Goal: Task Accomplishment & Management: Use online tool/utility

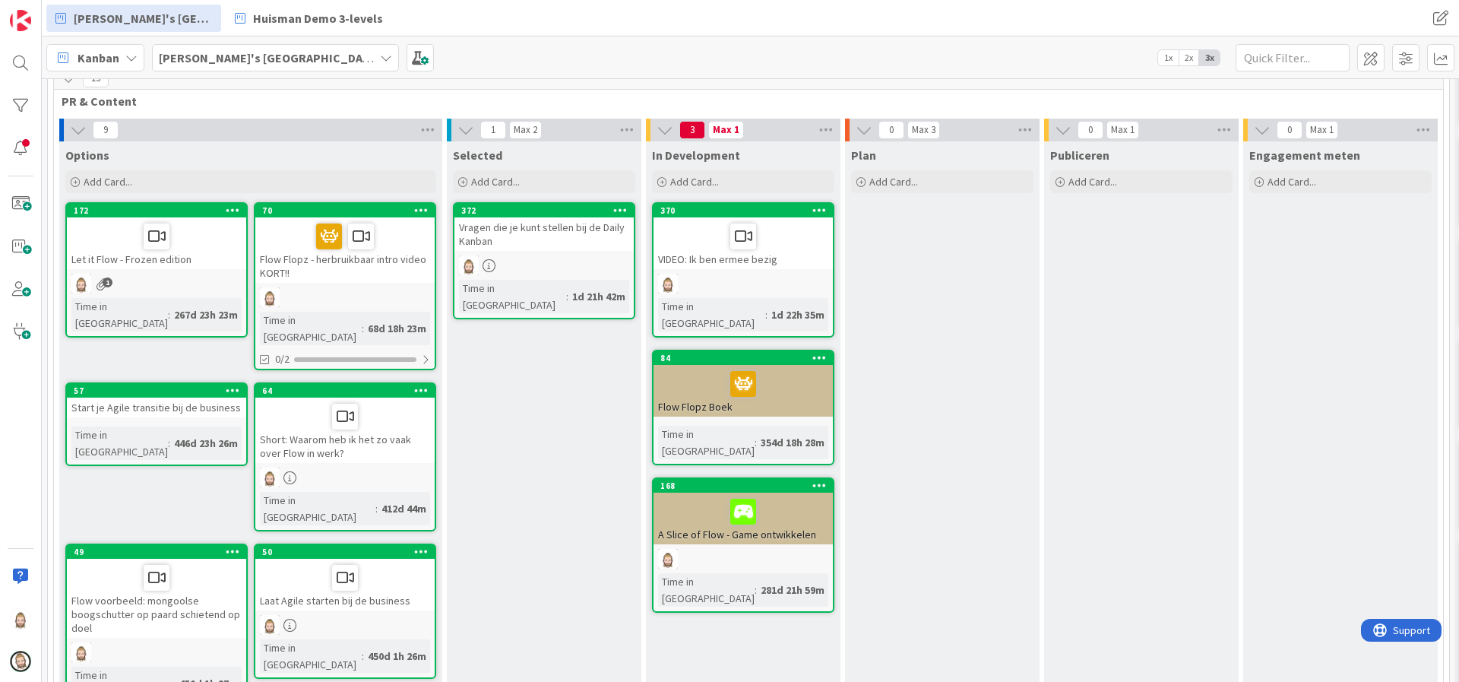
scroll to position [114, 0]
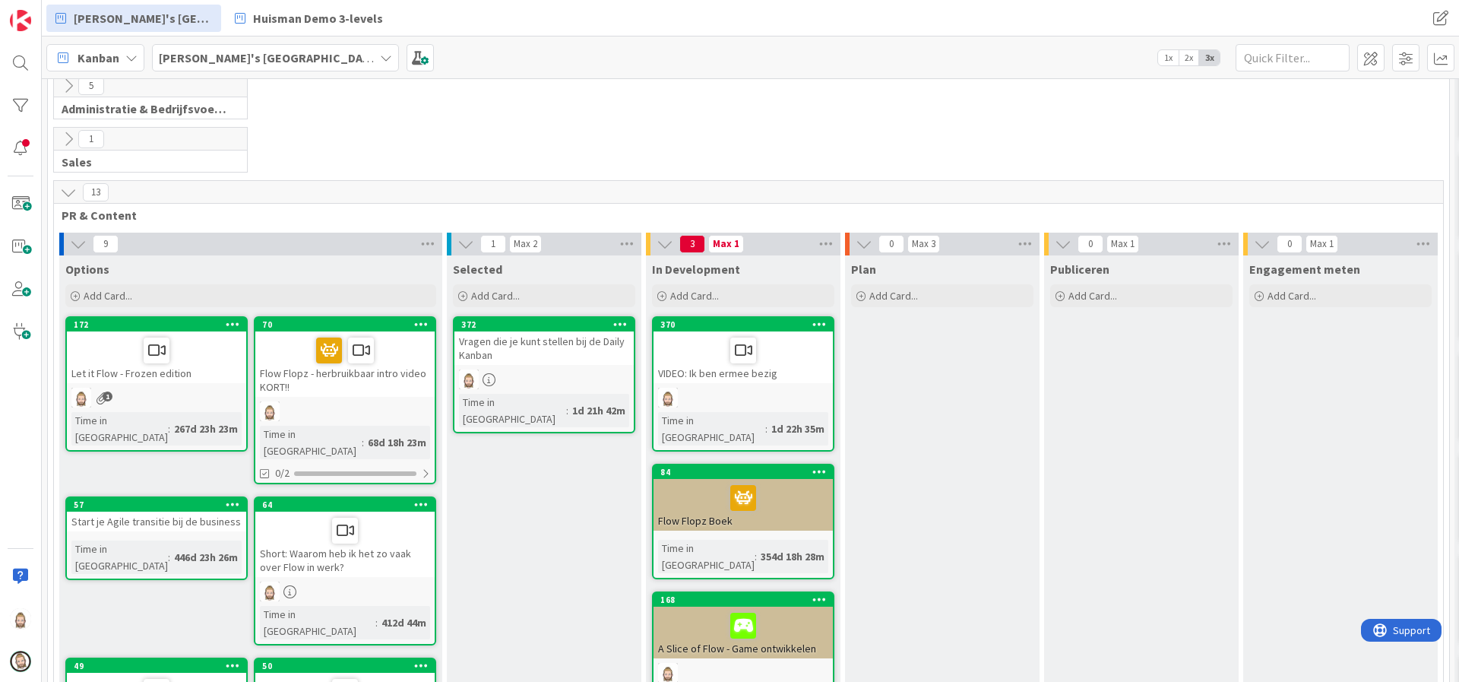
click at [67, 191] on icon at bounding box center [68, 192] width 17 height 17
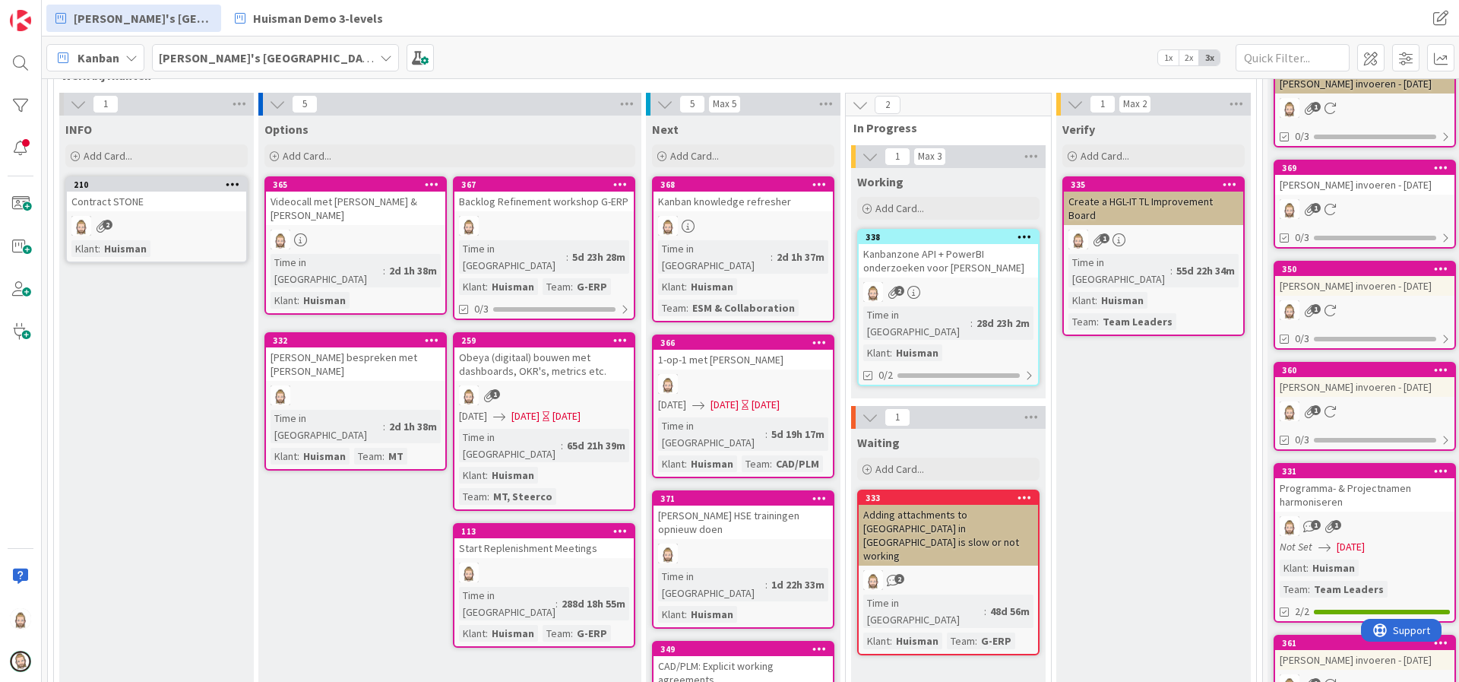
scroll to position [342, 0]
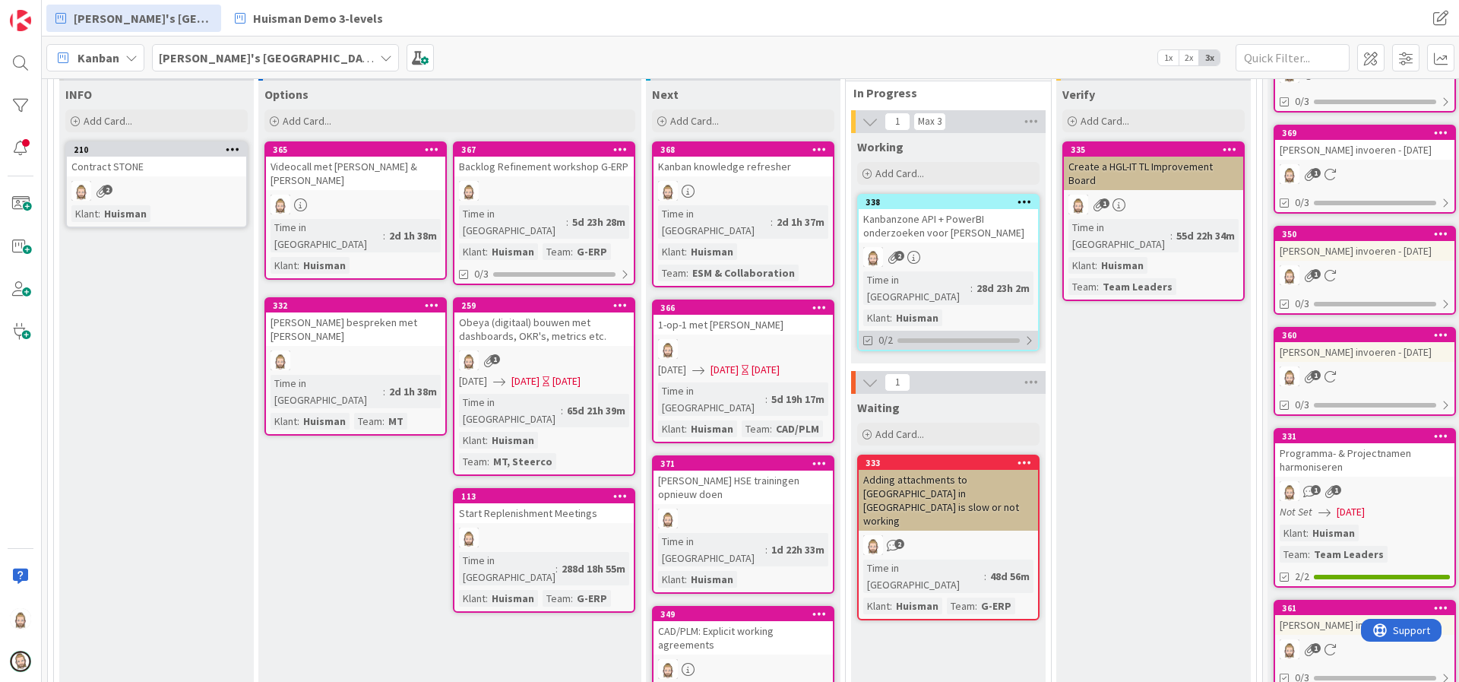
click at [995, 338] on div at bounding box center [958, 340] width 122 height 5
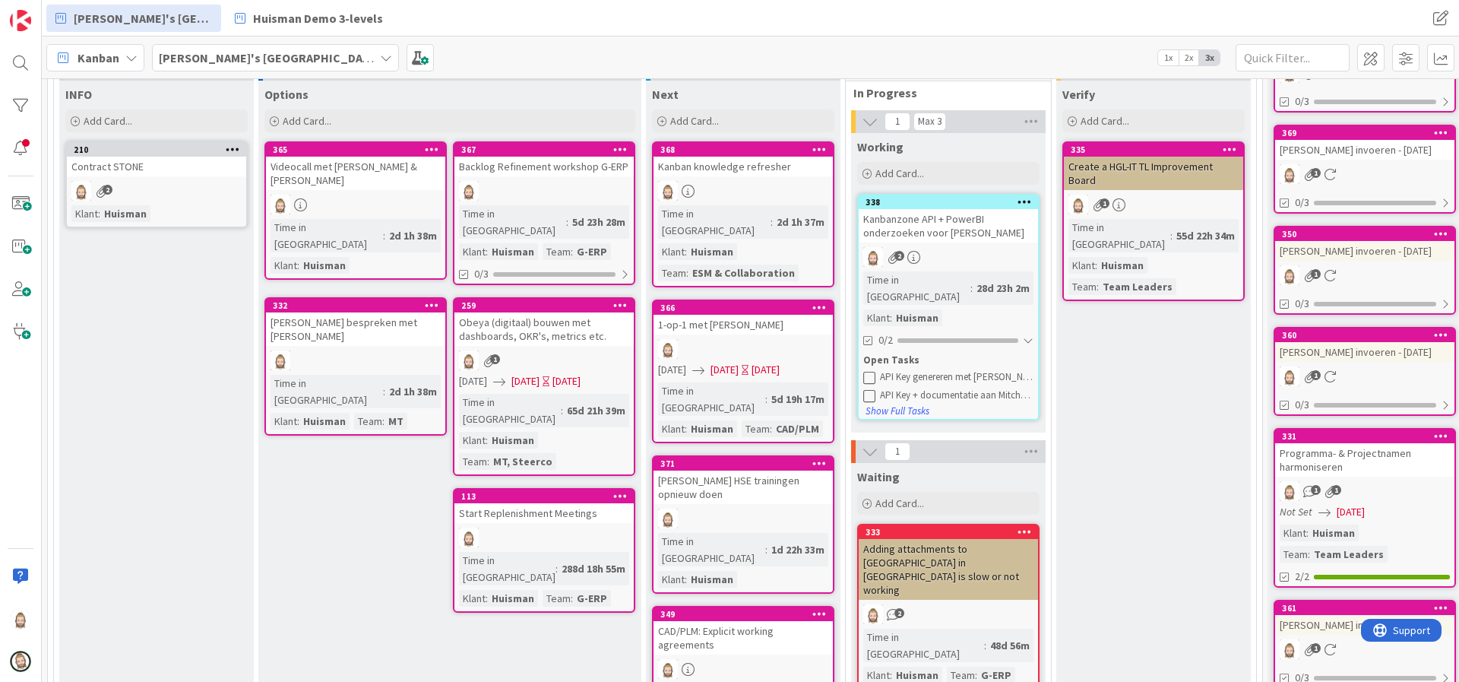
click at [865, 371] on icon at bounding box center [869, 377] width 12 height 12
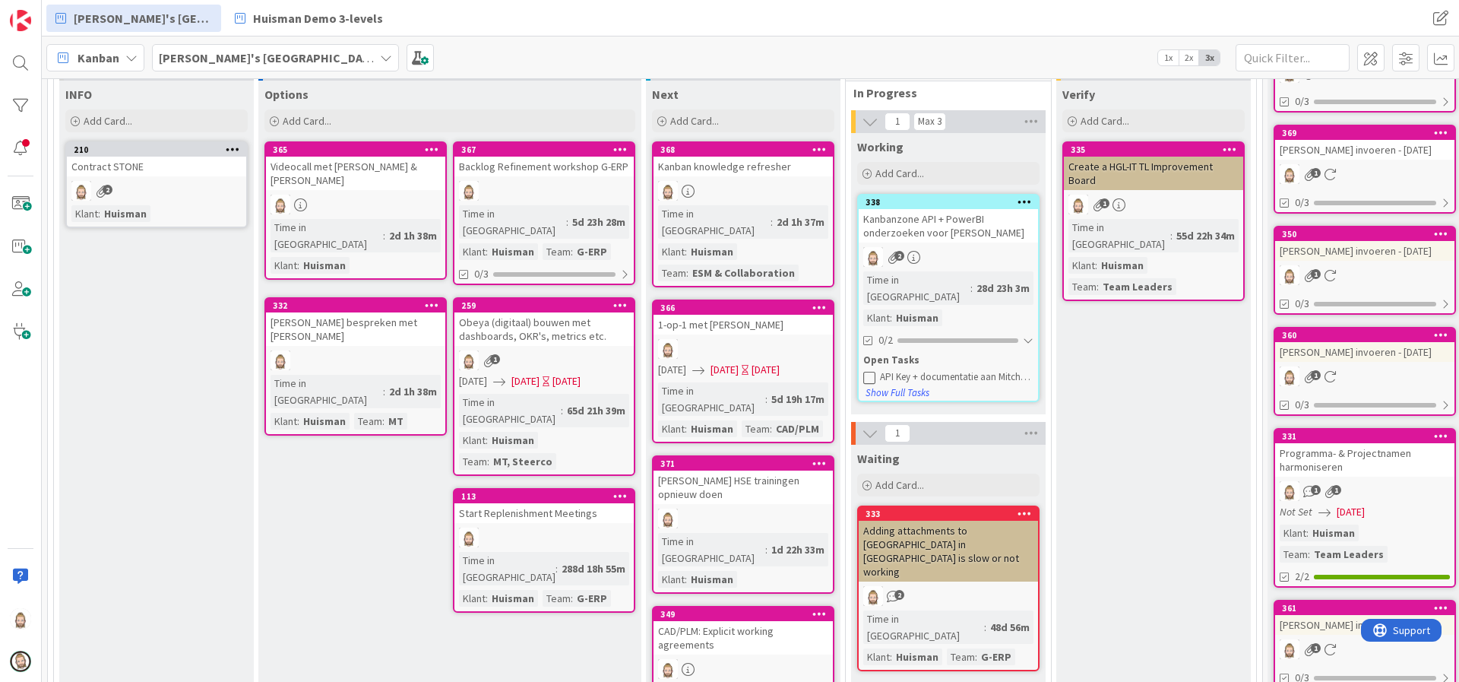
click at [865, 371] on icon at bounding box center [869, 377] width 12 height 12
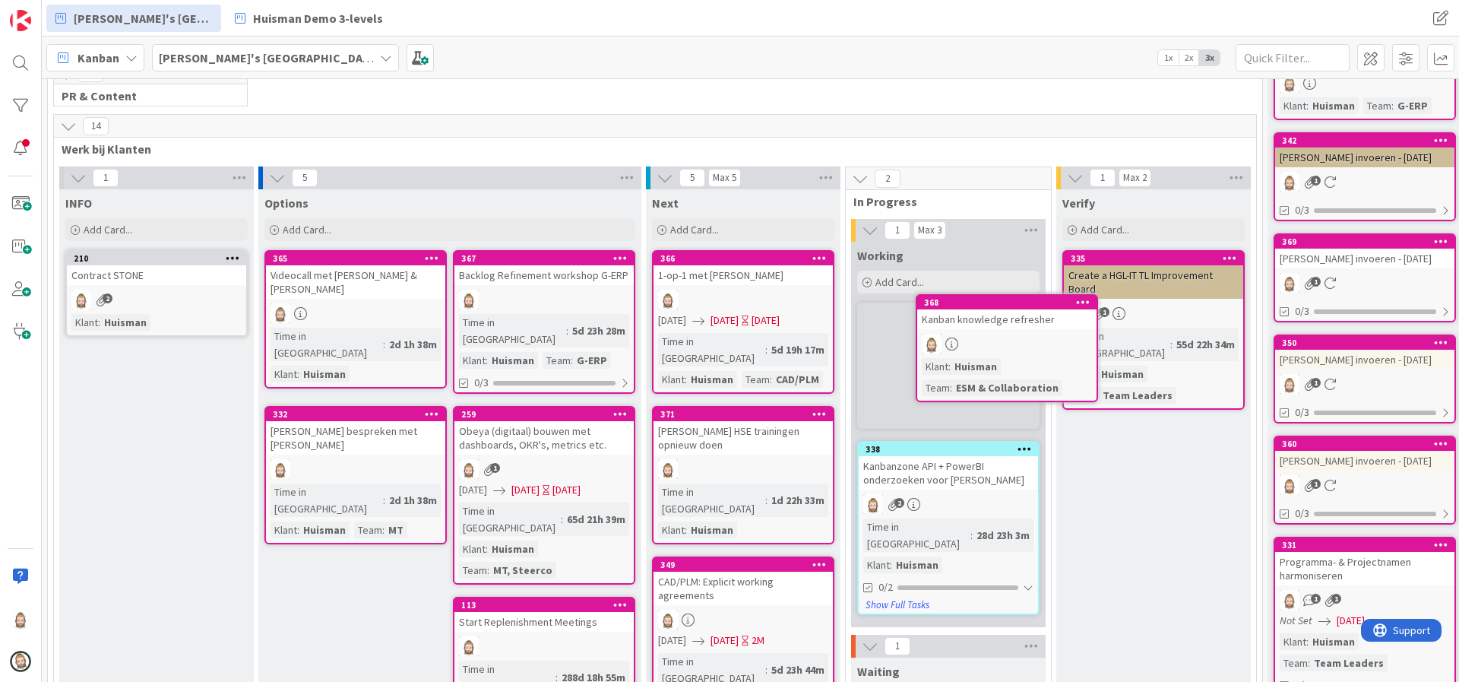
scroll to position [226, 0]
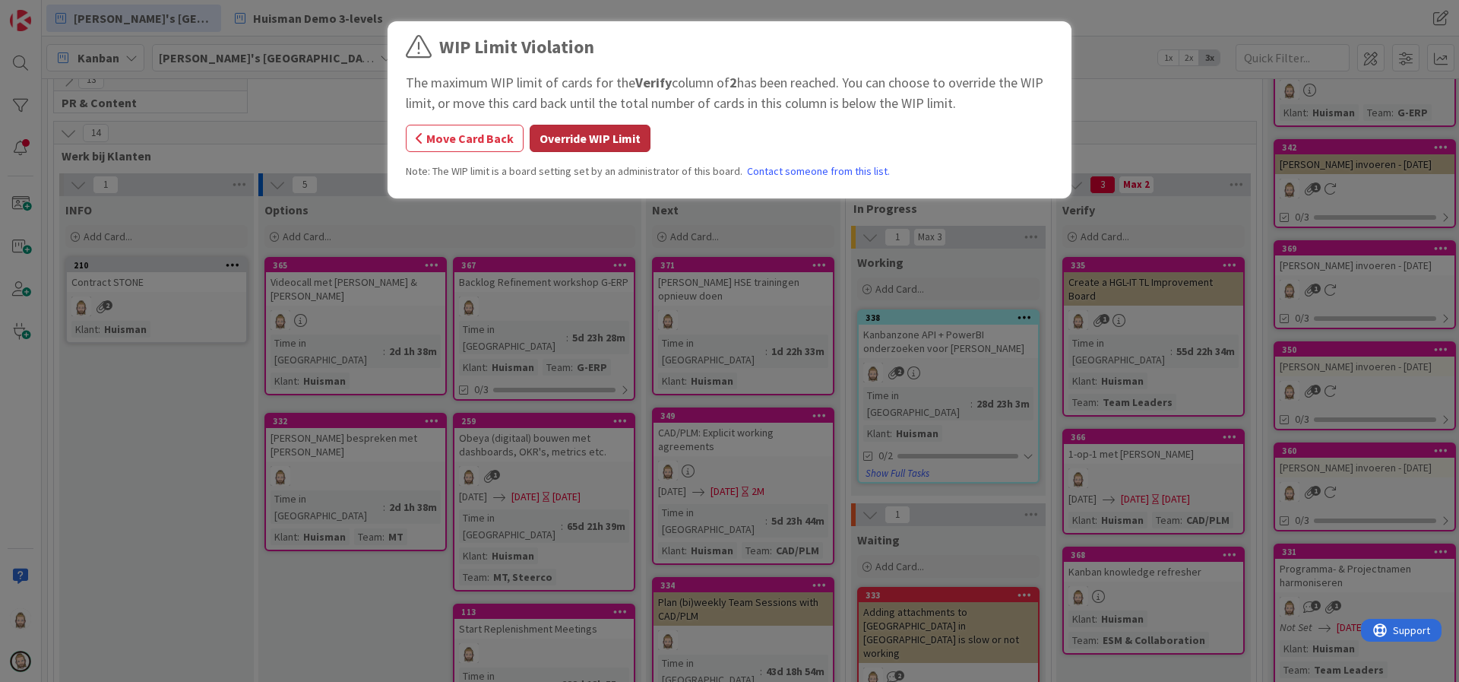
click at [568, 134] on button "Override WIP Limit" at bounding box center [590, 138] width 121 height 27
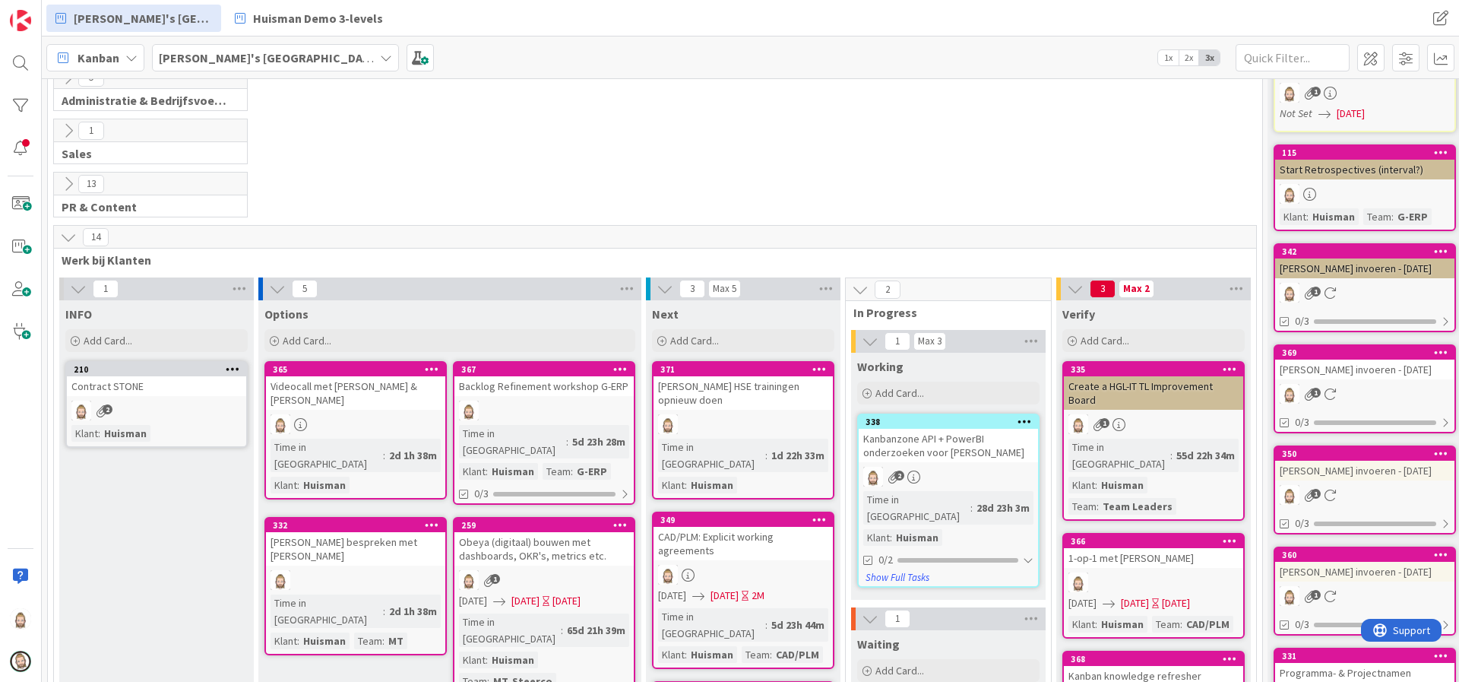
scroll to position [112, 0]
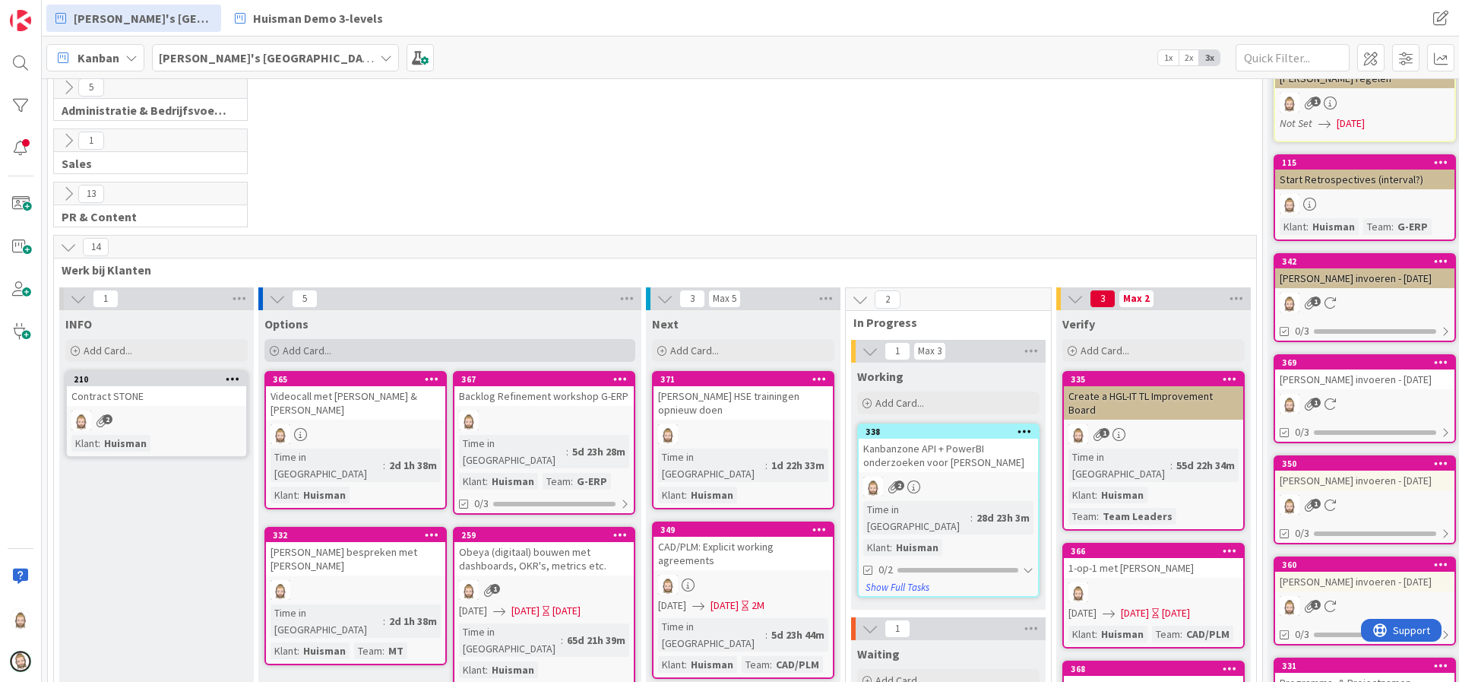
click at [527, 349] on div "Add Card..." at bounding box center [449, 350] width 371 height 23
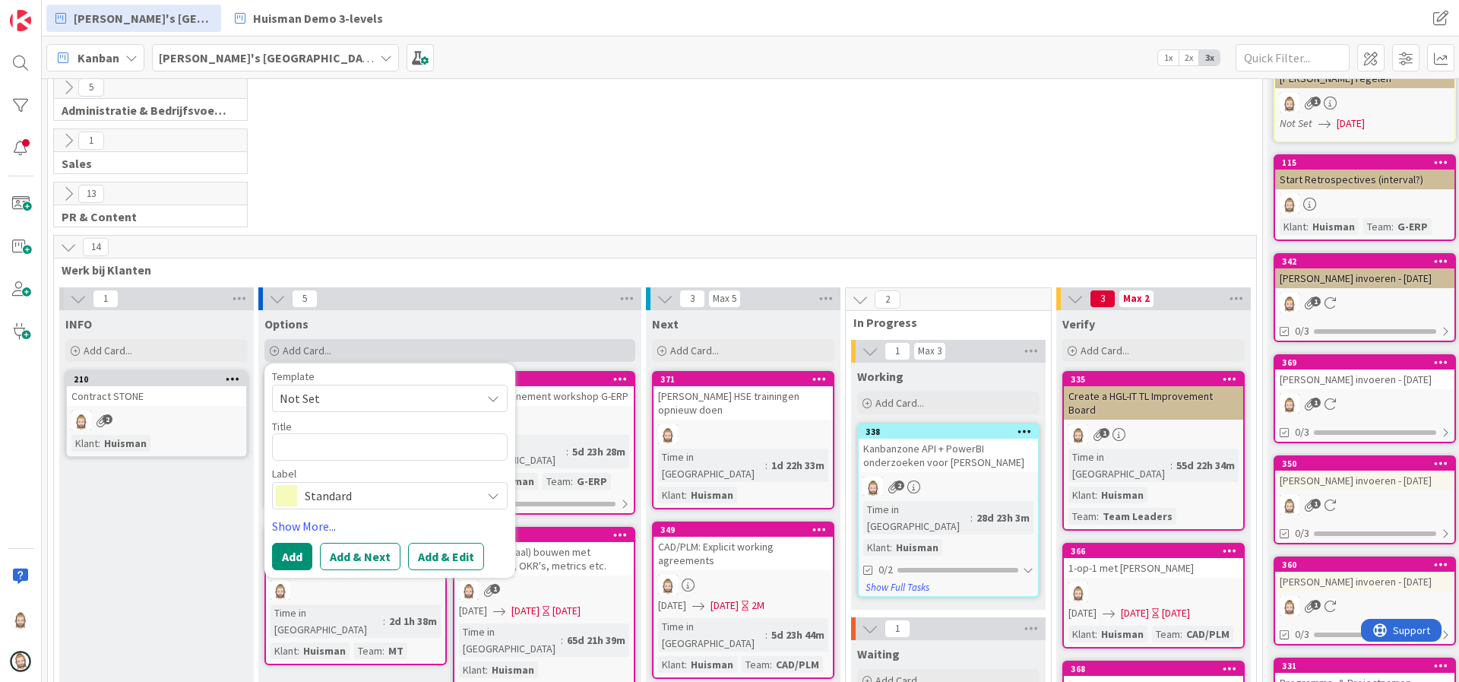
type textarea "x"
type textarea "K"
type textarea "x"
type textarea "Ka"
type textarea "x"
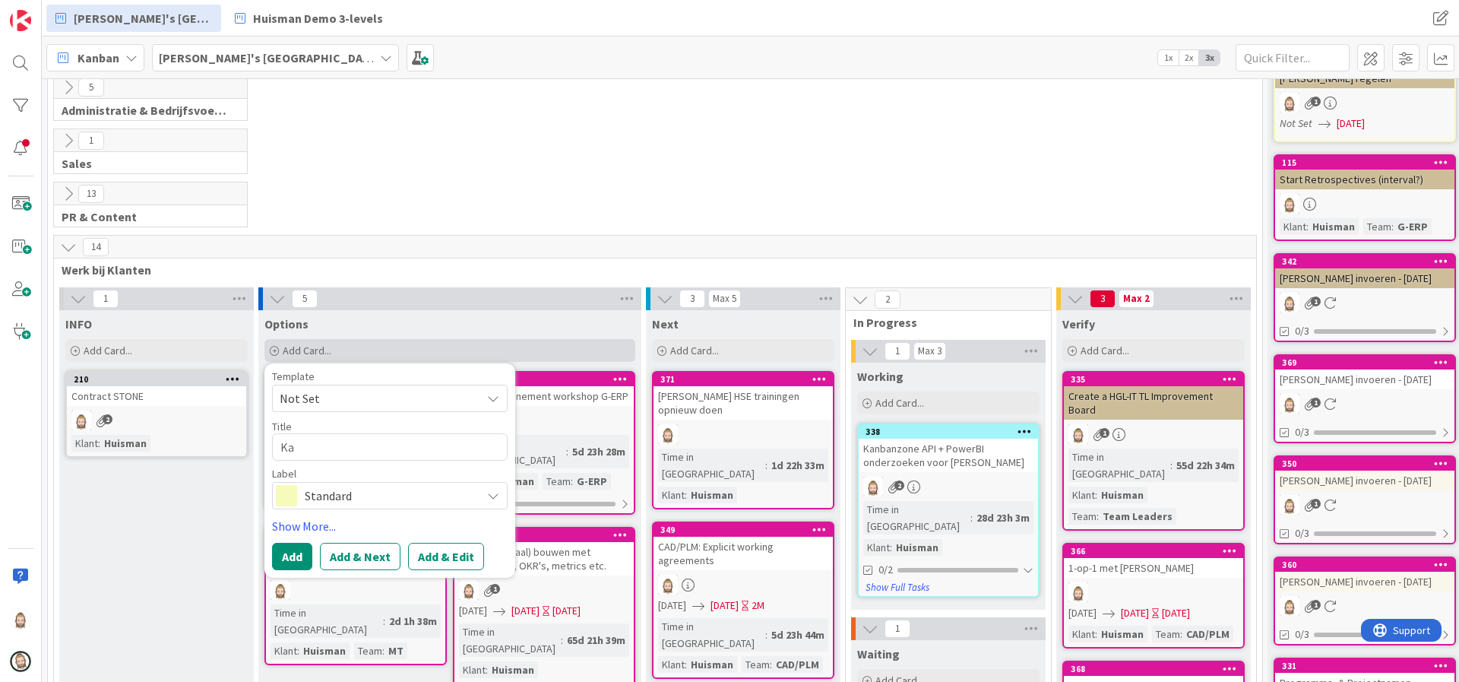
type textarea "[PERSON_NAME]"
type textarea "x"
type textarea "Kanb"
type textarea "x"
type textarea "Kanba"
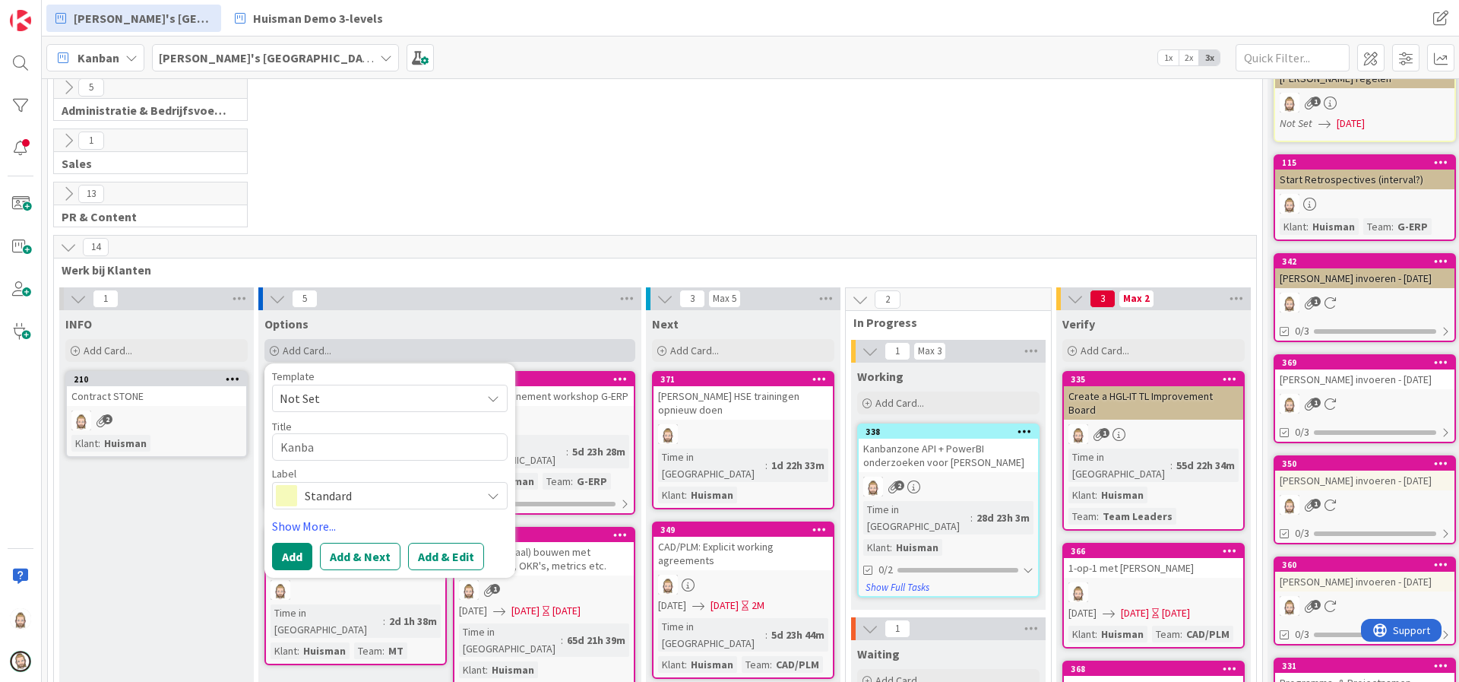
type textarea "x"
type textarea "Kanban"
type textarea "x"
type textarea "Kanban"
type textarea "x"
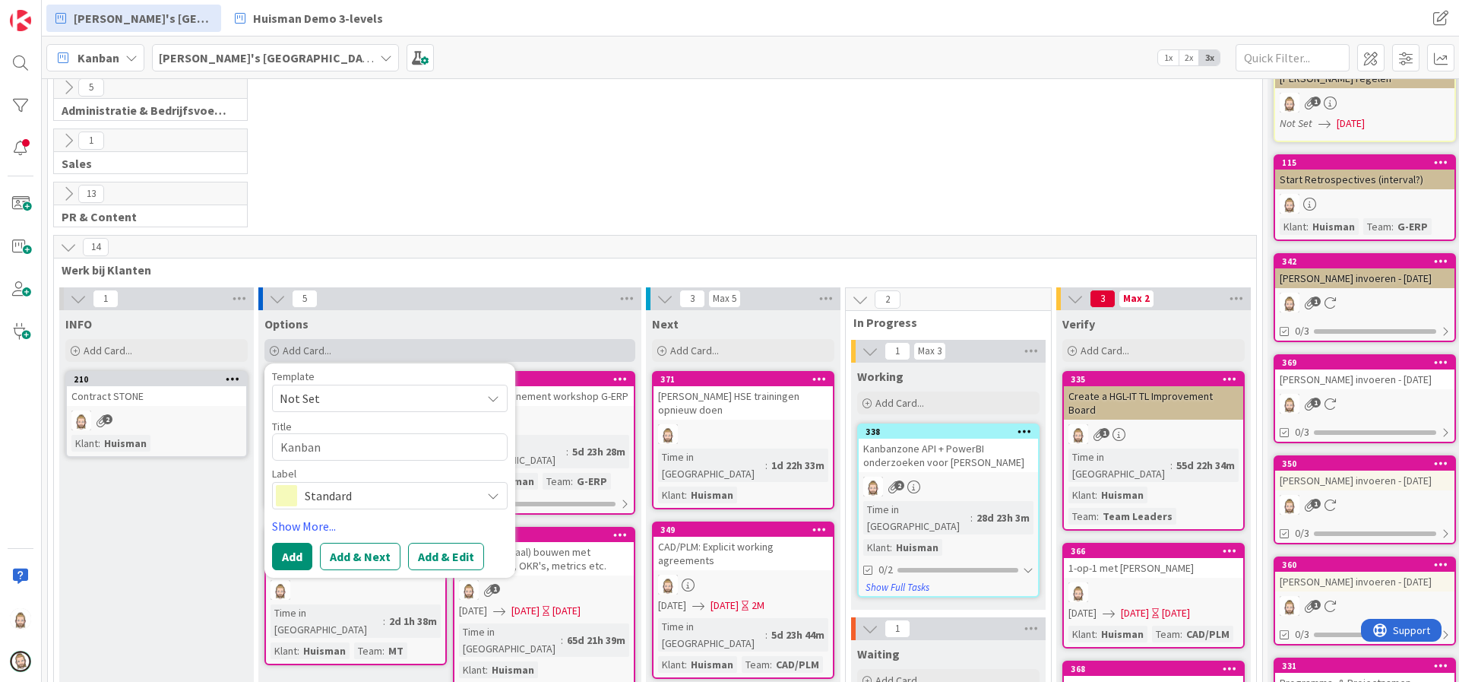
type textarea "Kanban Z"
type textarea "x"
type textarea "Kanban Zo"
type textarea "x"
type textarea "Kanban Zon"
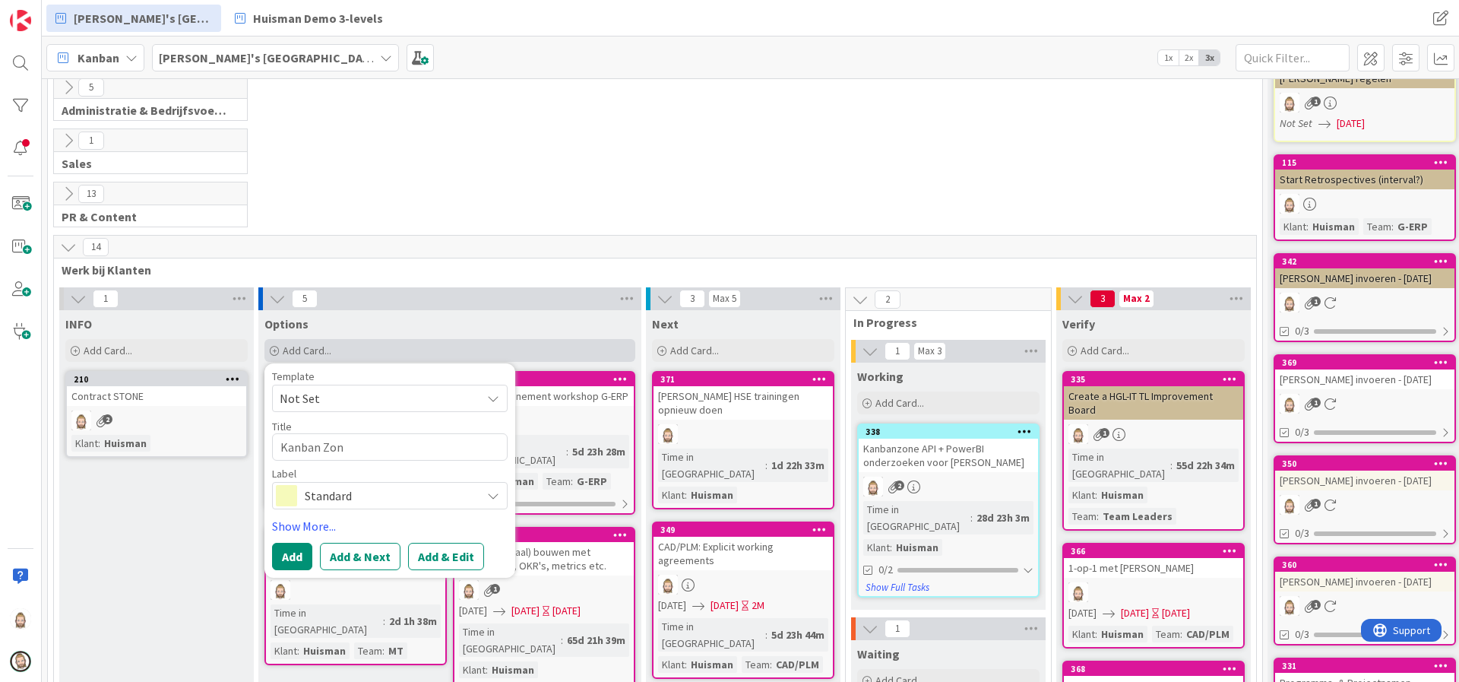
type textarea "x"
type textarea "[GEOGRAPHIC_DATA]"
type textarea "x"
type textarea "Kanban Zone:"
type textarea "x"
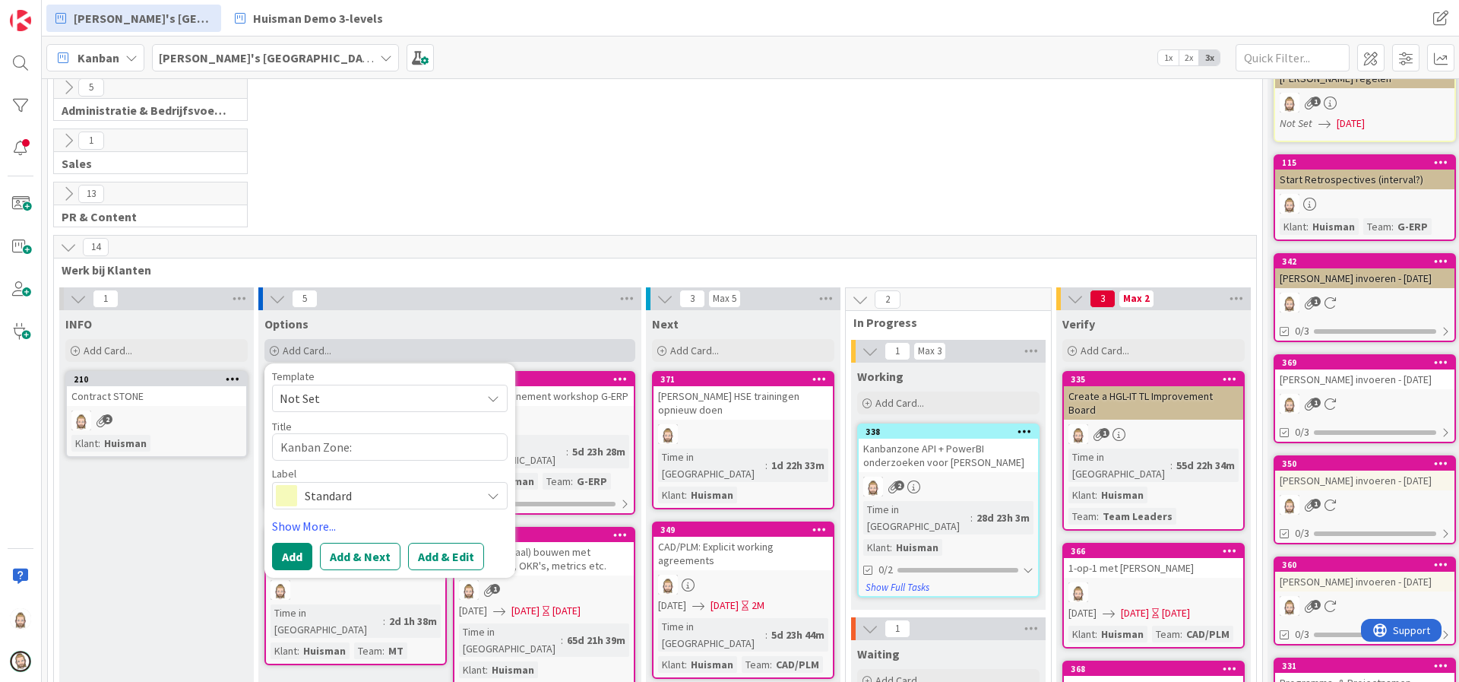
type textarea "Kanban Zone:"
type textarea "x"
type textarea "Kanban Zone: e"
type textarea "x"
type textarea "Kanban Zone: ex"
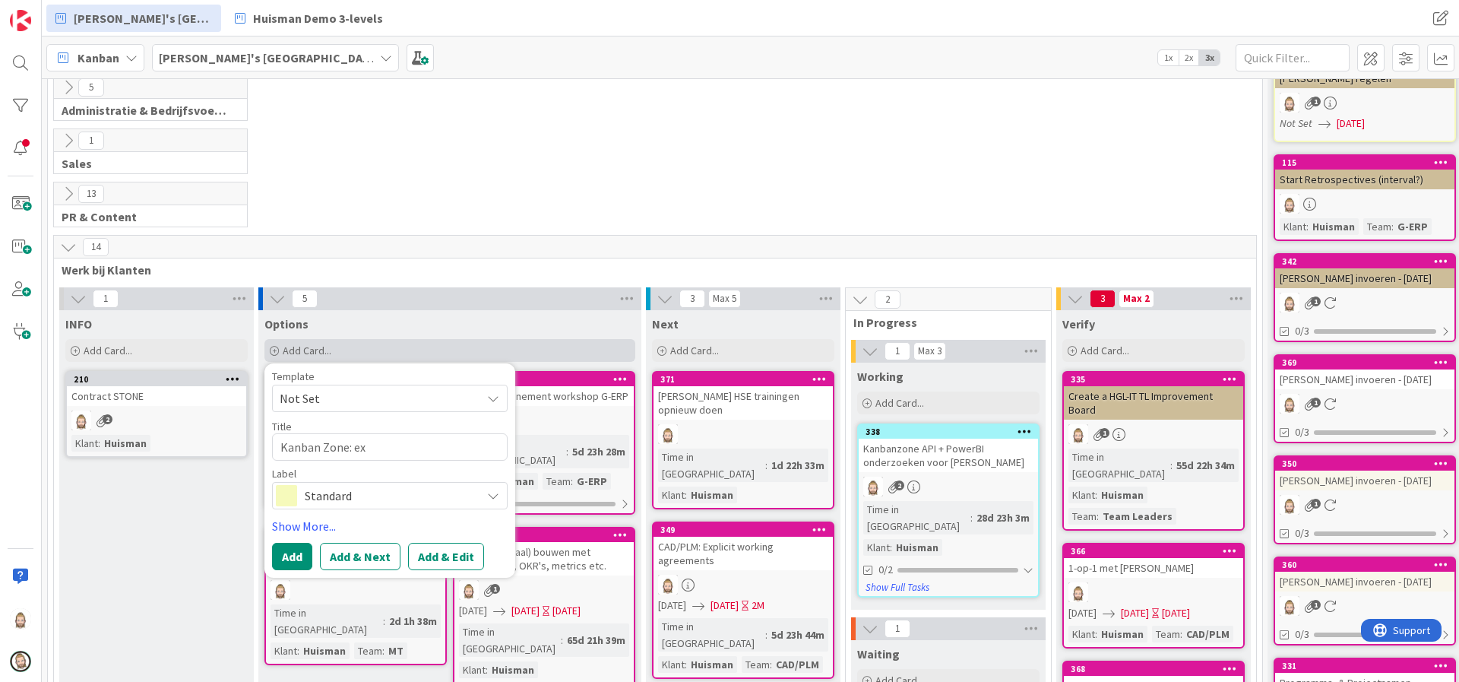
type textarea "x"
type textarea "Kanban Zone: ext"
type textarea "x"
type textarea "Kanban Zone: extr"
type textarea "x"
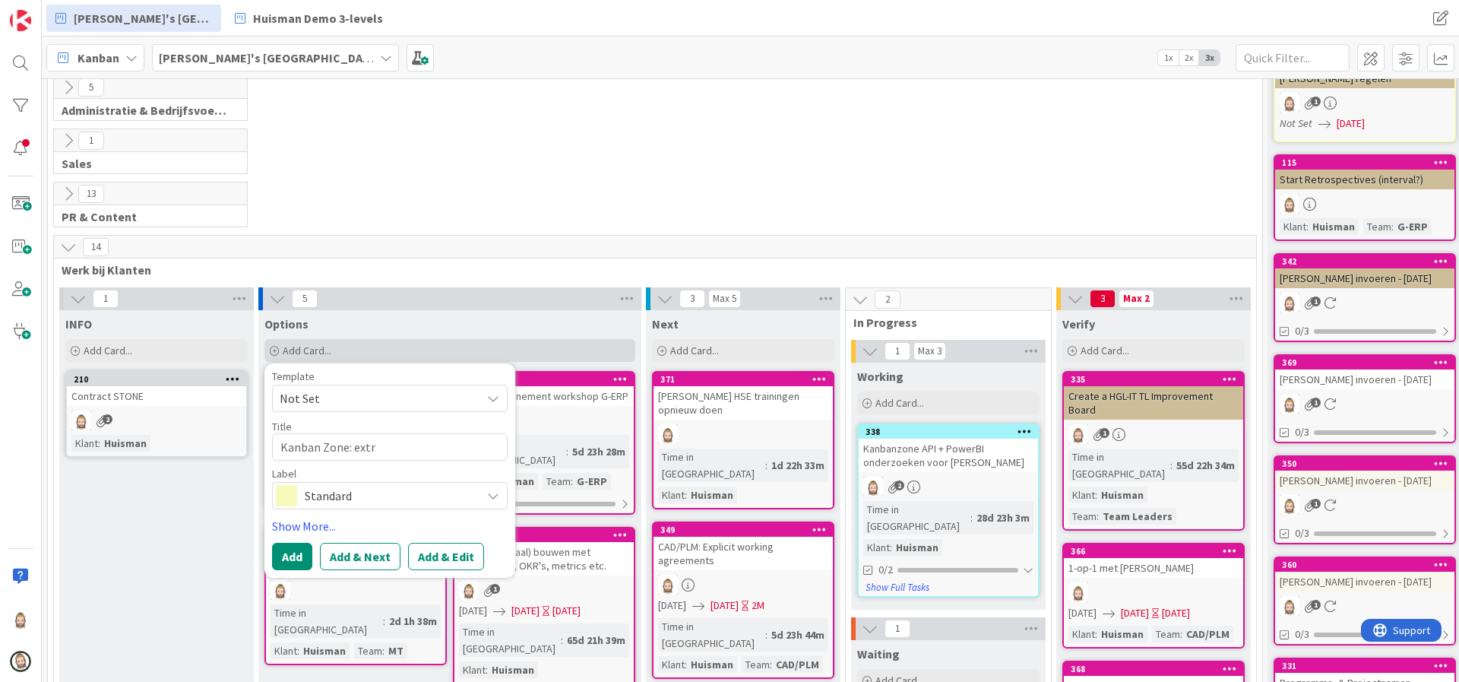
type textarea "Kanban Zone: extra"
type textarea "x"
type textarea "Kanban Zone: extra"
type textarea "x"
type textarea "Kanban Zone: extra l"
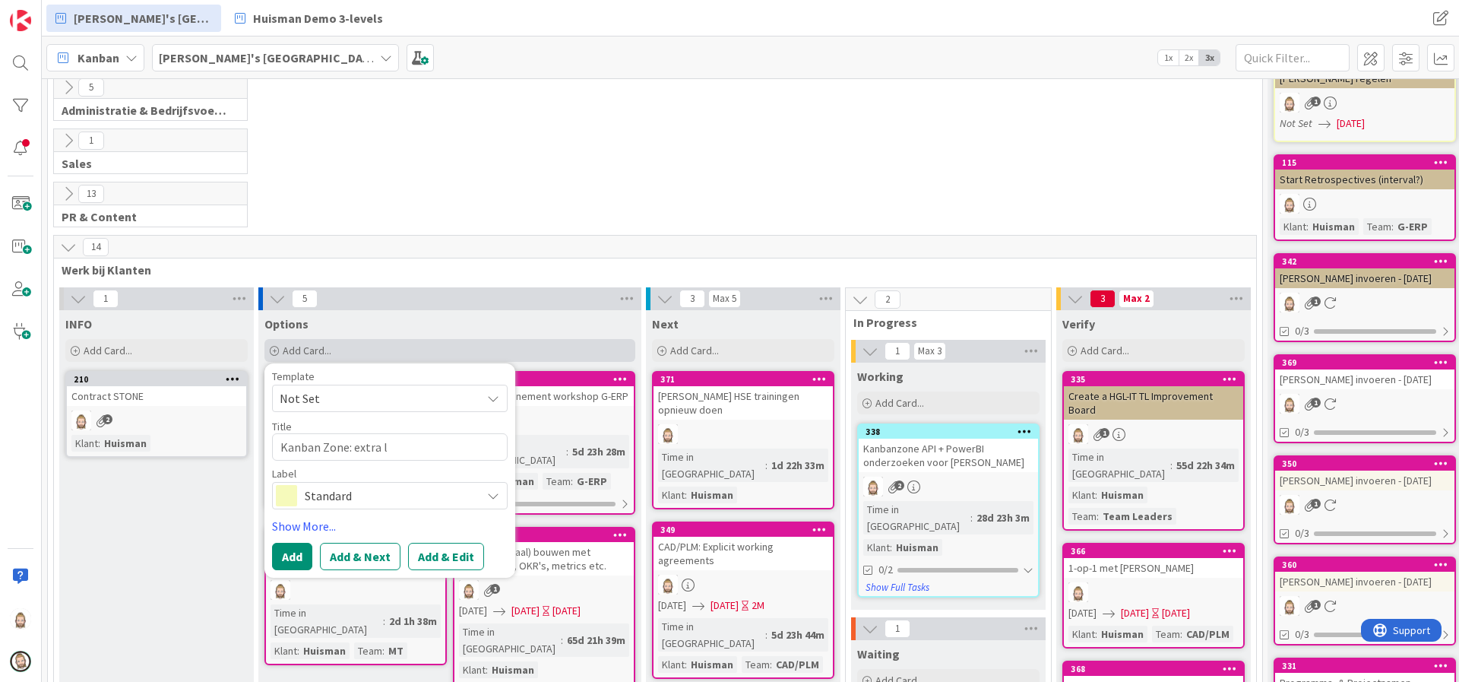
type textarea "x"
type textarea "Kanban Zone: extra li"
type textarea "x"
type textarea "Kanban Zone: extra lic"
type textarea "x"
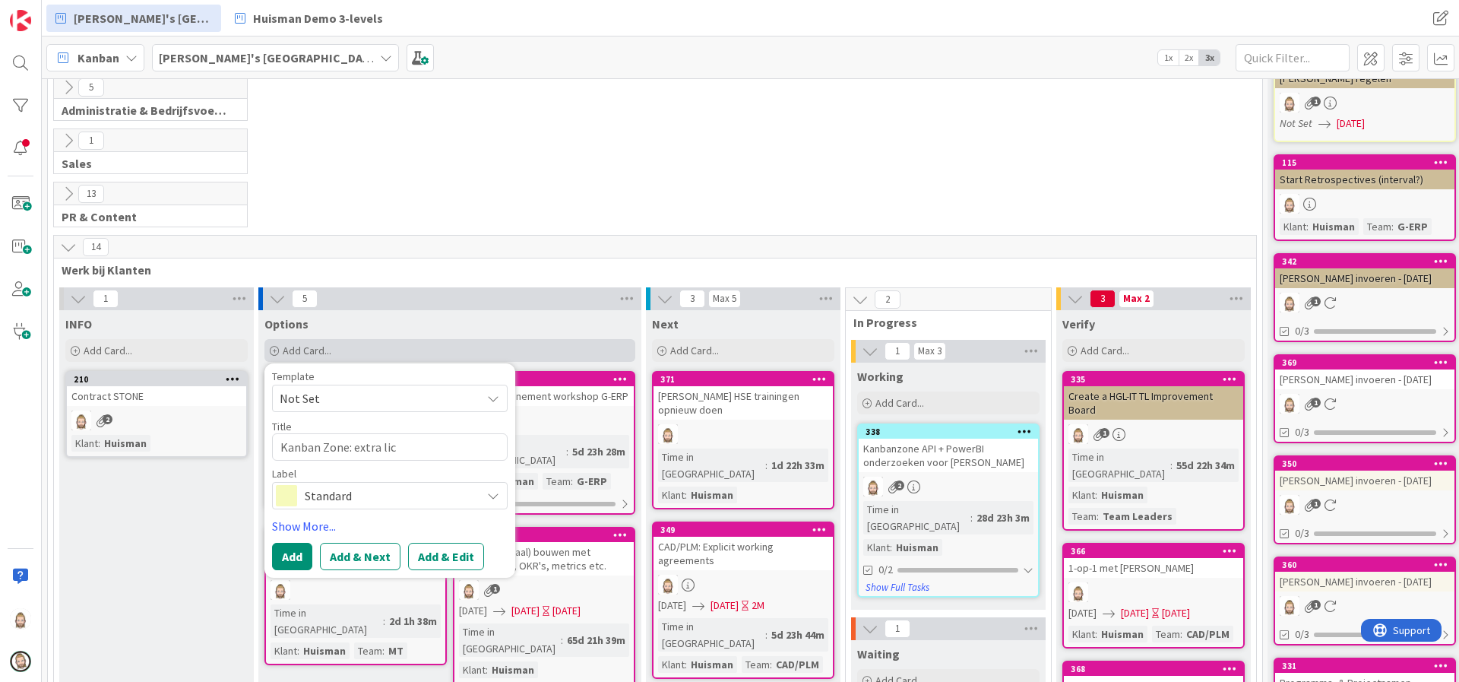
type textarea "Kanban Zone: extra lice"
type textarea "x"
type textarea "Kanban Zone: extra licen"
type textarea "x"
type textarea "Kanban Zone: extra licens"
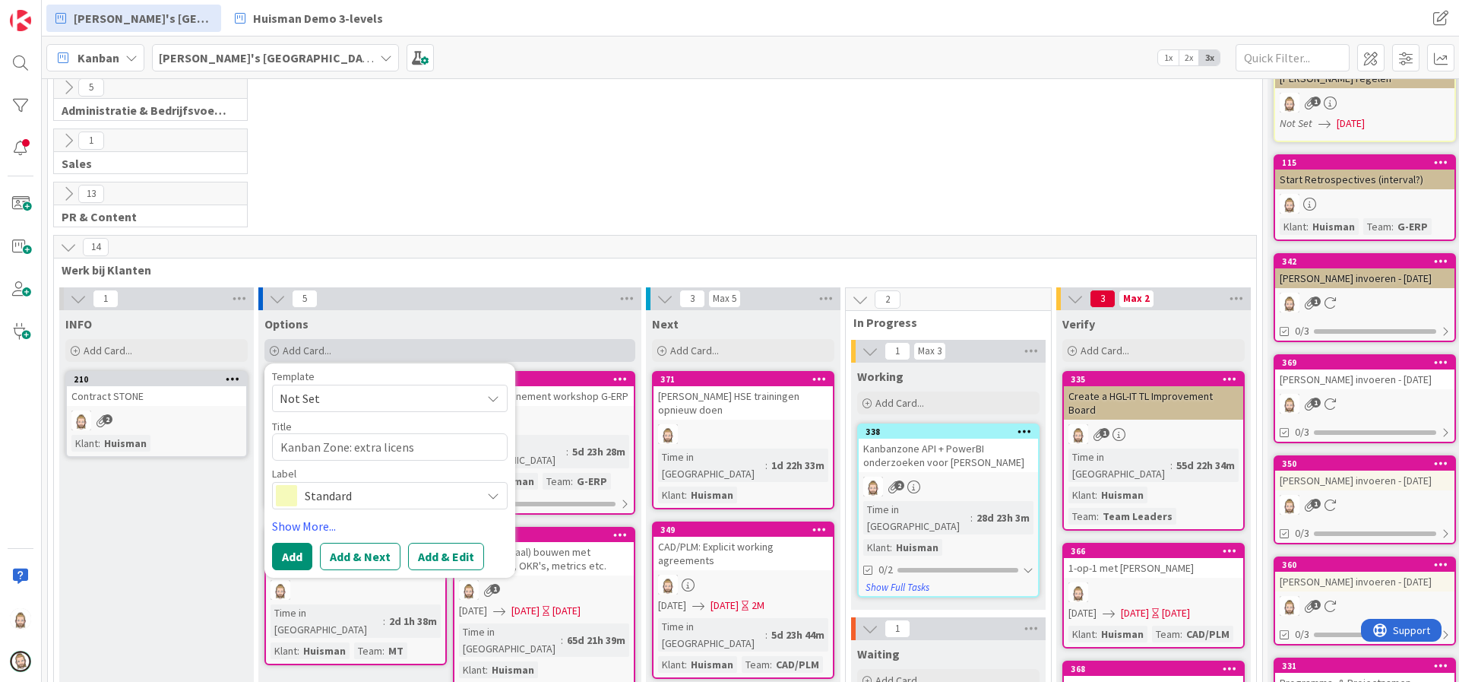
type textarea "x"
type textarea "Kanban Zone: extra license"
type textarea "x"
type textarea "Kanban Zone: extra licenses"
type textarea "x"
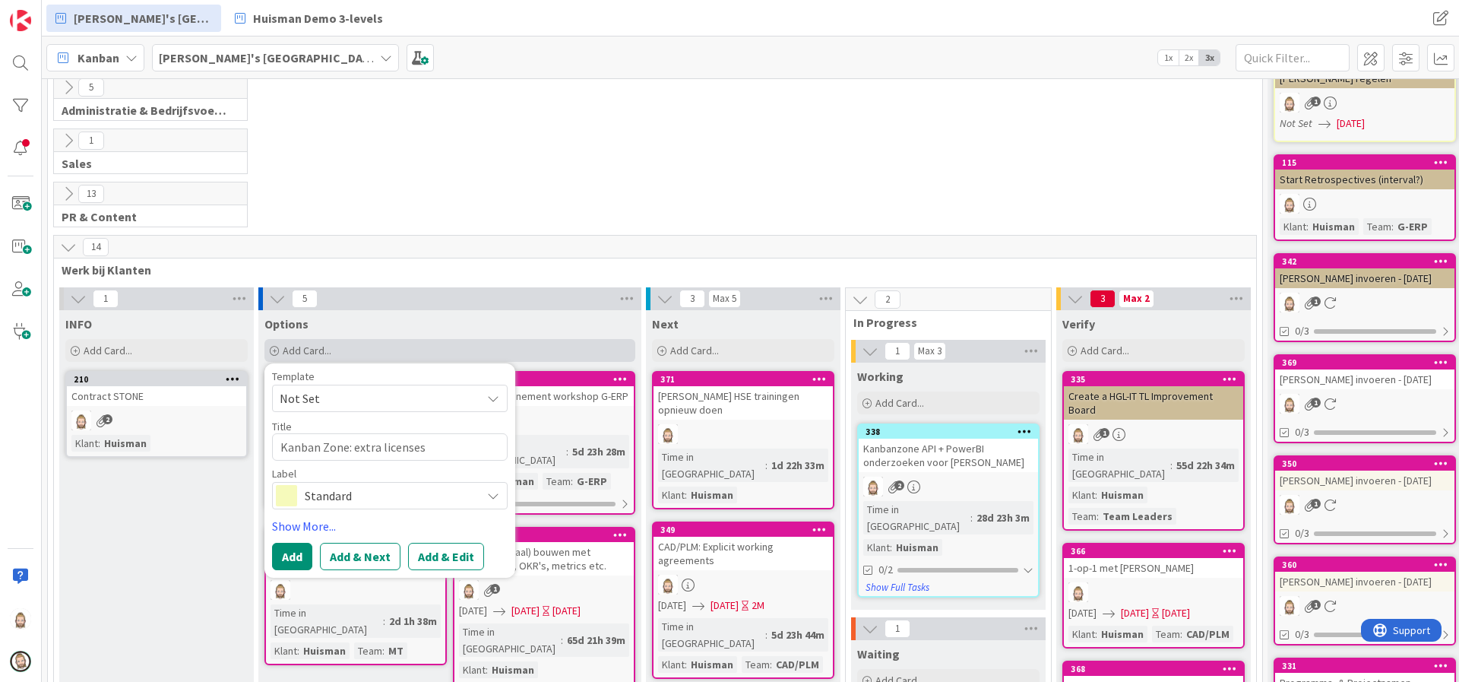
type textarea "Kanban Zone: [MEDICAL_DATA] licenses"
type textarea "x"
type textarea "Kanban Zone: beextra licenses"
type textarea "x"
type textarea "Kanban Zone: besextra licenses"
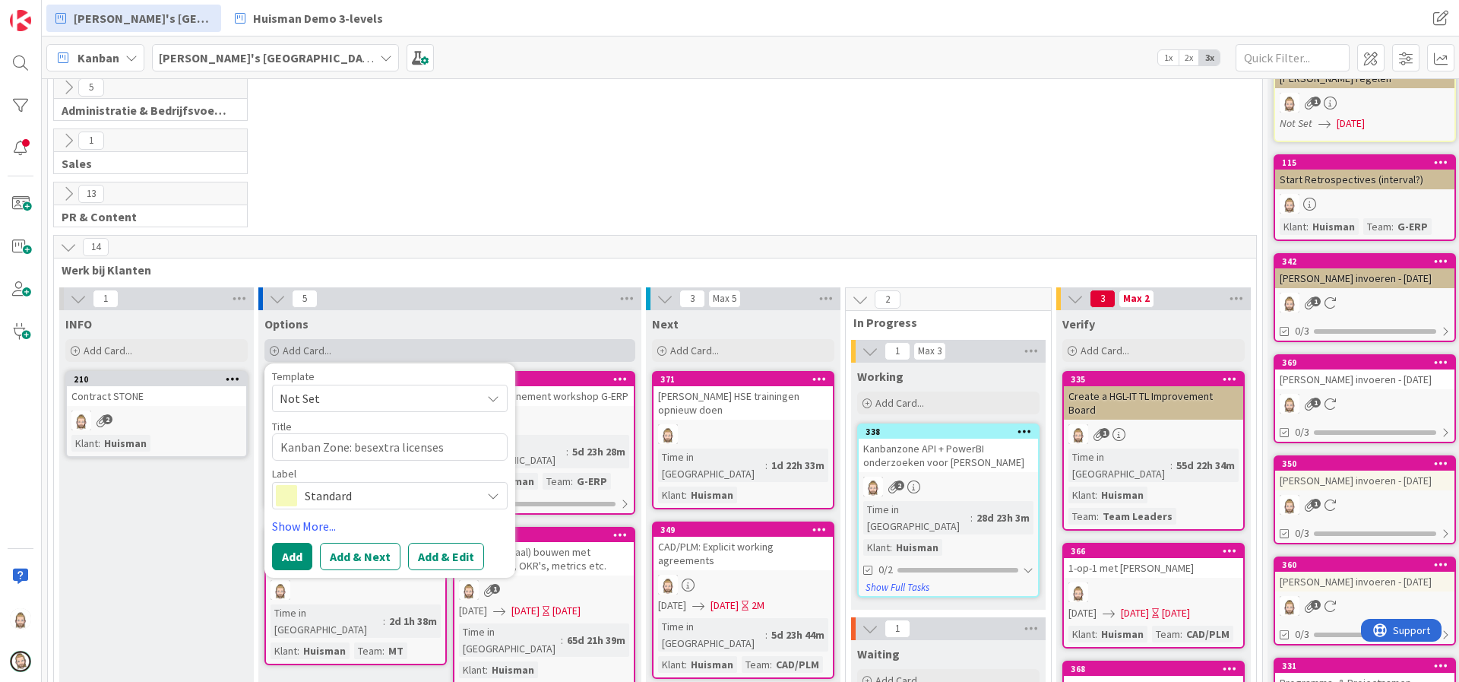
type textarea "x"
type textarea "Kanban Zone: bestextra licenses"
type textarea "x"
type textarea "Kanban Zone: best extra licenses"
type textarea "x"
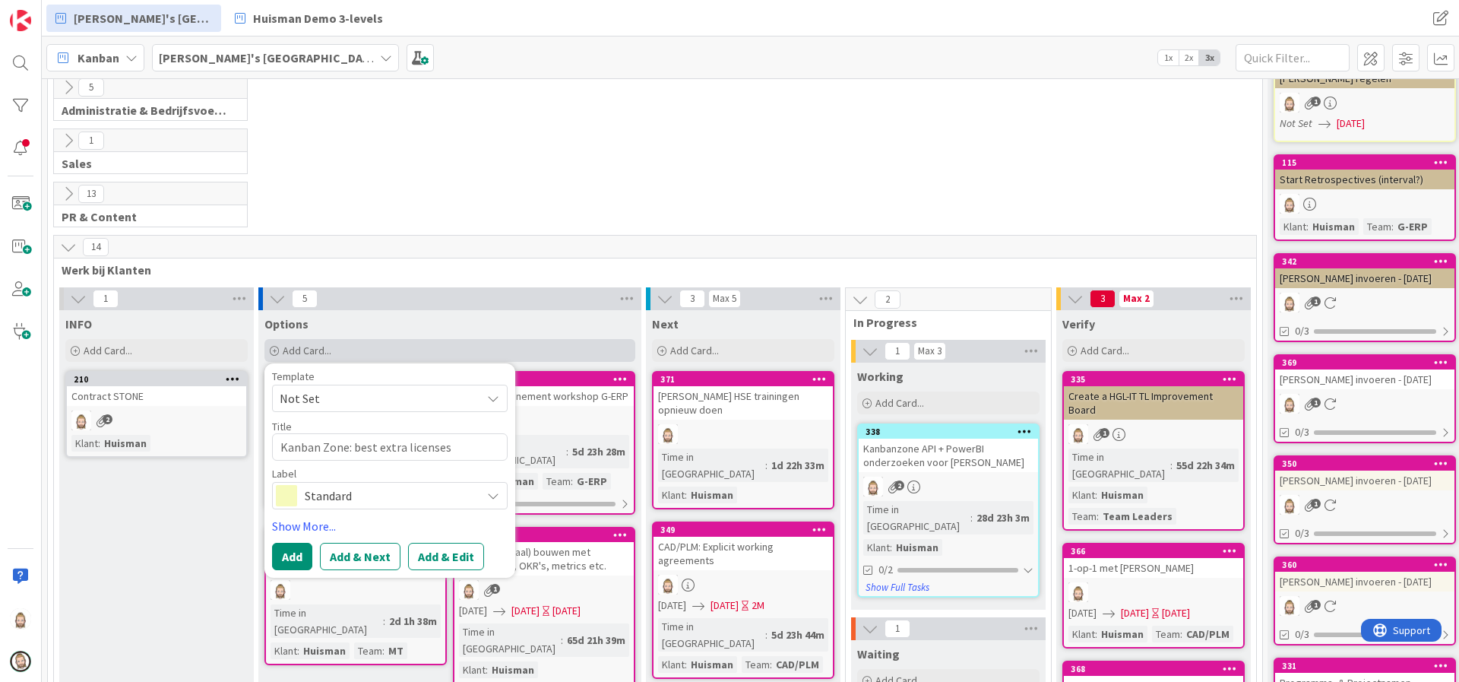
type textarea "Kanban Zone: best wextra licenses"
type textarea "x"
type textarea "Kanban Zone: best waextra licenses"
type textarea "x"
type textarea "Kanban Zone: best wayextra licenses"
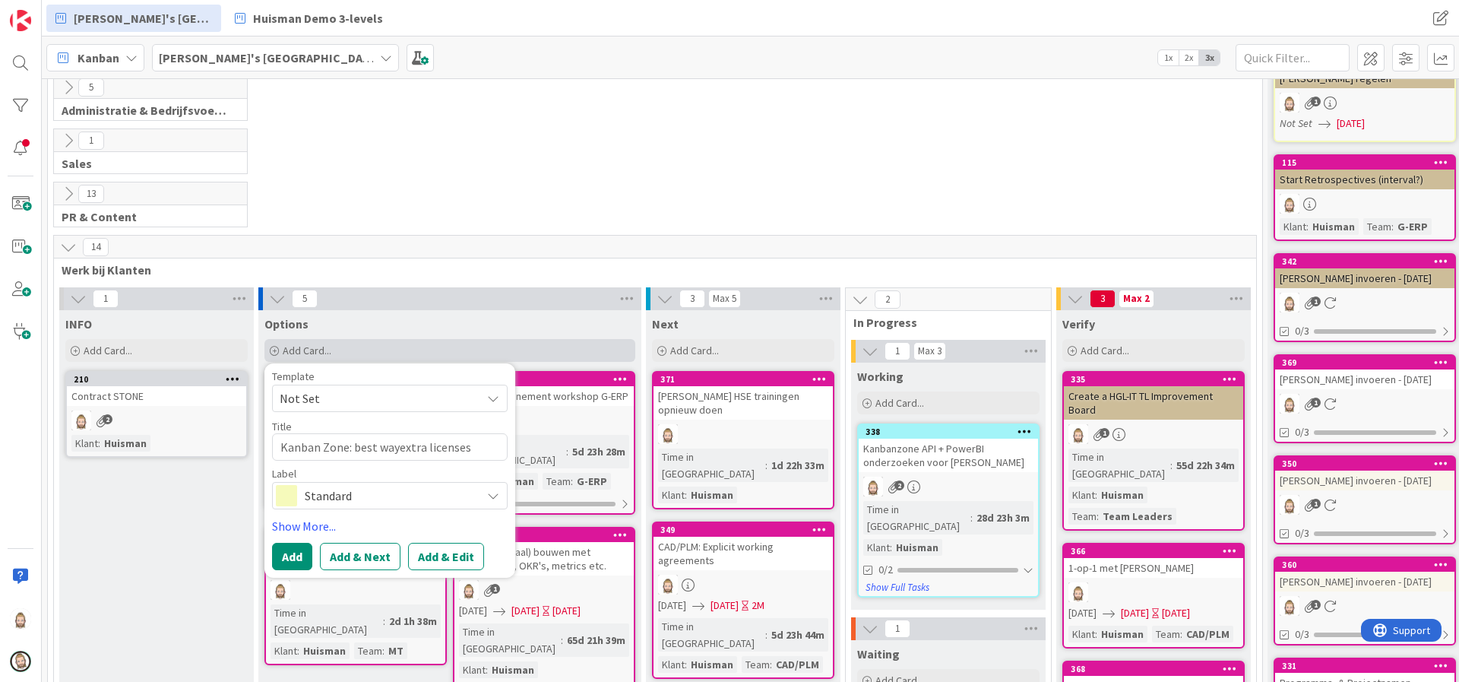
type textarea "x"
type textarea "Kanban Zone: best way extra licenses"
type textarea "x"
type textarea "Kanban Zone: best way textra licenses"
type textarea "x"
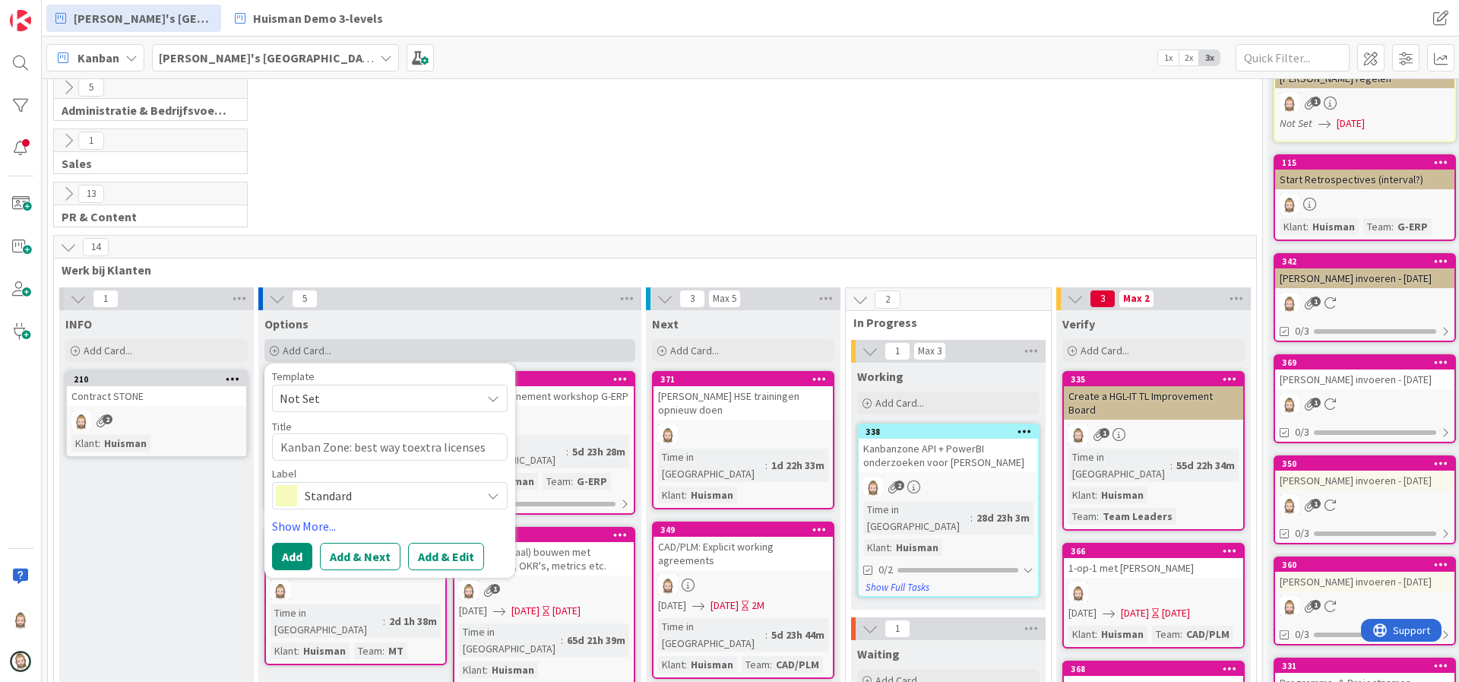
type textarea "Kanban Zone: best way to extra licenses"
type textarea "x"
type textarea "Kanban Zone: best way to gextra licenses"
type textarea "x"
type textarea "Kanban Zone: best way to geextra licenses"
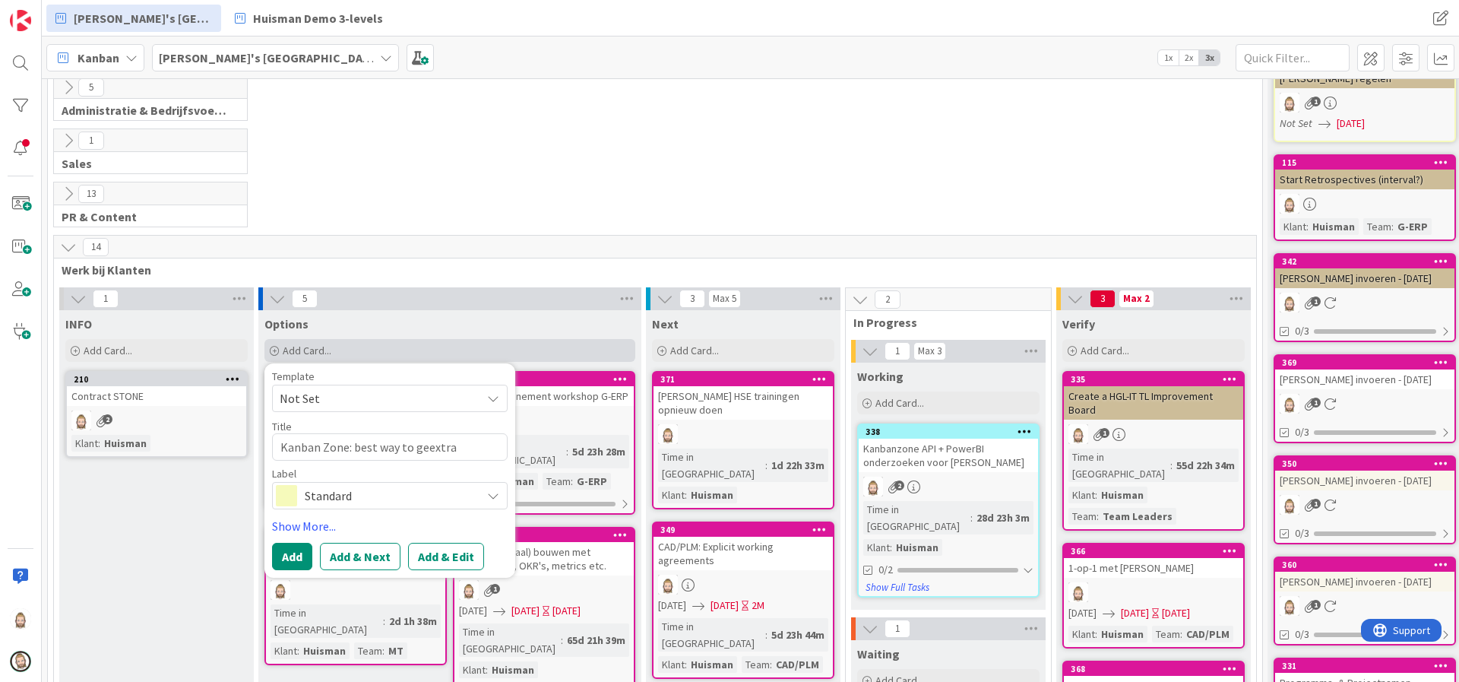
type textarea "x"
type textarea "Kanban Zone: best way to getextra licenses"
type textarea "x"
type textarea "Kanban Zone: best way to get extra licenses"
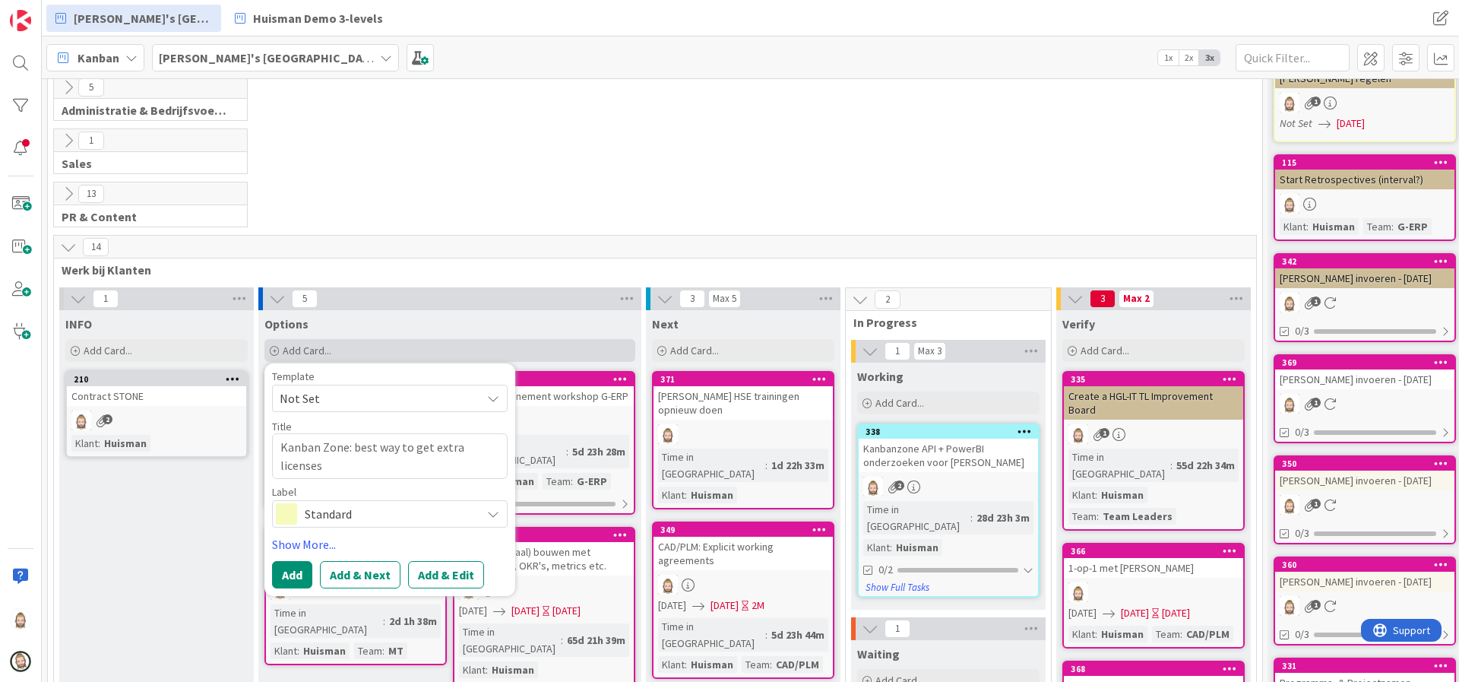
type textarea "x"
type textarea "Kanban Zone: best way to get extra licenses"
type textarea "x"
type textarea "Kanban Zone: best way to get extra licenses f"
type textarea "x"
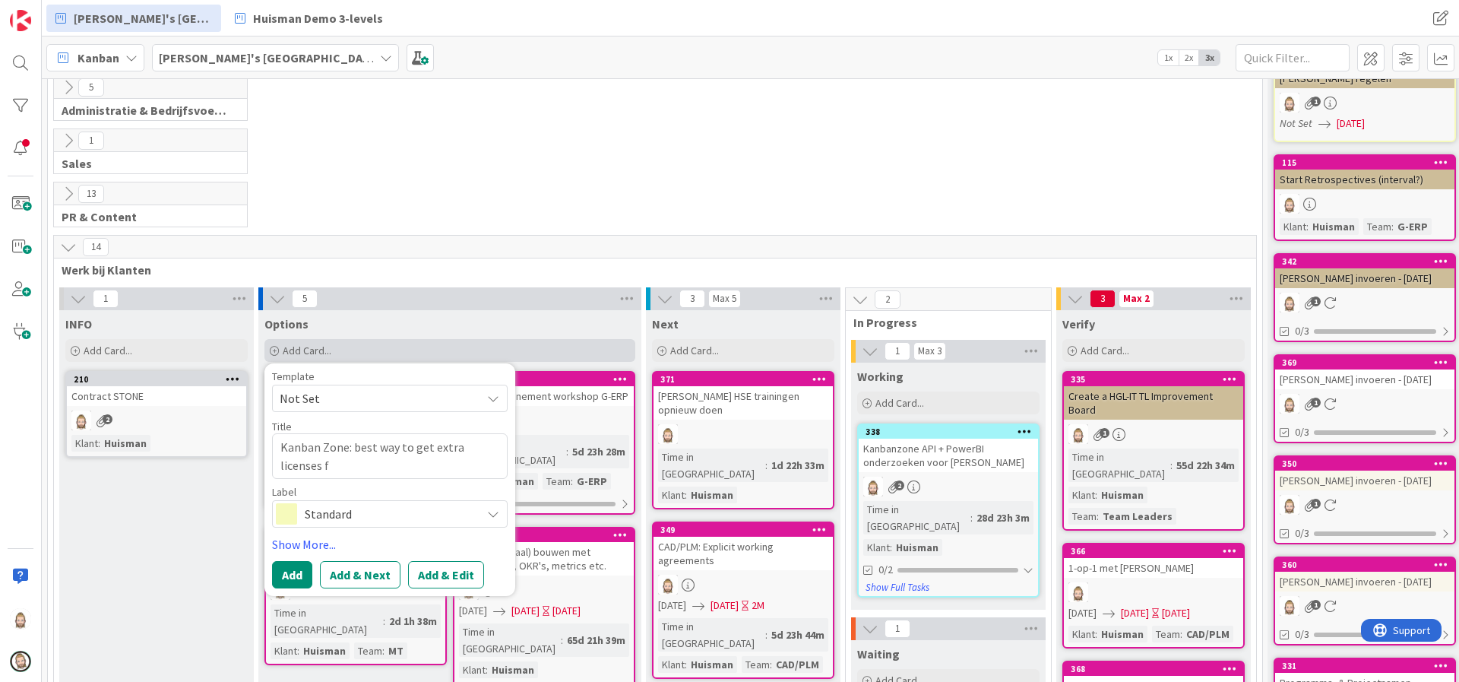
type textarea "Kanban Zone: best way to get extra licenses fo"
type textarea "x"
type textarea "Kanban Zone: best way to get extra licenses for"
type textarea "x"
type textarea "Kanban Zone: best way to get extra licenses for"
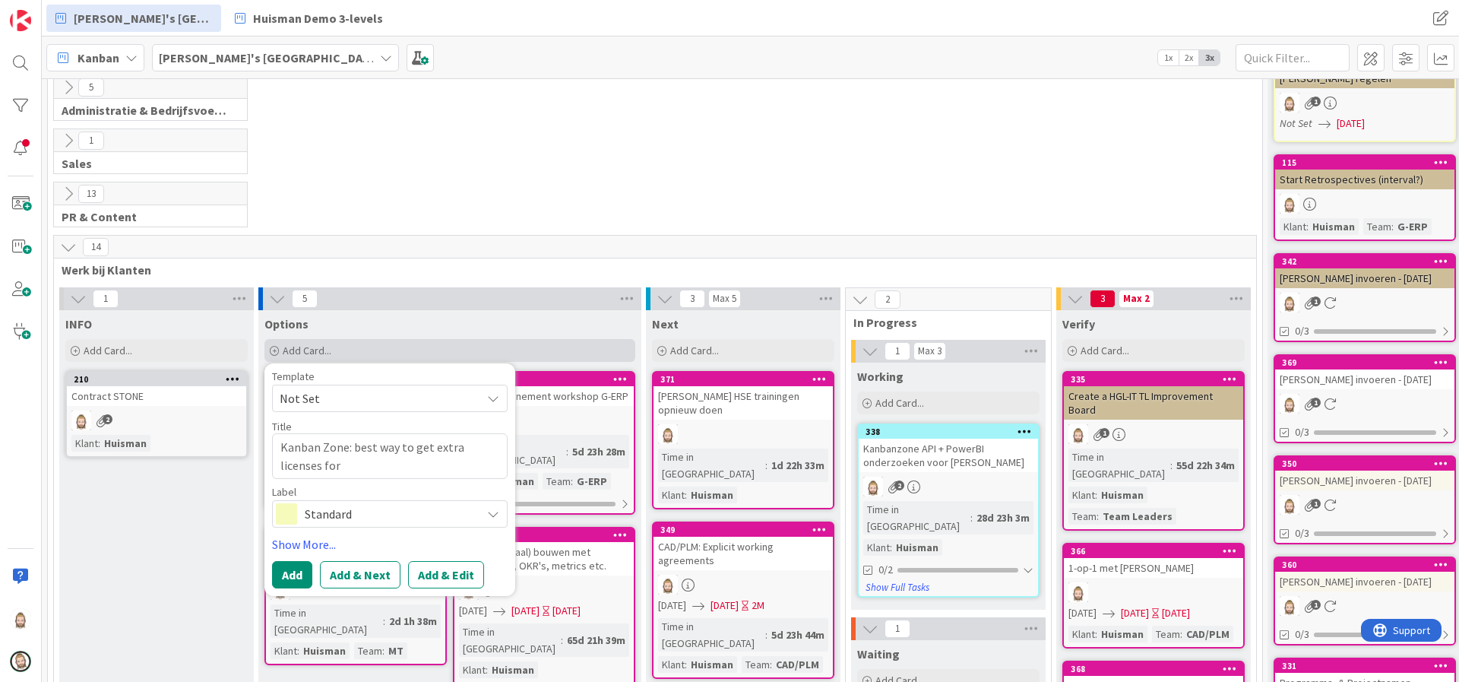
type textarea "x"
type textarea "Kanban Zone: best way to get extra licenses for H"
type textarea "x"
type textarea "Kanban Zone: best way to get extra licenses for Hu"
type textarea "x"
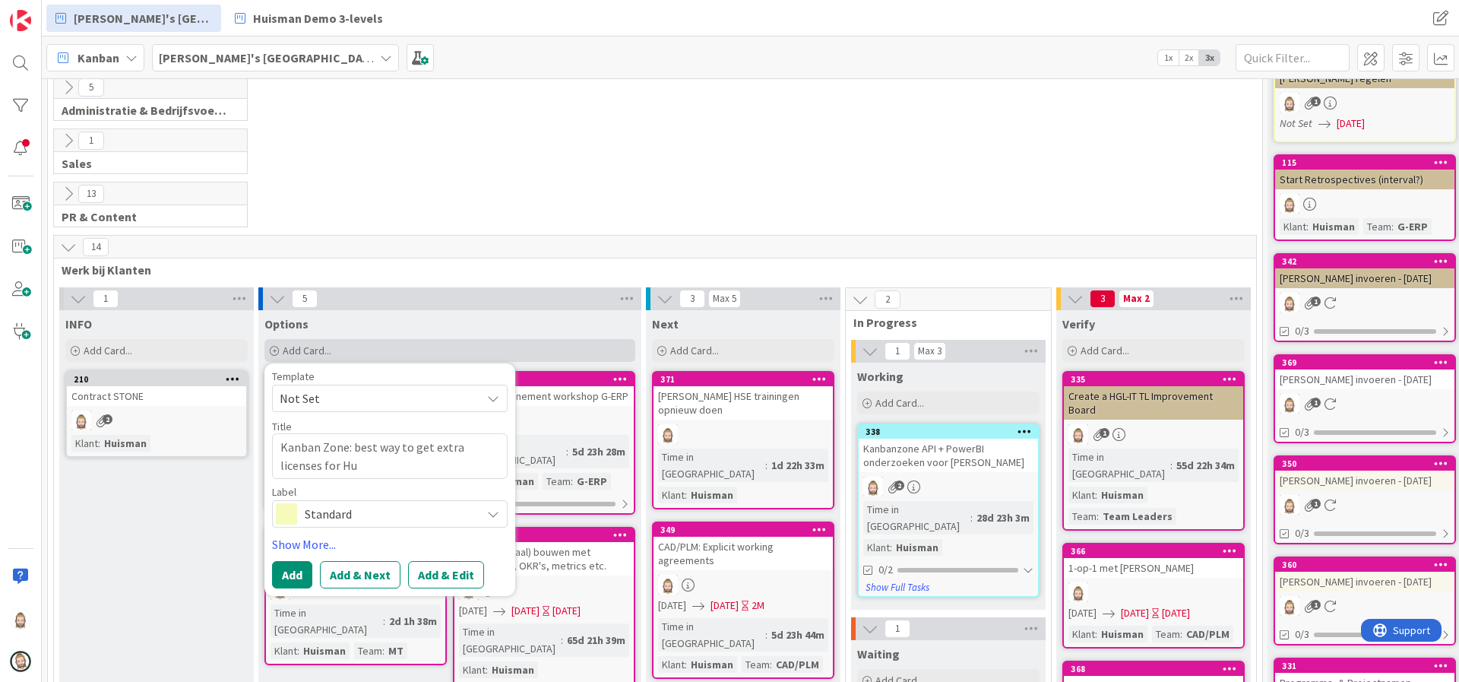
type textarea "Kanban Zone: best way to get extra licenses for [PERSON_NAME]"
type textarea "x"
type textarea "Kanban Zone: best way to get extra licenses for Huis"
type textarea "x"
type textarea "Kanban Zone: best way to get extra licenses for Huism"
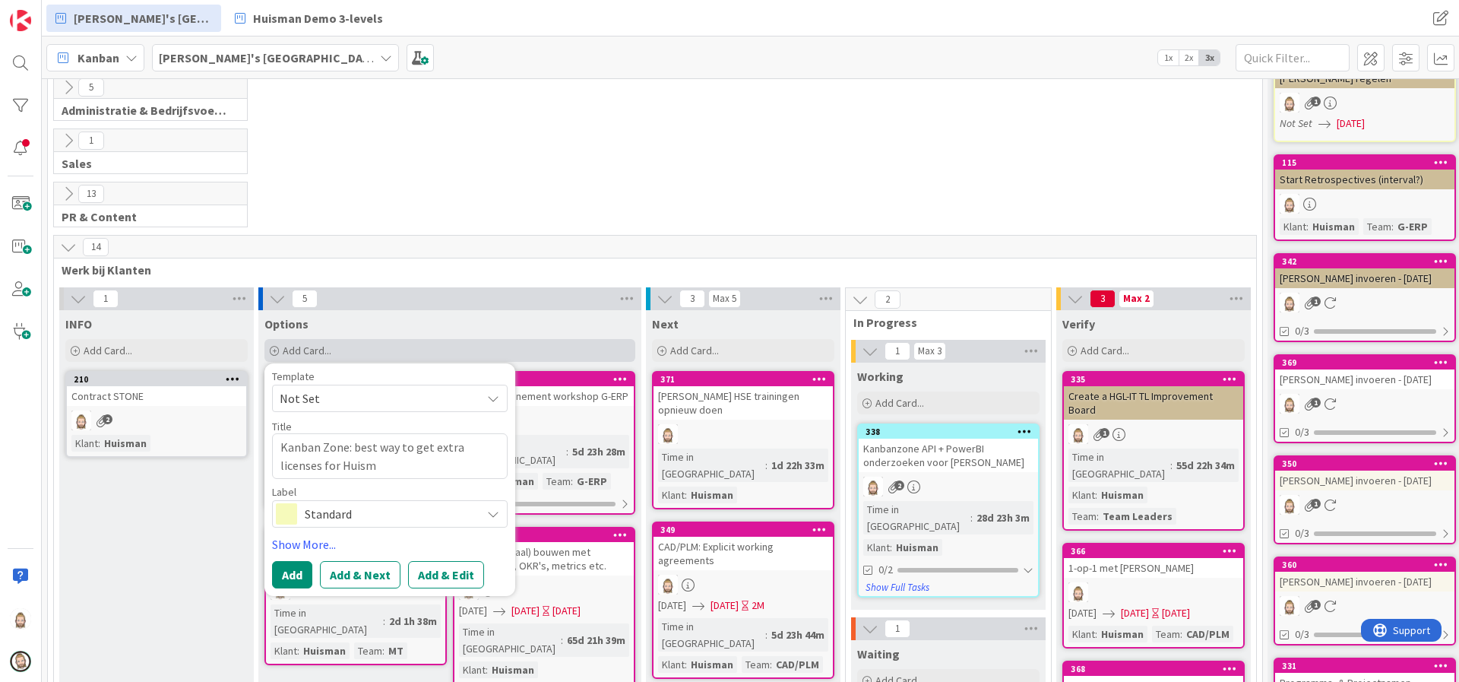
type textarea "x"
type textarea "Kanban Zone: best way to get extra licenses for Huisma"
type textarea "x"
type textarea "Kanban Zone: best way to get extra licenses for [PERSON_NAME]"
click at [423, 503] on span "Standard" at bounding box center [389, 513] width 169 height 21
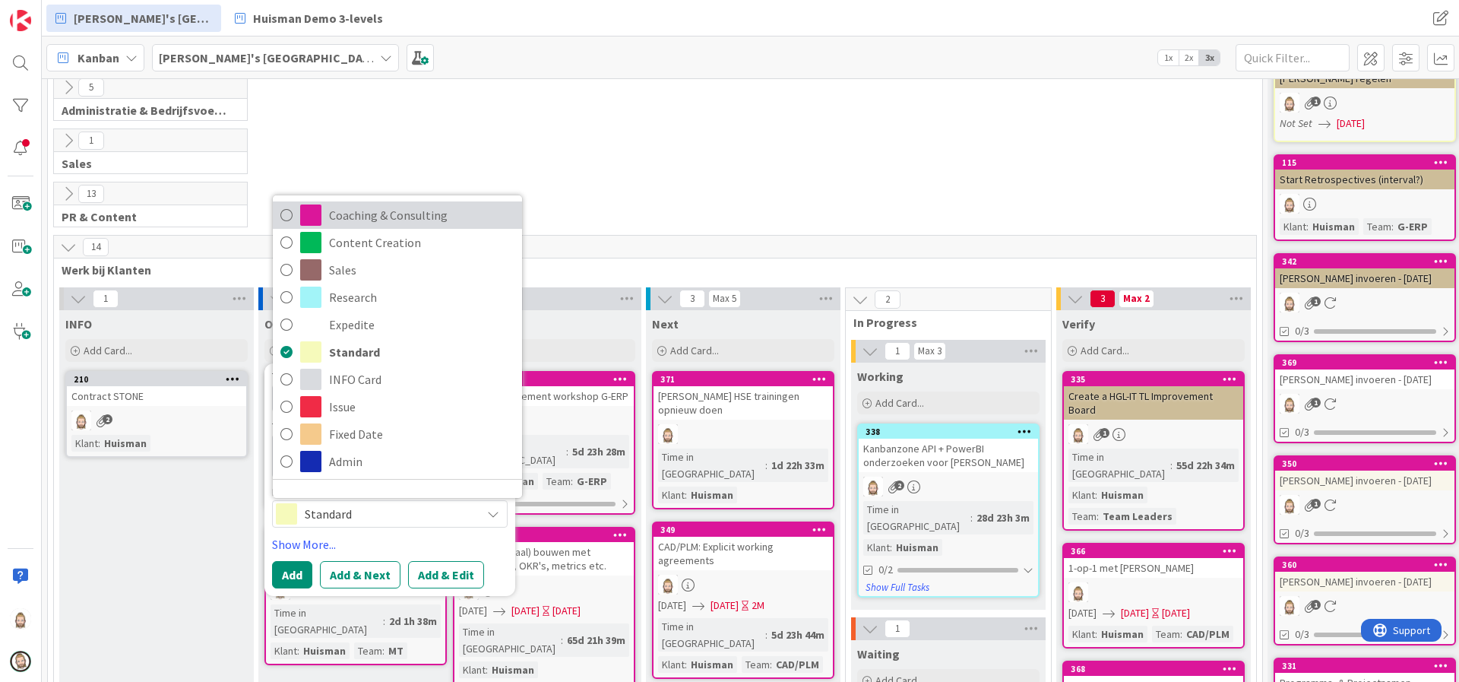
click at [427, 212] on span "Coaching & Consulting" at bounding box center [421, 215] width 185 height 23
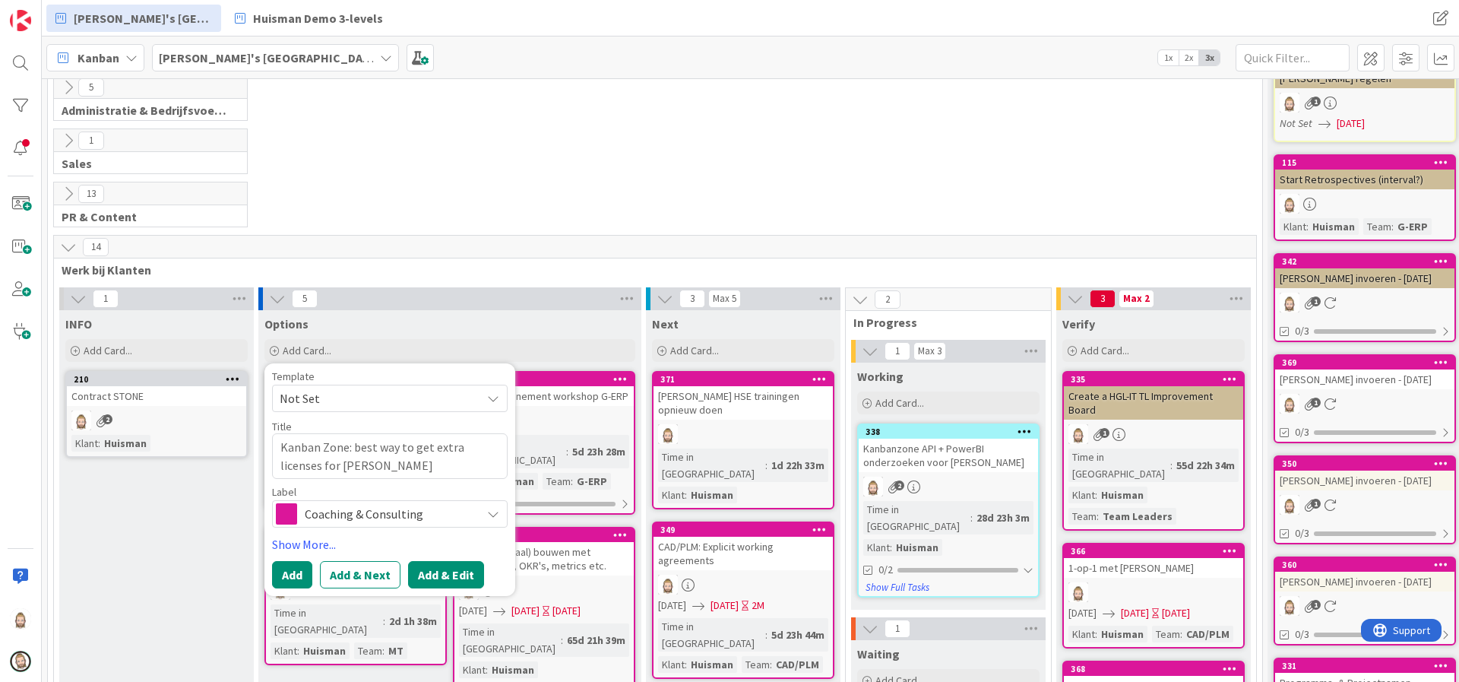
click at [436, 570] on button "Add & Edit" at bounding box center [446, 574] width 76 height 27
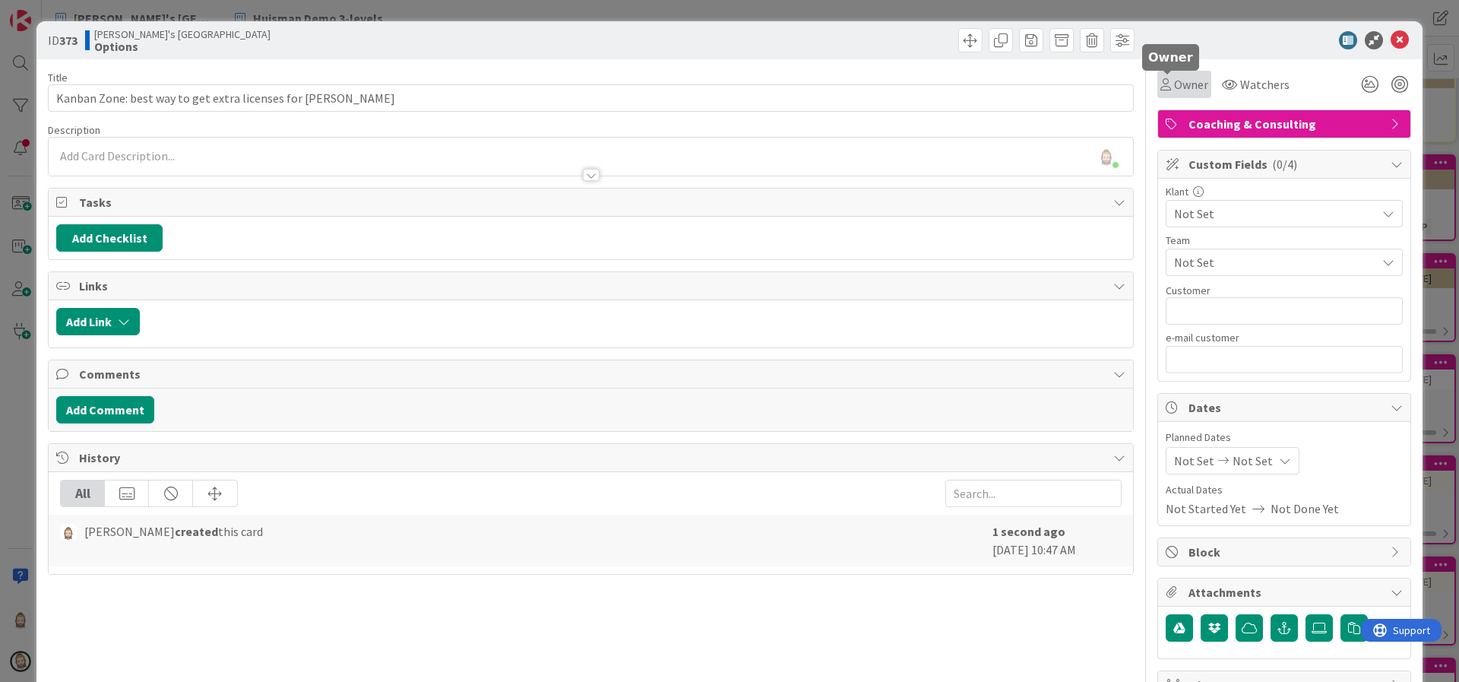
click at [1181, 77] on span "Owner" at bounding box center [1191, 84] width 34 height 18
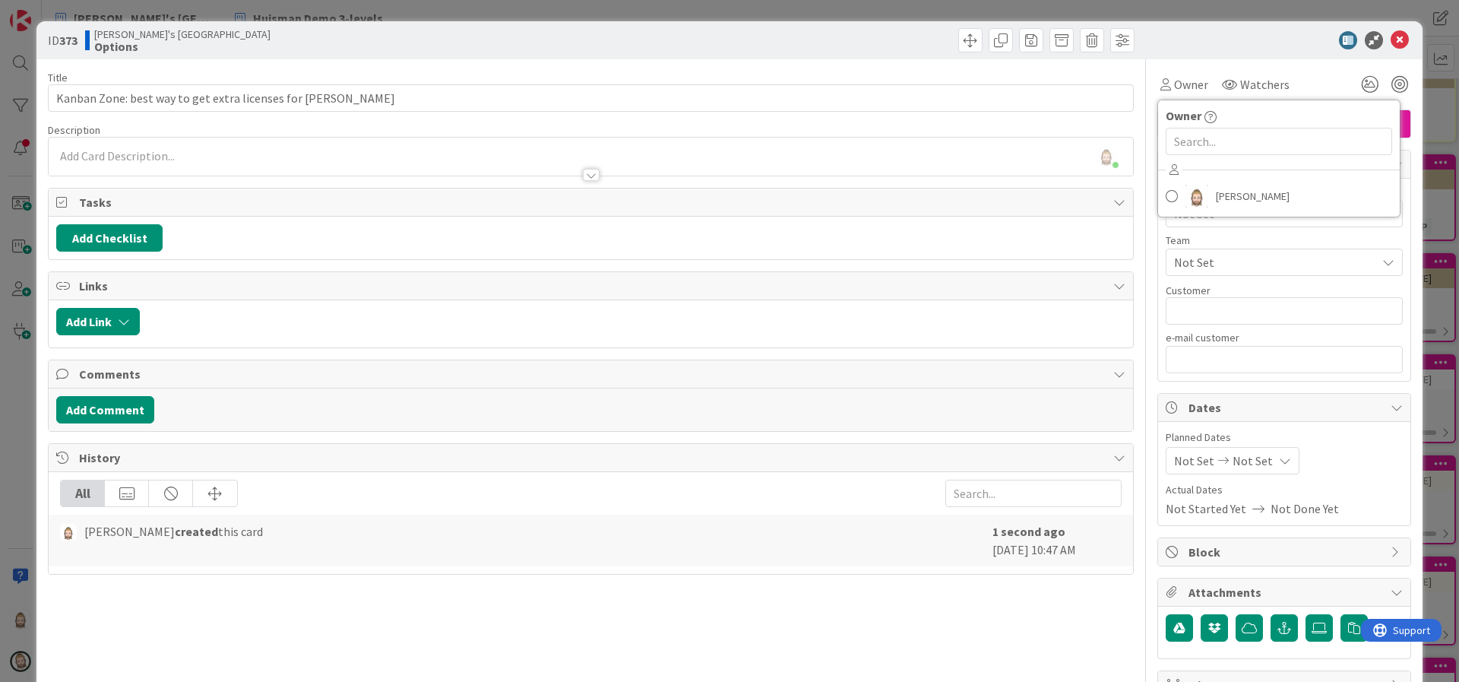
click at [1183, 176] on div "[PERSON_NAME]" at bounding box center [1279, 184] width 242 height 52
click at [1185, 185] on img at bounding box center [1196, 196] width 23 height 23
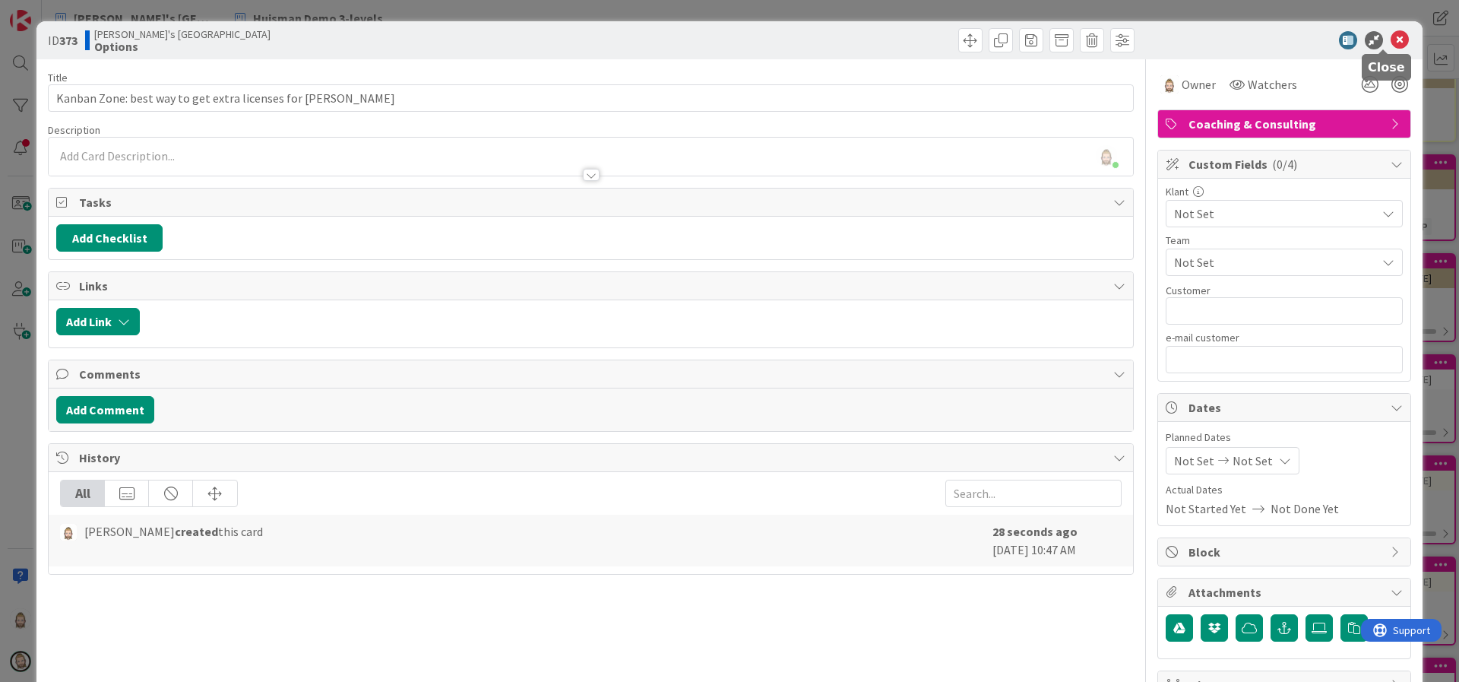
click at [1390, 40] on icon at bounding box center [1399, 40] width 18 height 18
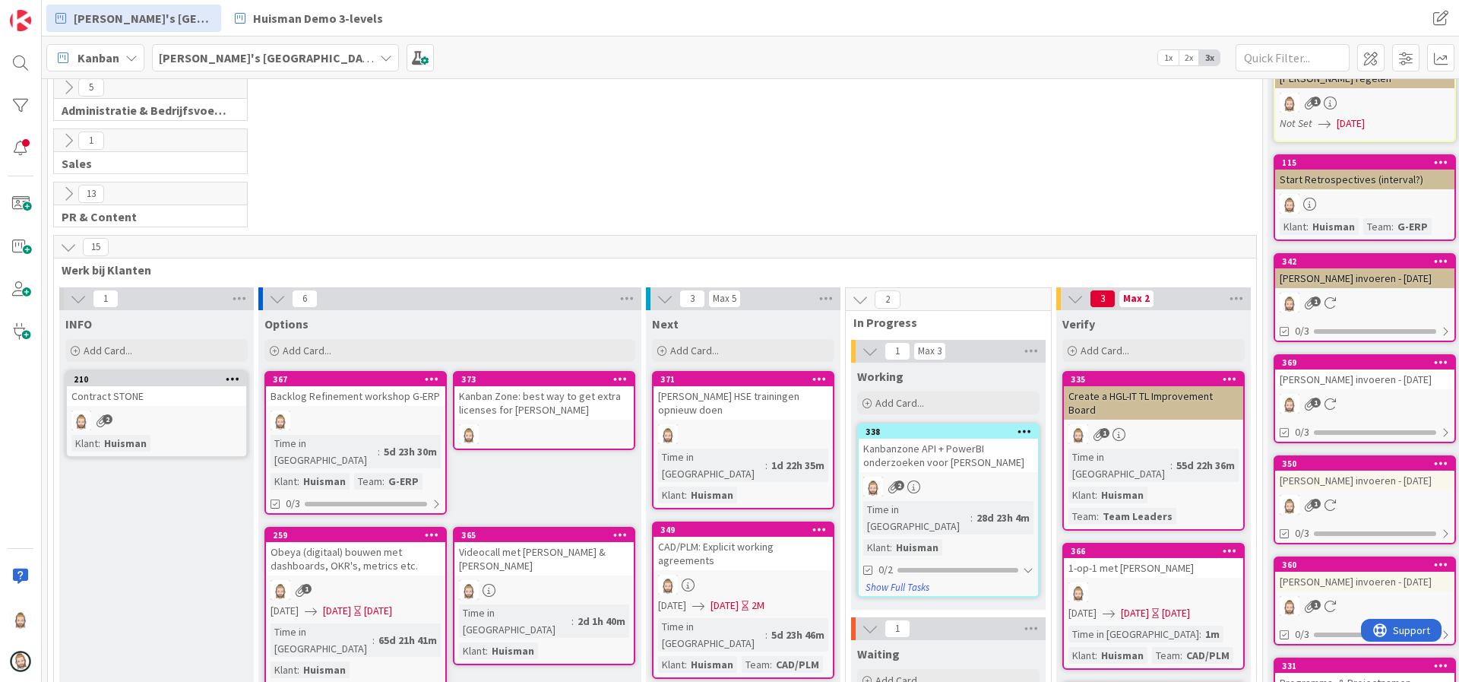
click at [587, 400] on div "Kanban Zone: best way to get extra licenses for [PERSON_NAME]" at bounding box center [543, 402] width 179 height 33
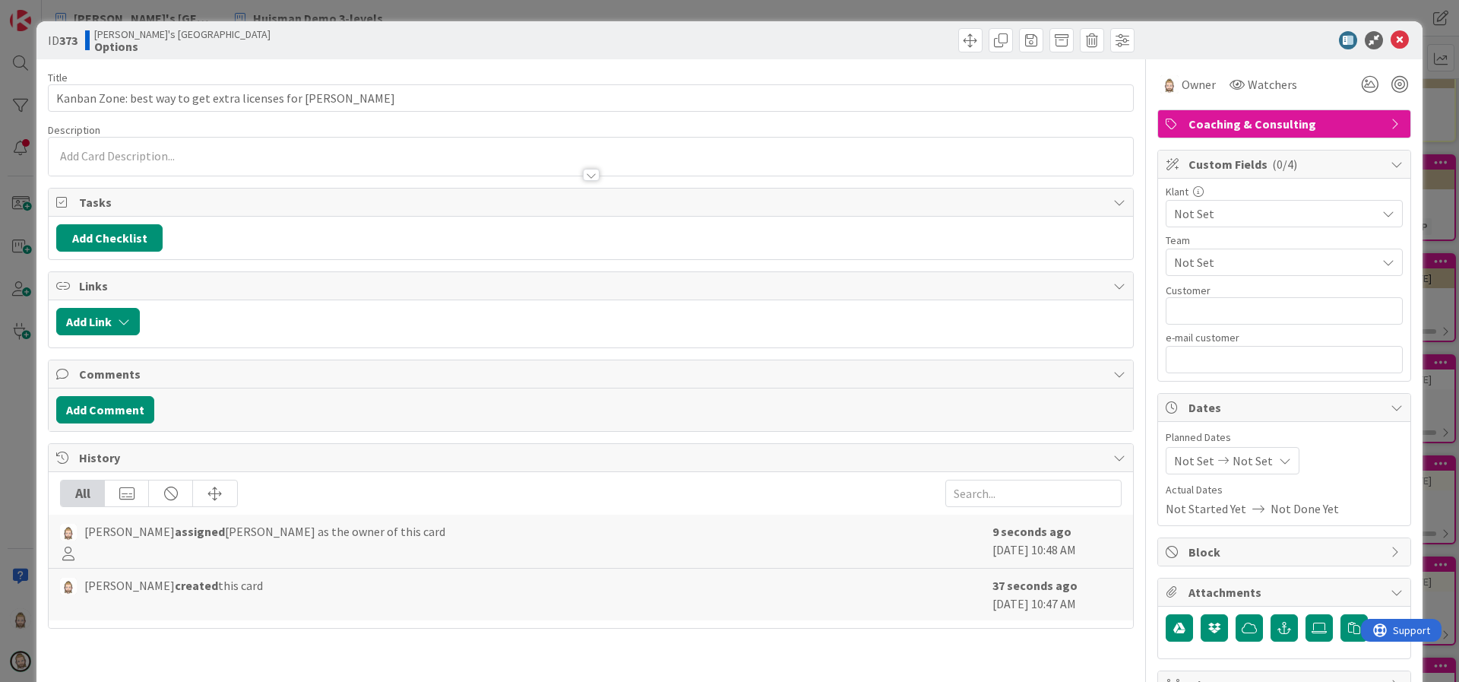
click at [1251, 217] on span "Not Set" at bounding box center [1271, 213] width 194 height 21
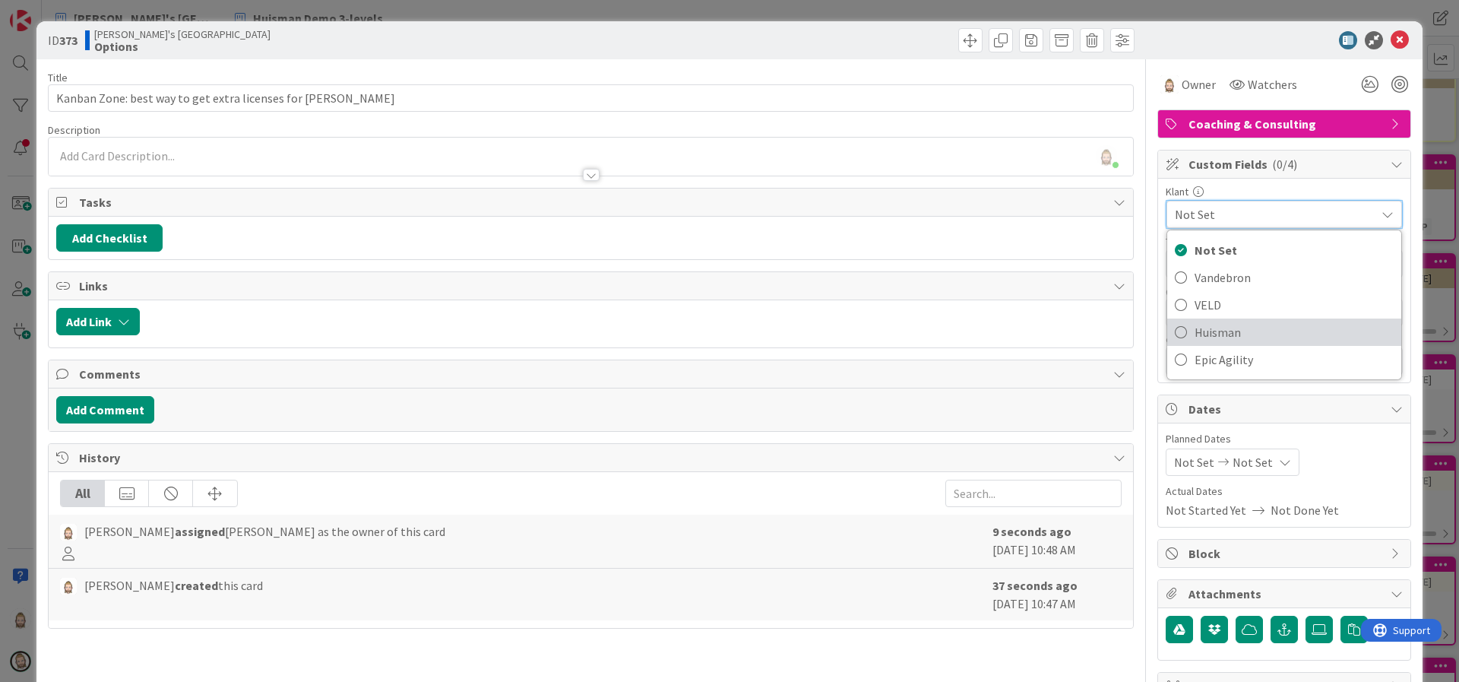
click at [1246, 324] on span "Huisman" at bounding box center [1293, 332] width 199 height 23
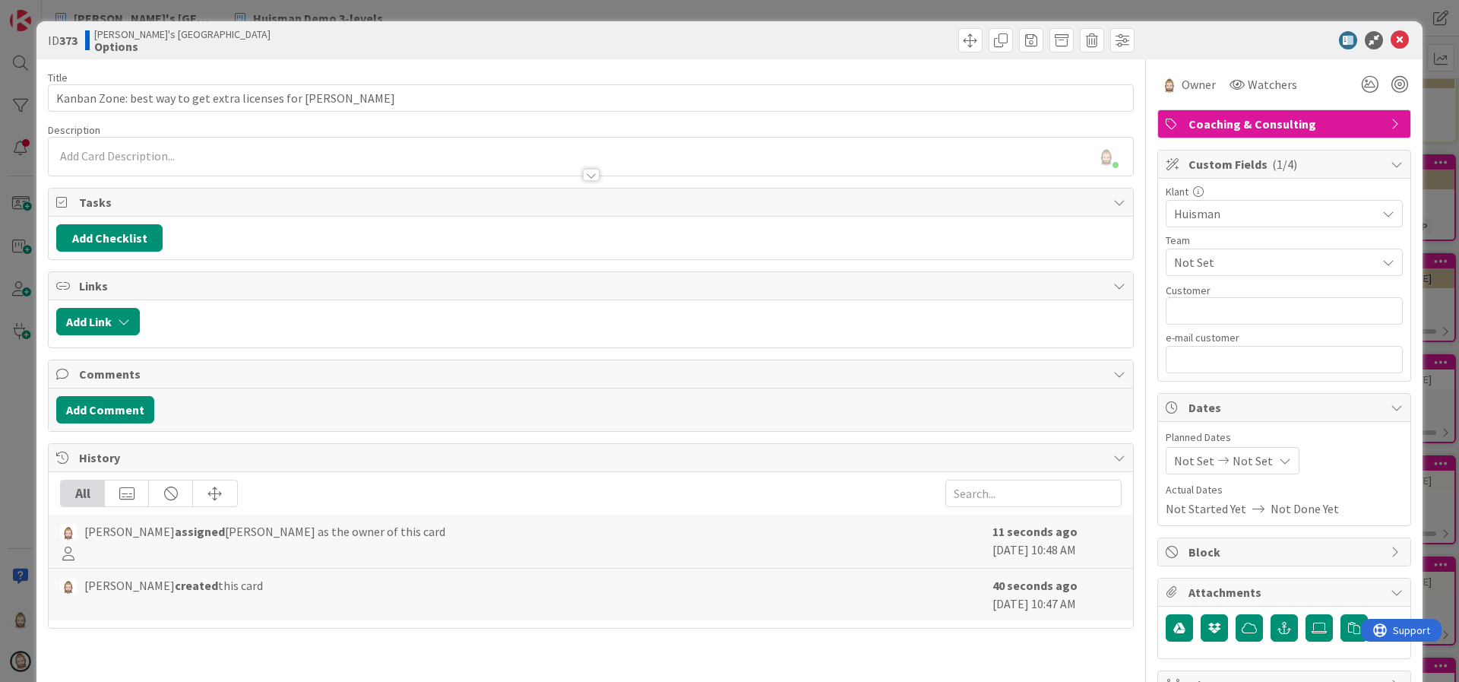
click at [1251, 259] on span "Not Set" at bounding box center [1275, 262] width 202 height 18
click at [1262, 236] on div "Team" at bounding box center [1283, 240] width 237 height 11
click at [1356, 78] on icon at bounding box center [1369, 84] width 27 height 27
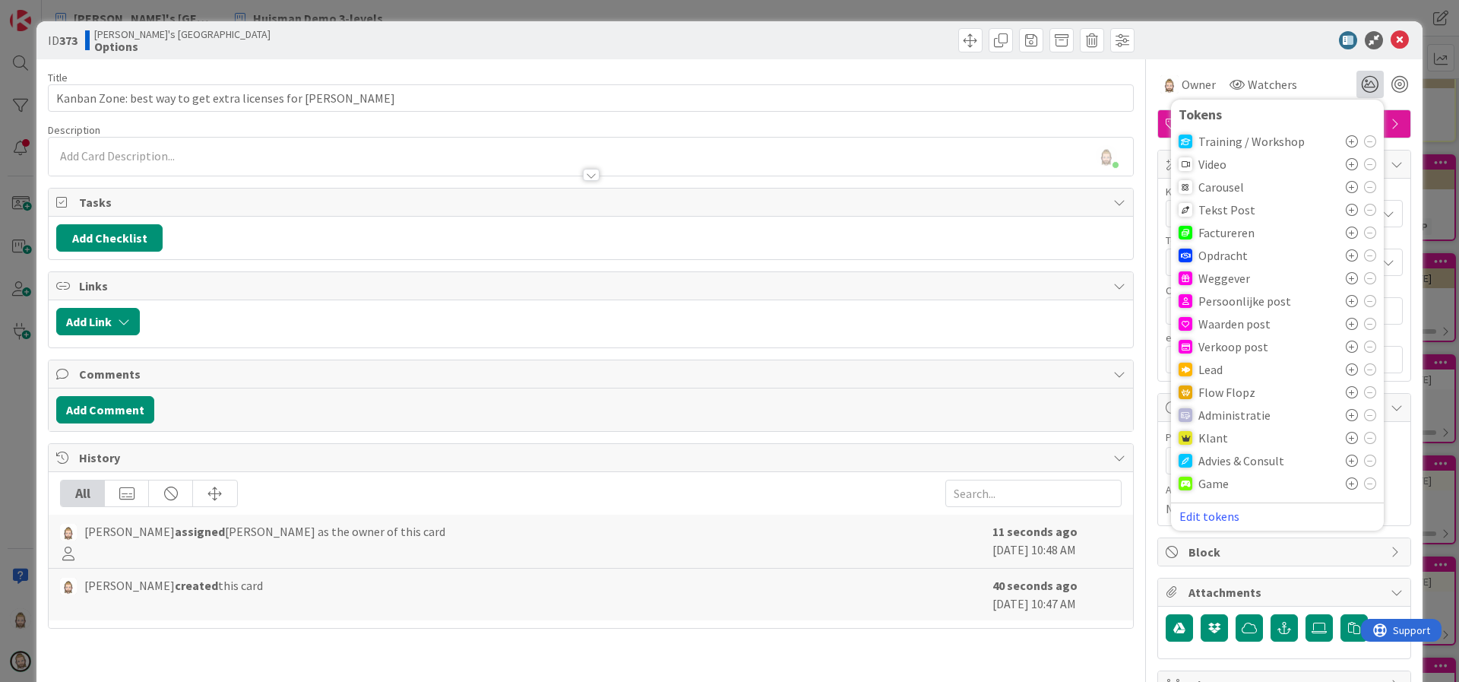
click at [1282, 37] on div at bounding box center [1276, 40] width 269 height 18
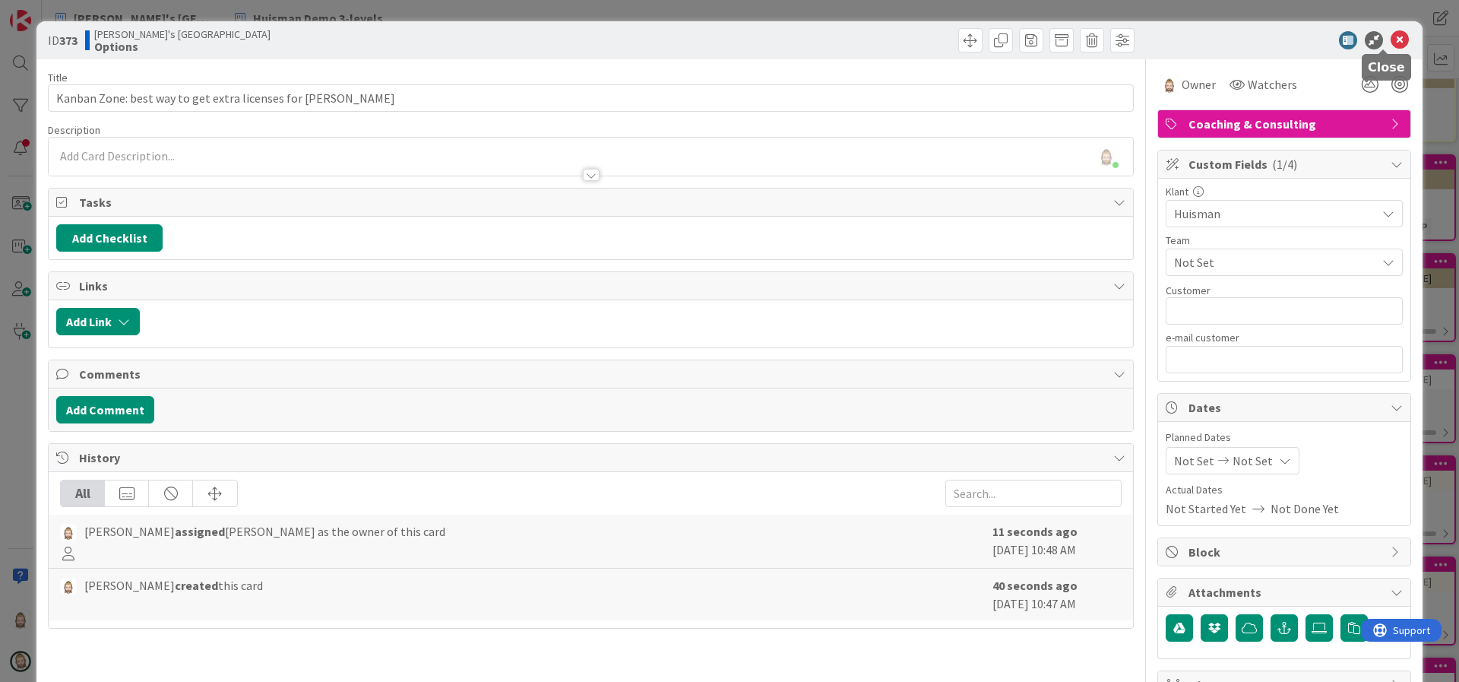
click at [1390, 40] on icon at bounding box center [1399, 40] width 18 height 18
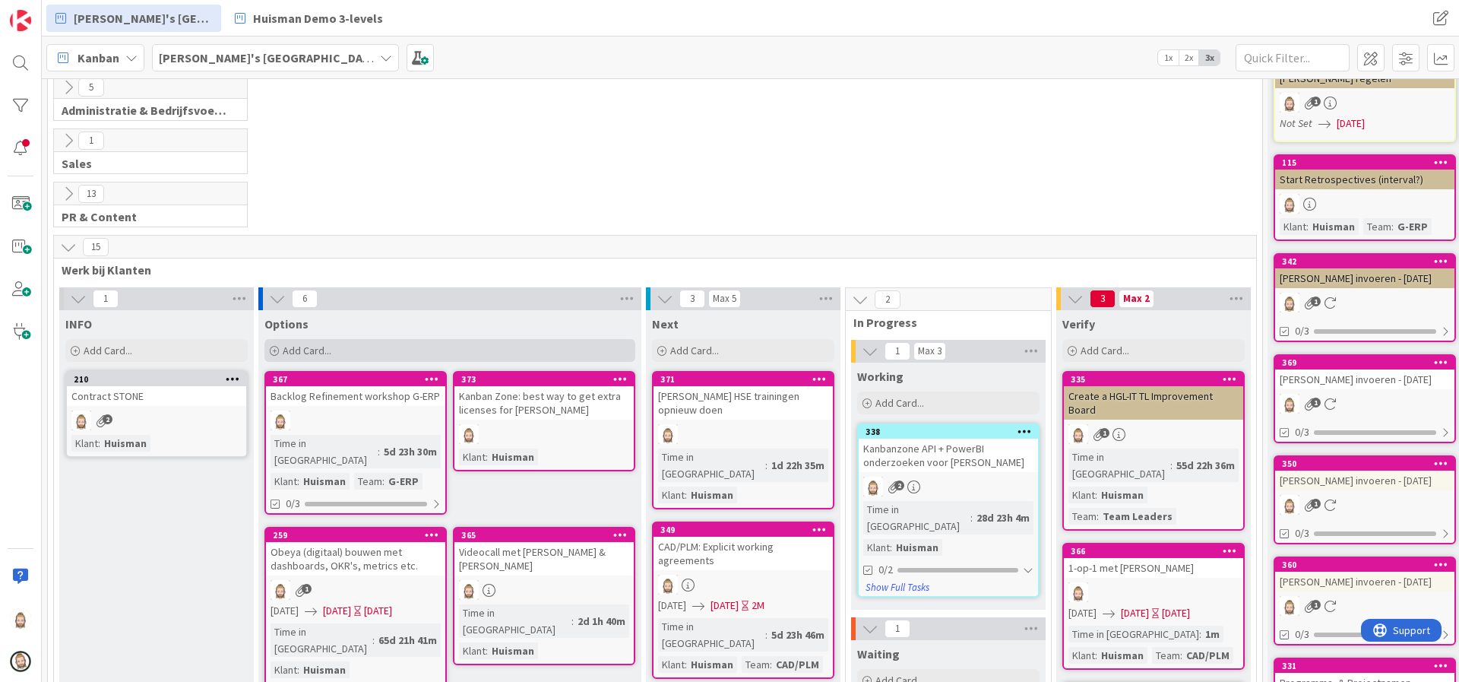
click at [508, 353] on div "Add Card..." at bounding box center [449, 350] width 371 height 23
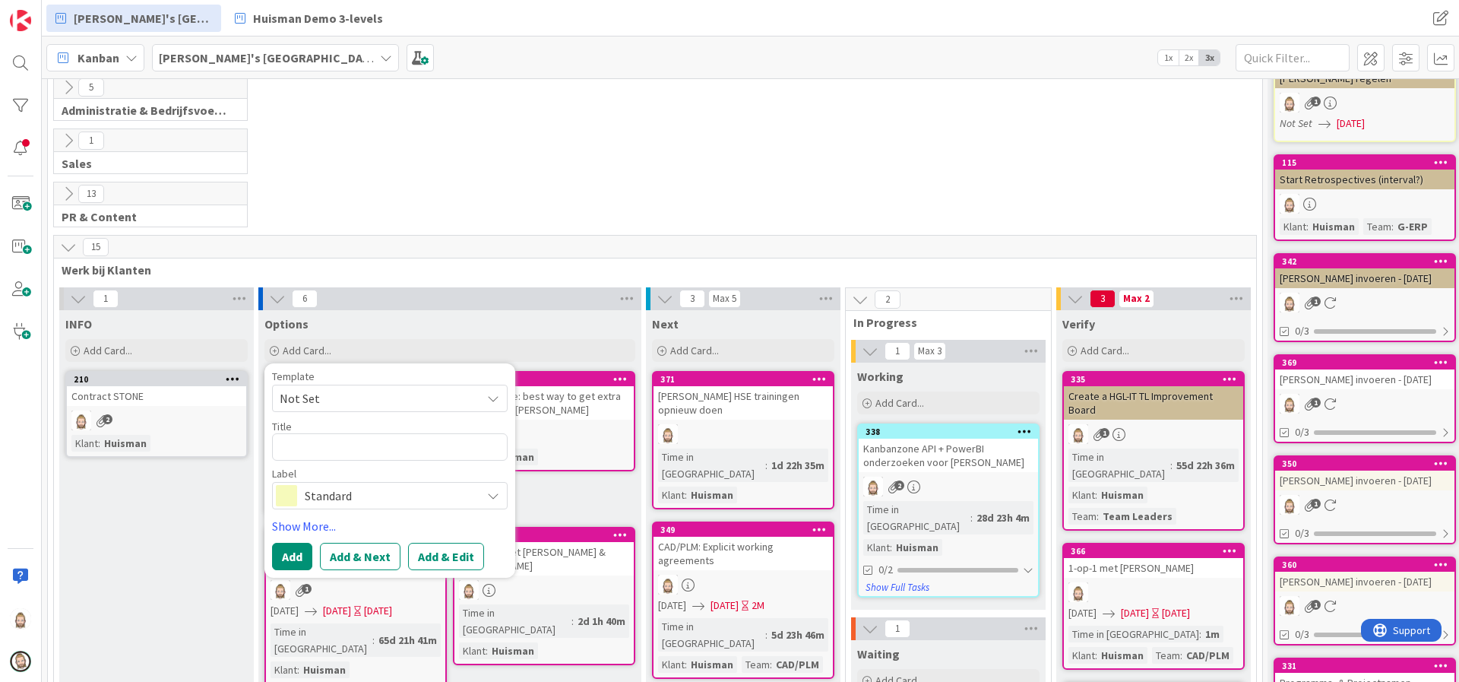
click at [485, 400] on span "Not Set" at bounding box center [390, 397] width 236 height 27
click at [531, 187] on div "13 PR & Content" at bounding box center [655, 208] width 1208 height 53
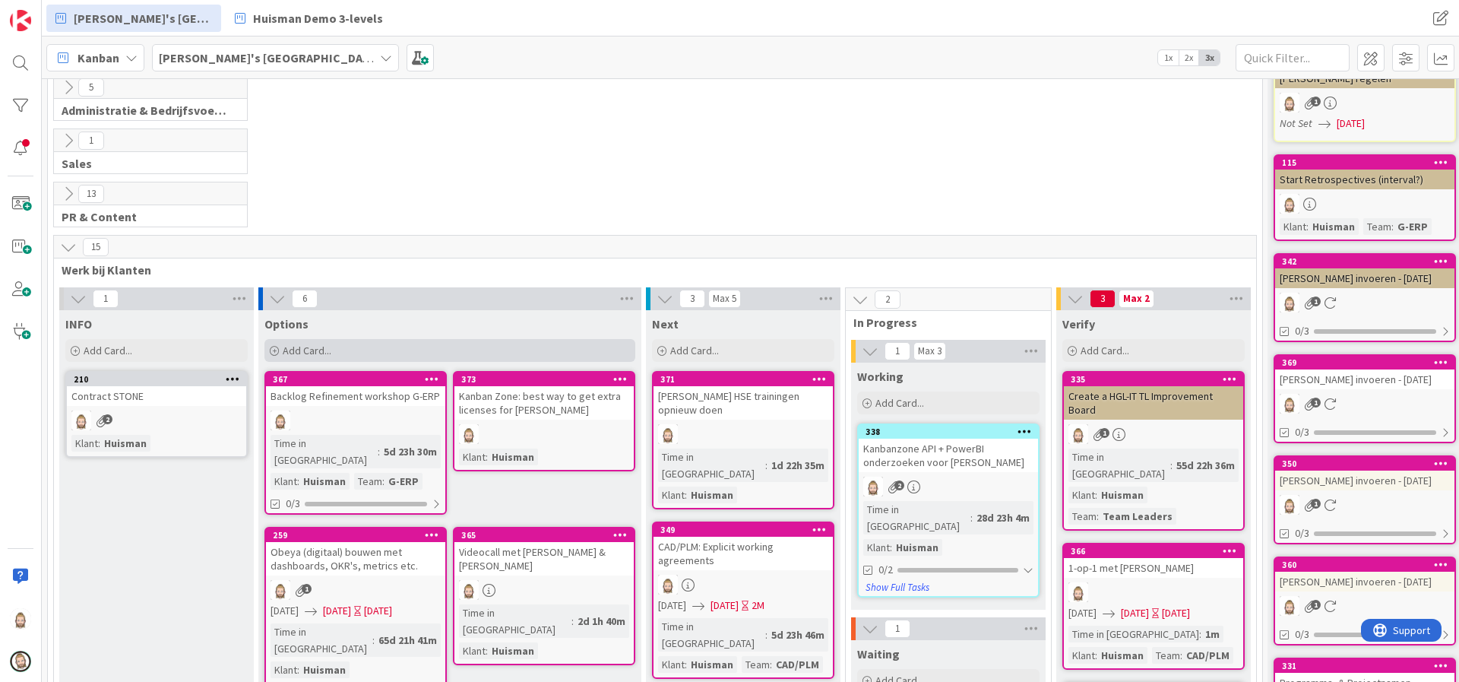
click at [498, 351] on div "Add Card..." at bounding box center [449, 350] width 371 height 23
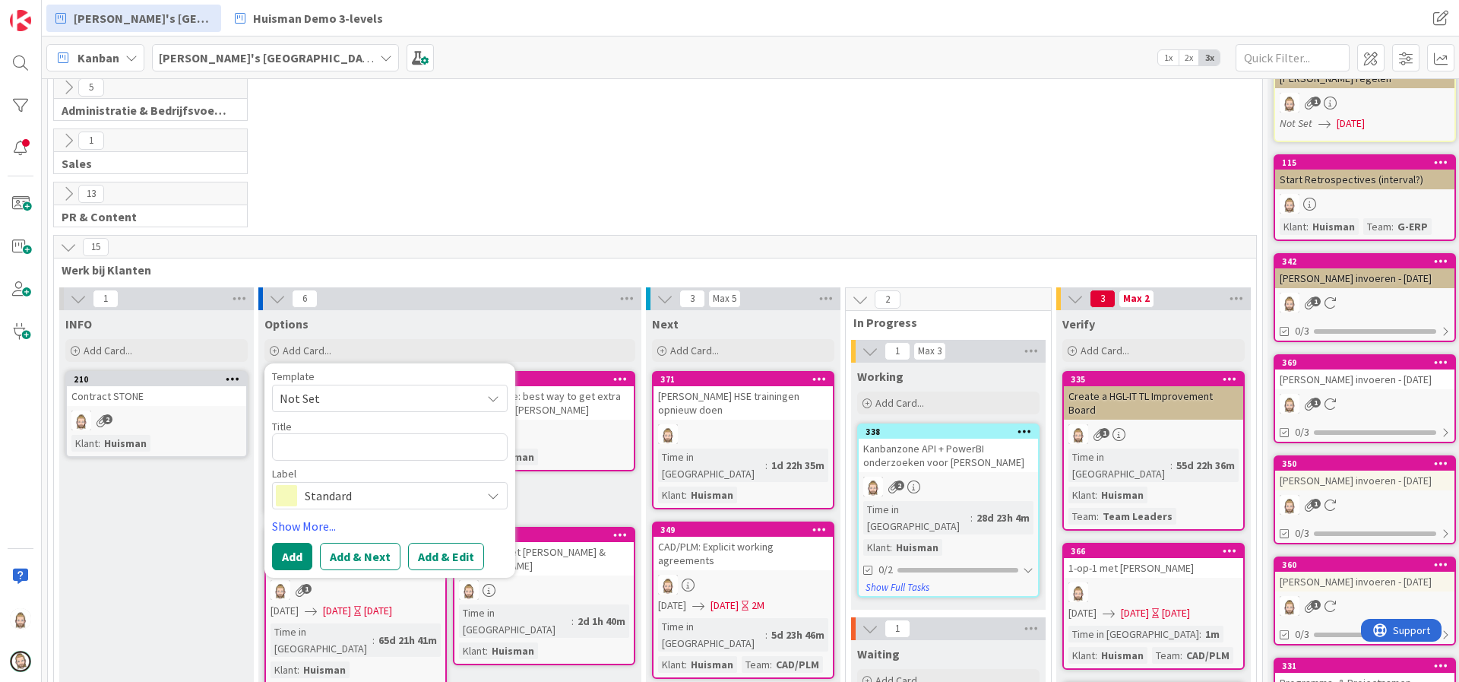
click at [444, 504] on span "Standard" at bounding box center [389, 495] width 169 height 21
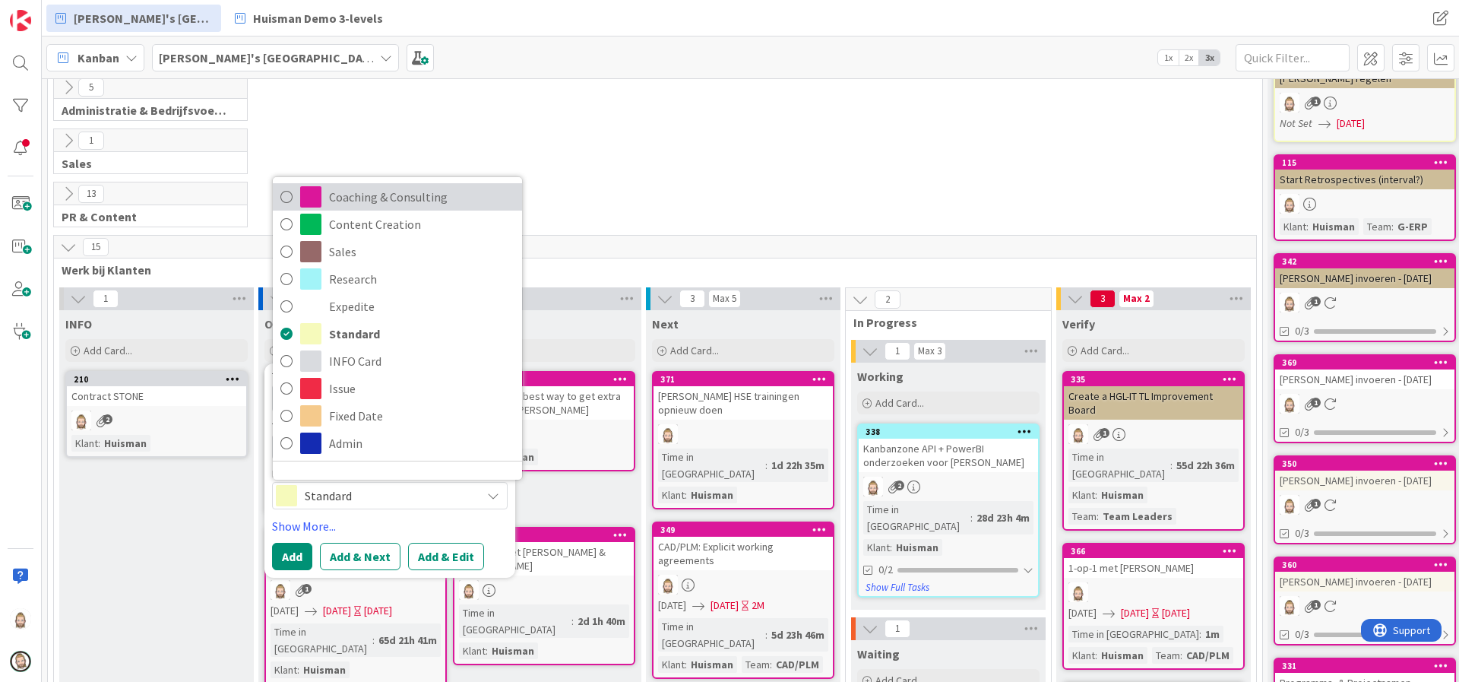
click at [387, 188] on span "Coaching & Consulting" at bounding box center [421, 196] width 185 height 23
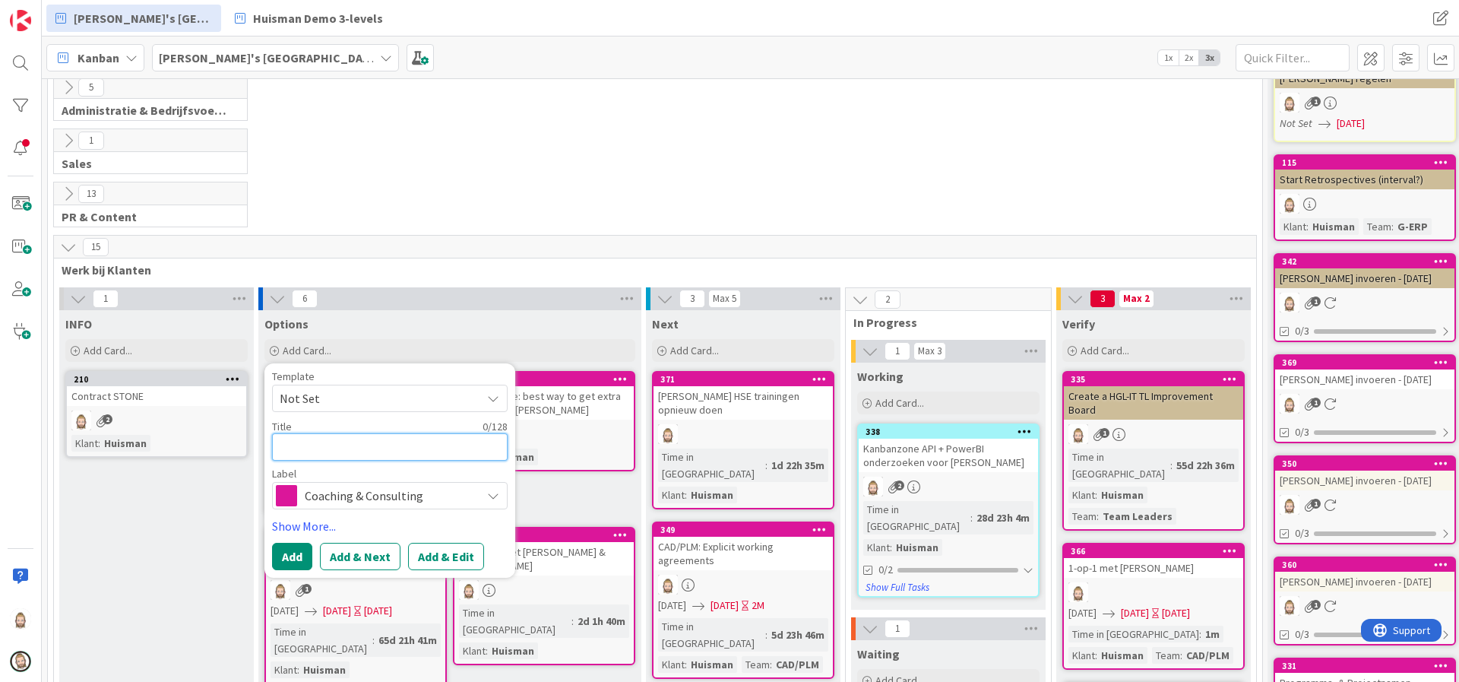
click at [375, 444] on textarea at bounding box center [390, 446] width 236 height 27
type textarea "x"
type textarea "S"
type textarea "x"
type textarea "Se"
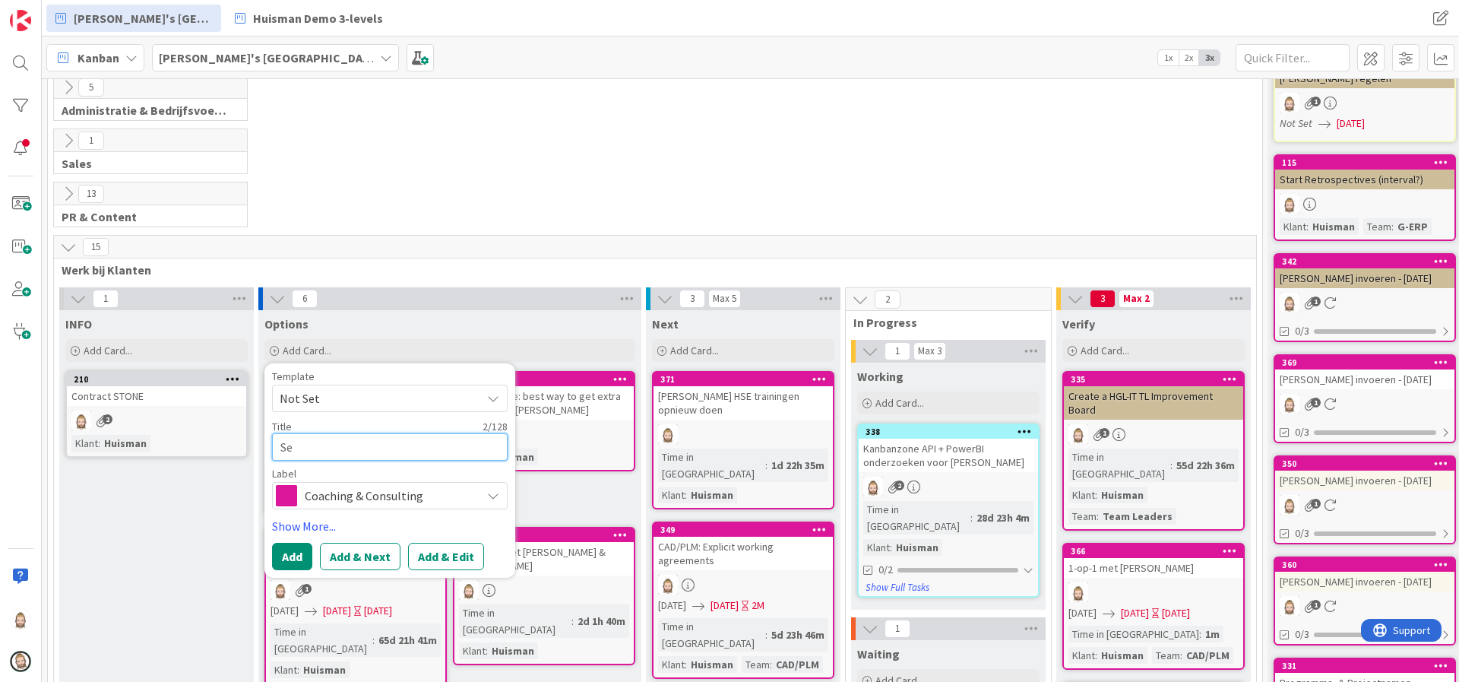
type textarea "x"
type textarea "Set"
type textarea "x"
type textarea "Set"
type textarea "x"
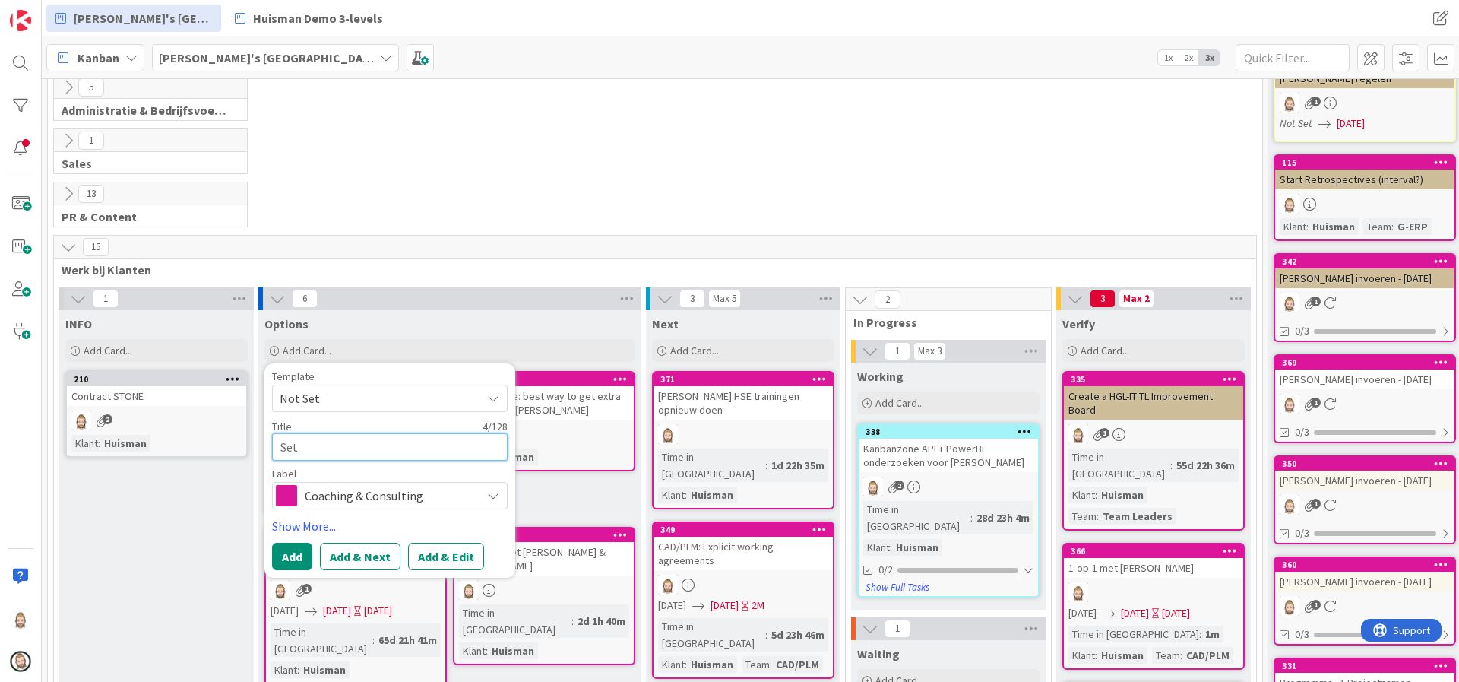
type textarea "Set u"
type textarea "x"
type textarea "Set up"
type textarea "x"
type textarea "Set up"
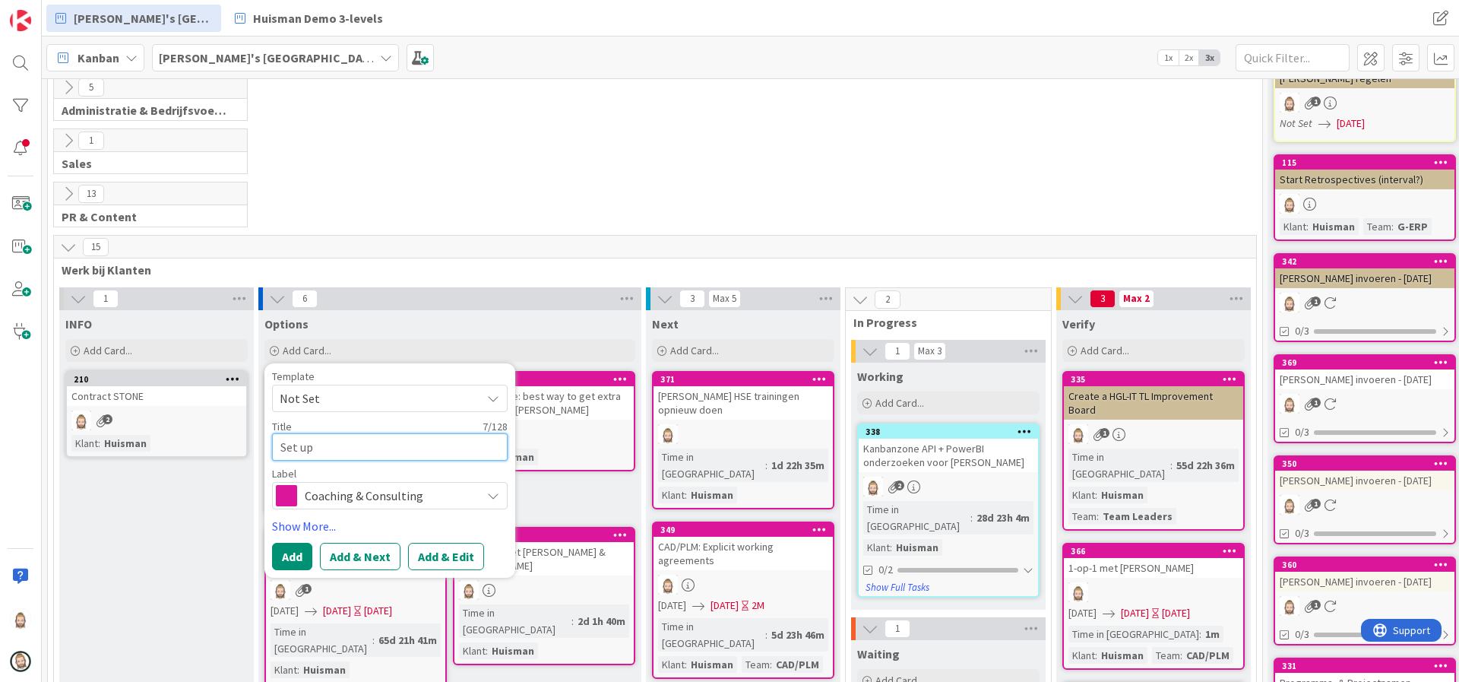
type textarea "x"
type textarea "Set up a"
type textarea "x"
type textarea "Set up a"
type textarea "x"
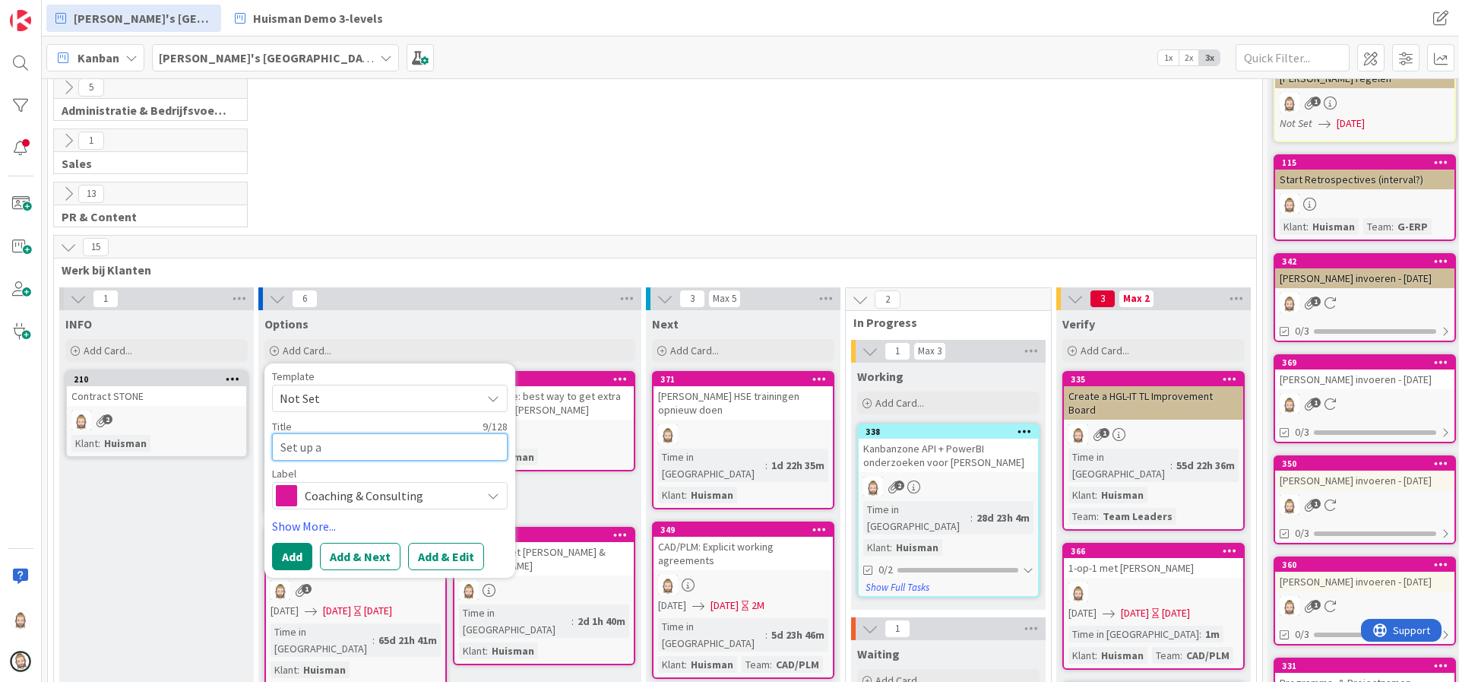
type textarea "Set up a m"
type textarea "x"
type textarea "Set up a me"
type textarea "x"
type textarea "Set up a mee"
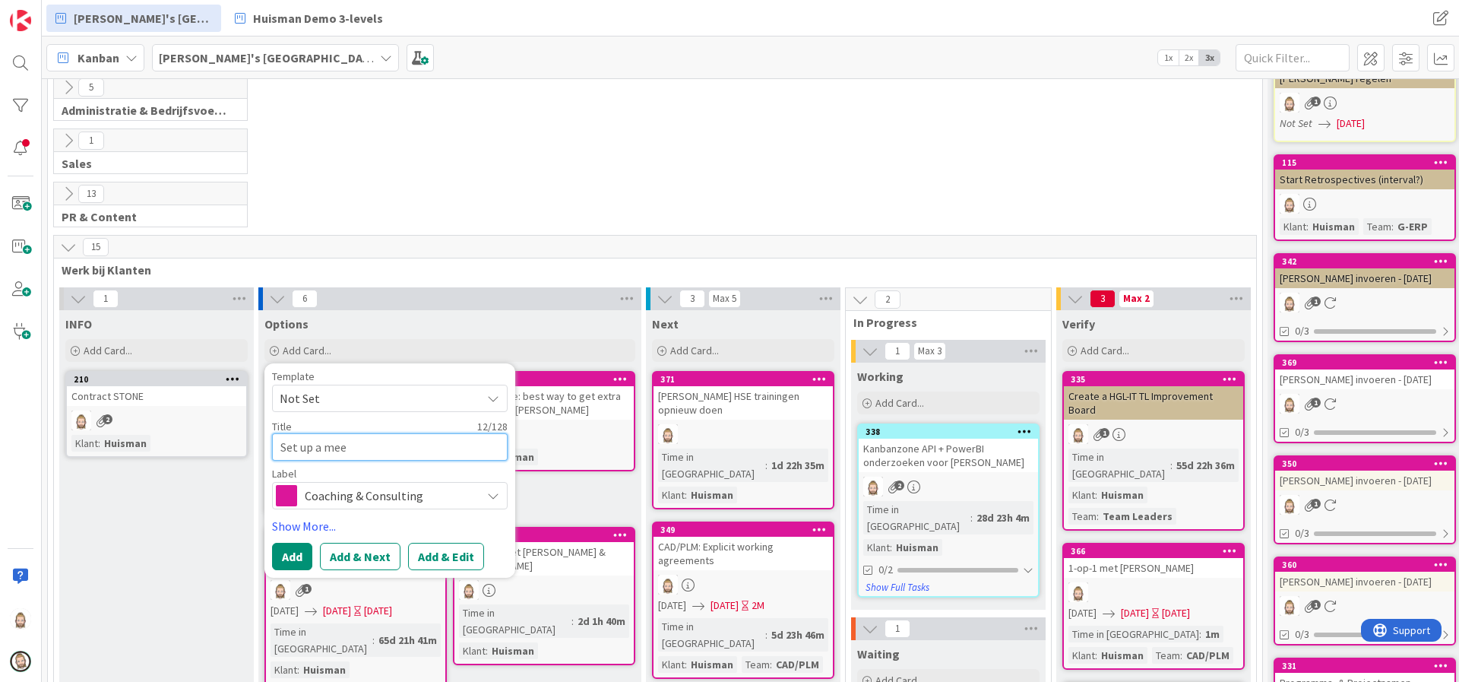
type textarea "x"
type textarea "Set up a meet"
type textarea "x"
type textarea "Set up a meeti"
type textarea "x"
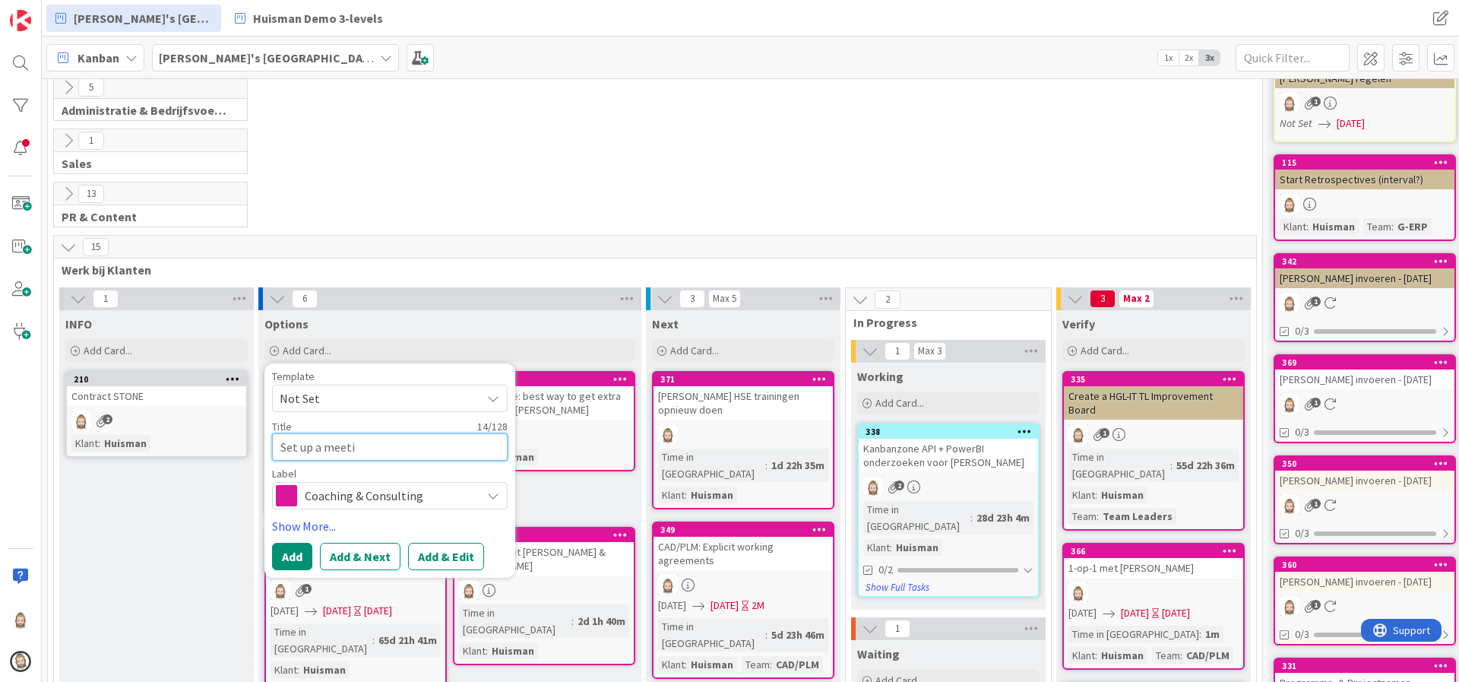
type textarea "Set up a meetin"
type textarea "x"
type textarea "Set up a meeting"
type textarea "x"
type textarea "Set up a meeting"
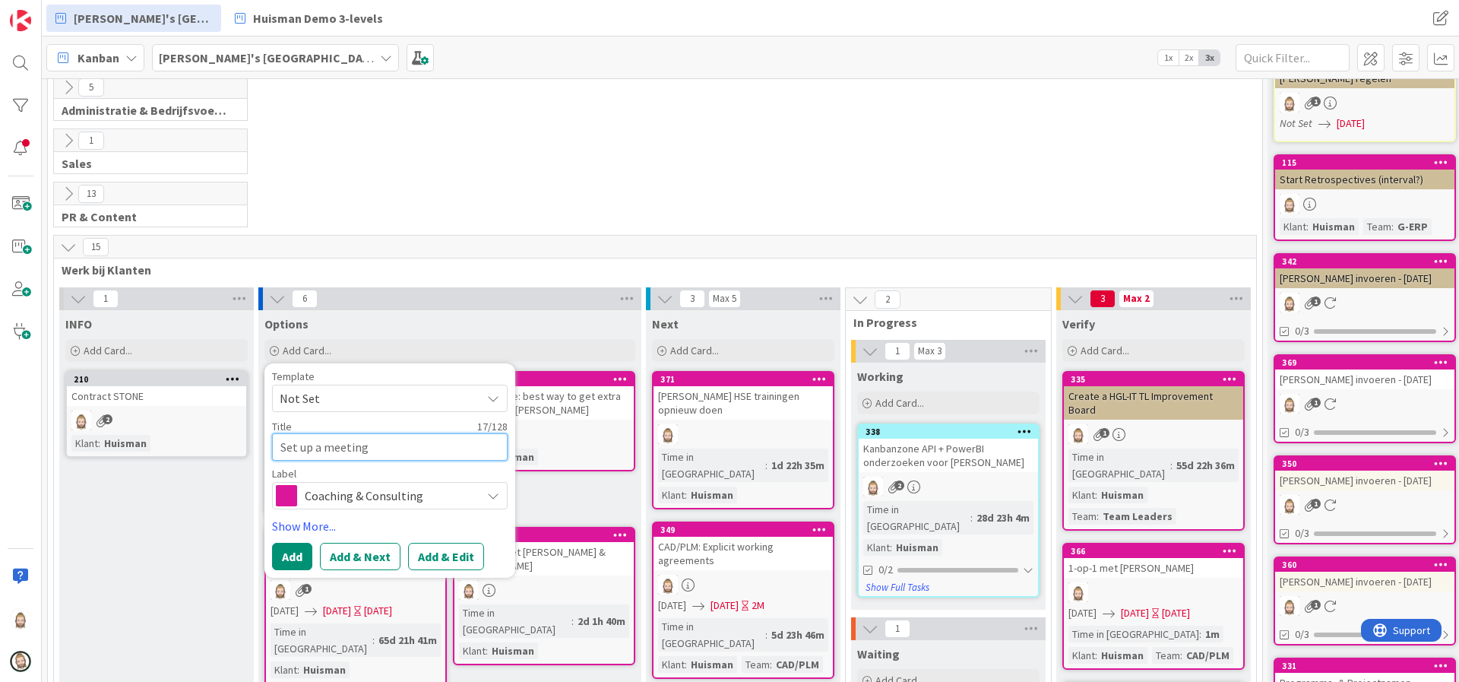
type textarea "x"
type textarea "Set up a meeting w"
type textarea "x"
type textarea "Set up a meeting wi"
type textarea "x"
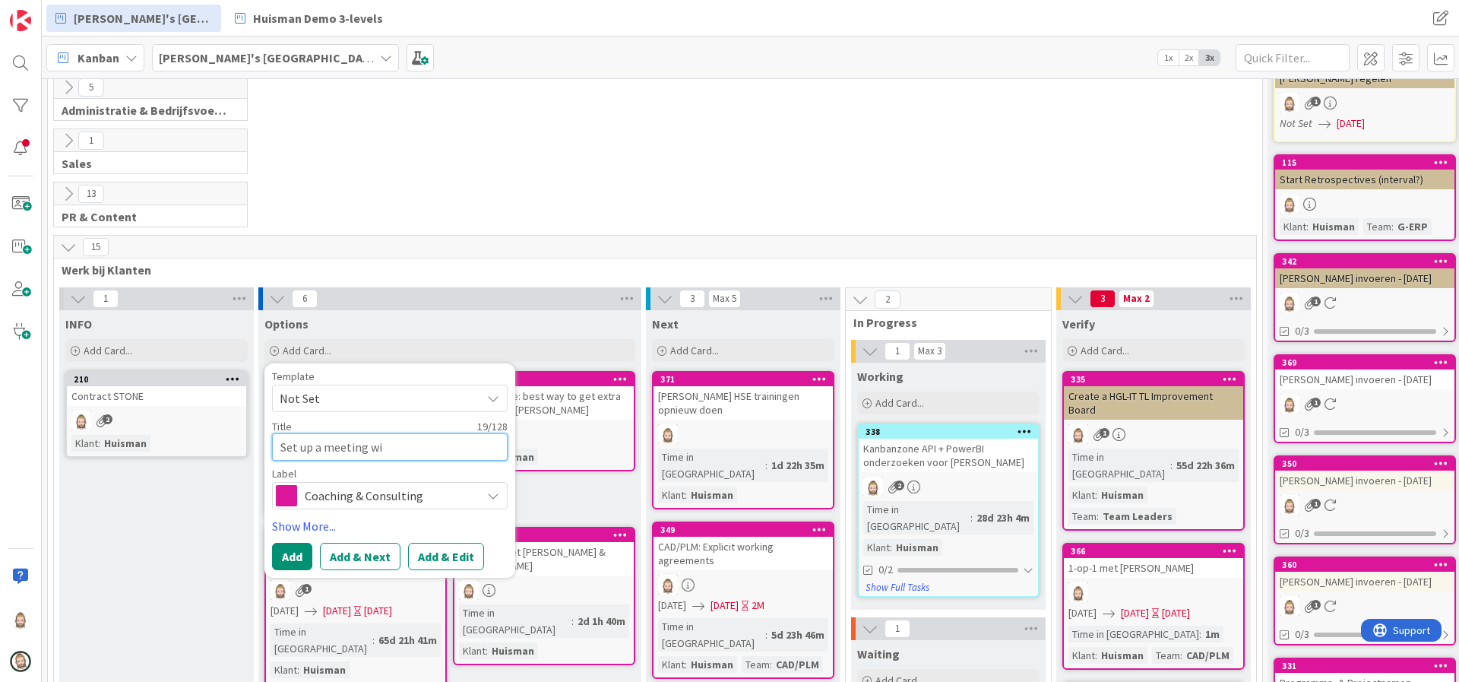
type textarea "Set up a meeting wit"
type textarea "x"
type textarea "Set up a meeting with"
type textarea "x"
type textarea "Set up a meeting with"
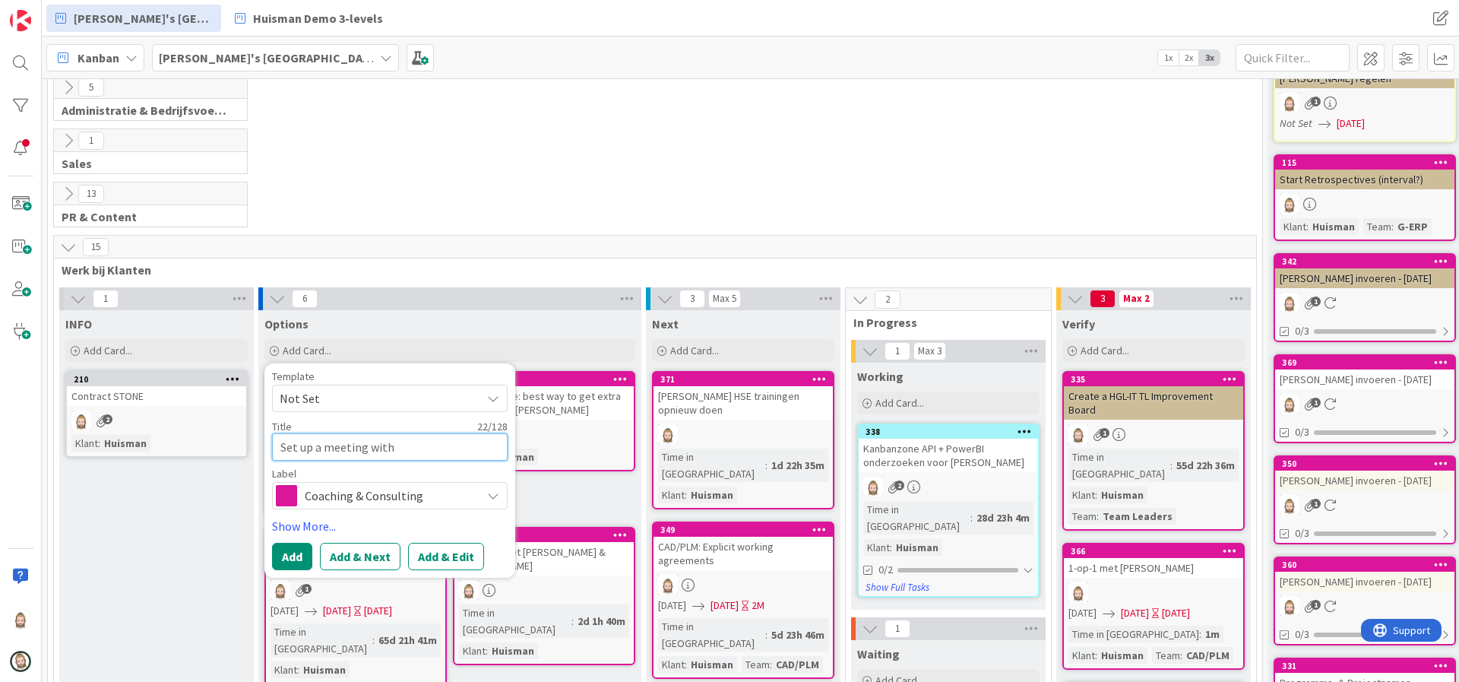
type textarea "x"
type textarea "Set up a meeting with M"
type textarea "x"
type textarea "Set up a meeting with [PERSON_NAME]"
type textarea "x"
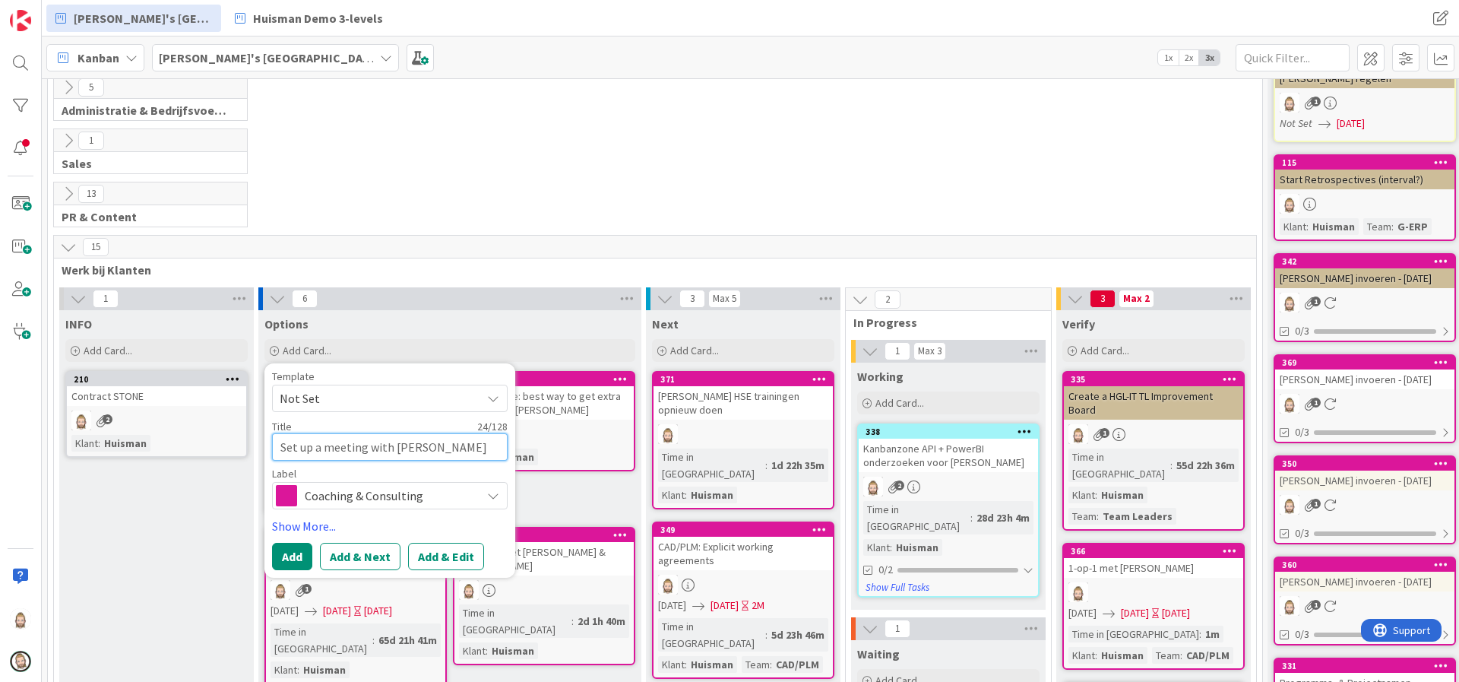
type textarea "Set up a meeting with [PERSON_NAME]"
type textarea "x"
type textarea "Set up a meeting with Mart"
type textarea "x"
type textarea "Set up a meeting with [PERSON_NAME]"
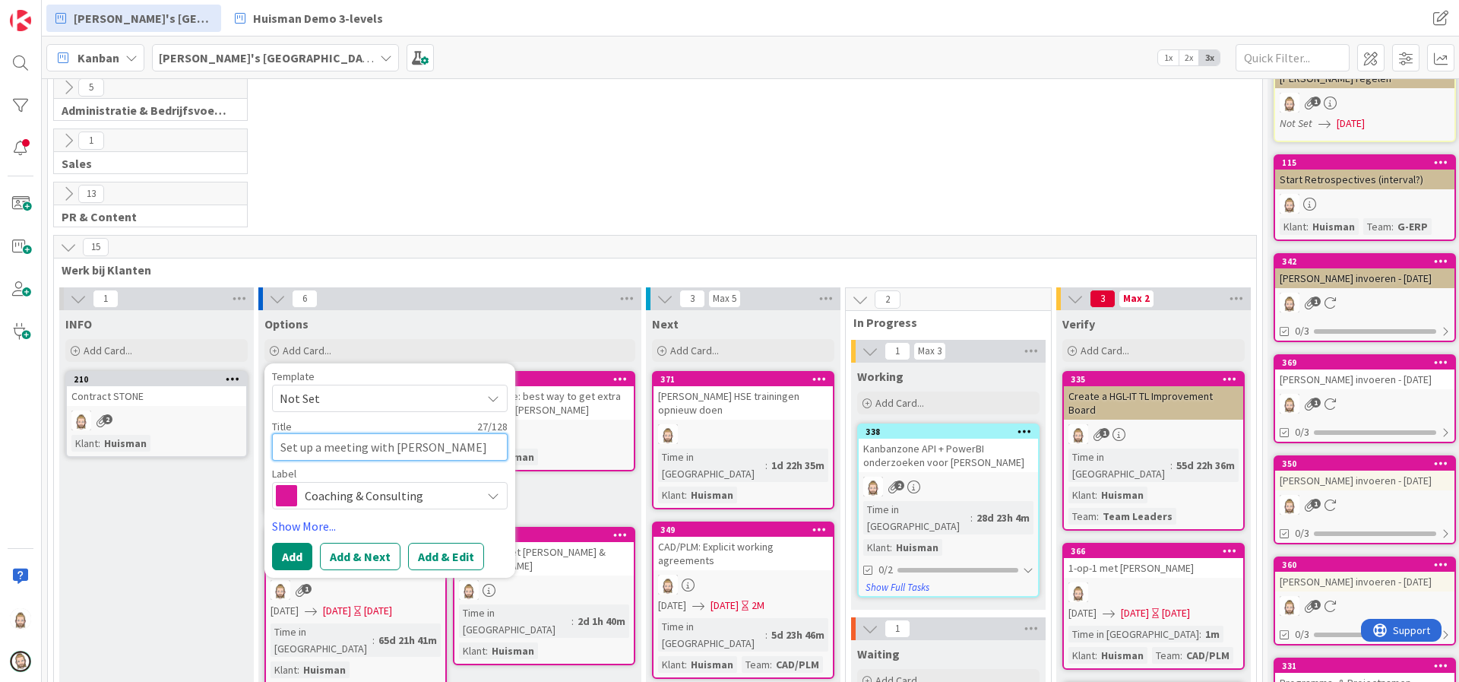
type textarea "x"
type textarea "Set up a meeting with [PERSON_NAME]"
type textarea "x"
type textarea "Set up a meeting with [PERSON_NAME]"
type textarea "x"
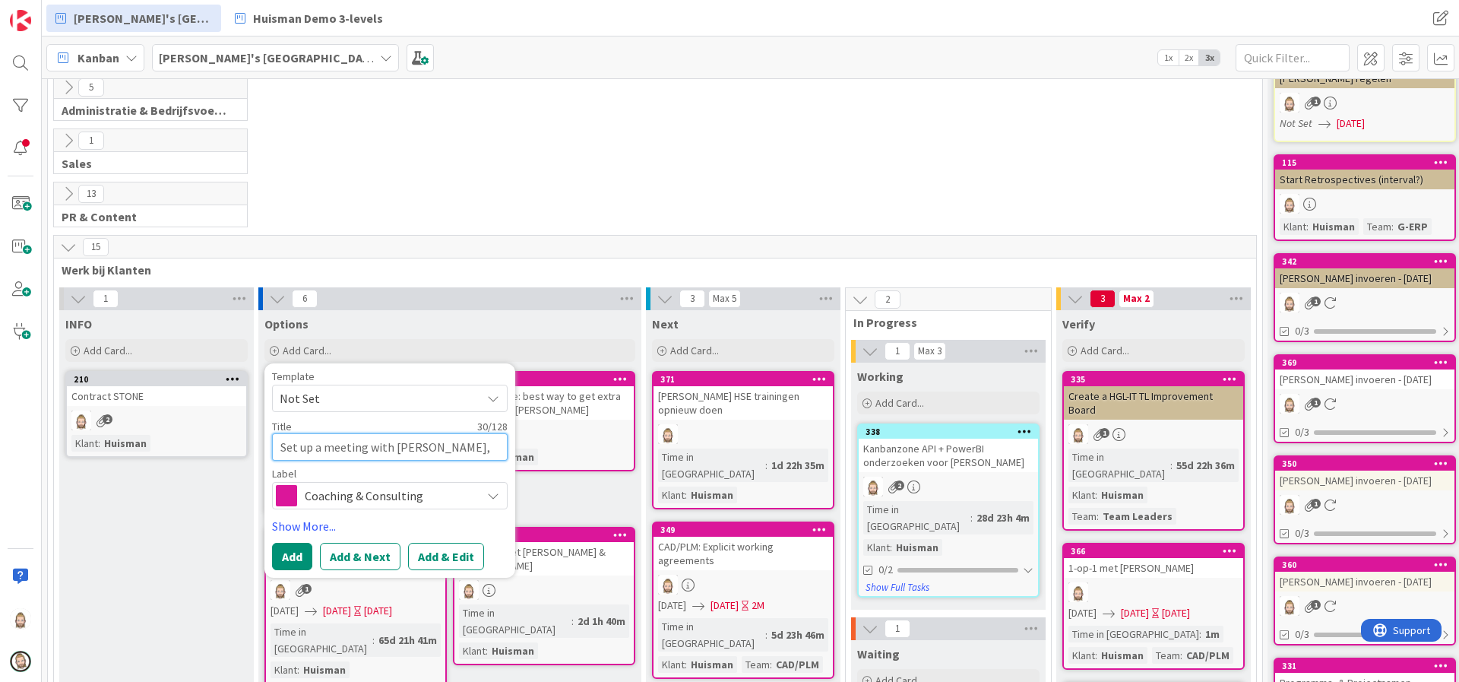
type textarea "Set up a meeting with [PERSON_NAME],"
type textarea "x"
type textarea "Set up a meeting with [PERSON_NAME], M"
type textarea "x"
type textarea "Set up a meeting with [PERSON_NAME], Mi"
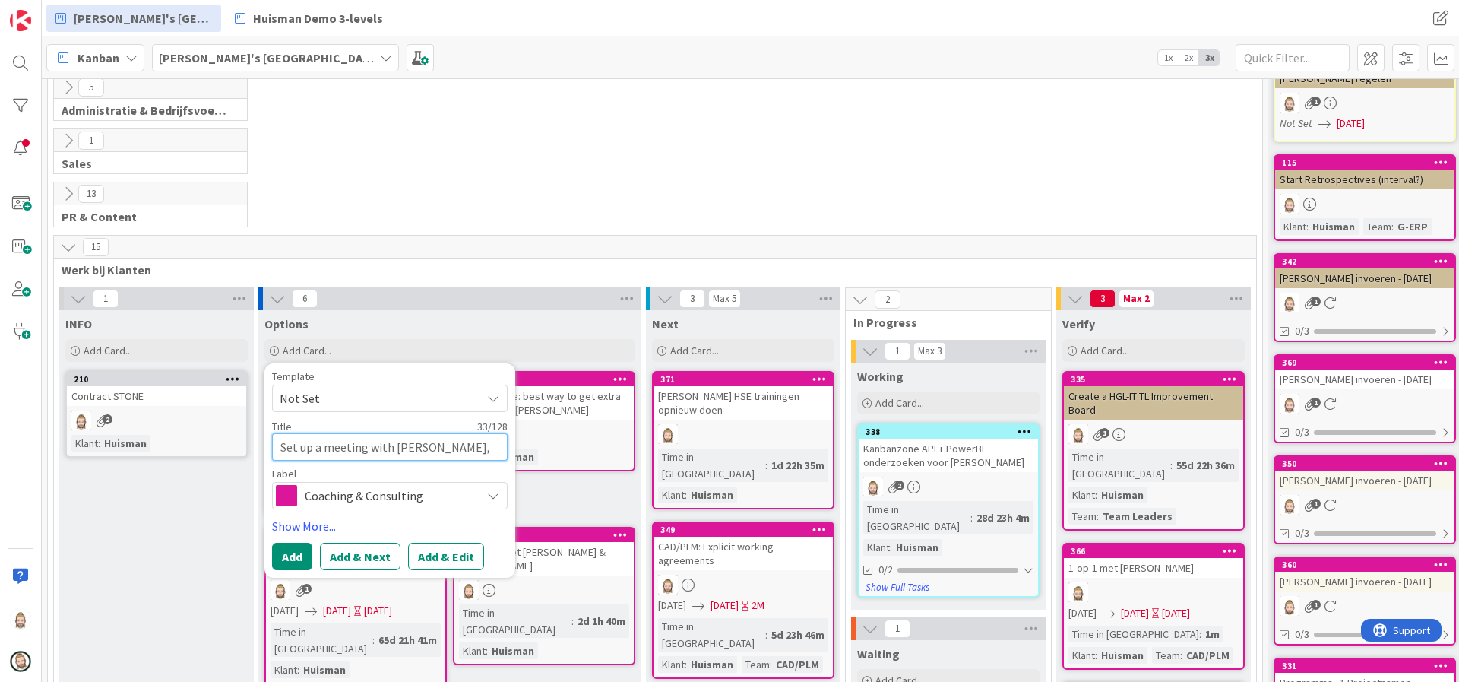
type textarea "x"
type textarea "Set up a meeting with [PERSON_NAME], Mit"
type textarea "x"
type textarea "Set up a meeting with [PERSON_NAME], Mitc"
type textarea "x"
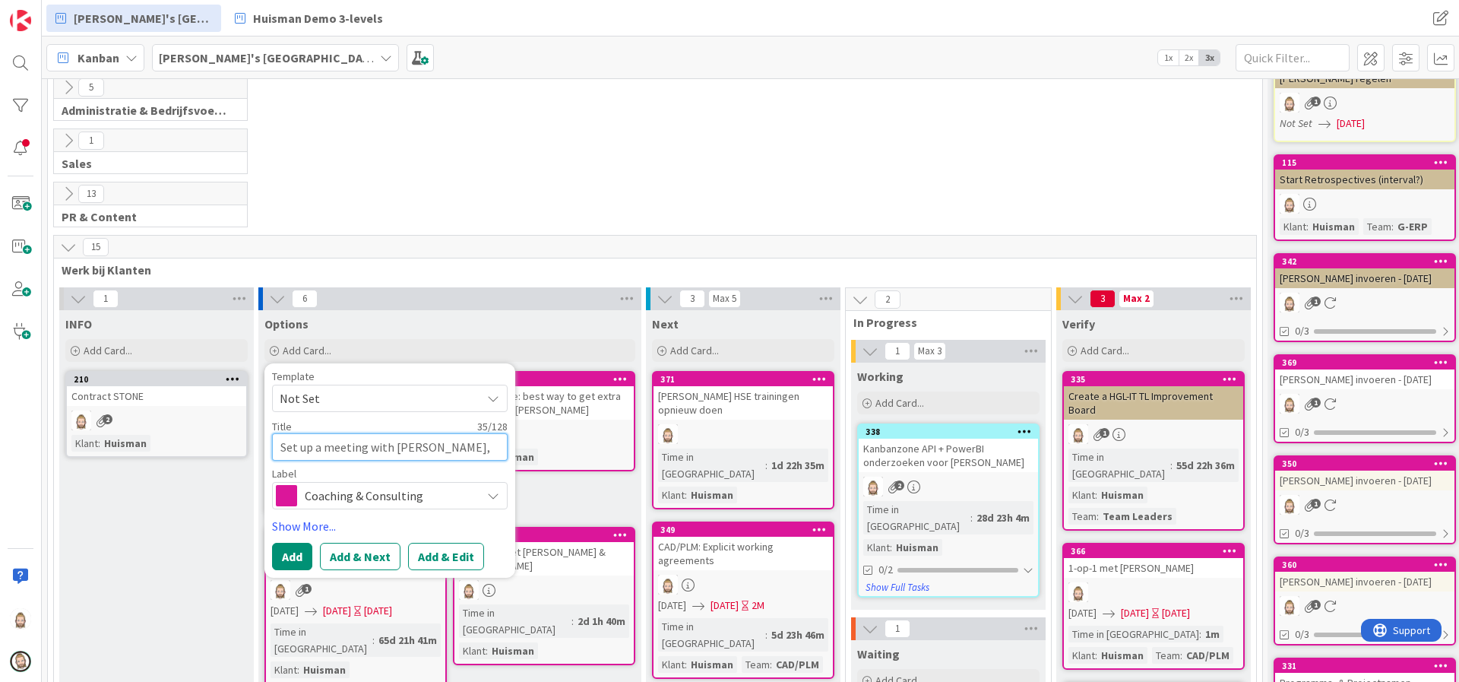
type textarea "Set up a meeting with [PERSON_NAME]"
type textarea "x"
type textarea "Set up a meeting with [PERSON_NAME]"
type textarea "x"
type textarea "Set up a meeting with [PERSON_NAME]"
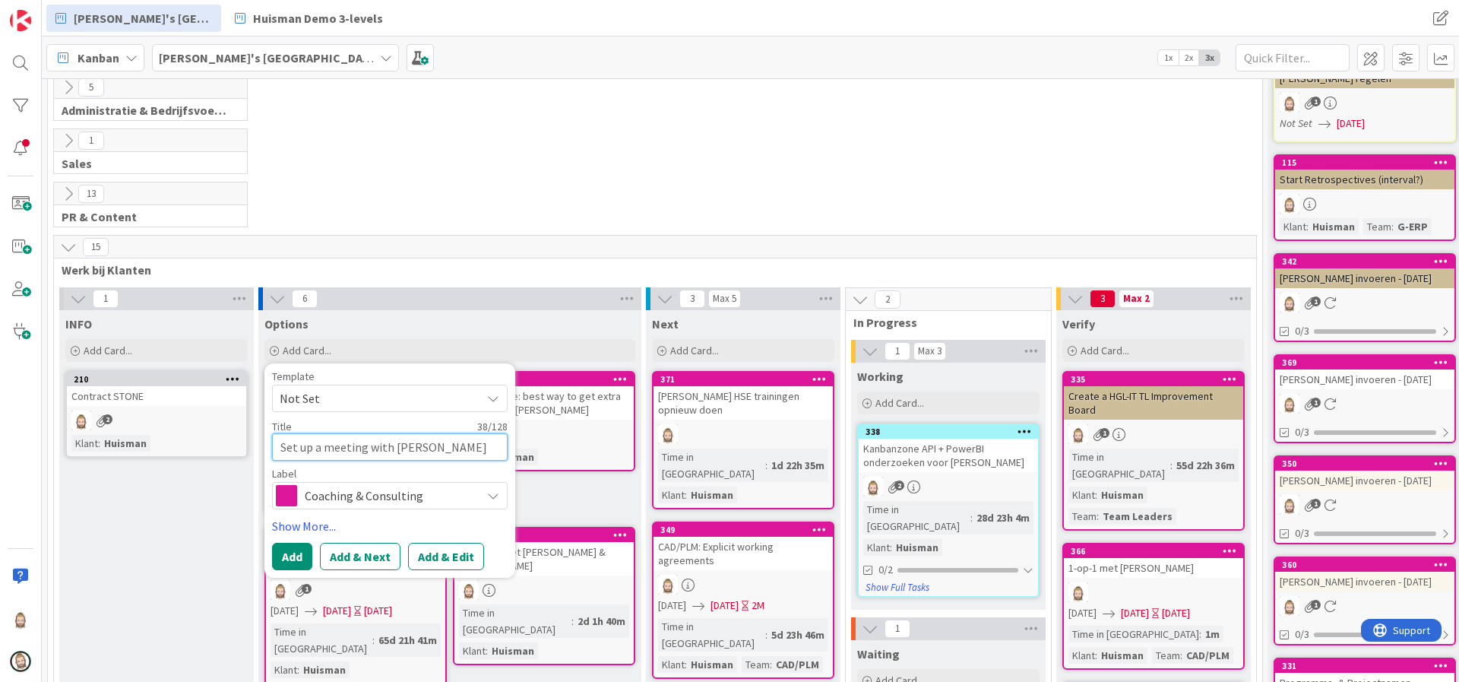
type textarea "x"
type textarea "Set up a meeting with [PERSON_NAME], [PERSON_NAME]"
type textarea "x"
type textarea "Set up a meeting with [PERSON_NAME], [PERSON_NAME] a"
type textarea "x"
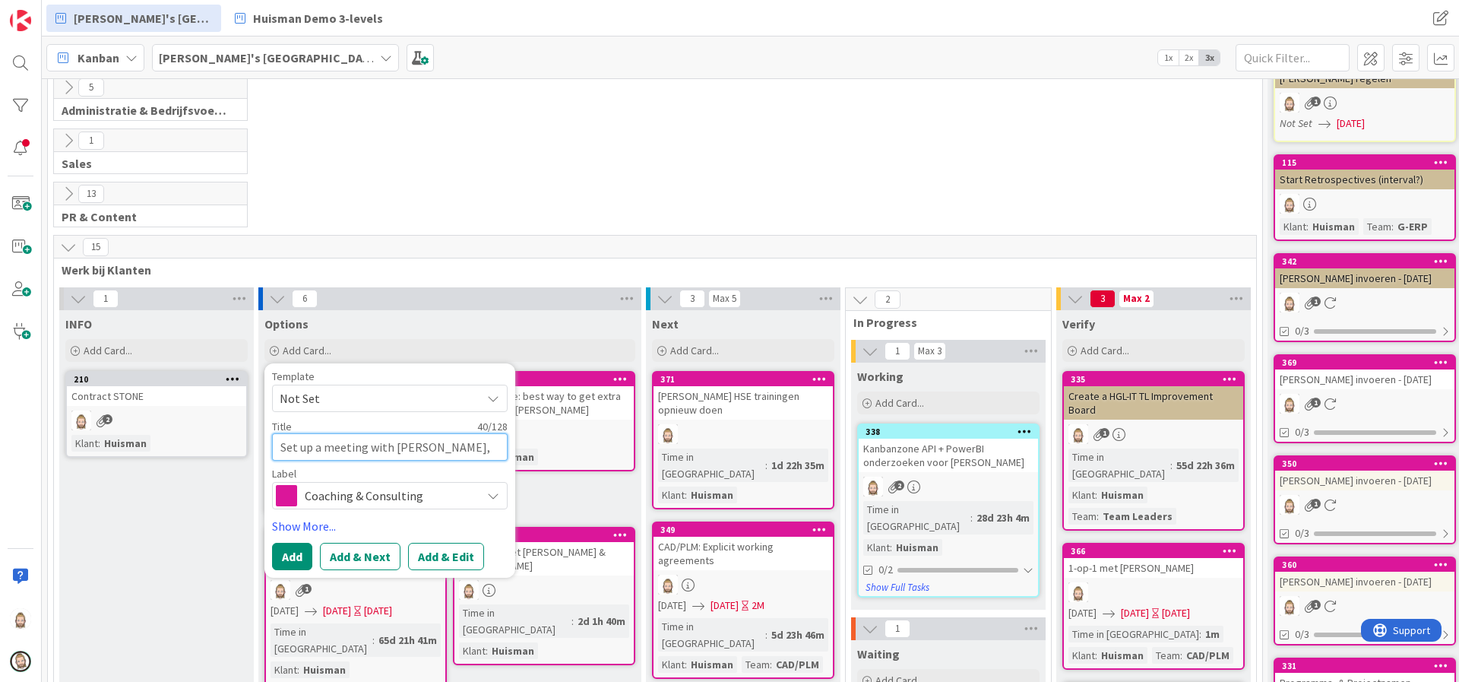
type textarea "Set up a meeting with [PERSON_NAME], [PERSON_NAME] an"
type textarea "x"
type textarea "Set up a meeting with [PERSON_NAME], [PERSON_NAME] and"
type textarea "x"
type textarea "Set up a meeting with [PERSON_NAME], [PERSON_NAME] and"
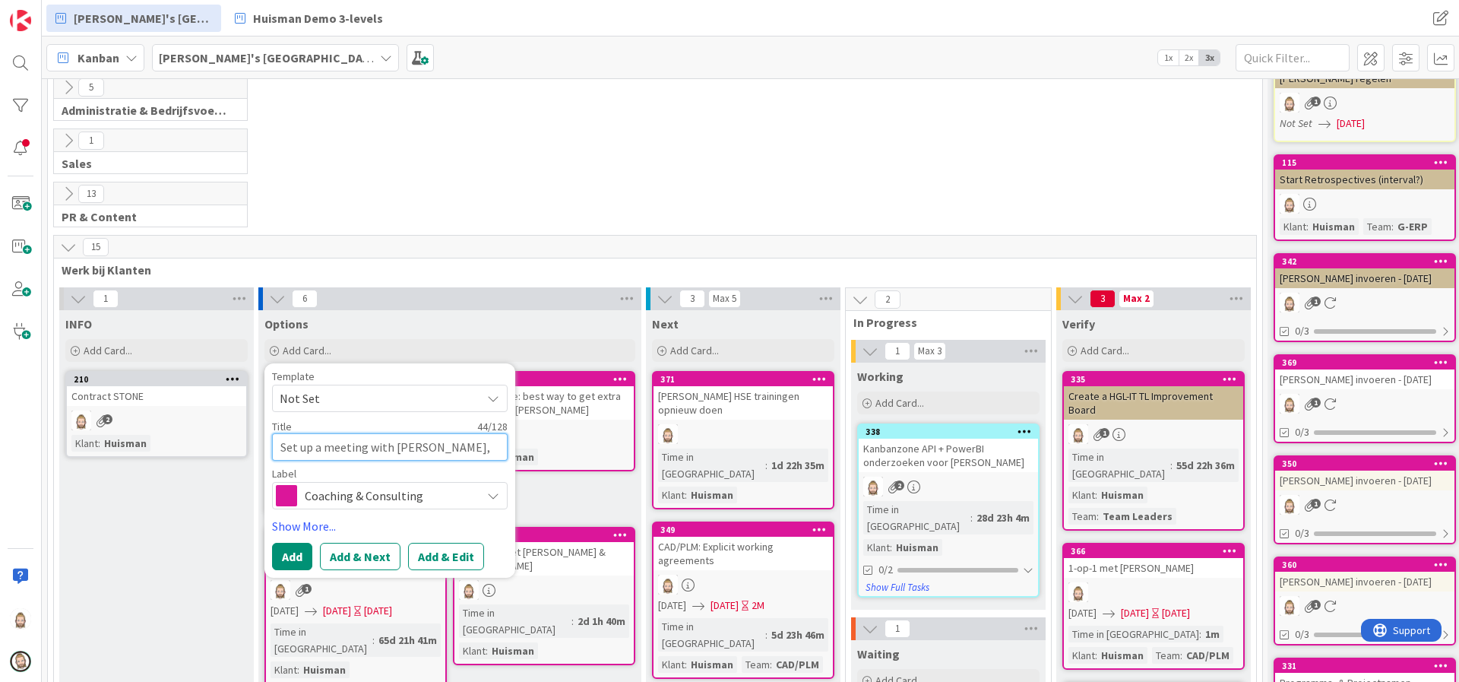
type textarea "x"
type textarea "Set up a meeting with [PERSON_NAME], [PERSON_NAME] and K"
type textarea "x"
type textarea "Set up a meeting with [PERSON_NAME], [PERSON_NAME] and [PERSON_NAME]"
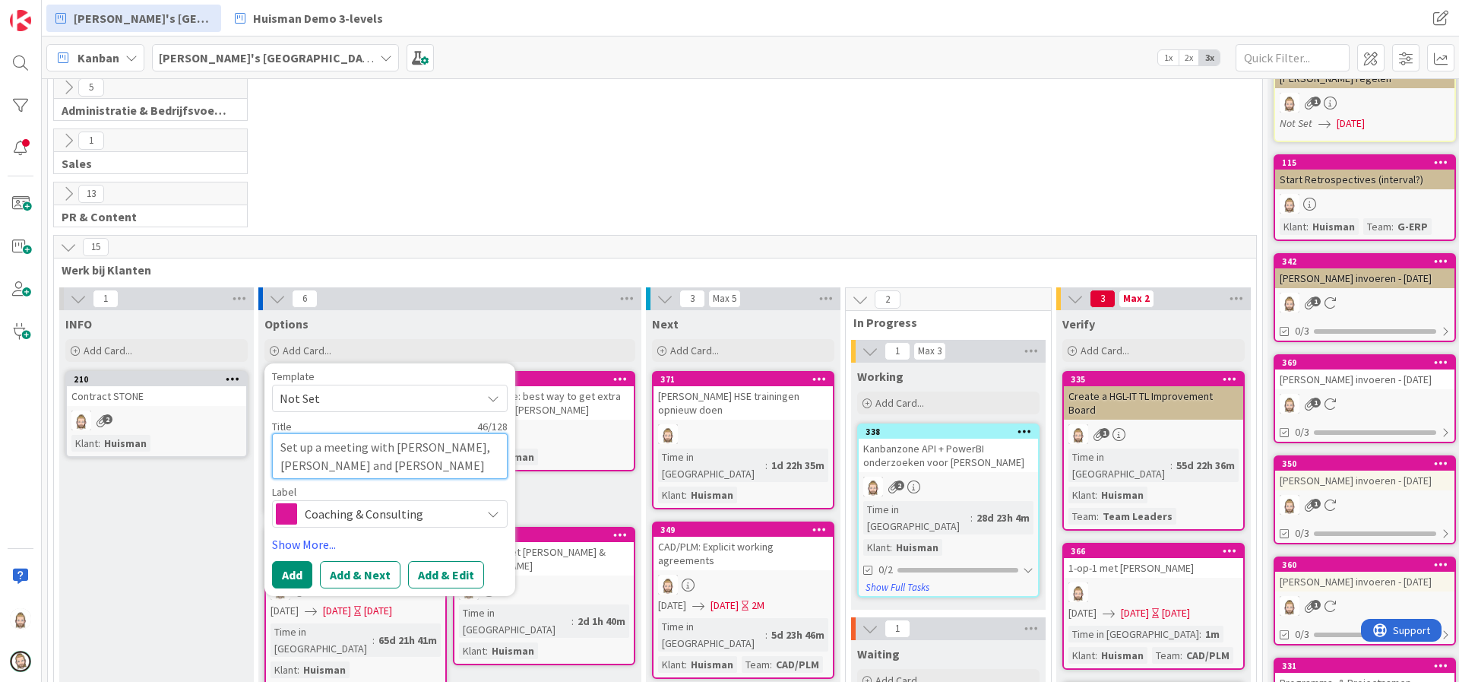
type textarea "x"
type textarea "Set up a meeting with [PERSON_NAME], [PERSON_NAME] and [PERSON_NAME]"
type textarea "x"
type textarea "Set up a meeting with [PERSON_NAME], [PERSON_NAME] and [PERSON_NAME]"
click at [446, 571] on button "Add & Edit" at bounding box center [446, 574] width 76 height 27
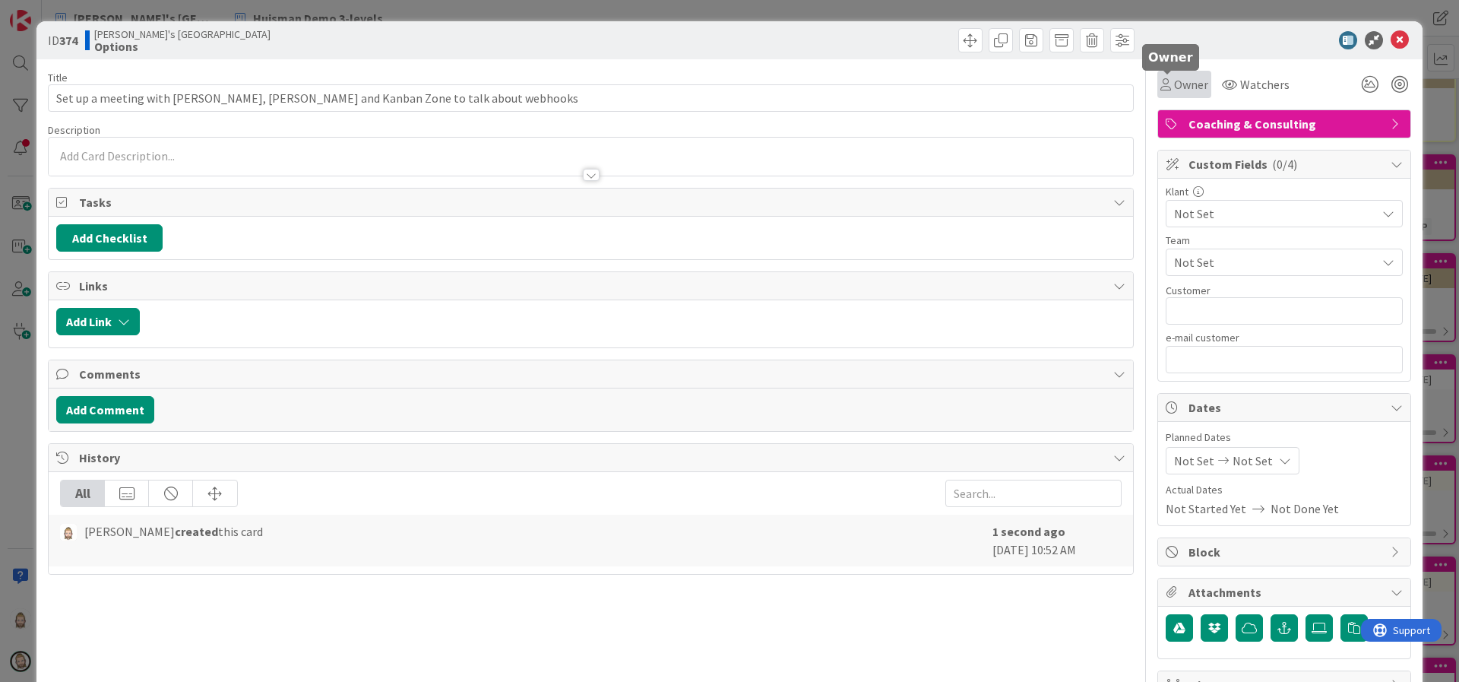
click at [1174, 76] on span "Owner" at bounding box center [1191, 84] width 34 height 18
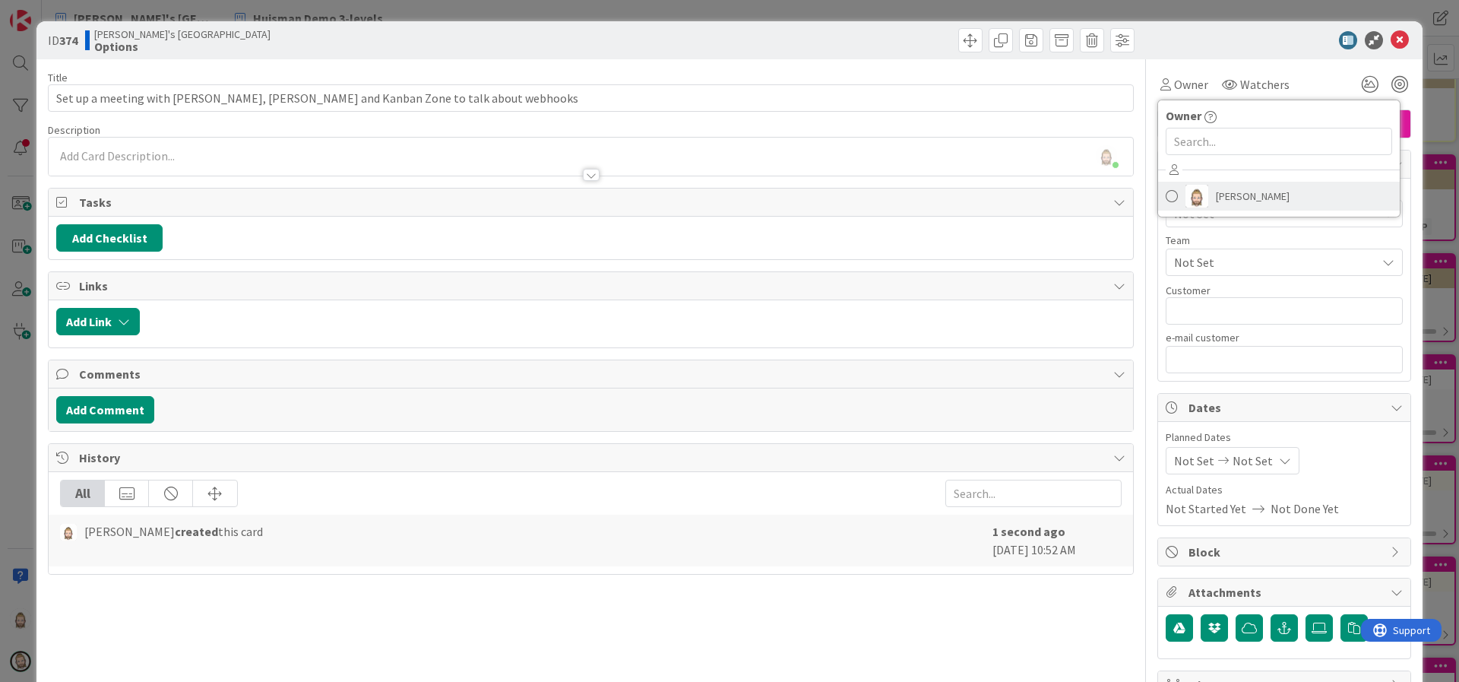
click at [1194, 193] on link "[PERSON_NAME]" at bounding box center [1279, 196] width 242 height 29
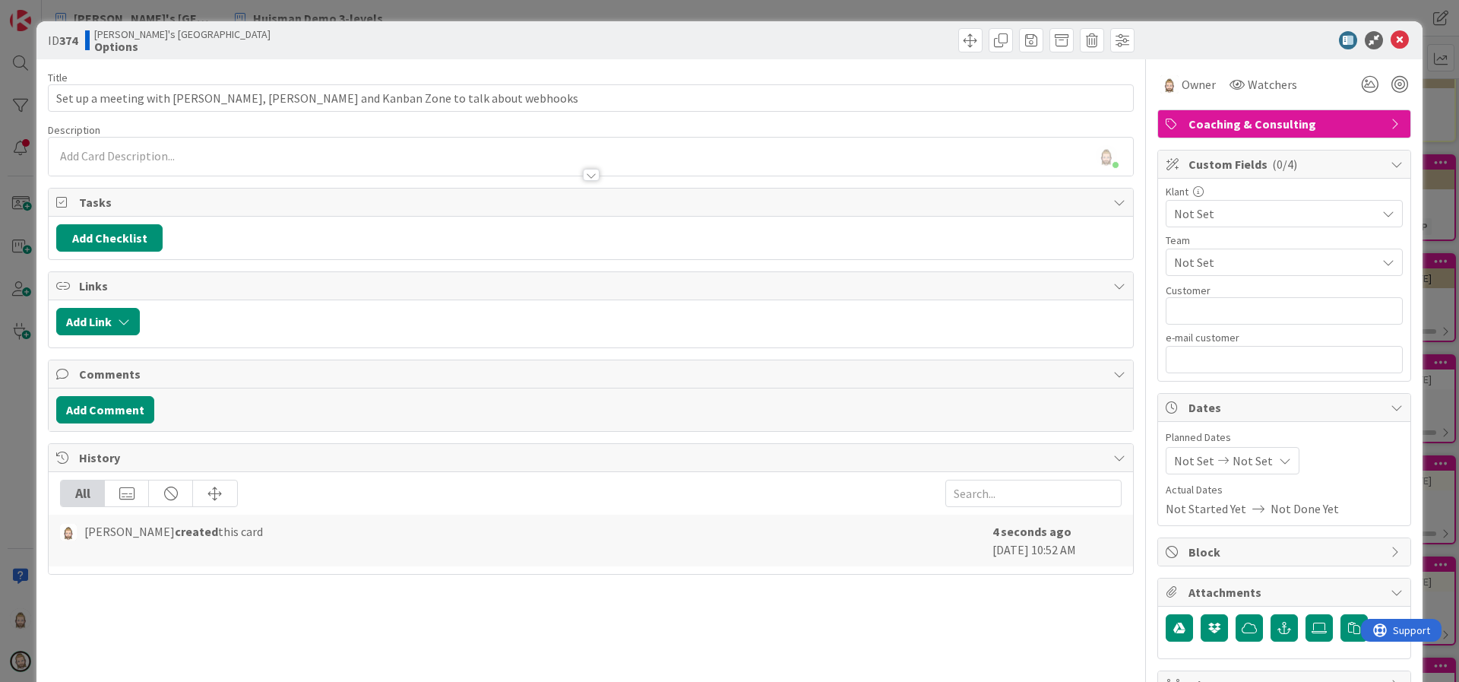
click at [1198, 210] on span "Not Set" at bounding box center [1271, 213] width 194 height 21
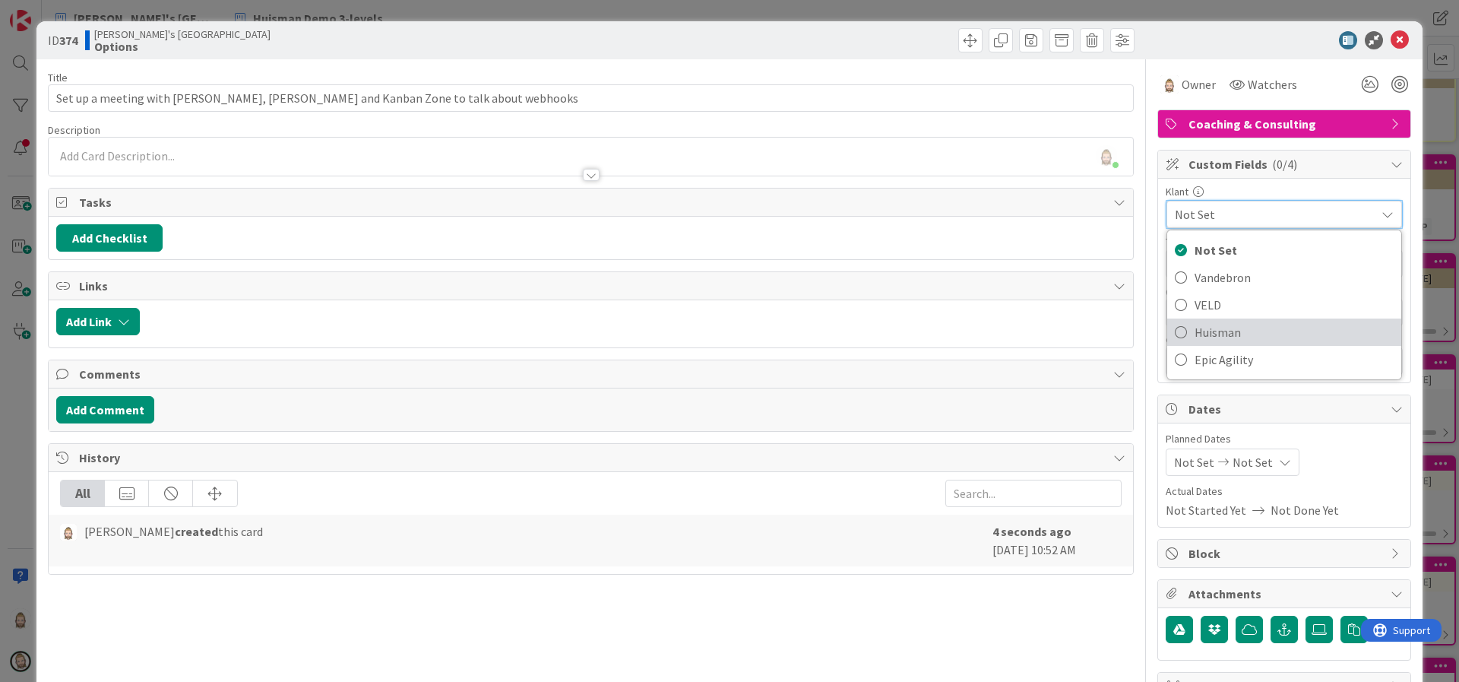
click at [1212, 332] on span "Huisman" at bounding box center [1293, 332] width 199 height 23
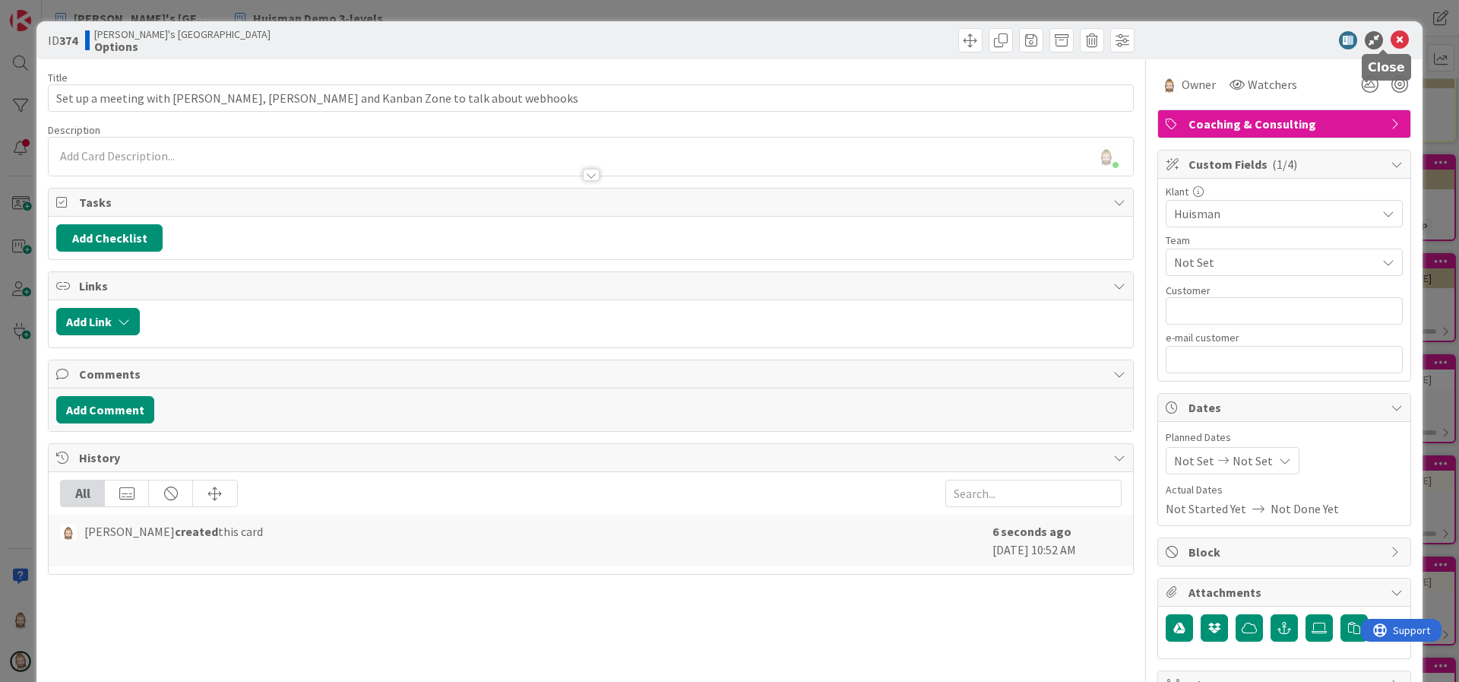
click at [1390, 33] on icon at bounding box center [1399, 40] width 18 height 18
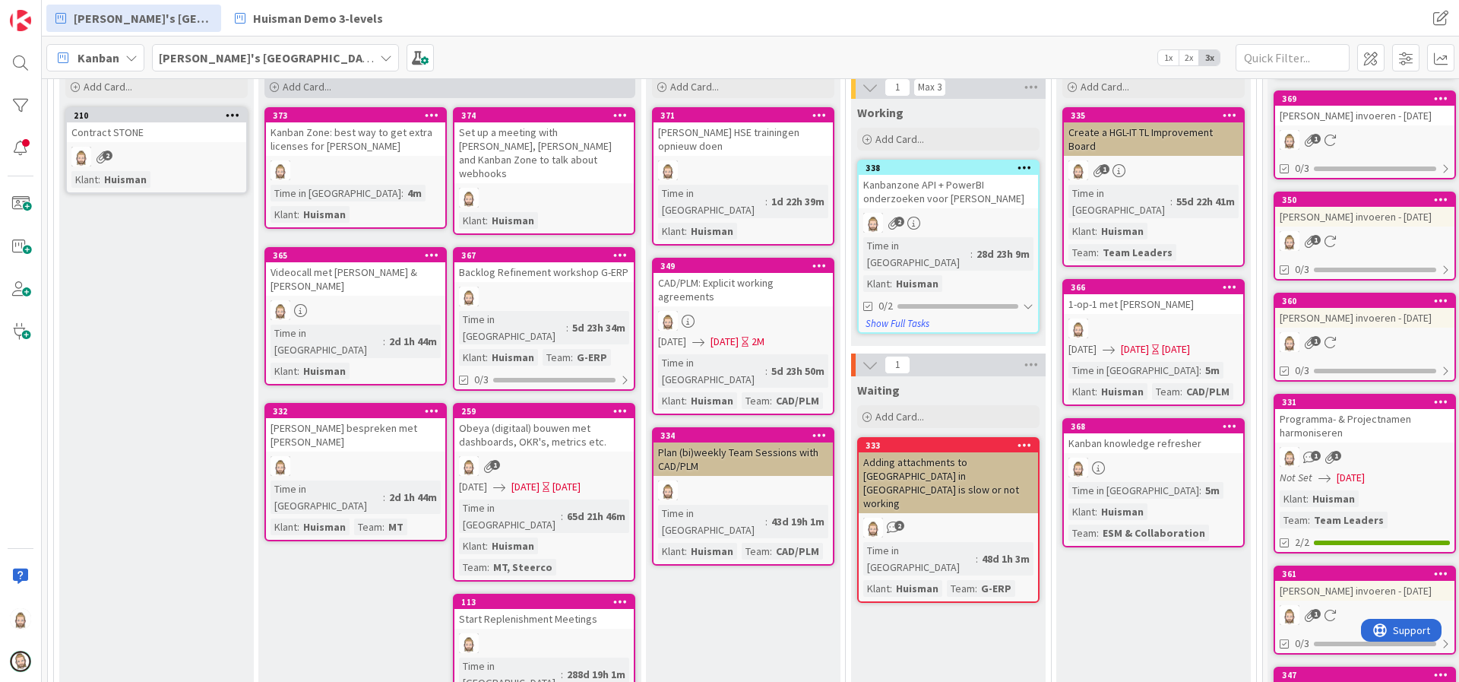
scroll to position [340, 0]
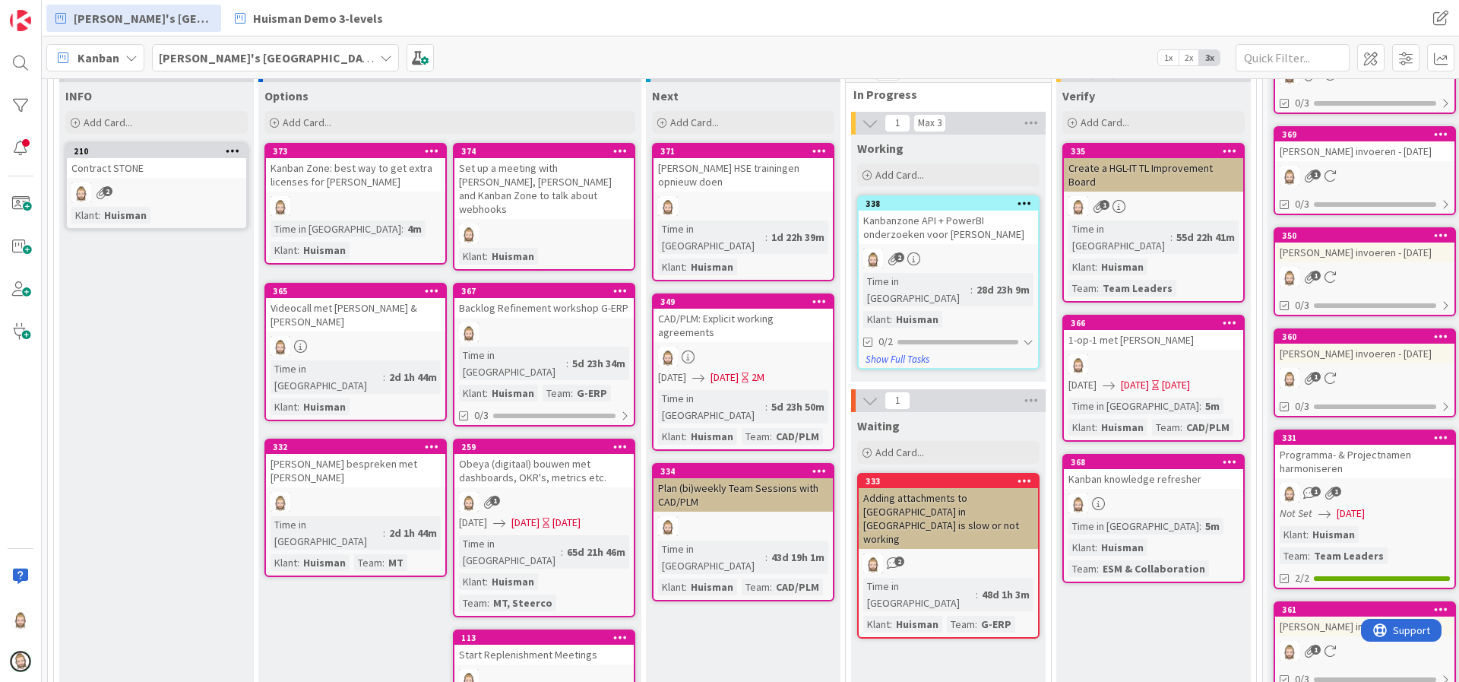
click at [1169, 469] on div "Kanban knowledge refresher" at bounding box center [1153, 479] width 179 height 20
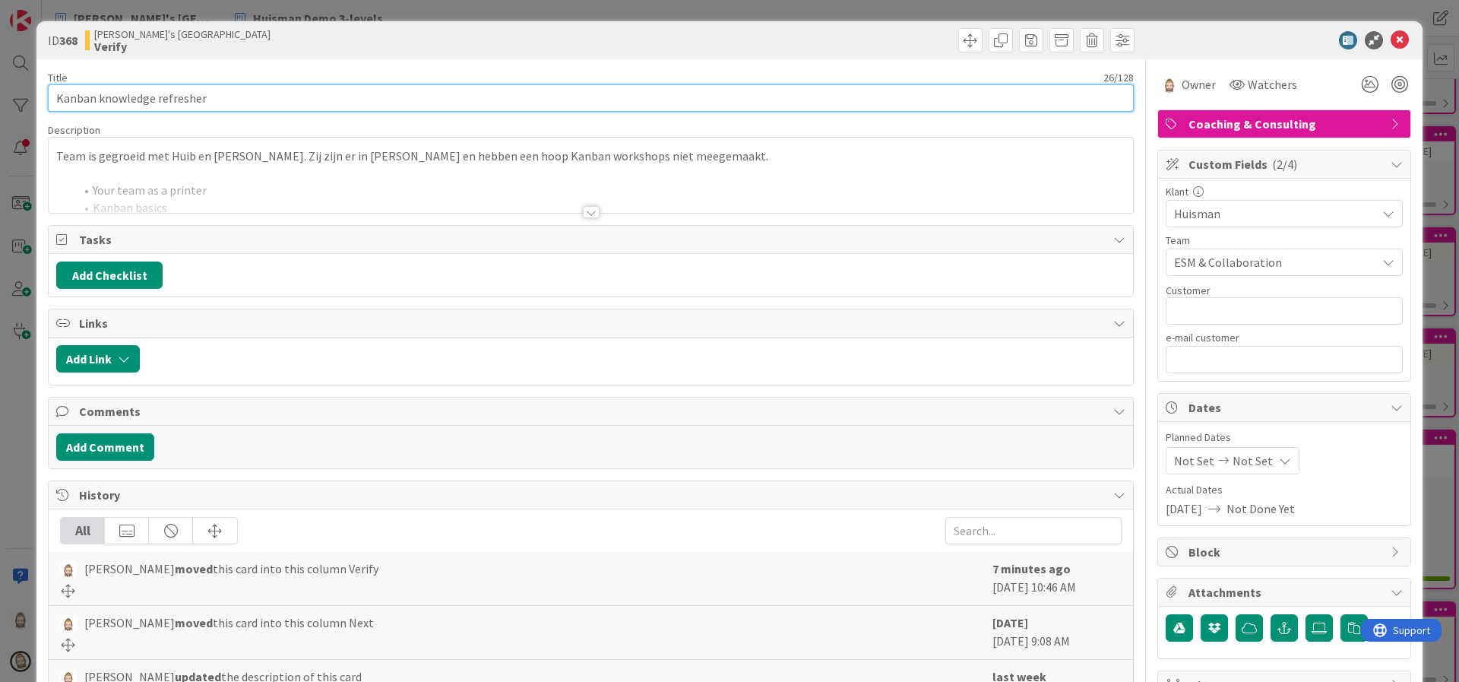
click at [445, 103] on input "Kanban knowledge refresher" at bounding box center [591, 97] width 1086 height 27
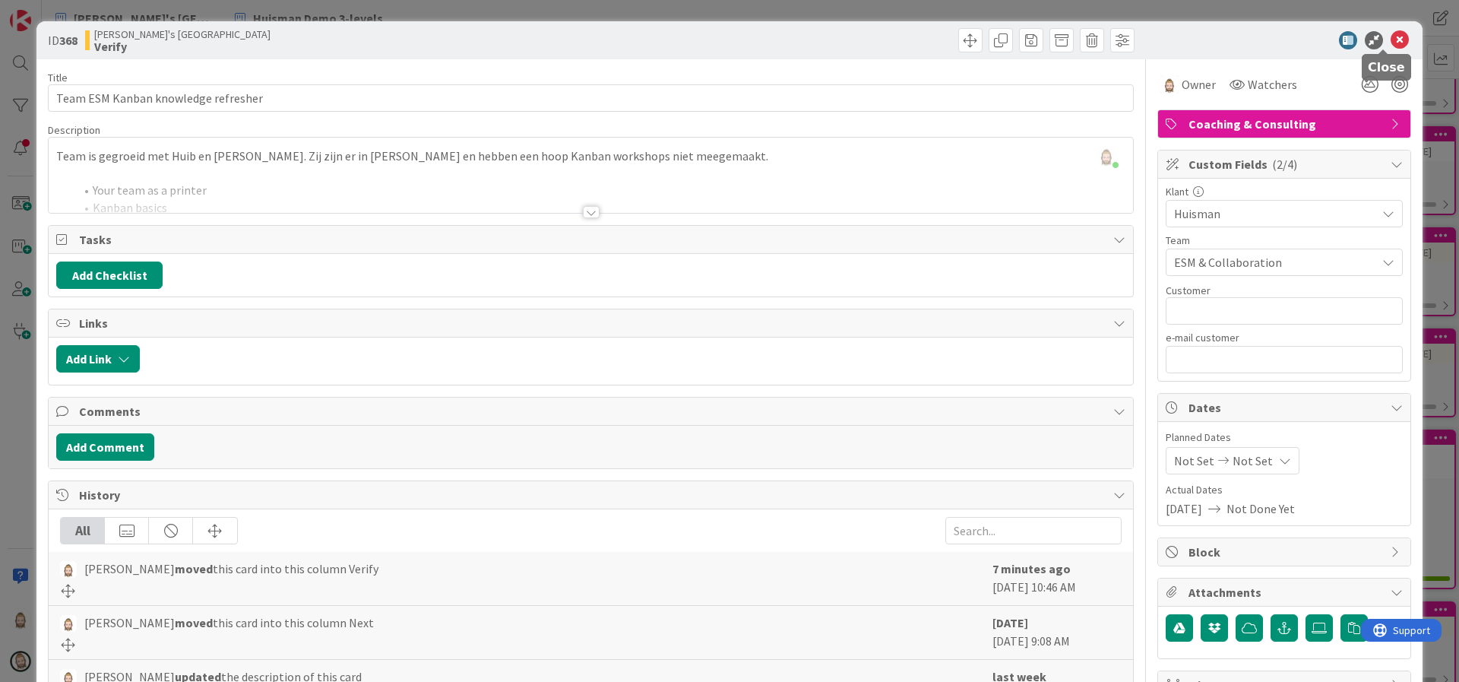
click at [1390, 46] on icon at bounding box center [1399, 40] width 18 height 18
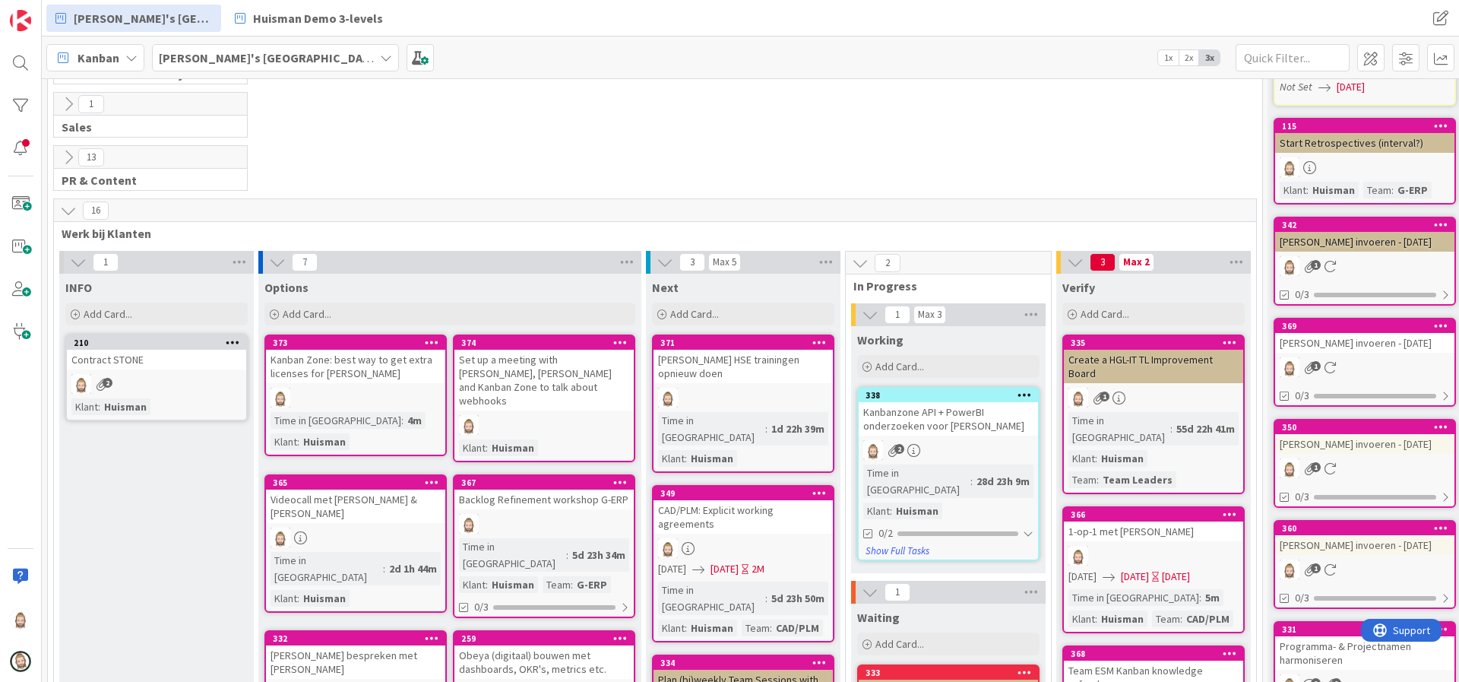
scroll to position [228, 0]
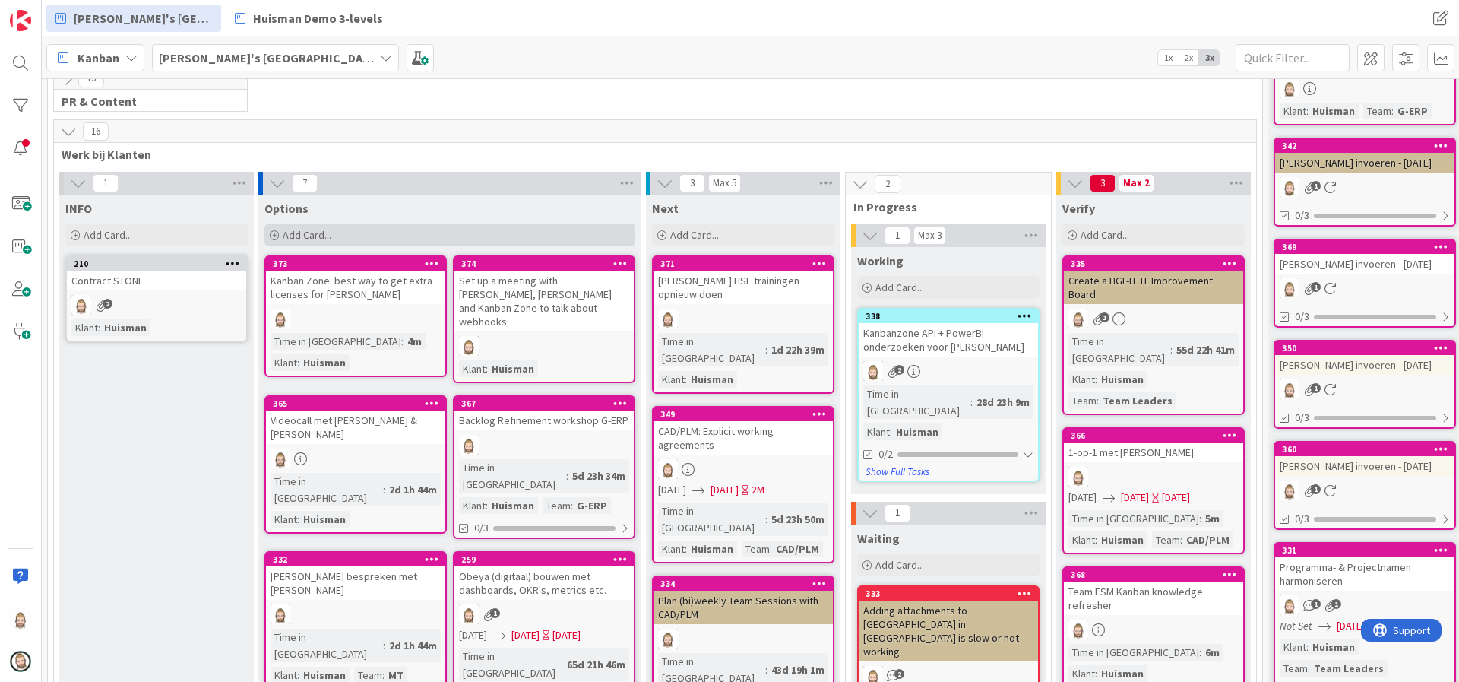
click at [454, 229] on div "Add Card..." at bounding box center [449, 234] width 371 height 23
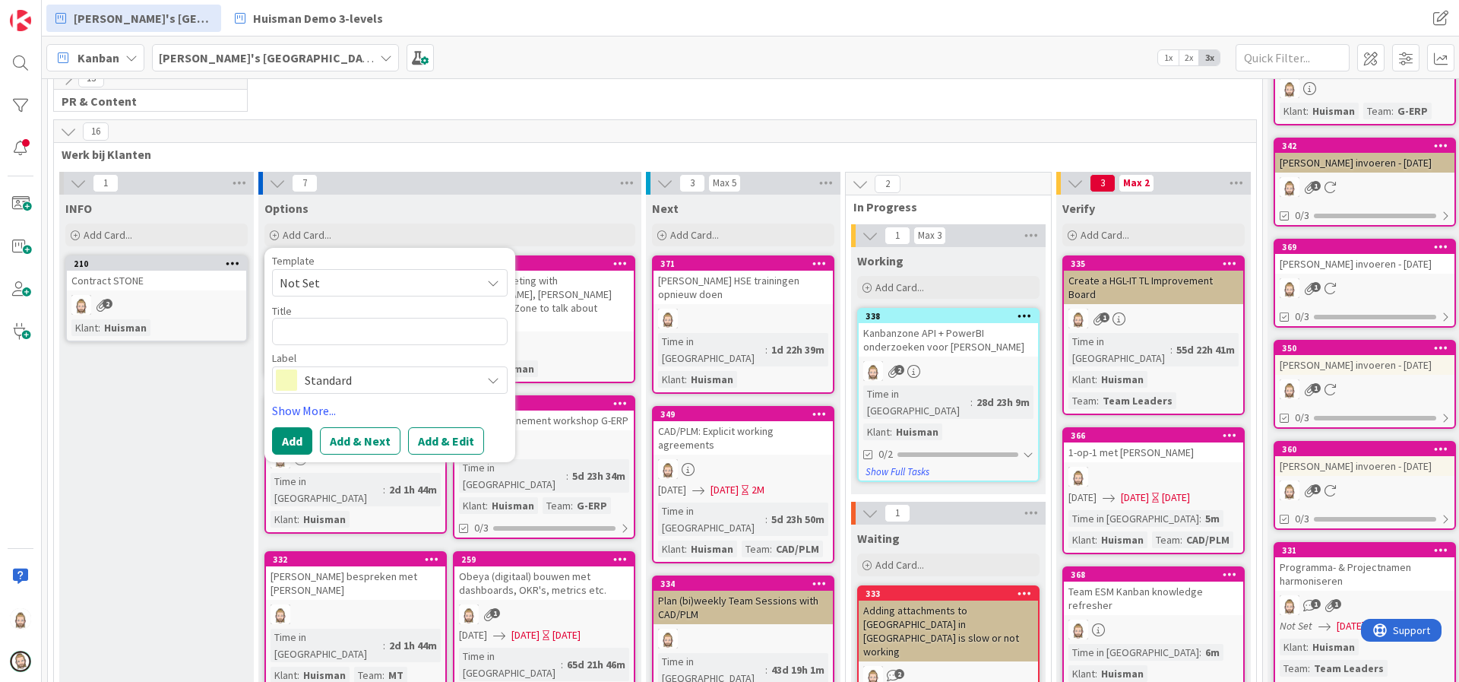
click at [457, 383] on span "Standard" at bounding box center [389, 379] width 169 height 21
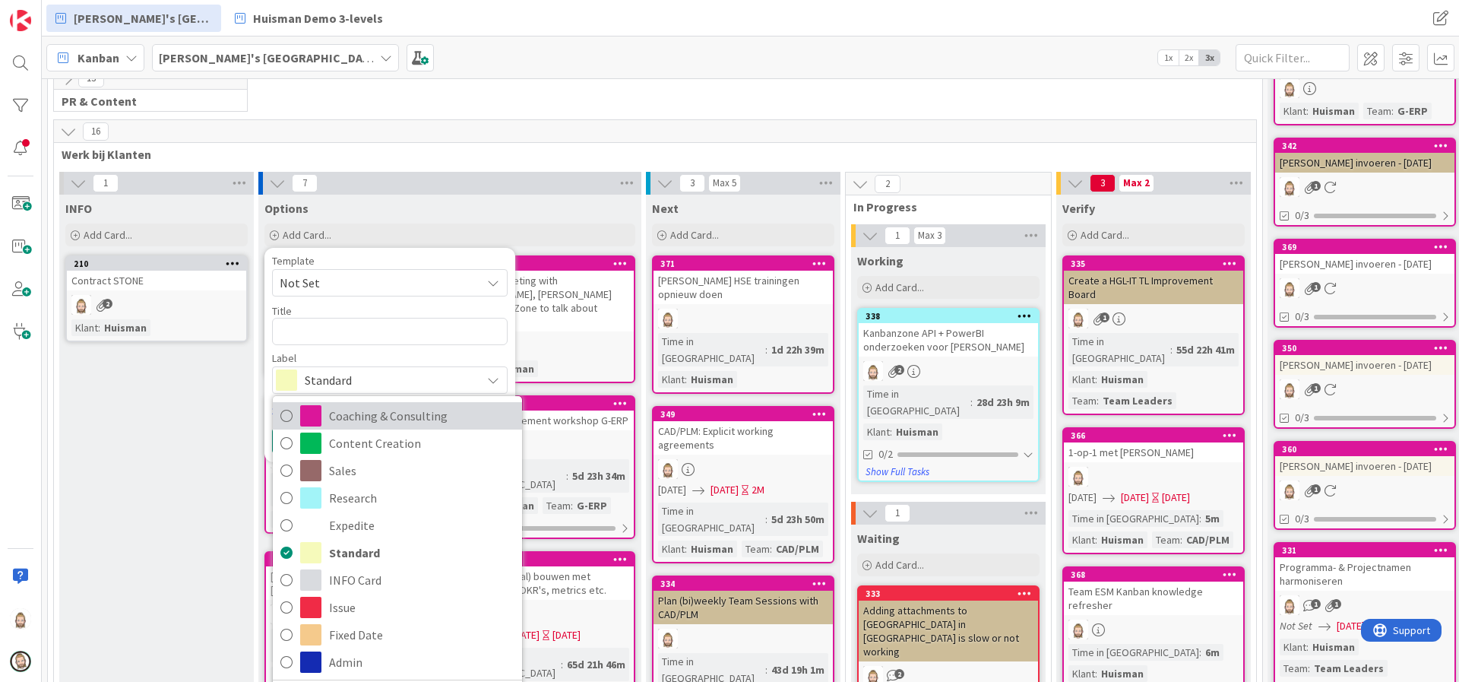
click at [457, 410] on span "Coaching & Consulting" at bounding box center [421, 415] width 185 height 23
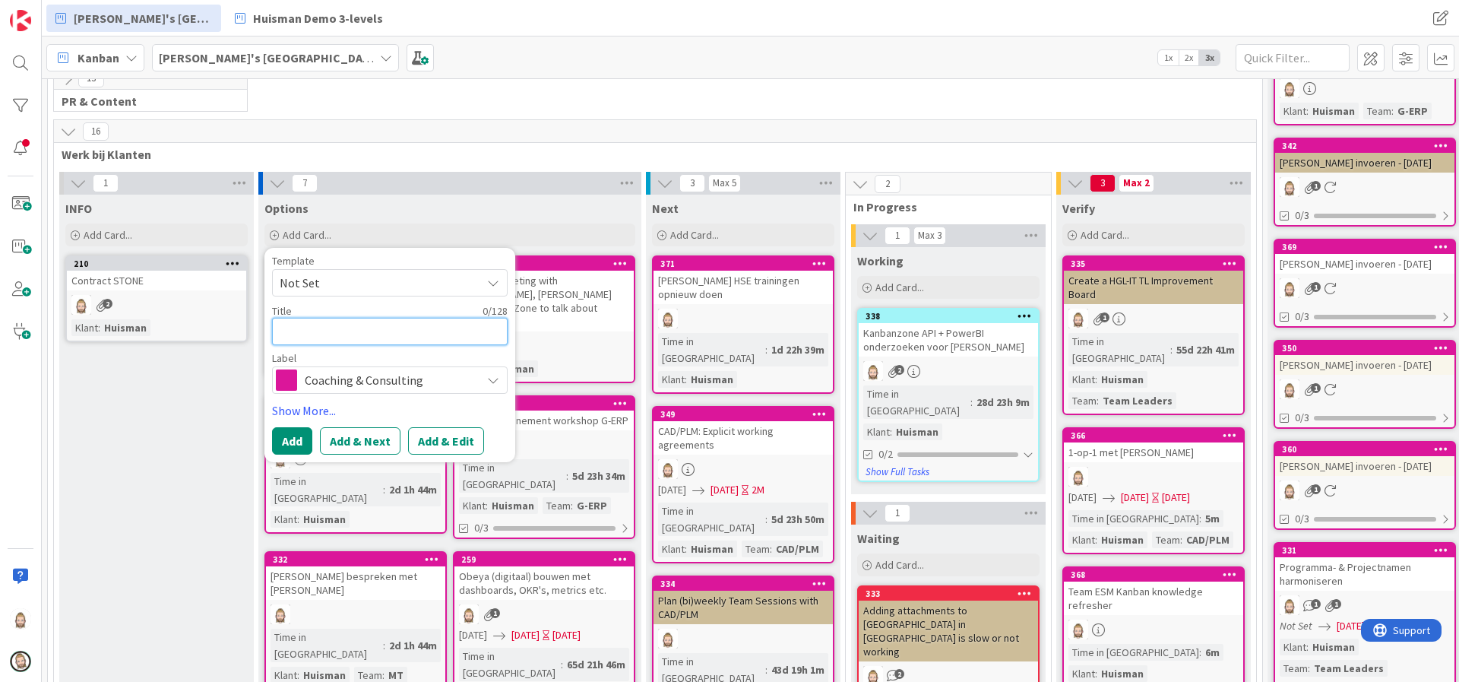
click at [466, 332] on textarea at bounding box center [390, 331] width 236 height 27
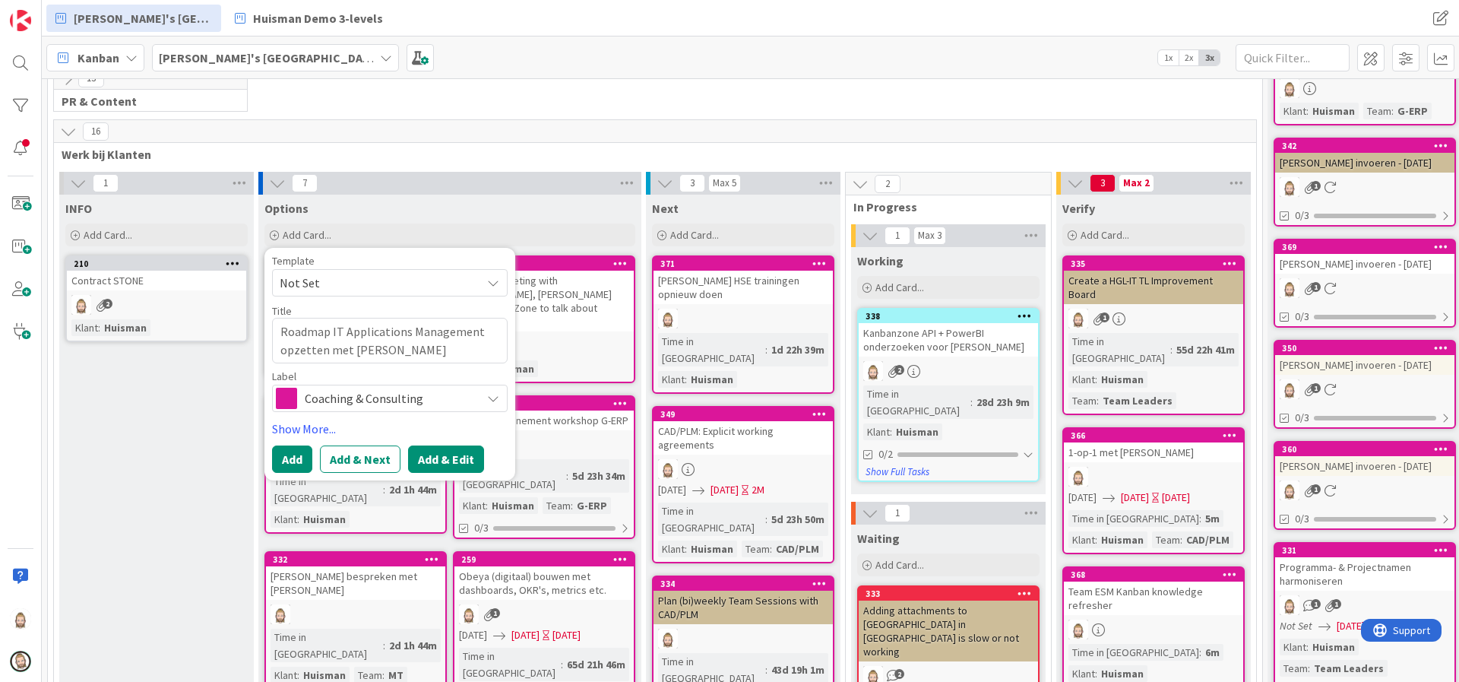
click at [462, 454] on button "Add & Edit" at bounding box center [446, 458] width 76 height 27
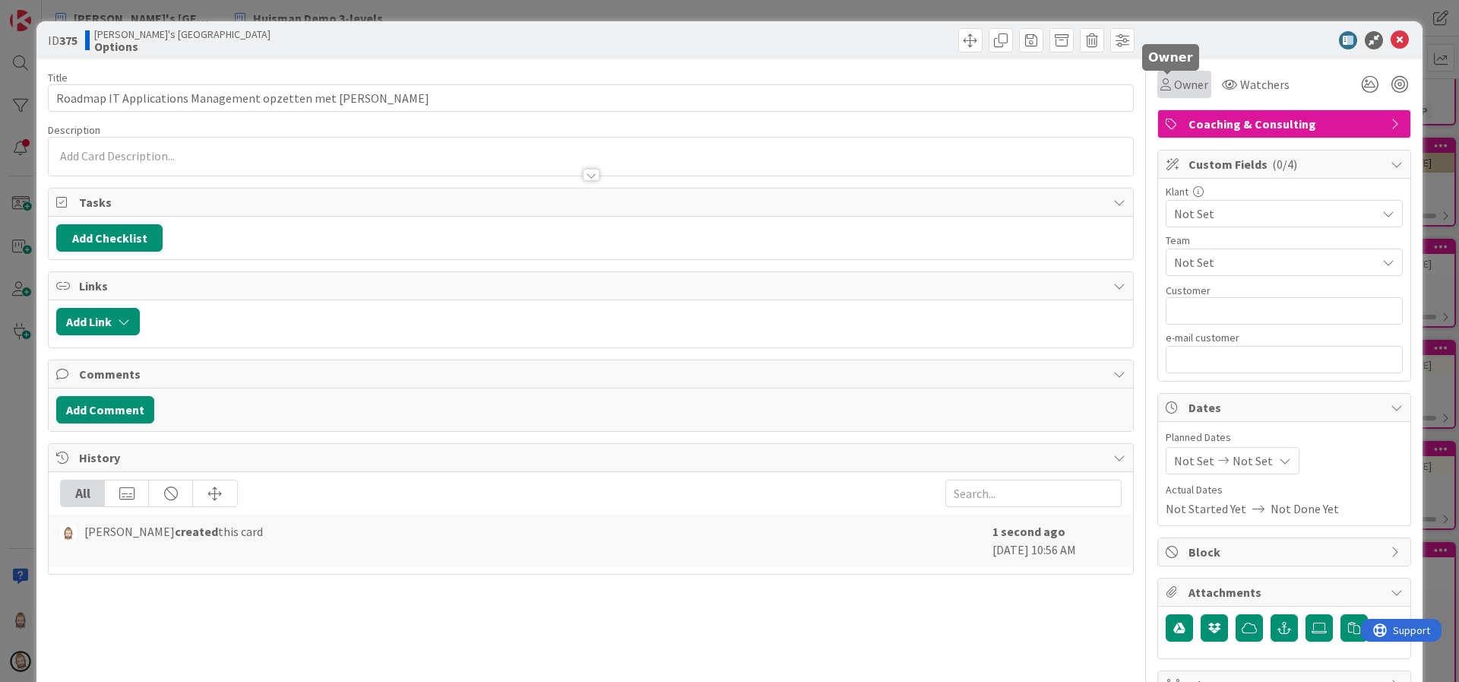
click at [1160, 77] on div "Owner" at bounding box center [1184, 84] width 48 height 18
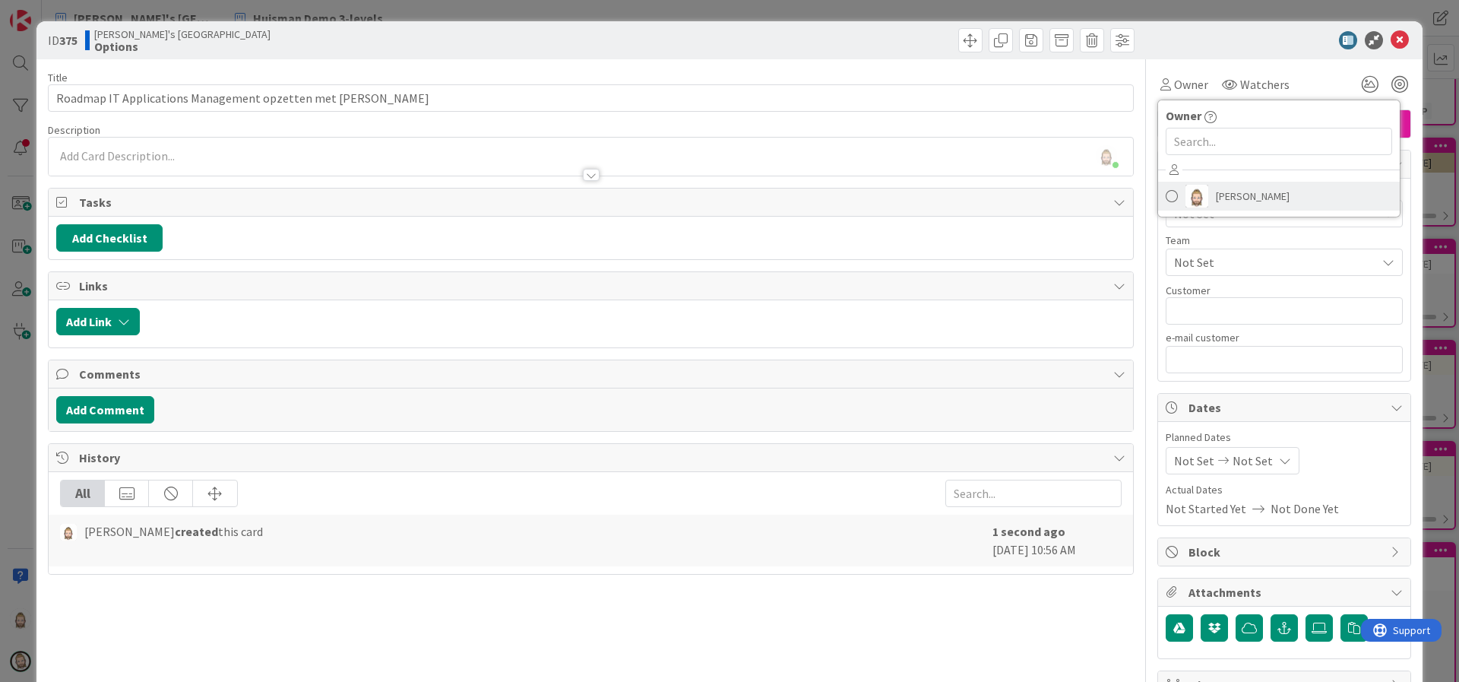
click at [1216, 185] on span "[PERSON_NAME]" at bounding box center [1253, 196] width 74 height 23
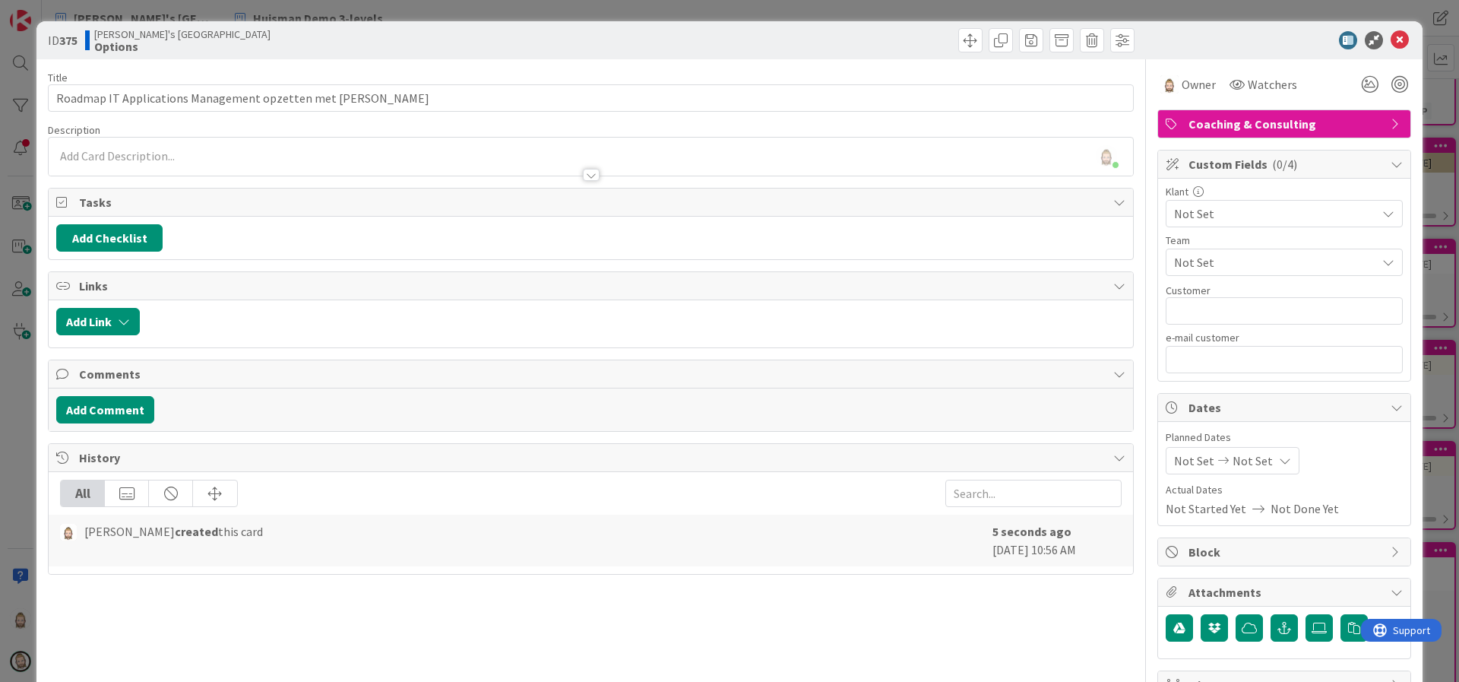
click at [1210, 205] on span "Not Set" at bounding box center [1271, 213] width 194 height 21
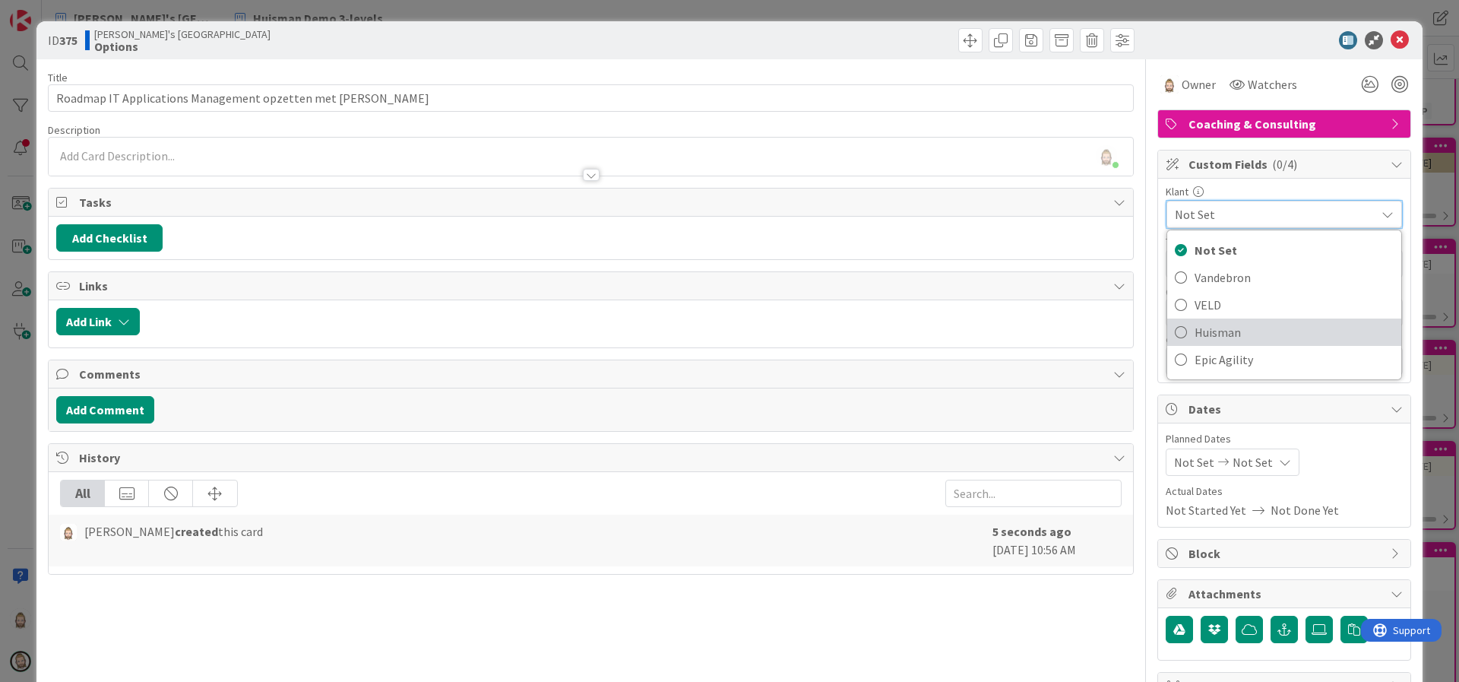
click at [1215, 328] on span "Huisman" at bounding box center [1293, 332] width 199 height 23
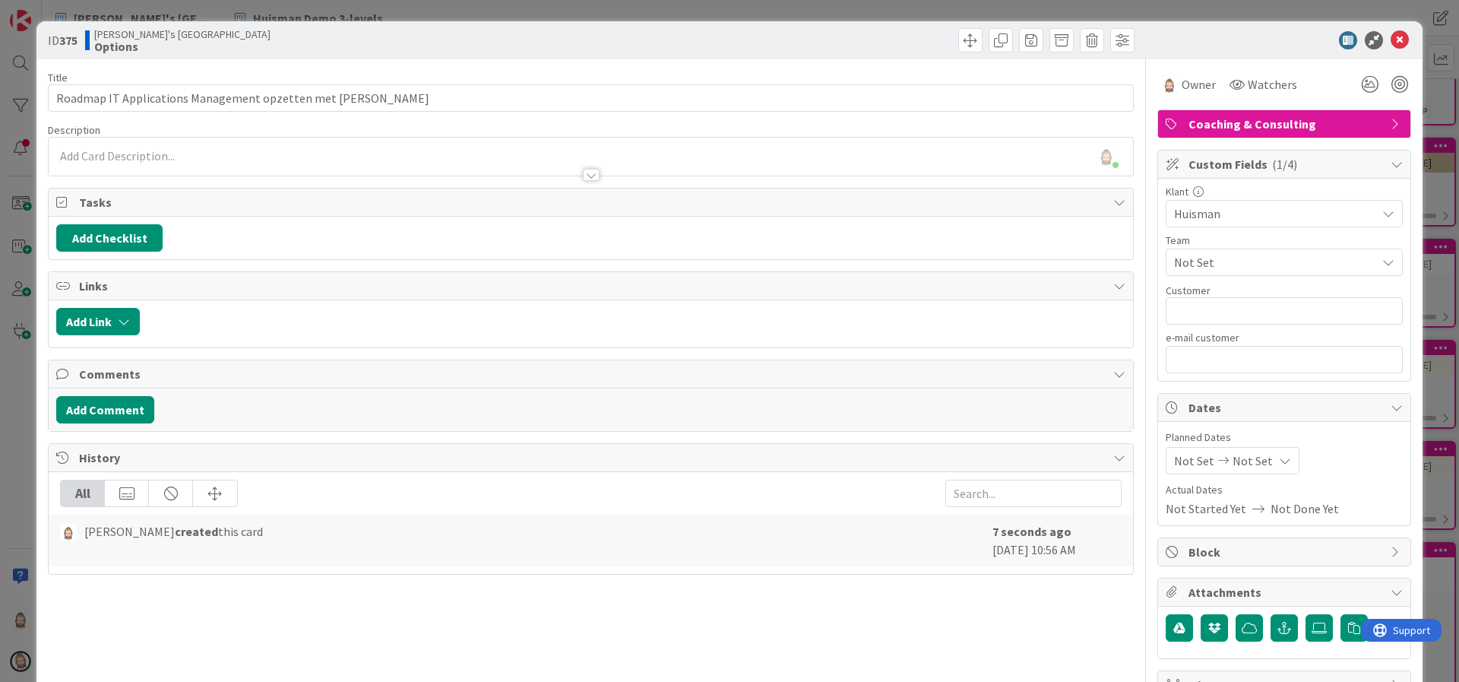
click at [1219, 264] on span "Not Set" at bounding box center [1275, 262] width 202 height 18
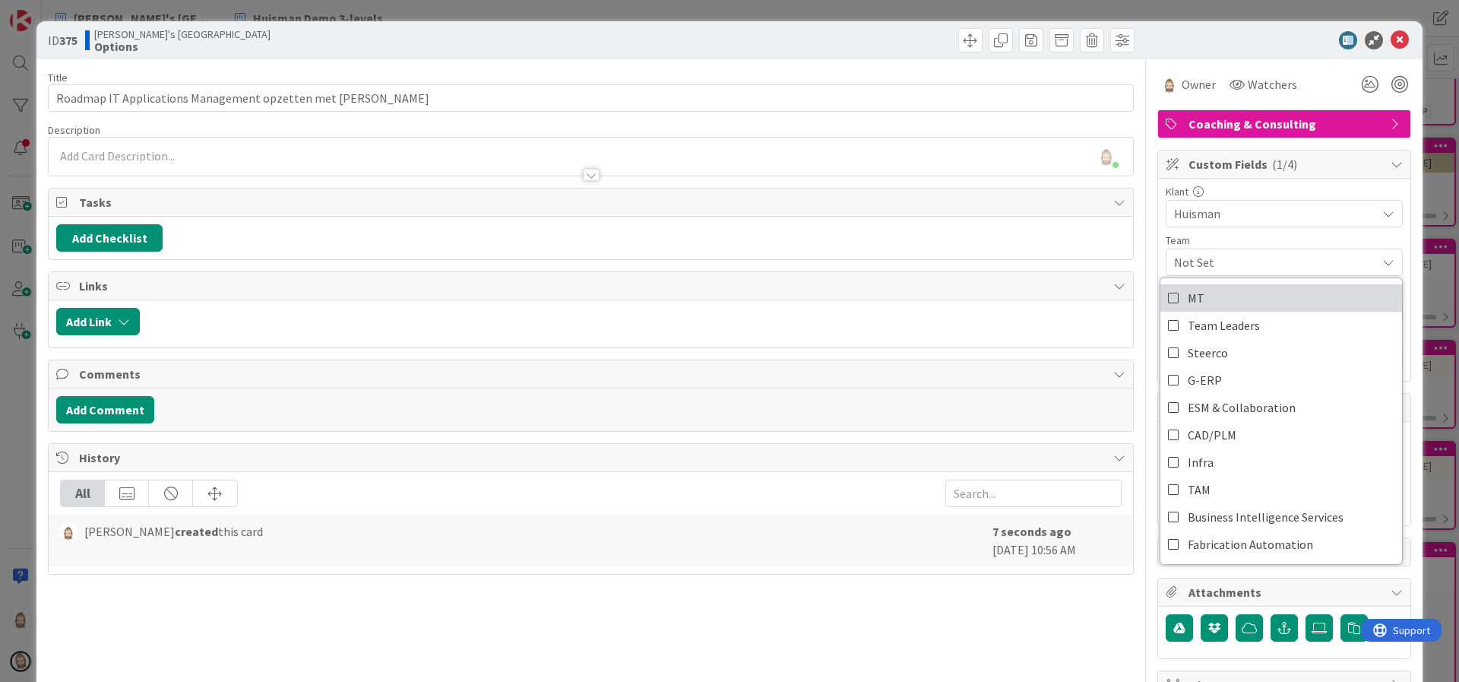
click at [1222, 288] on link "MT" at bounding box center [1281, 297] width 242 height 27
click at [1188, 38] on div at bounding box center [1276, 40] width 269 height 18
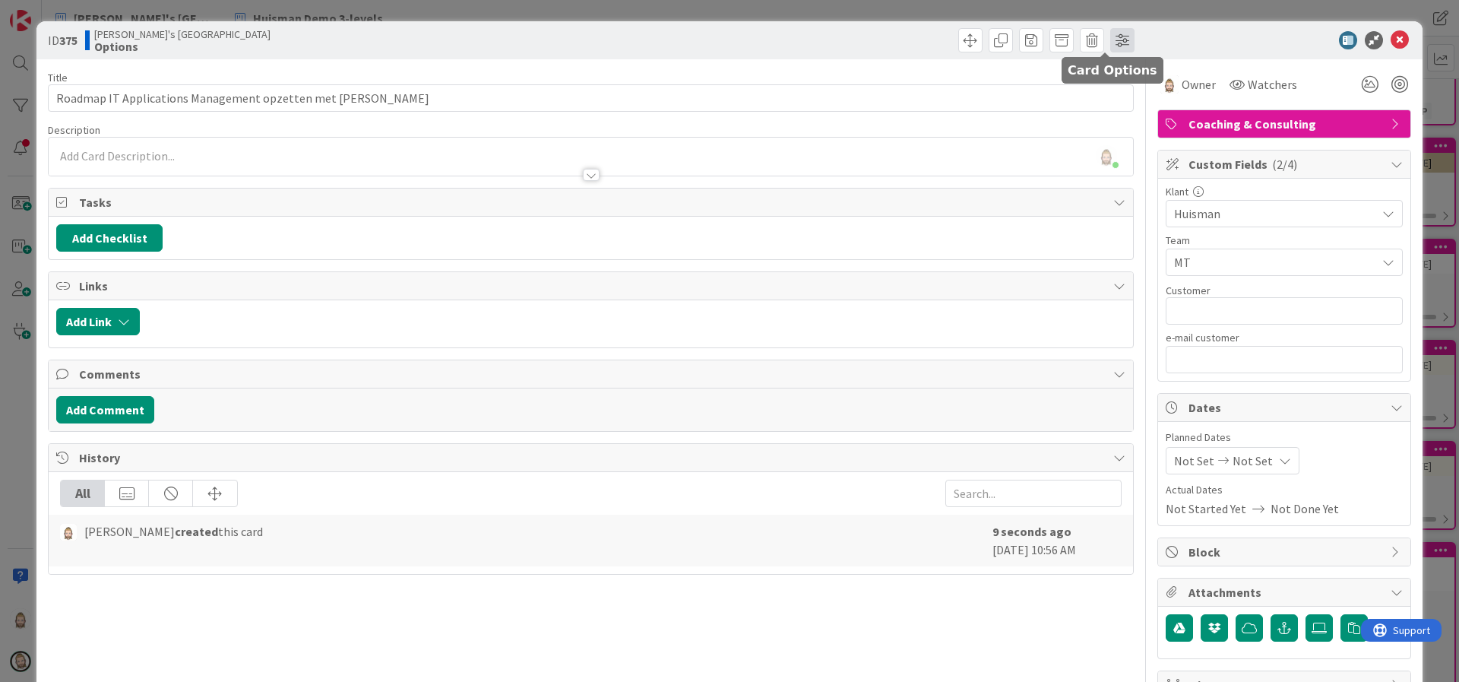
click at [1110, 36] on span at bounding box center [1122, 40] width 24 height 24
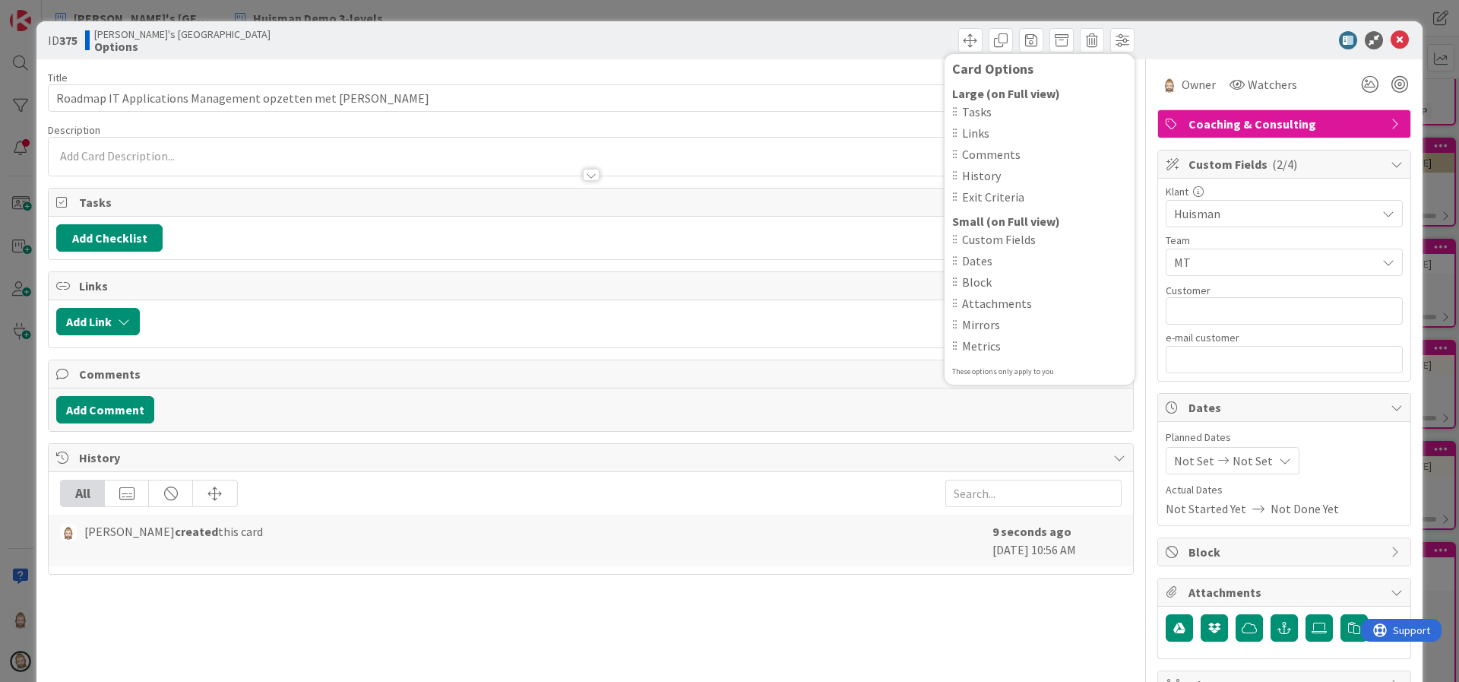
click at [1191, 40] on div at bounding box center [1276, 40] width 269 height 18
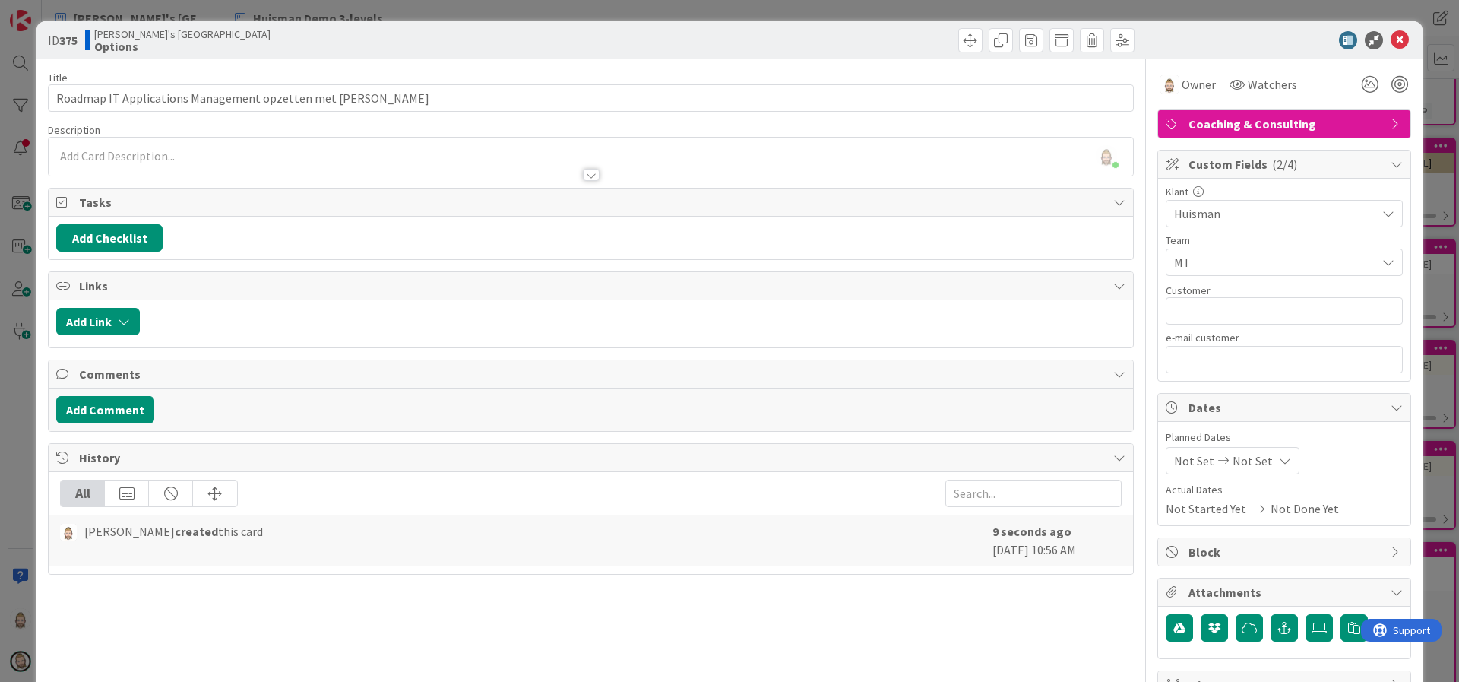
click at [1251, 411] on span "Dates" at bounding box center [1285, 407] width 194 height 18
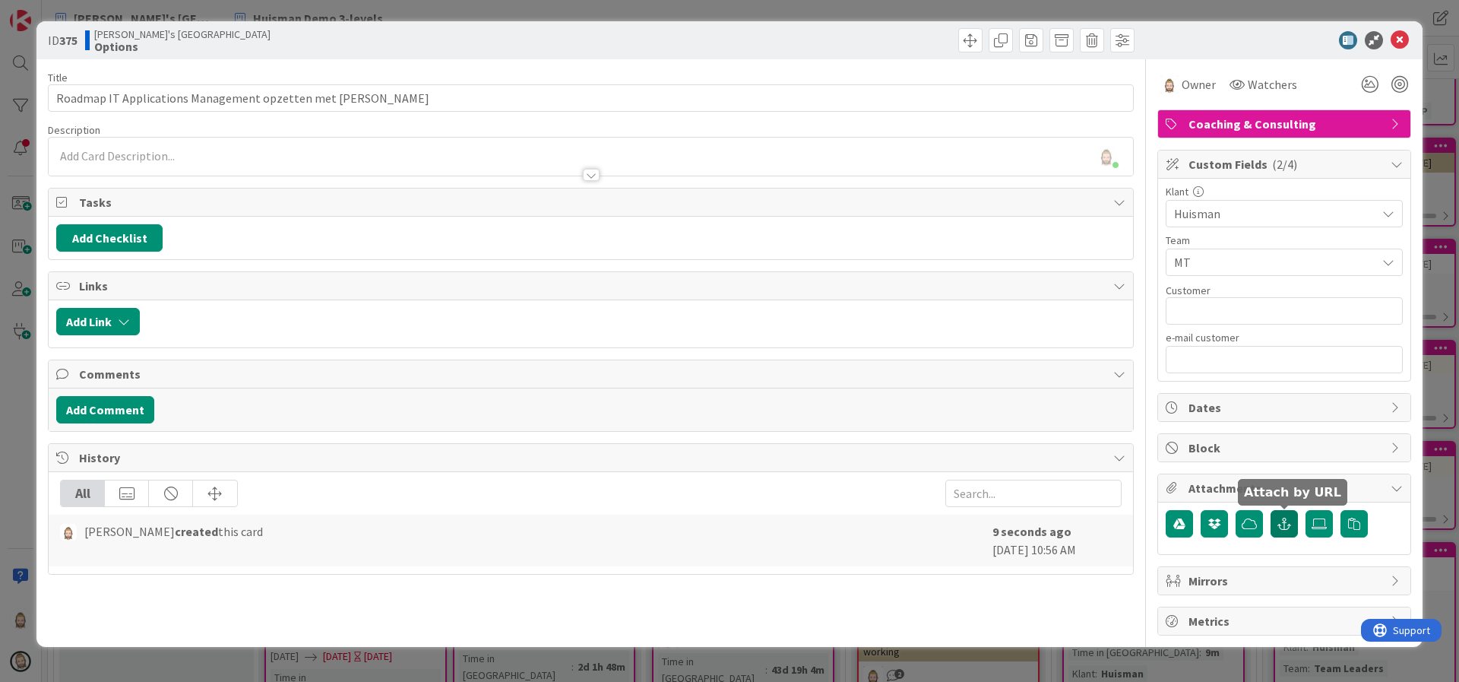
click at [1286, 513] on button "button" at bounding box center [1283, 523] width 27 height 27
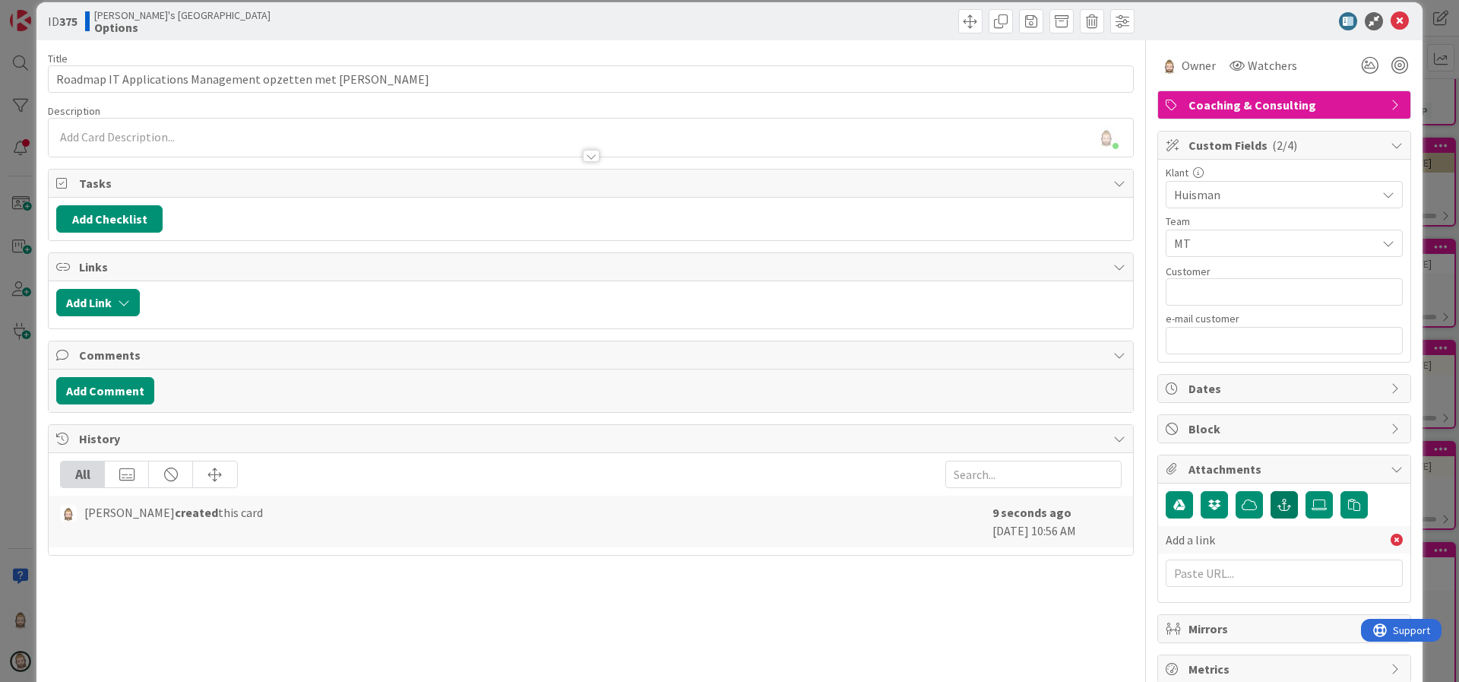
scroll to position [53, 0]
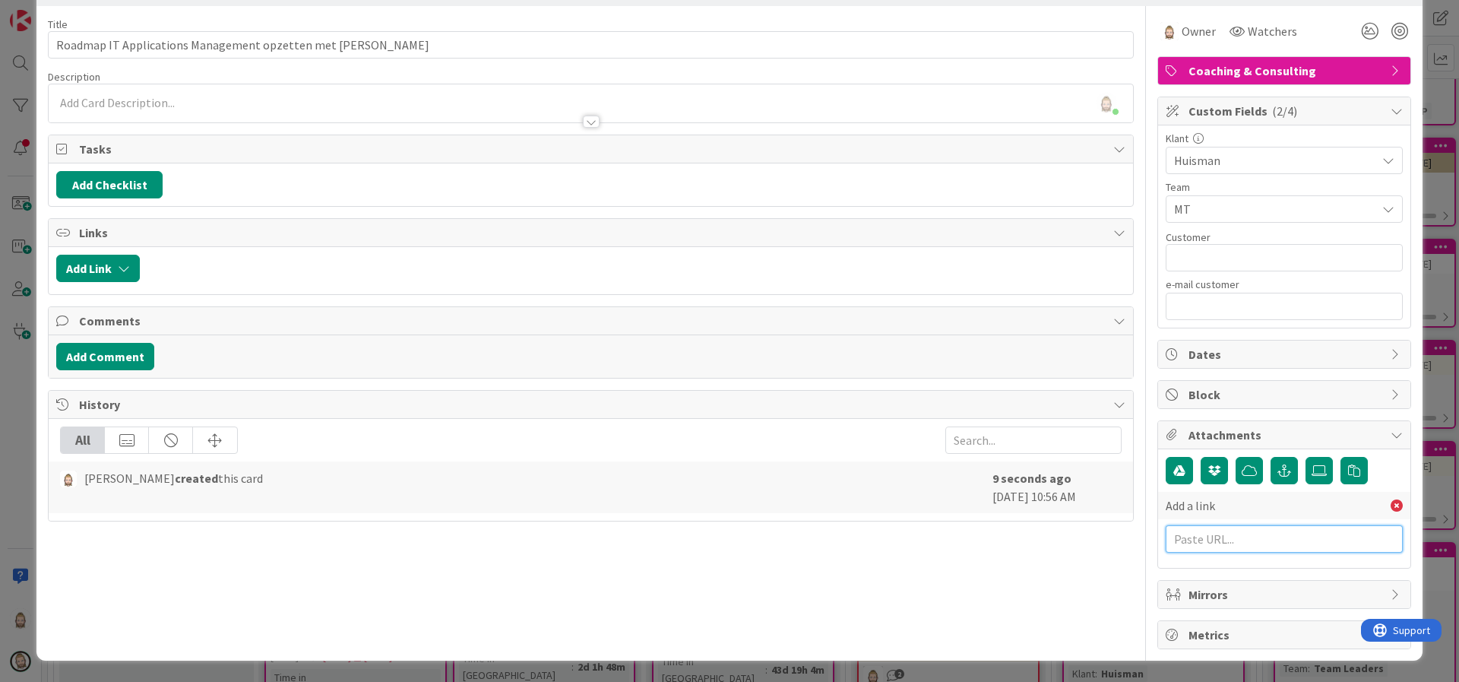
click at [1246, 538] on input "text" at bounding box center [1283, 538] width 237 height 27
paste input "[URL][DOMAIN_NAME]"
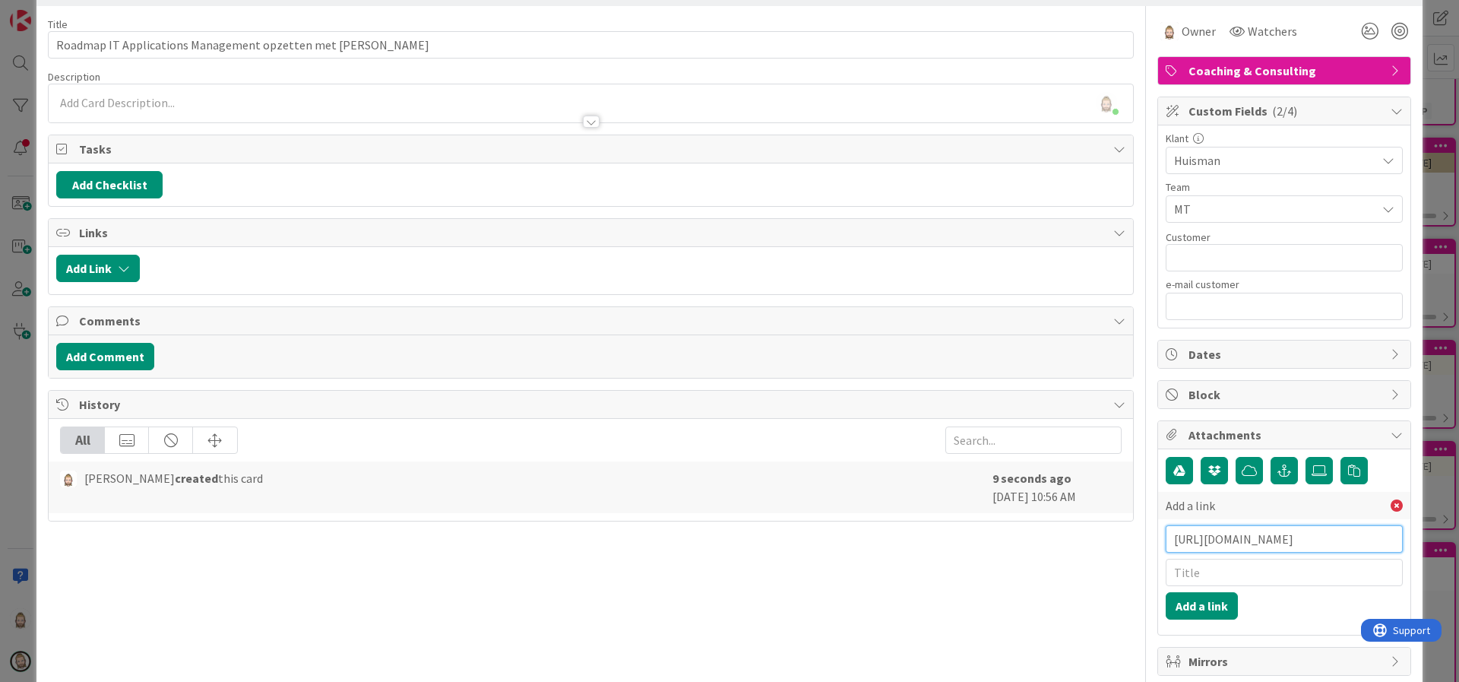
scroll to position [0, 65]
click at [1227, 577] on input "text" at bounding box center [1283, 571] width 237 height 27
click at [1194, 604] on button "Add a link" at bounding box center [1201, 605] width 72 height 27
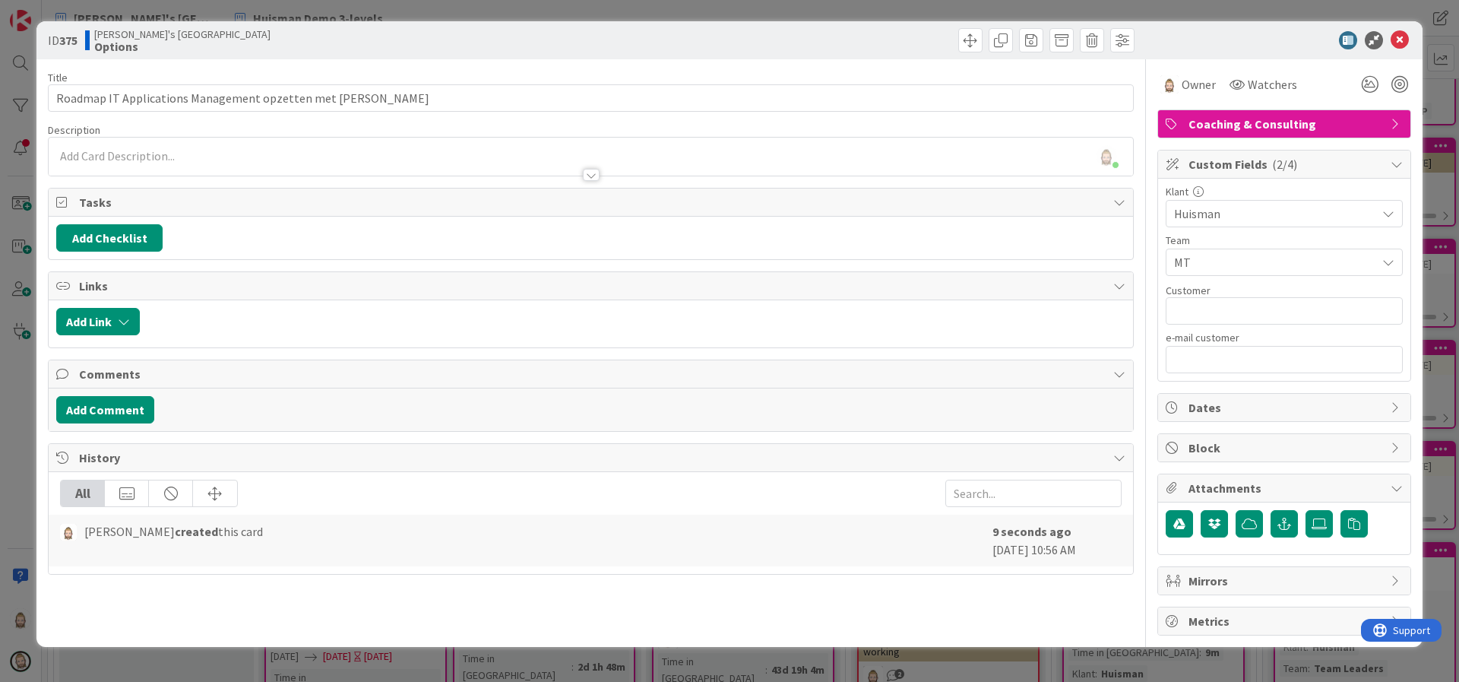
scroll to position [0, 0]
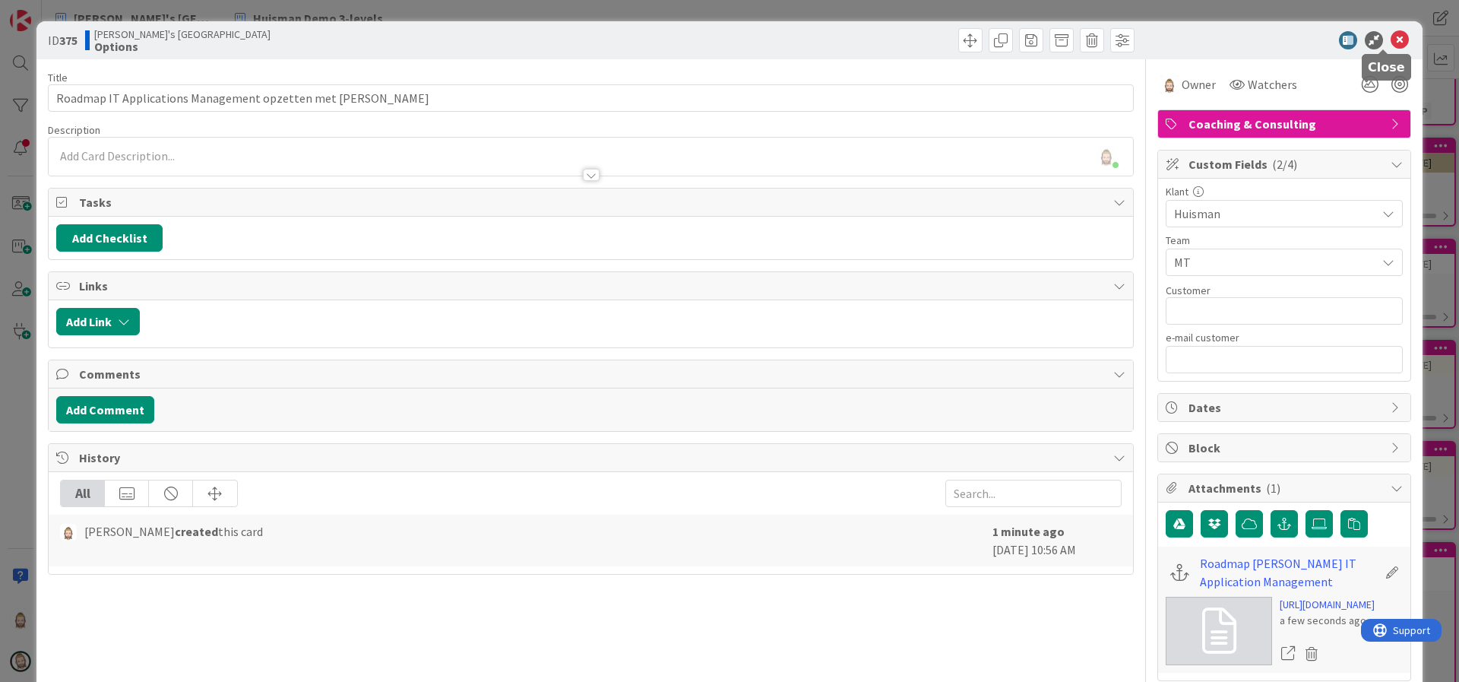
click at [1390, 40] on icon at bounding box center [1399, 40] width 18 height 18
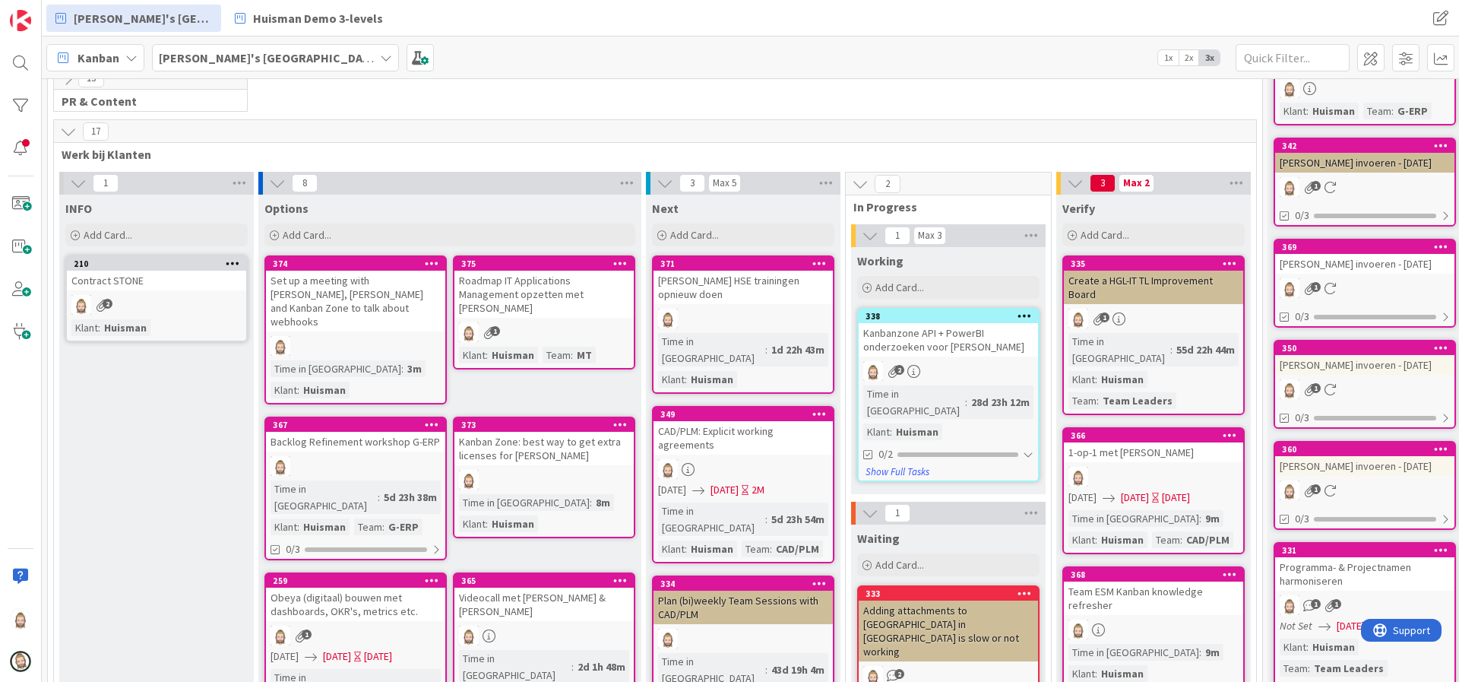
click at [73, 182] on icon at bounding box center [78, 183] width 17 height 17
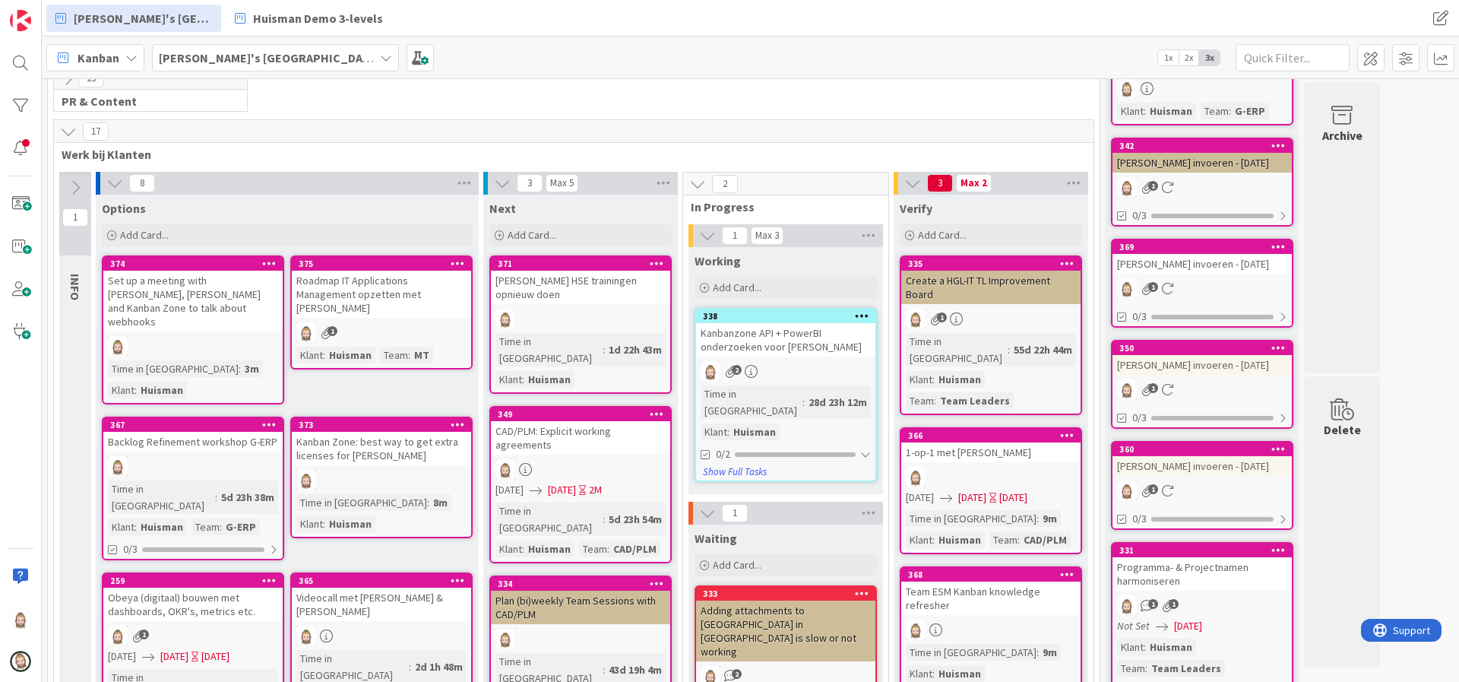
click at [384, 273] on div "Roadmap IT Applications Management opzetten met [PERSON_NAME]" at bounding box center [381, 293] width 179 height 47
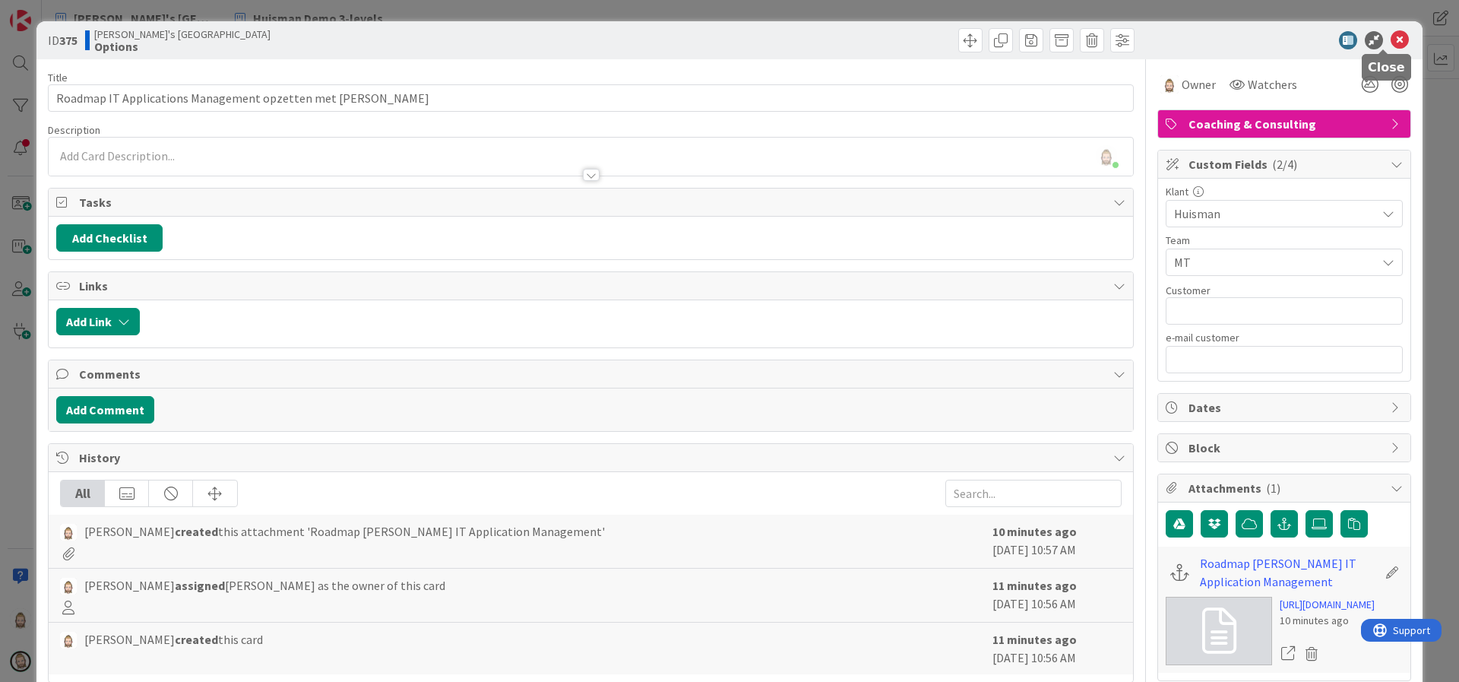
click at [1390, 35] on icon at bounding box center [1399, 40] width 18 height 18
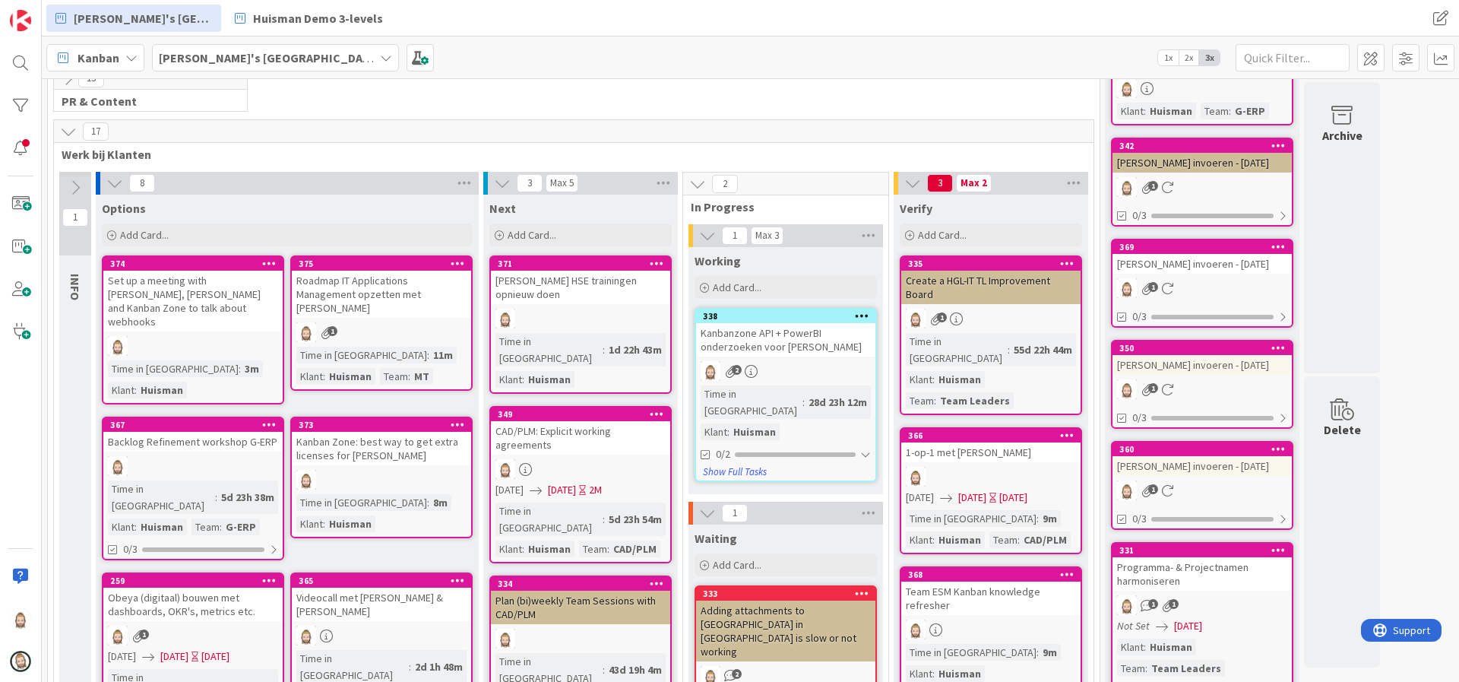
click at [460, 574] on icon at bounding box center [458, 579] width 14 height 11
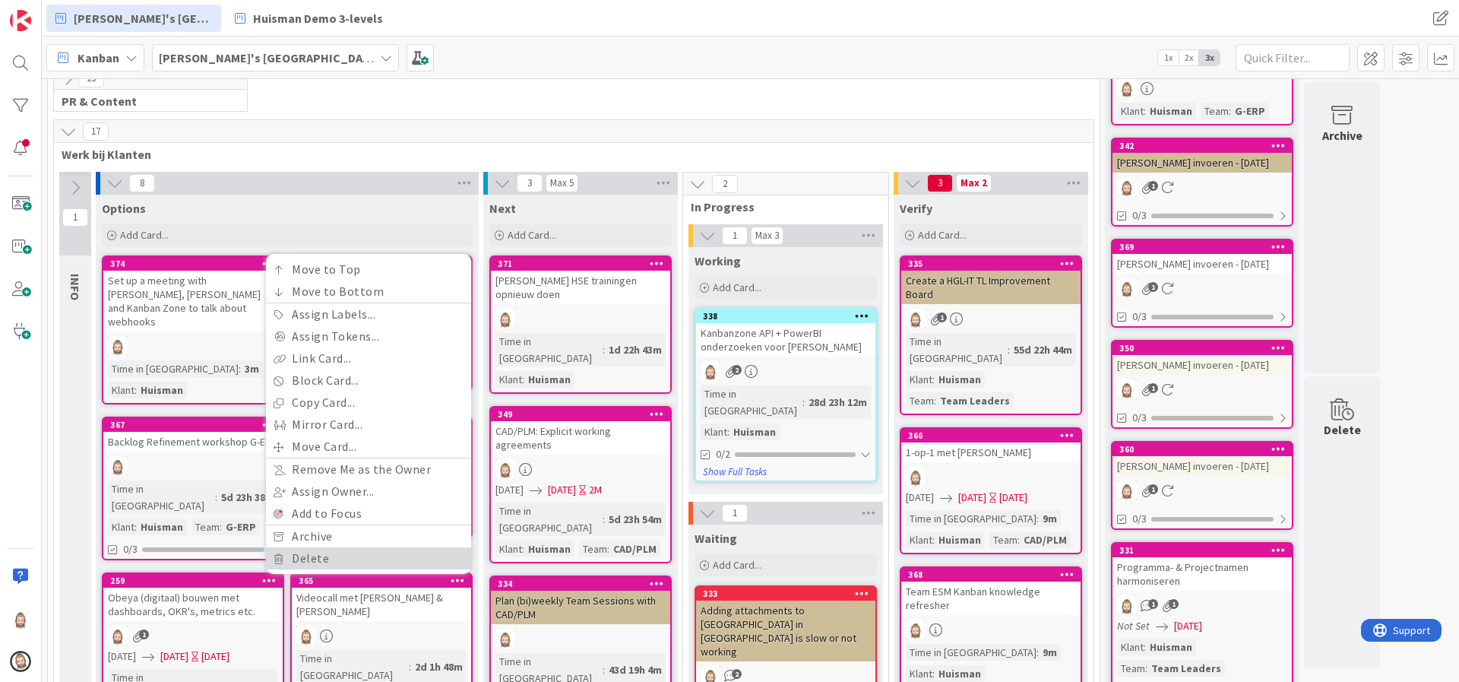
click at [432, 547] on link "Delete" at bounding box center [368, 558] width 205 height 22
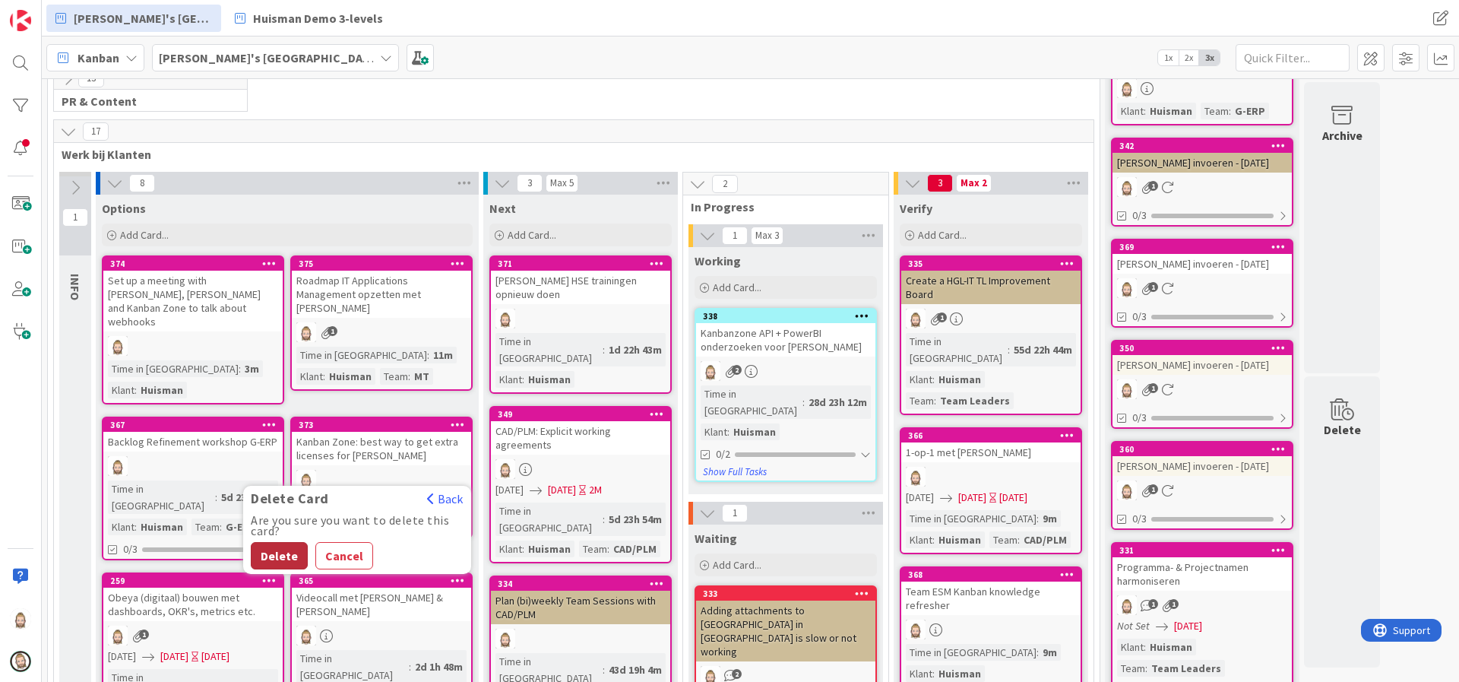
click at [286, 542] on button "Delete" at bounding box center [279, 555] width 57 height 27
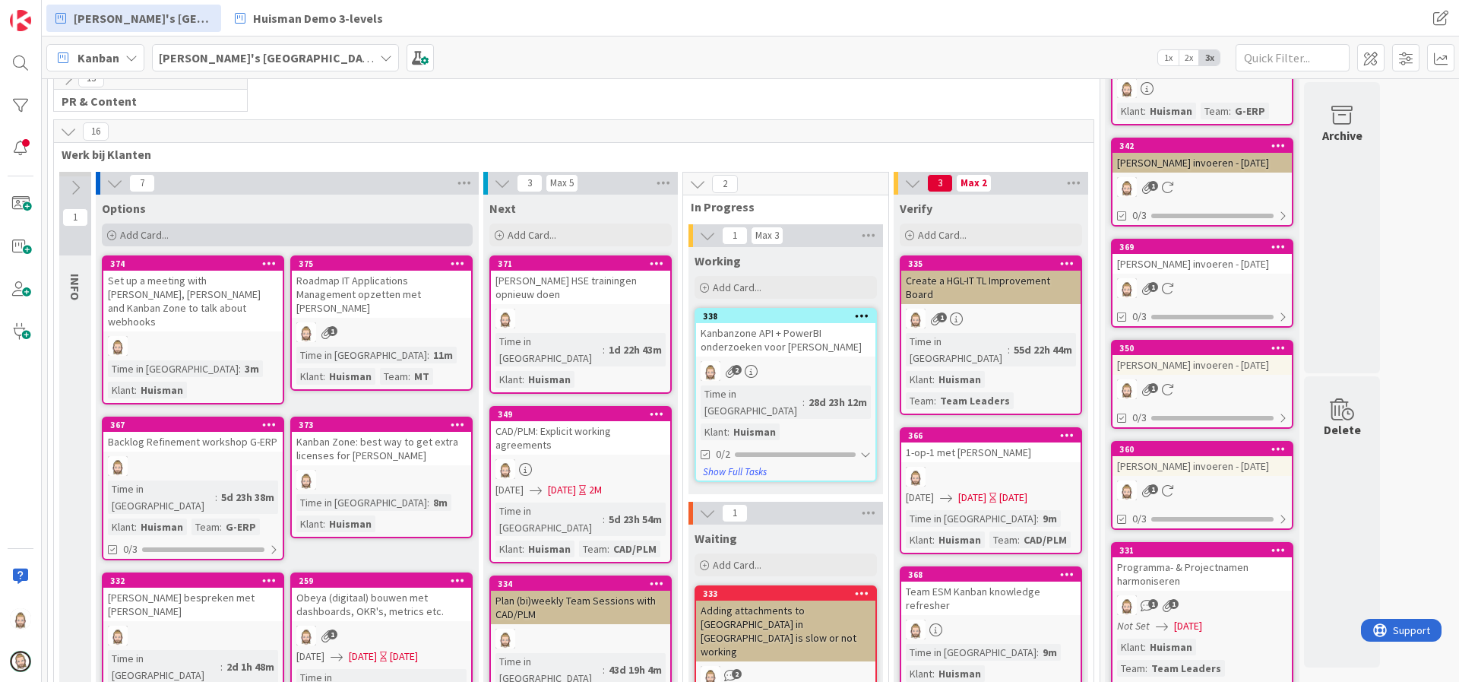
click at [250, 230] on div "Add Card..." at bounding box center [287, 234] width 371 height 23
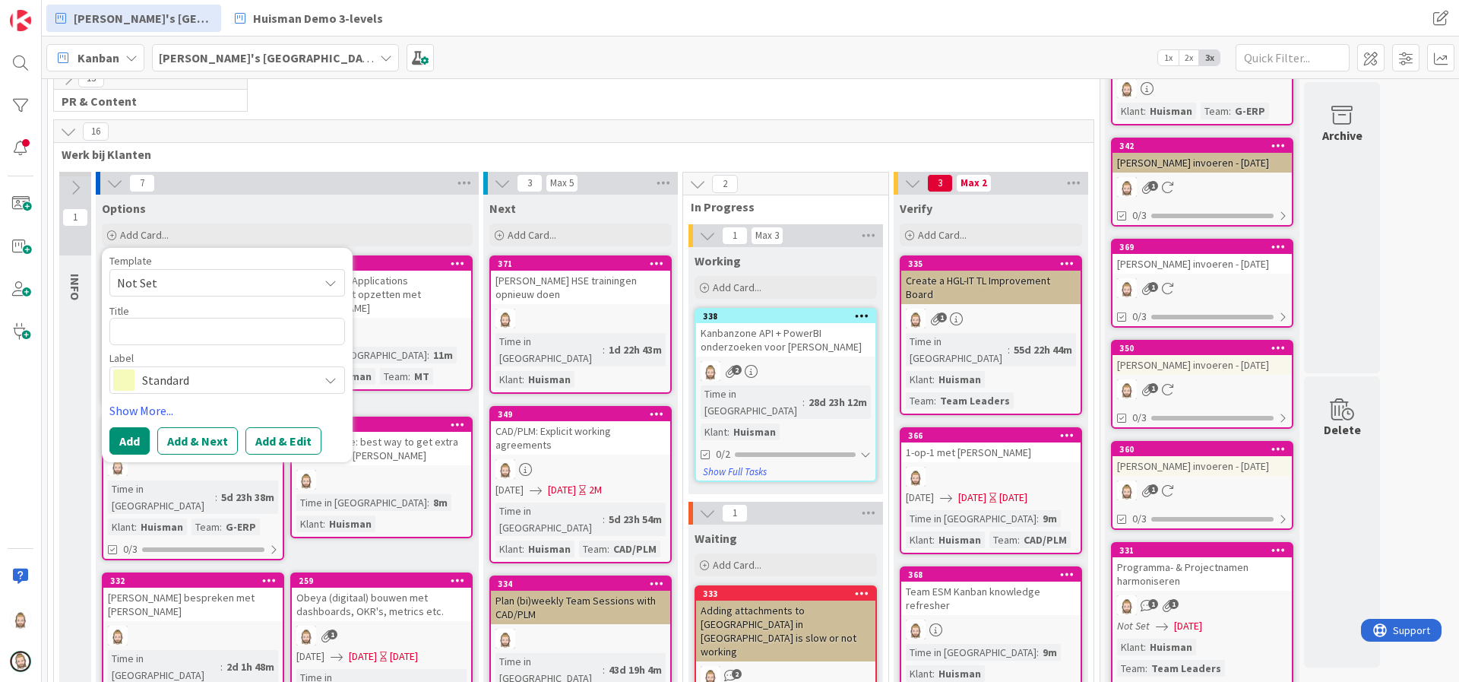
click at [199, 374] on span "Standard" at bounding box center [226, 379] width 169 height 21
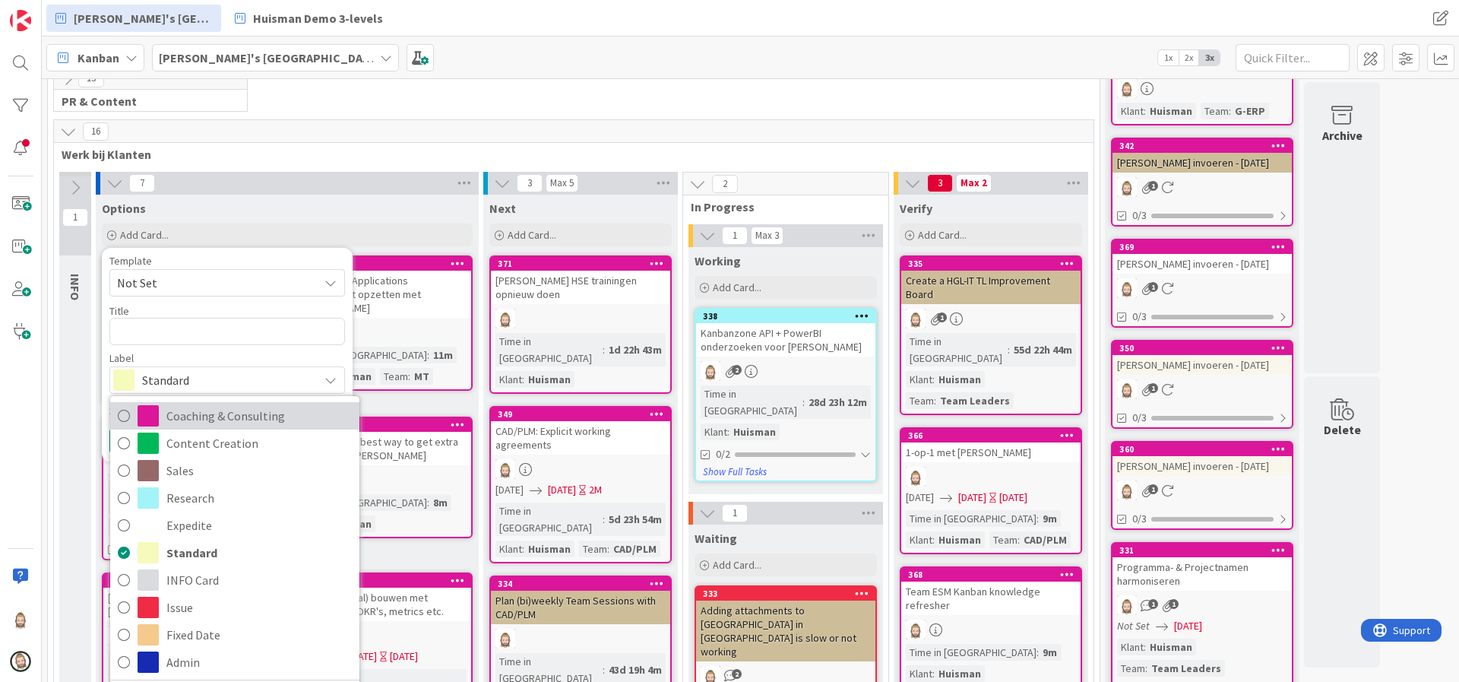
click at [207, 422] on span "Coaching & Consulting" at bounding box center [258, 415] width 185 height 23
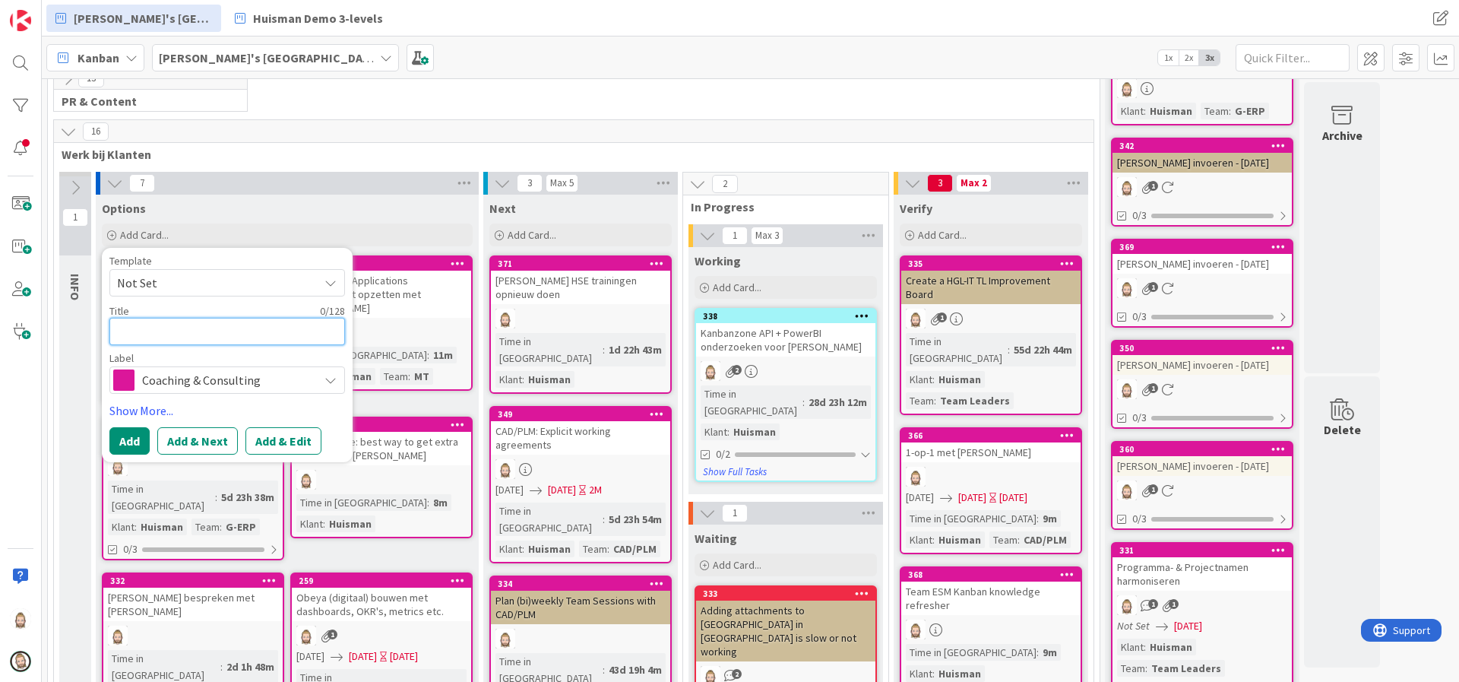
click at [232, 324] on textarea at bounding box center [227, 331] width 236 height 27
click at [309, 437] on button "Add & Edit" at bounding box center [283, 440] width 76 height 27
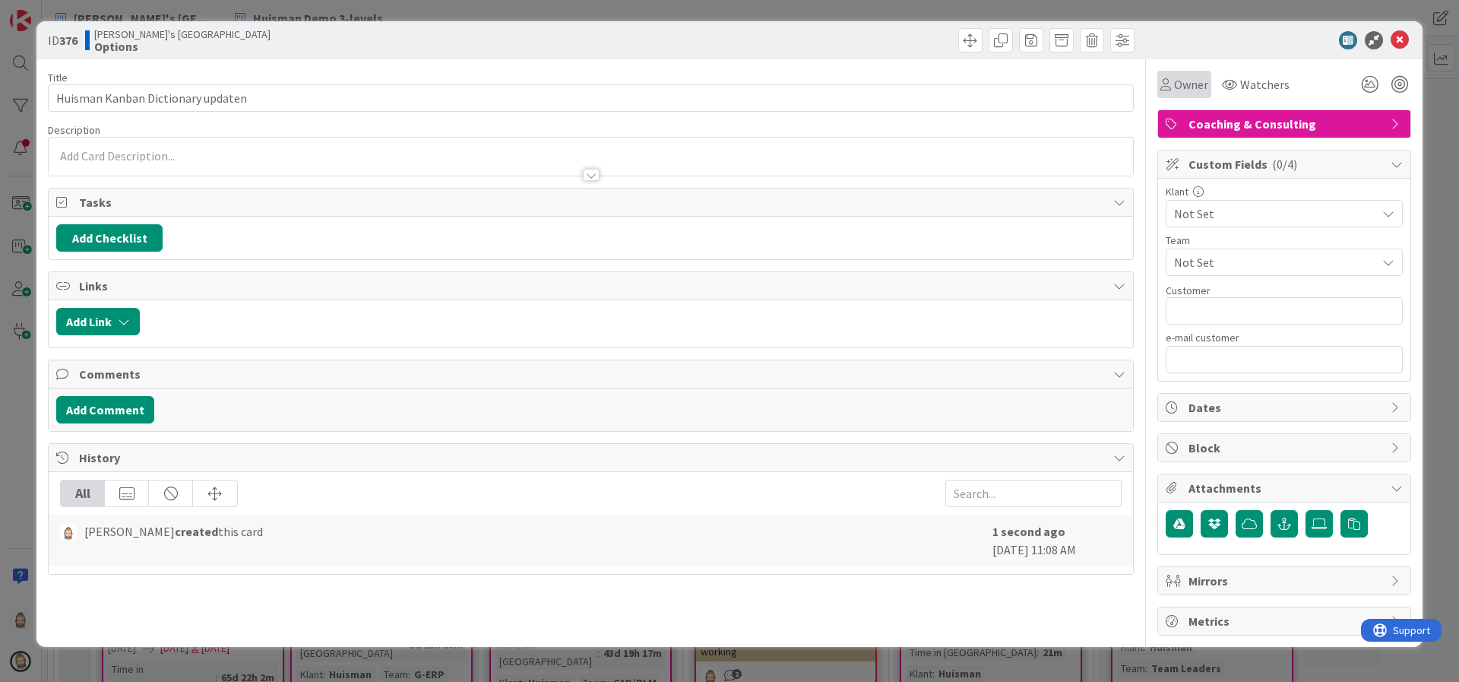
click at [1159, 88] on div "Owner" at bounding box center [1184, 84] width 54 height 27
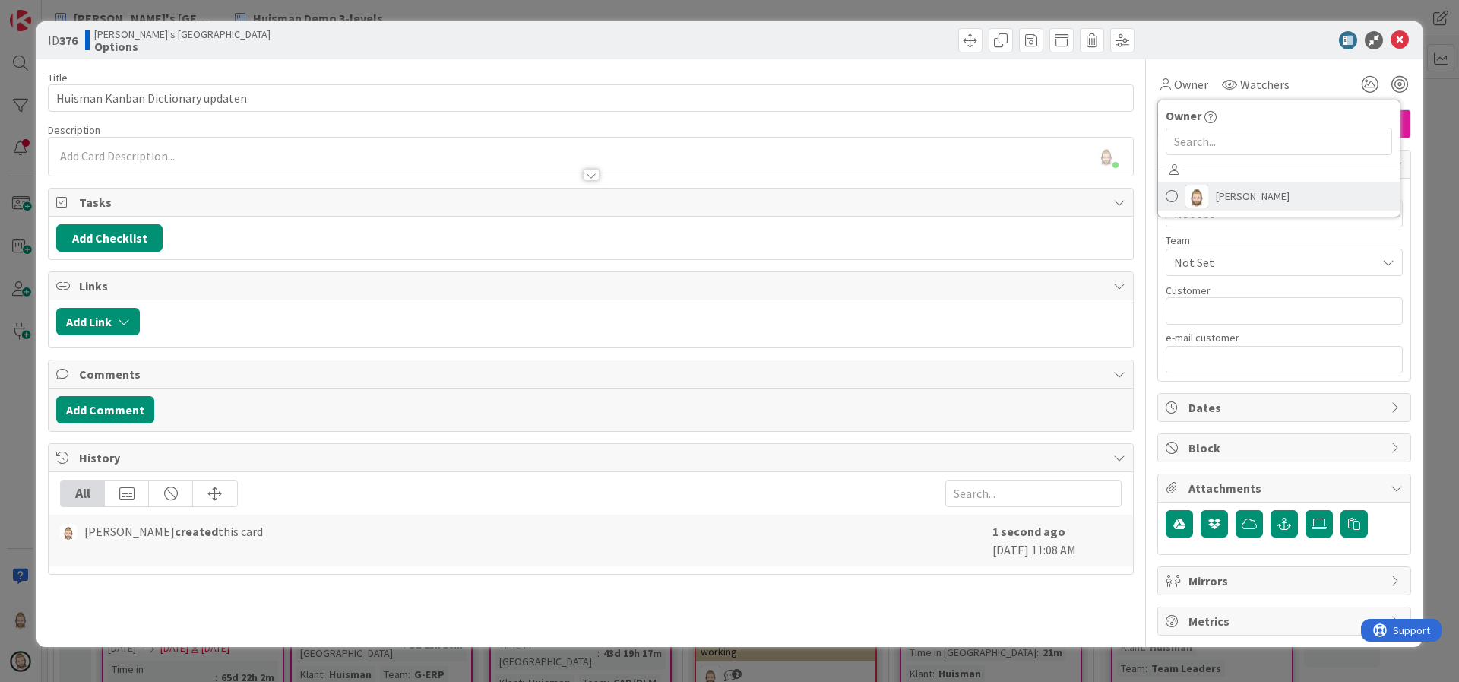
click at [1248, 190] on span "[PERSON_NAME]" at bounding box center [1253, 196] width 74 height 23
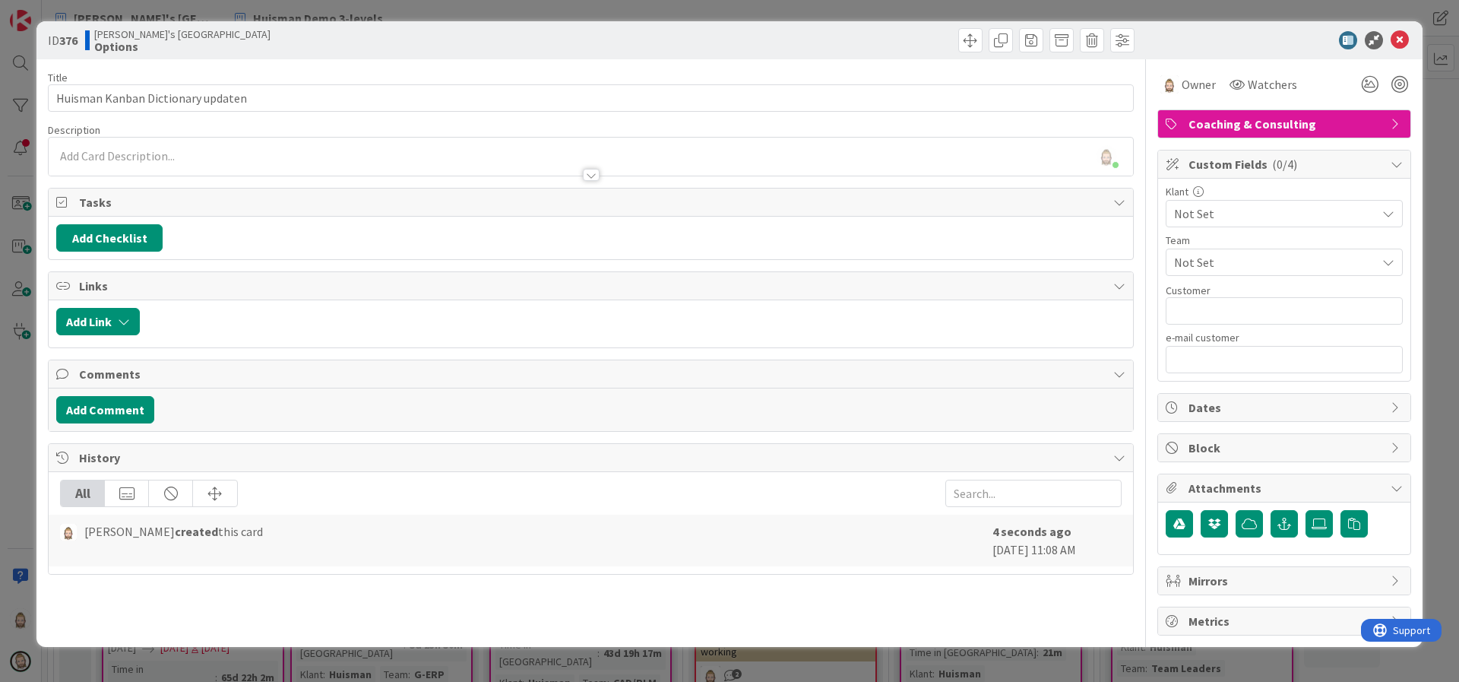
click at [1243, 217] on span "Not Set" at bounding box center [1271, 213] width 194 height 21
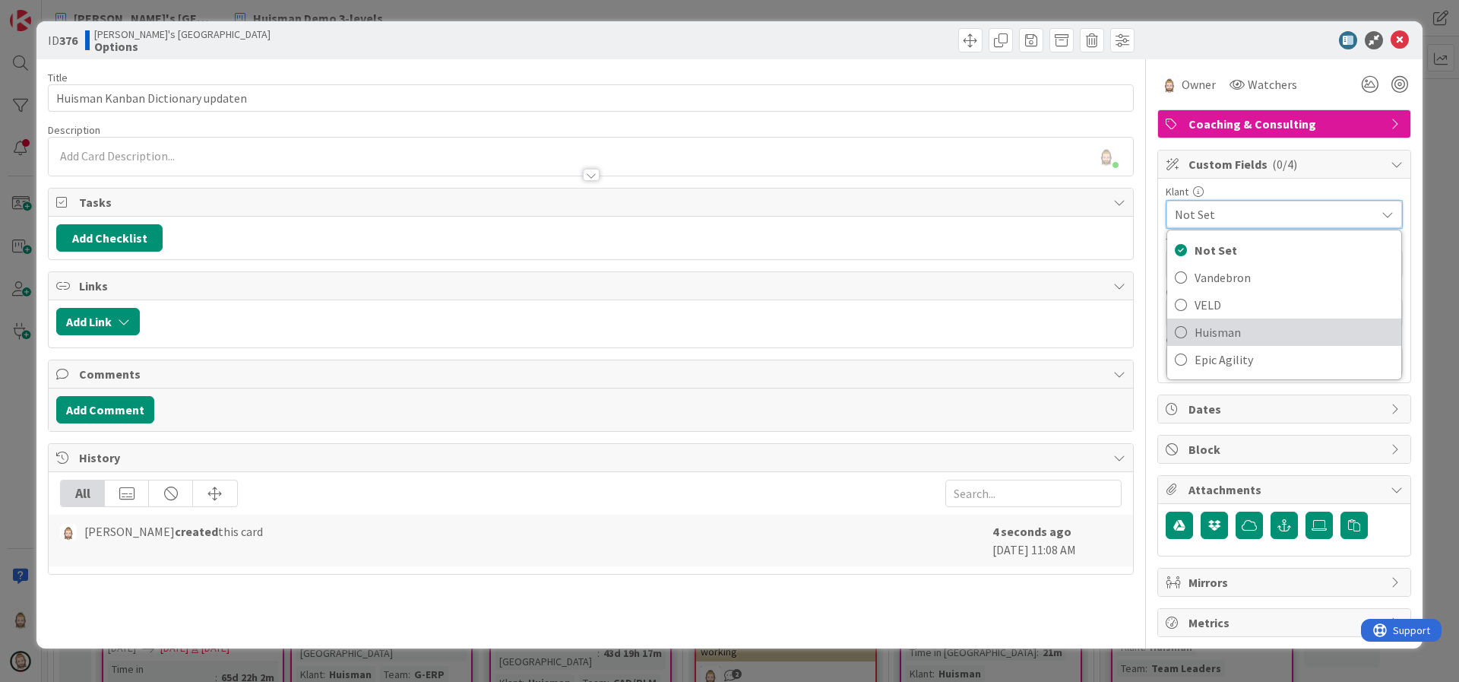
click at [1239, 325] on span "Huisman" at bounding box center [1293, 332] width 199 height 23
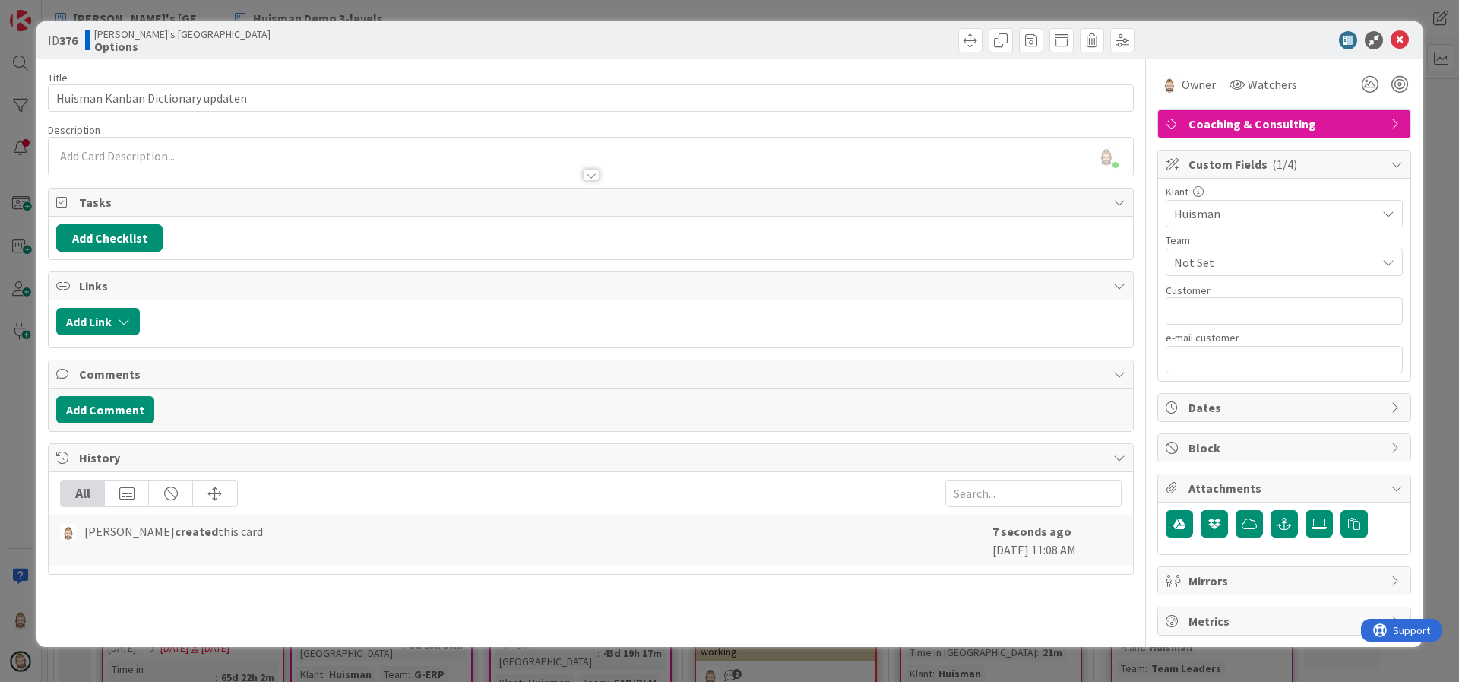
click at [1270, 260] on span "Not Set" at bounding box center [1275, 262] width 202 height 18
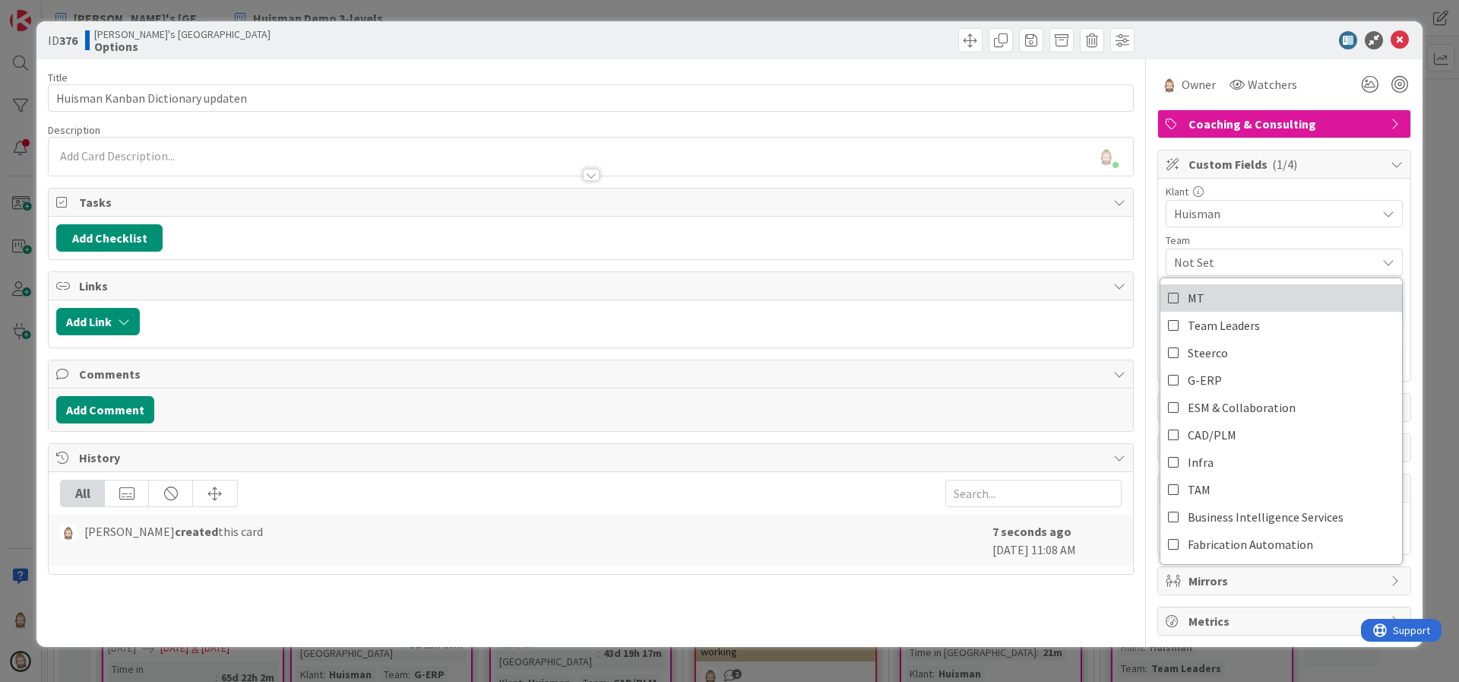
click at [1219, 308] on link "MT" at bounding box center [1281, 297] width 242 height 27
click at [1216, 36] on div at bounding box center [1276, 40] width 269 height 18
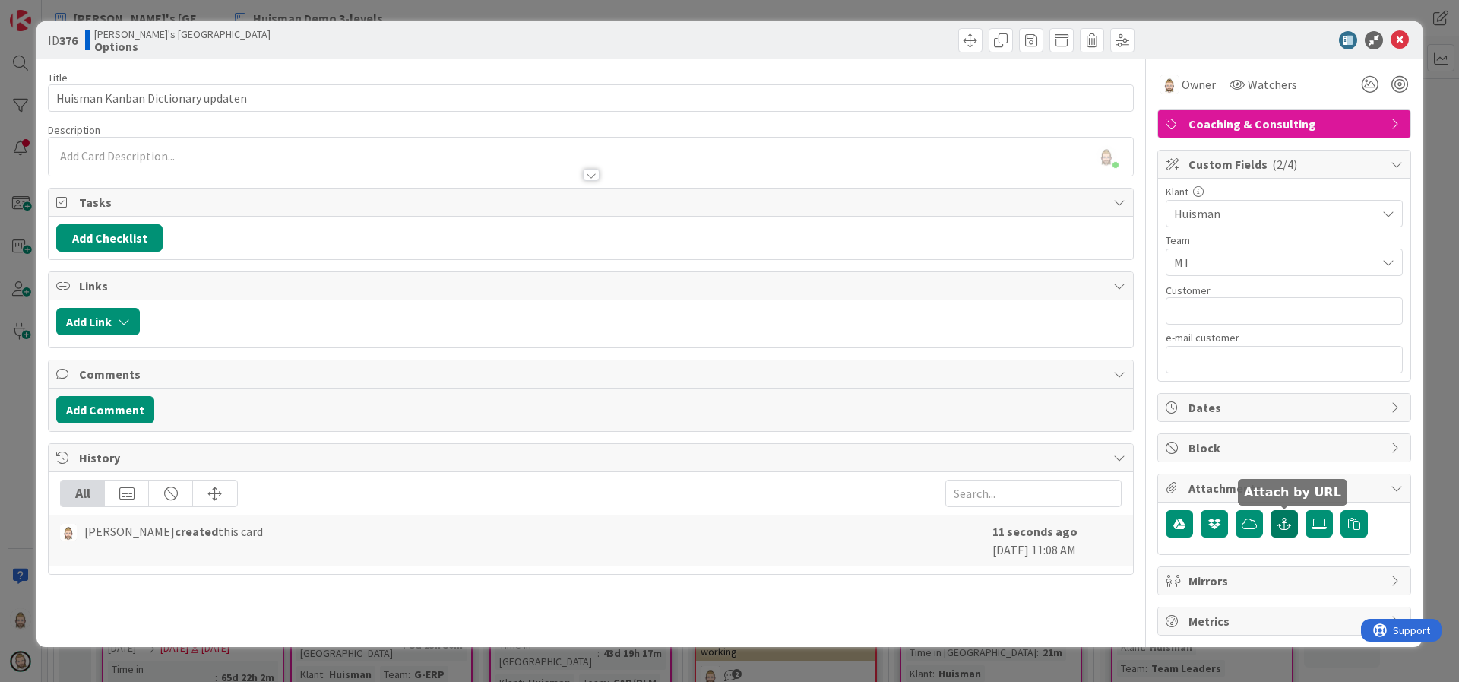
click at [1281, 519] on icon "button" at bounding box center [1284, 523] width 14 height 12
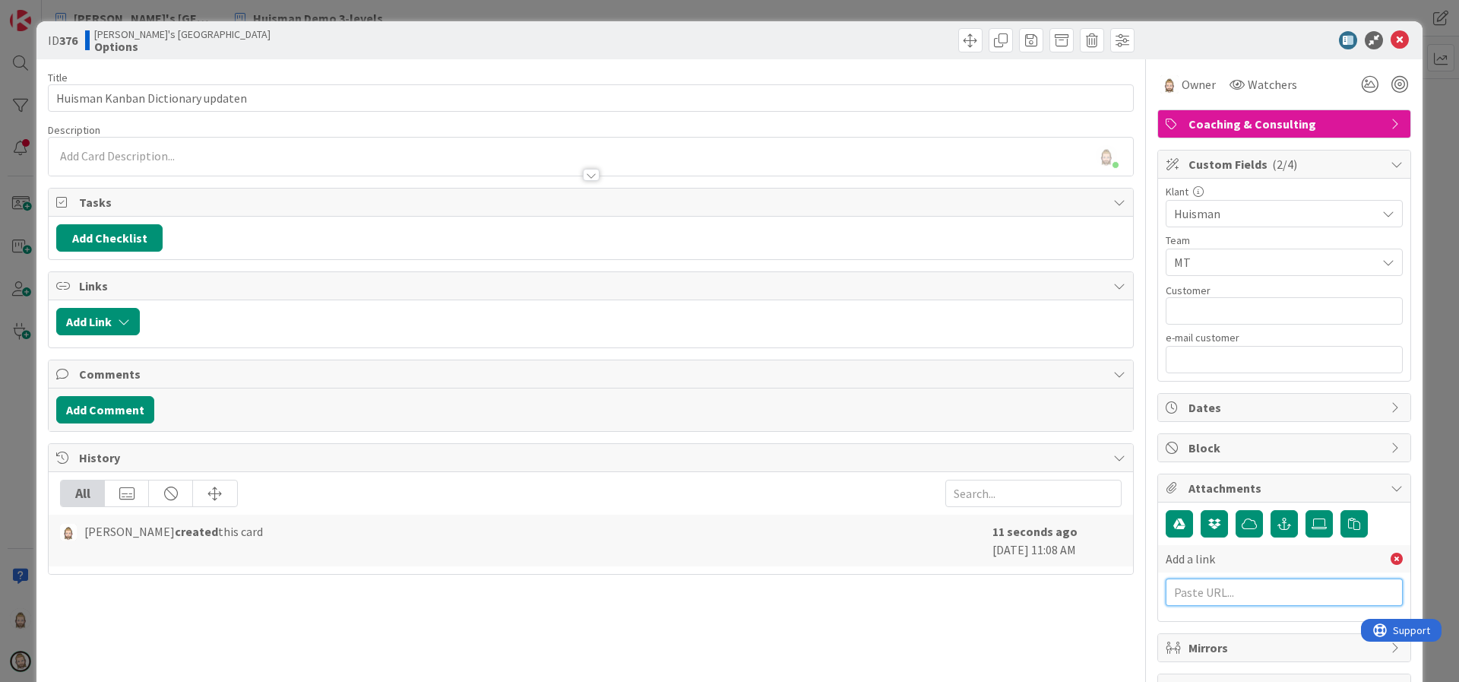
click at [1248, 588] on input "text" at bounding box center [1283, 591] width 237 height 27
paste input "[URL][DOMAIN_NAME]"
click at [1255, 626] on input "text" at bounding box center [1283, 625] width 237 height 27
click at [1275, 658] on div "Add a link [URL][DOMAIN_NAME] Kanban Dictionary Add a link" at bounding box center [1283, 609] width 237 height 128
click at [1187, 659] on button "Add a link" at bounding box center [1201, 658] width 72 height 27
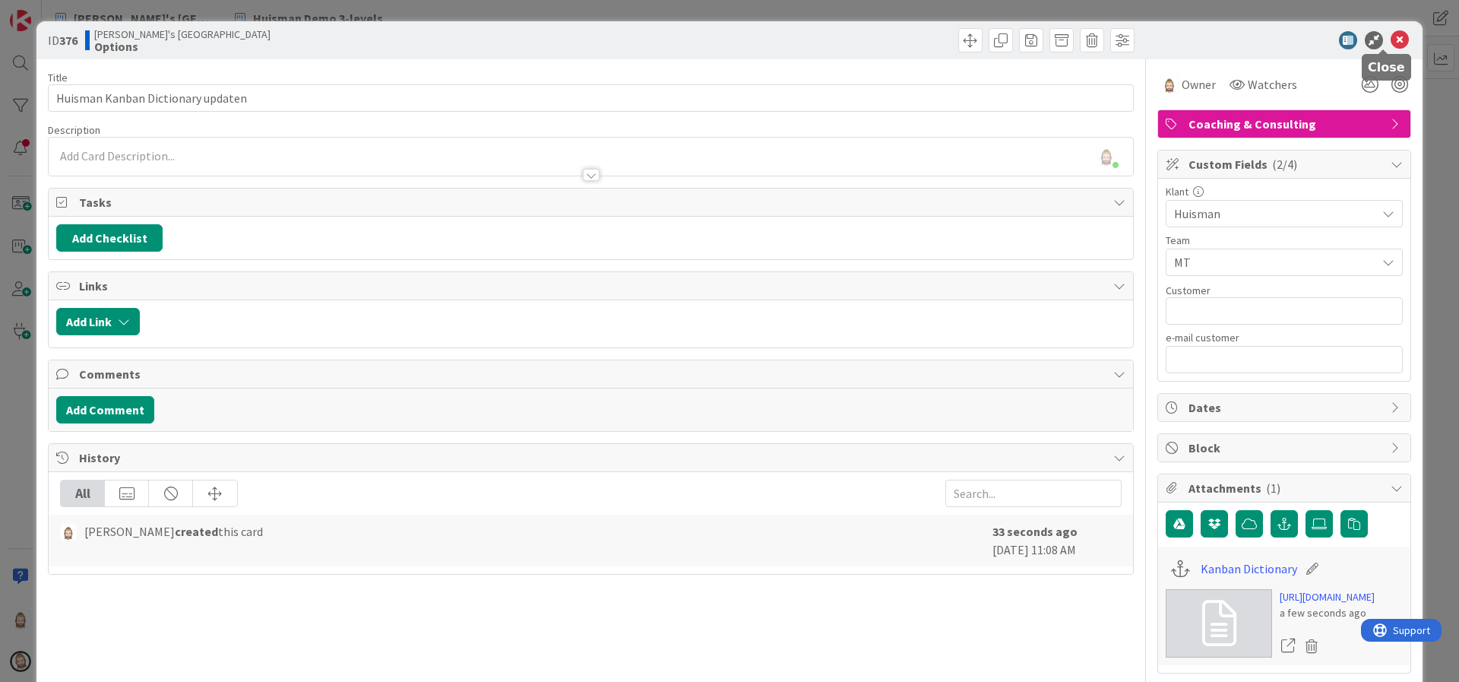
click at [1390, 36] on icon at bounding box center [1399, 40] width 18 height 18
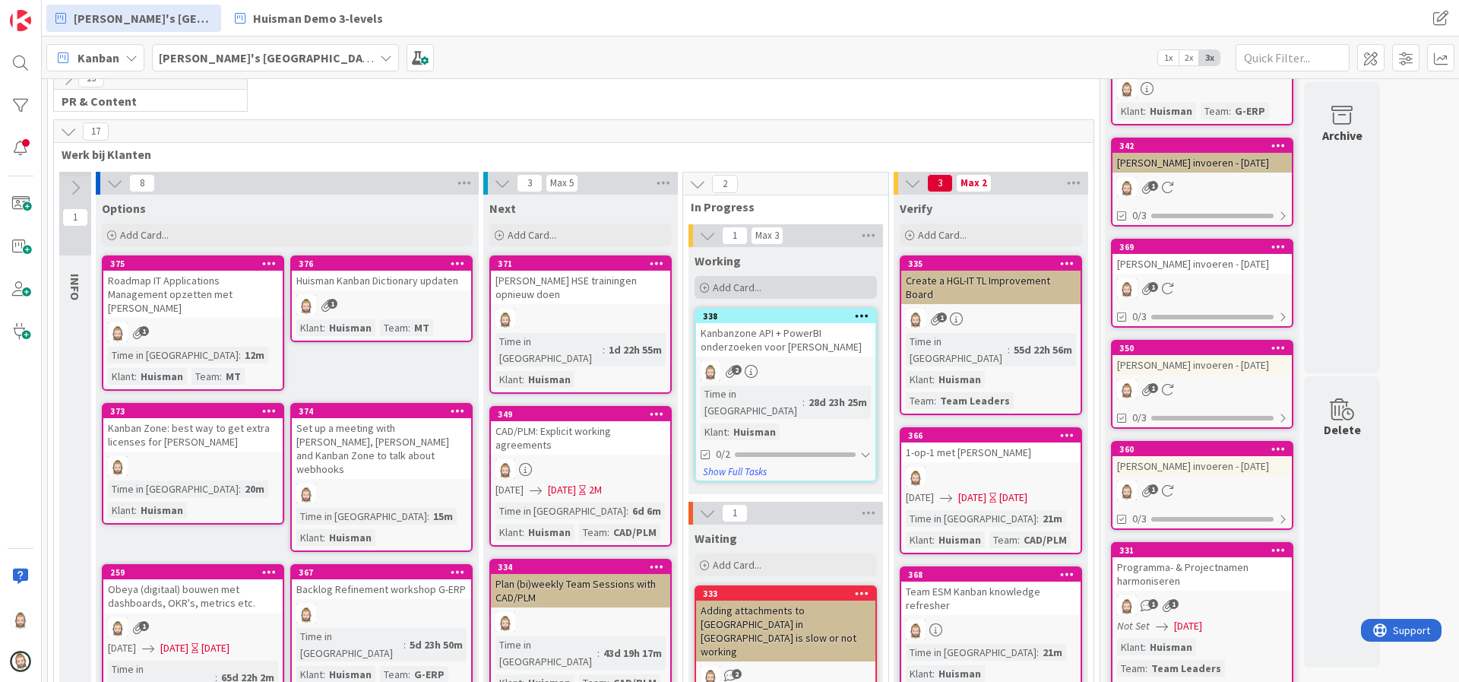
click at [792, 289] on div "Add Card..." at bounding box center [785, 287] width 182 height 23
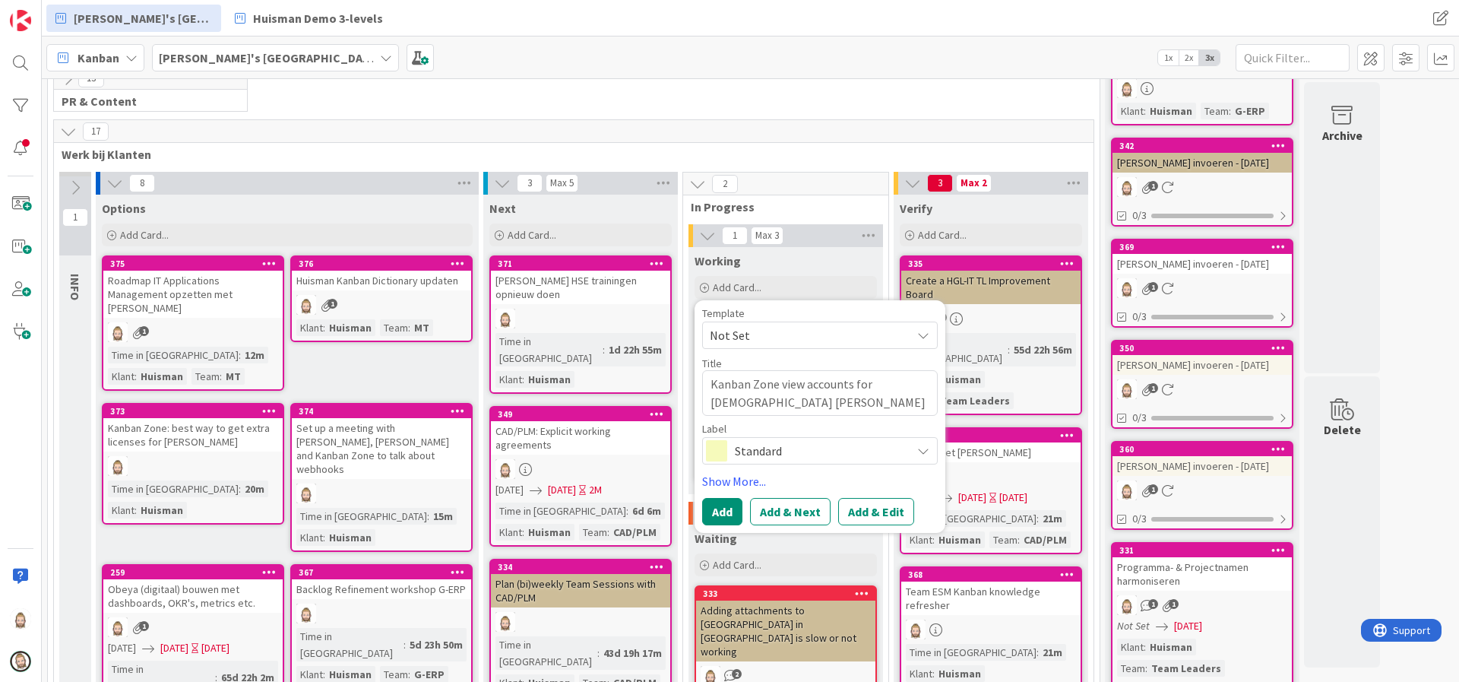
click at [813, 457] on span "Standard" at bounding box center [819, 450] width 169 height 21
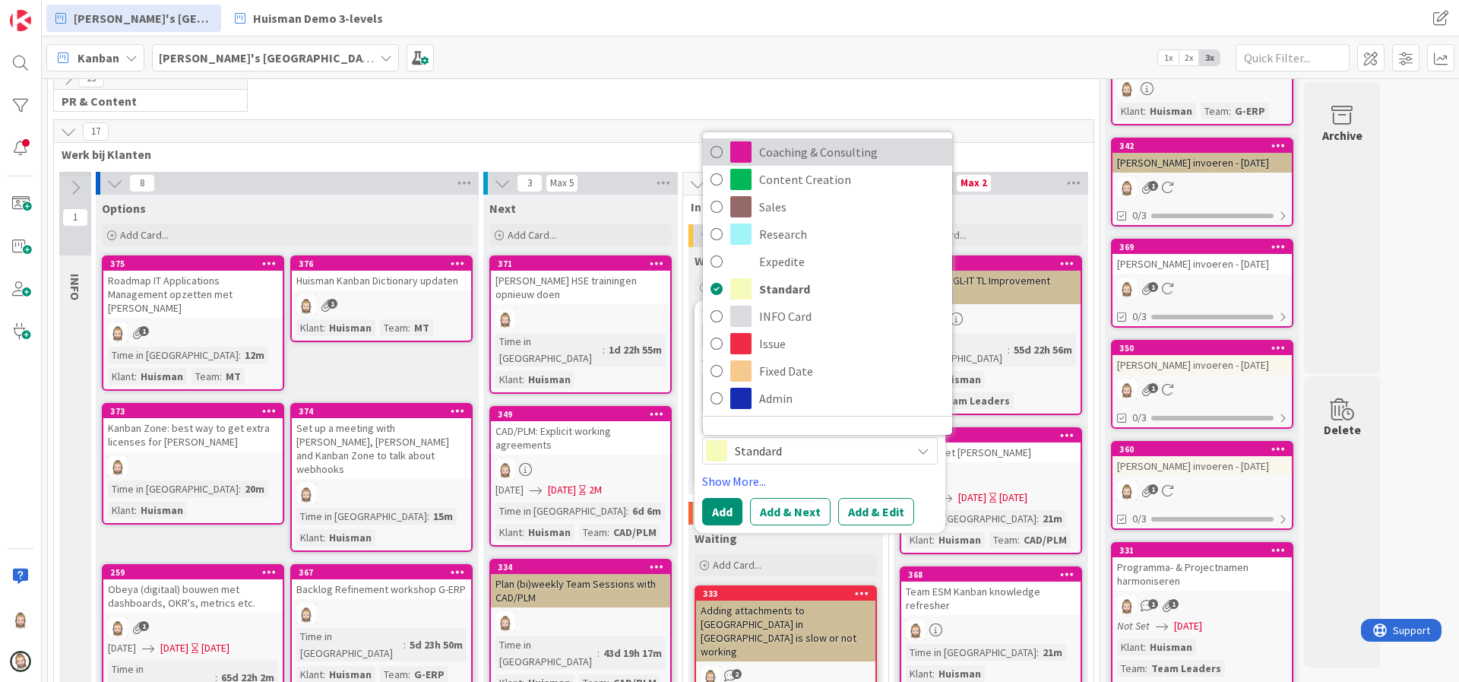
click at [843, 151] on span "Coaching & Consulting" at bounding box center [851, 152] width 185 height 23
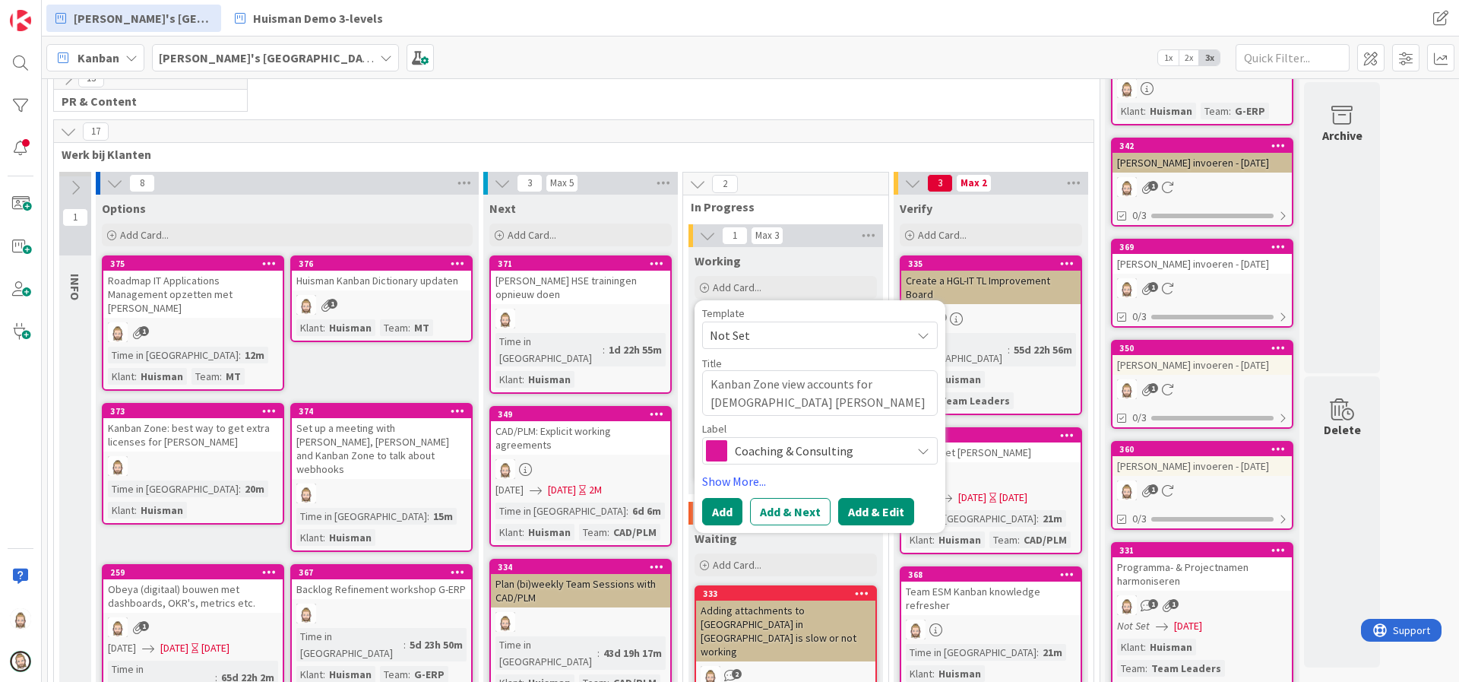
click at [863, 510] on button "Add & Edit" at bounding box center [876, 511] width 76 height 27
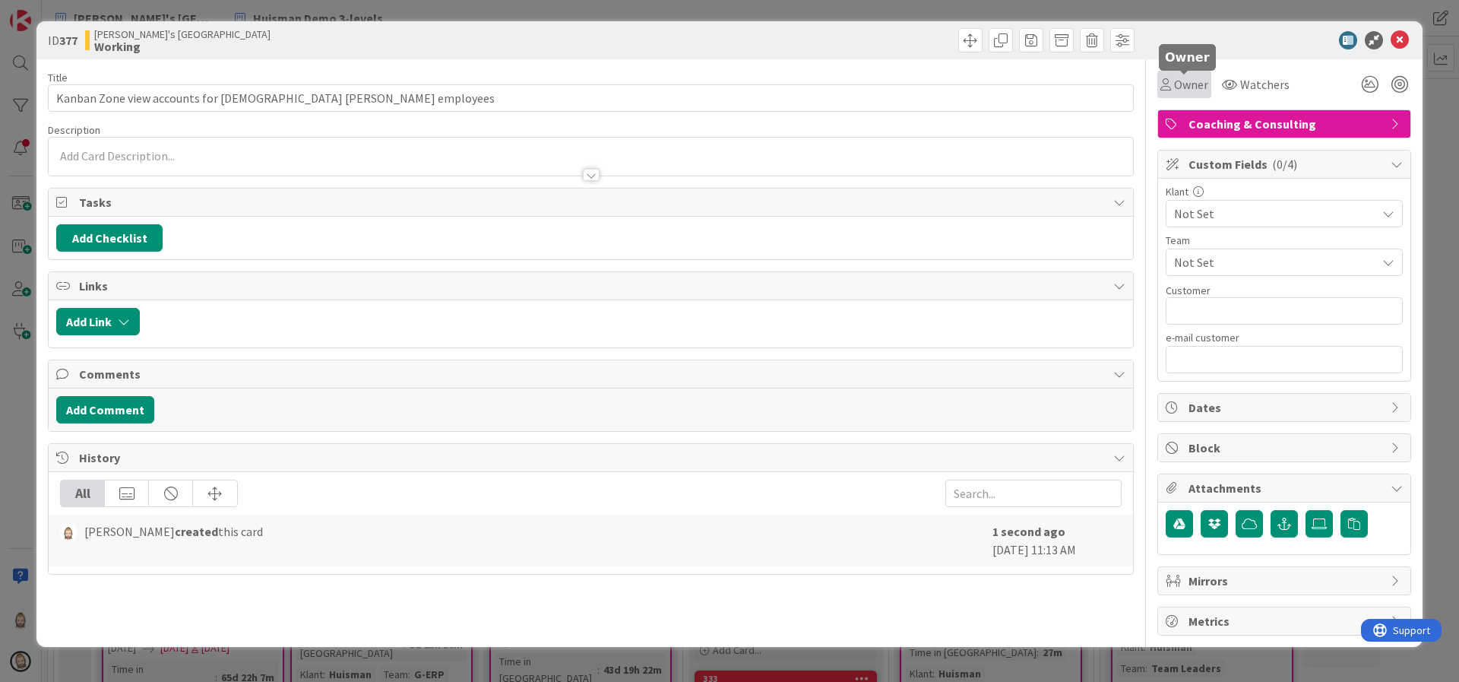
click at [1183, 83] on span "Owner" at bounding box center [1191, 84] width 34 height 18
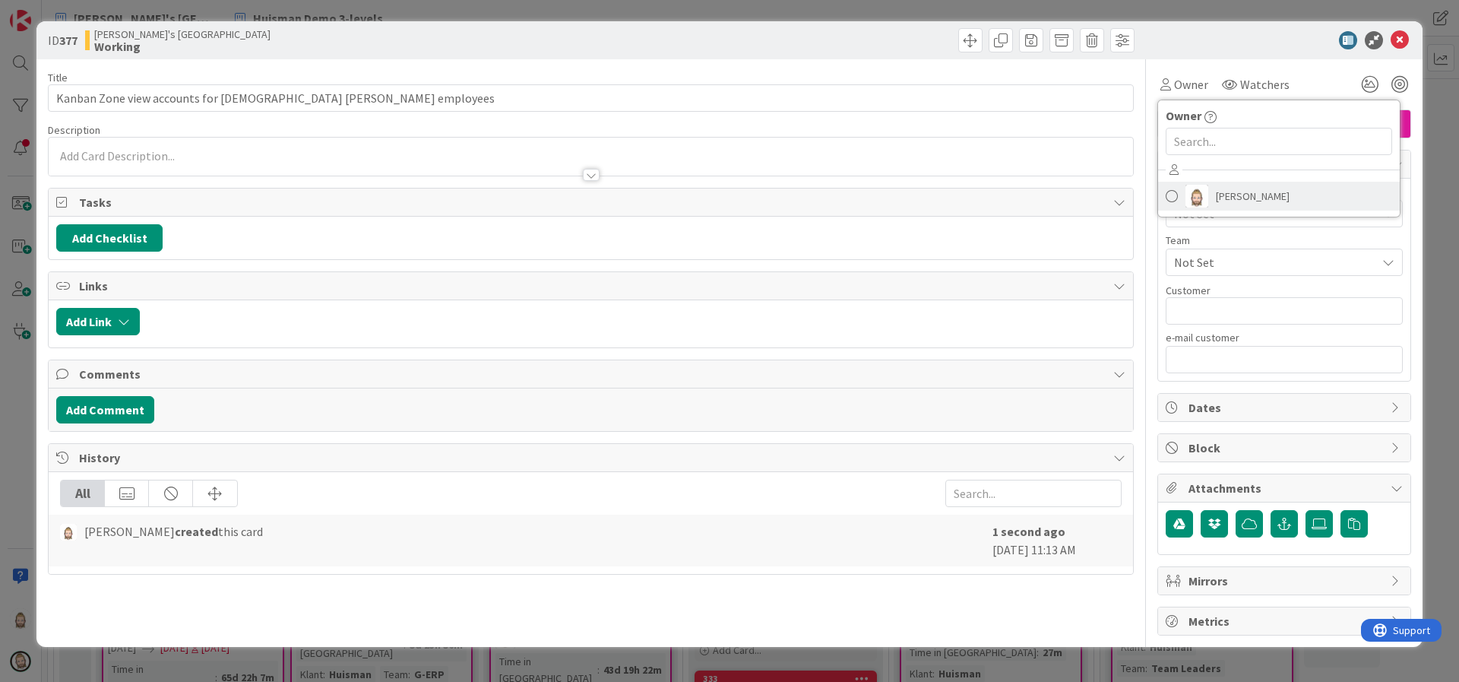
click at [1219, 186] on span "[PERSON_NAME]" at bounding box center [1253, 196] width 74 height 23
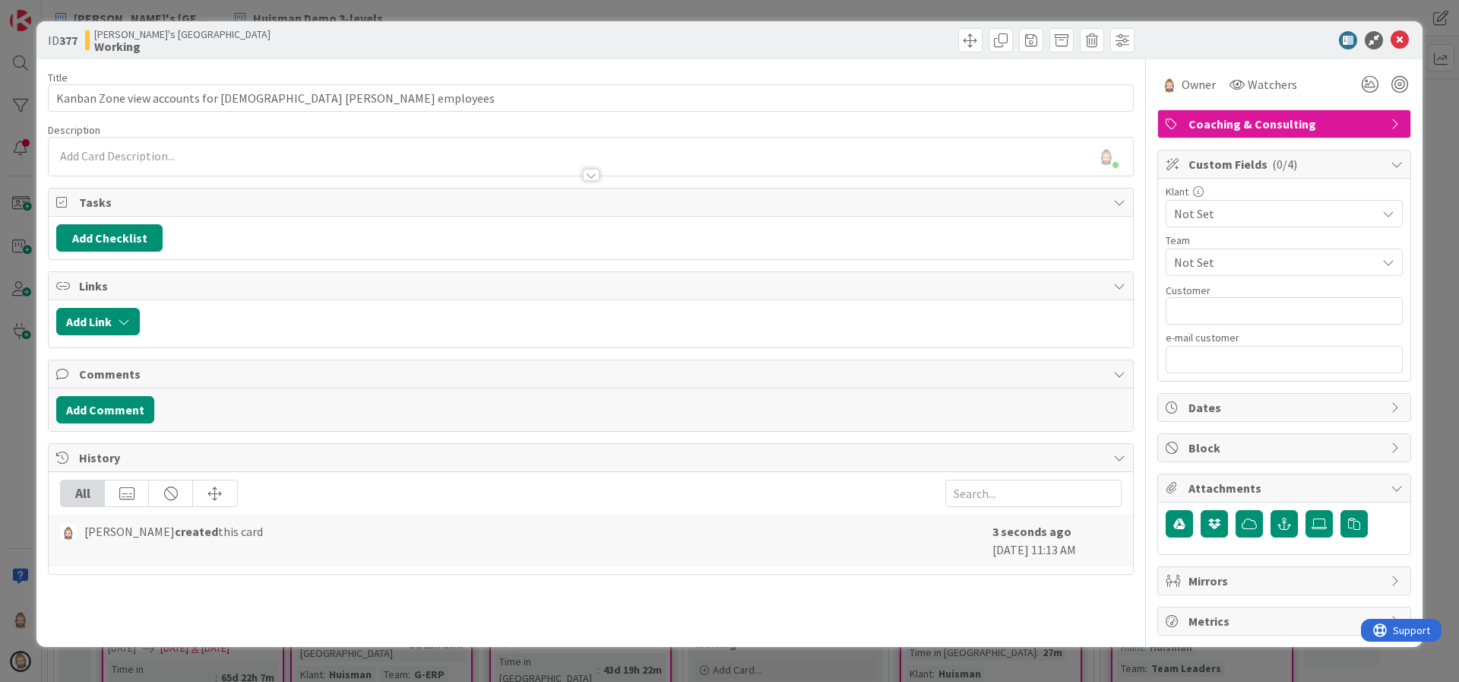
click at [1213, 210] on span "Not Set" at bounding box center [1271, 213] width 194 height 21
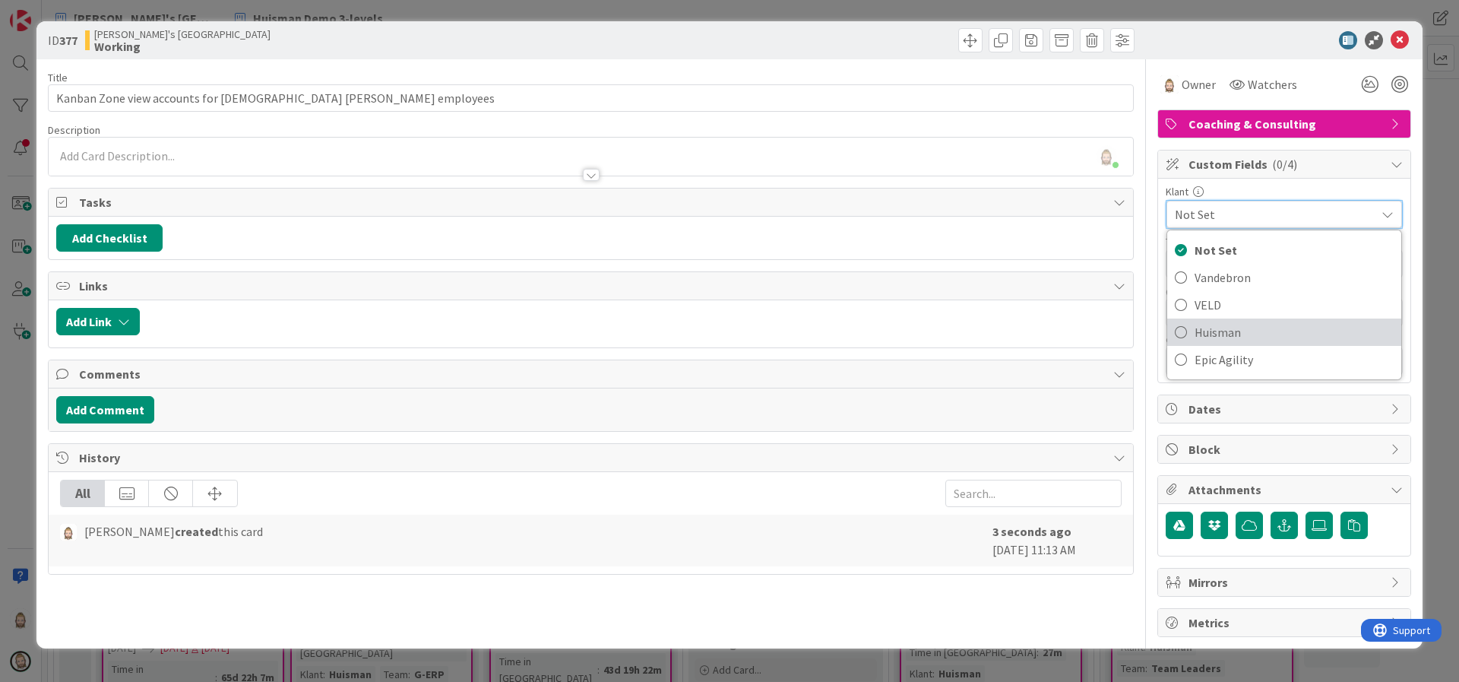
click at [1216, 331] on span "Huisman" at bounding box center [1293, 332] width 199 height 23
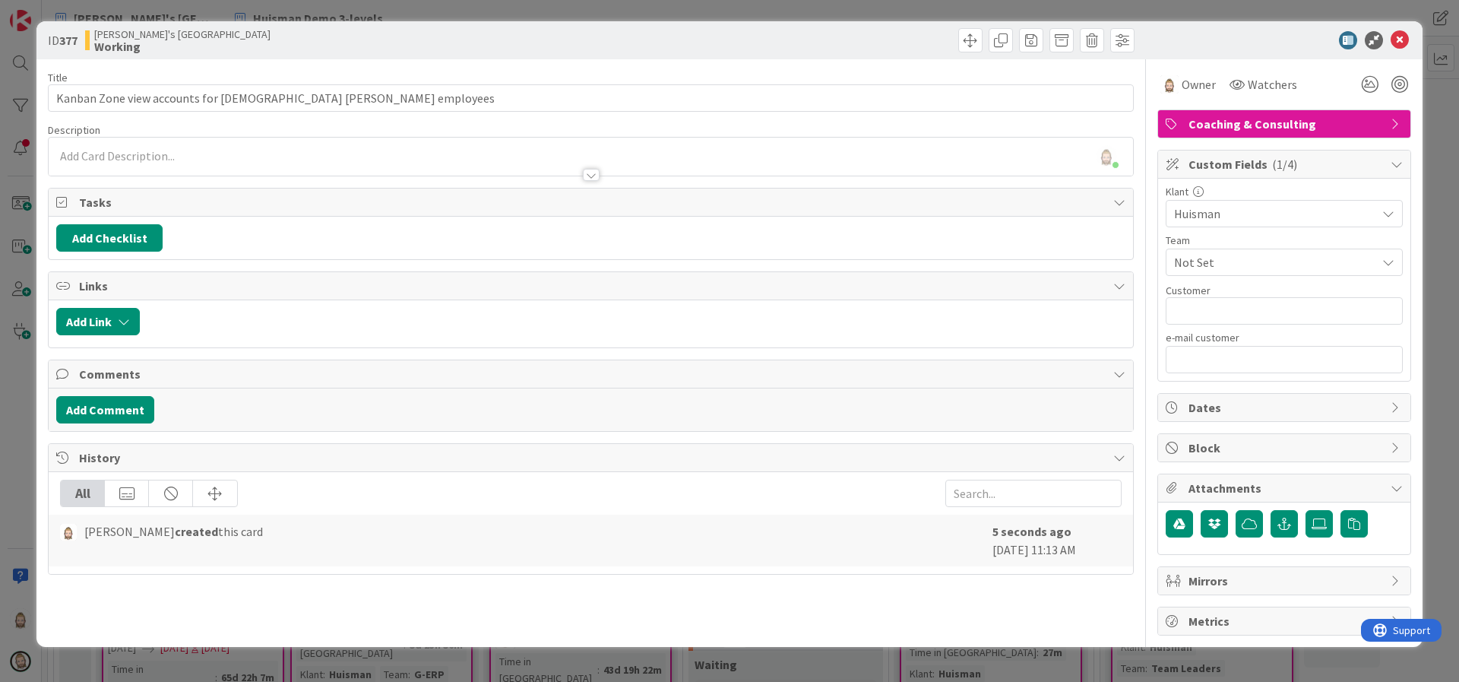
click at [1261, 261] on span "Not Set" at bounding box center [1275, 262] width 202 height 18
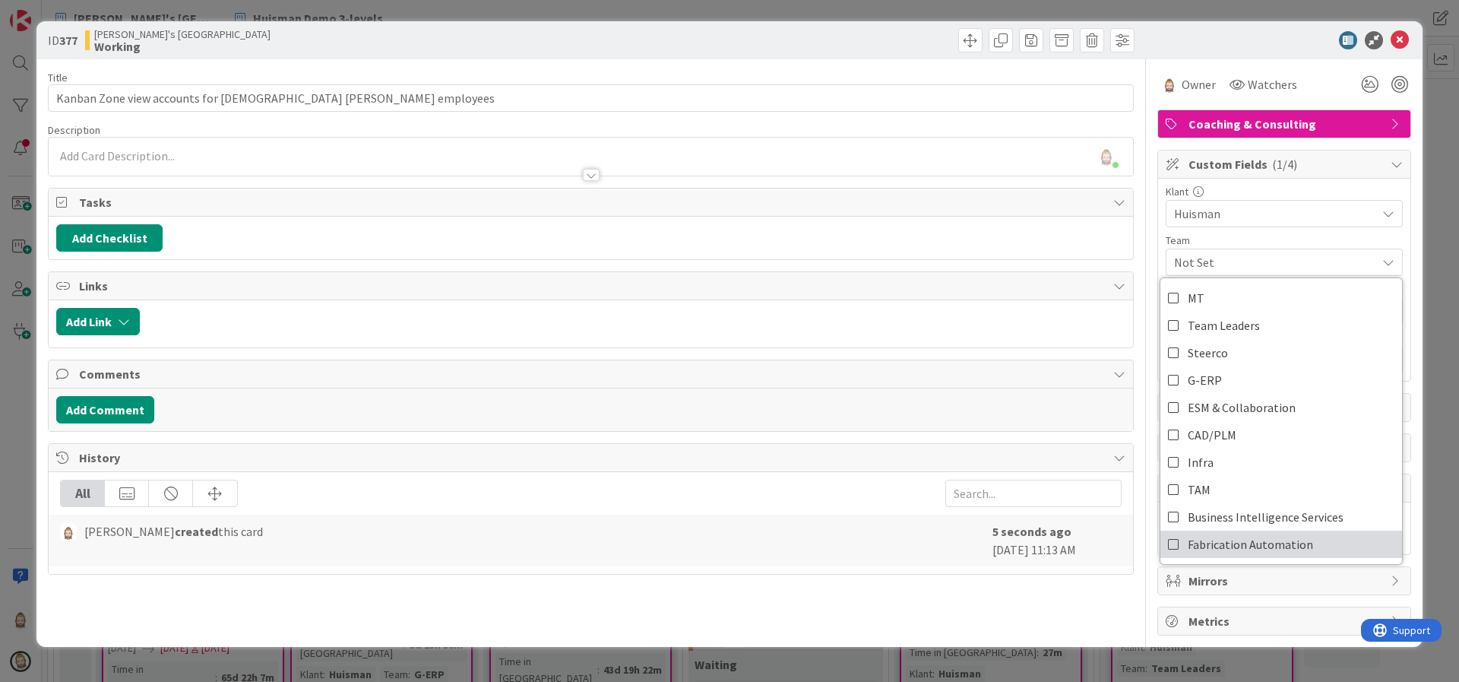
click at [1177, 546] on icon at bounding box center [1174, 544] width 12 height 23
click at [1237, 37] on div at bounding box center [1276, 40] width 269 height 18
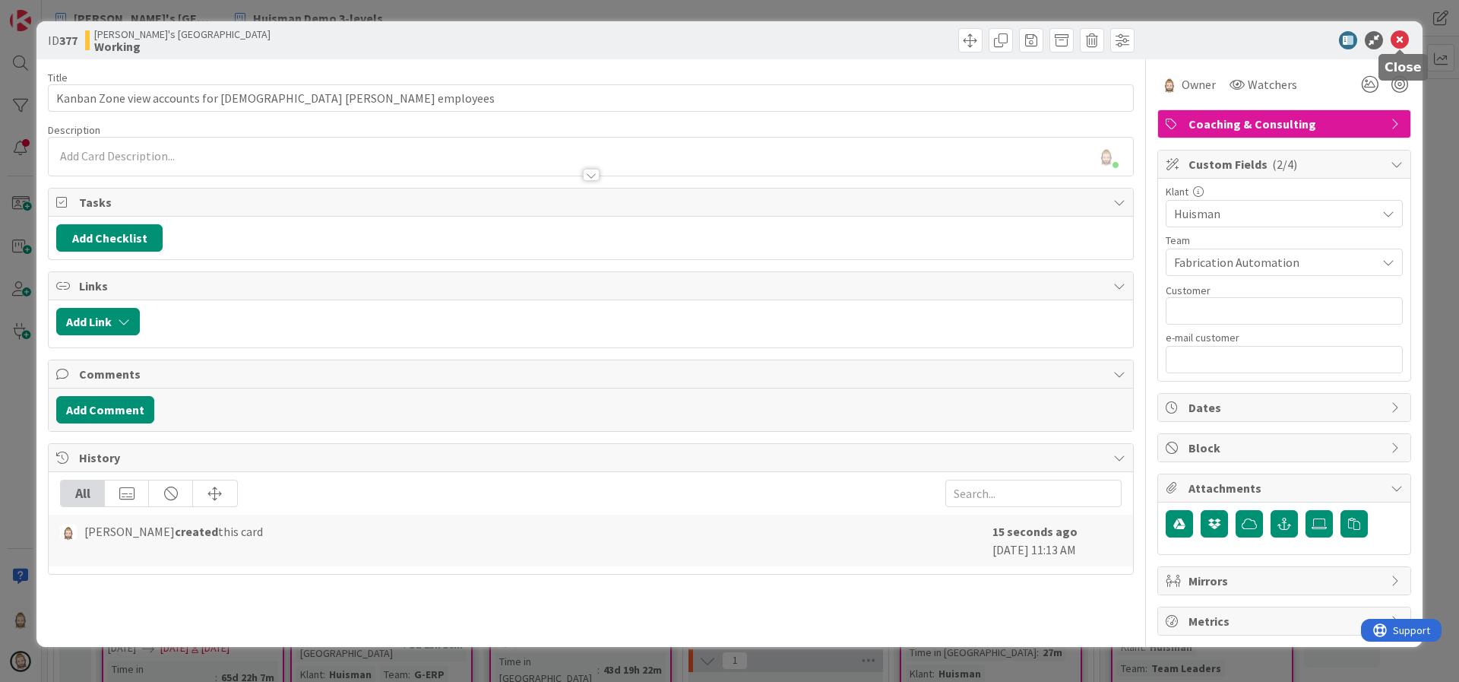
click at [1403, 36] on icon at bounding box center [1399, 40] width 18 height 18
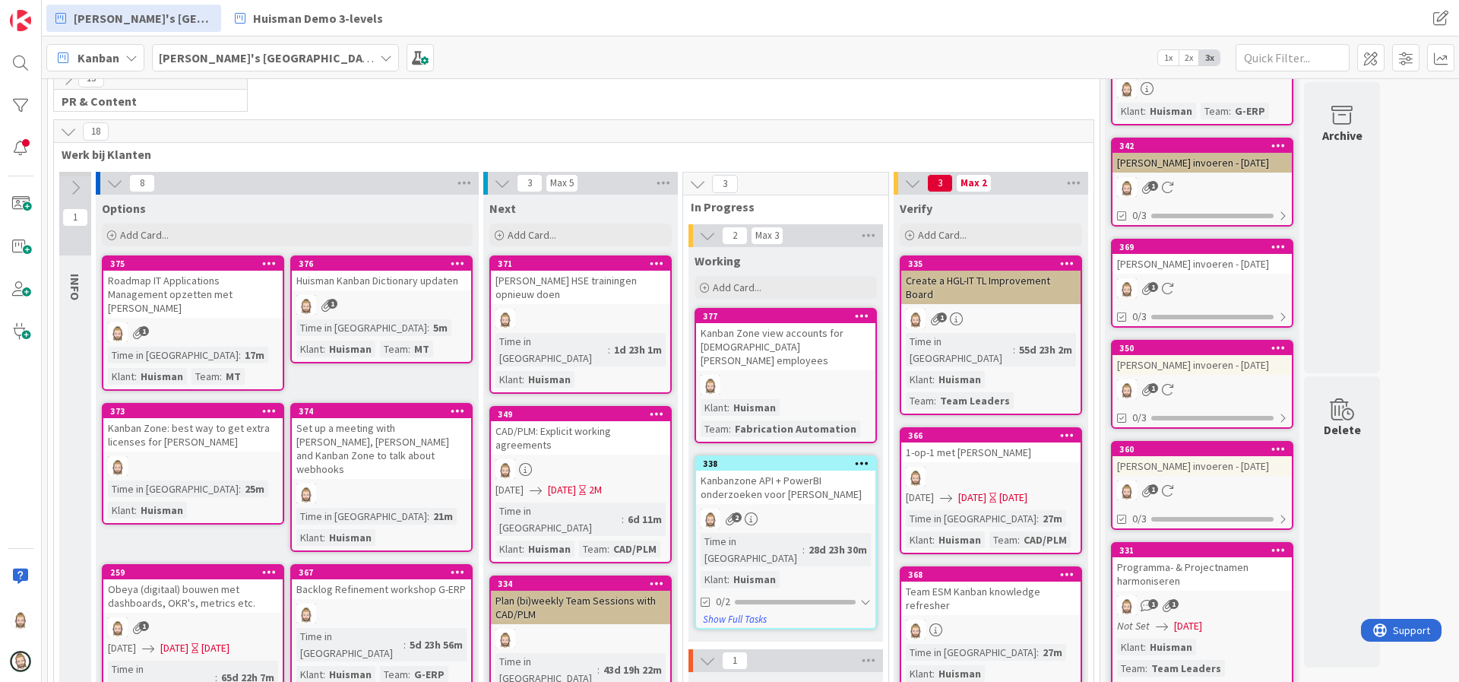
click at [786, 470] on div "Kanbanzone API + PowerBI onderzoeken voor [PERSON_NAME]" at bounding box center [785, 486] width 179 height 33
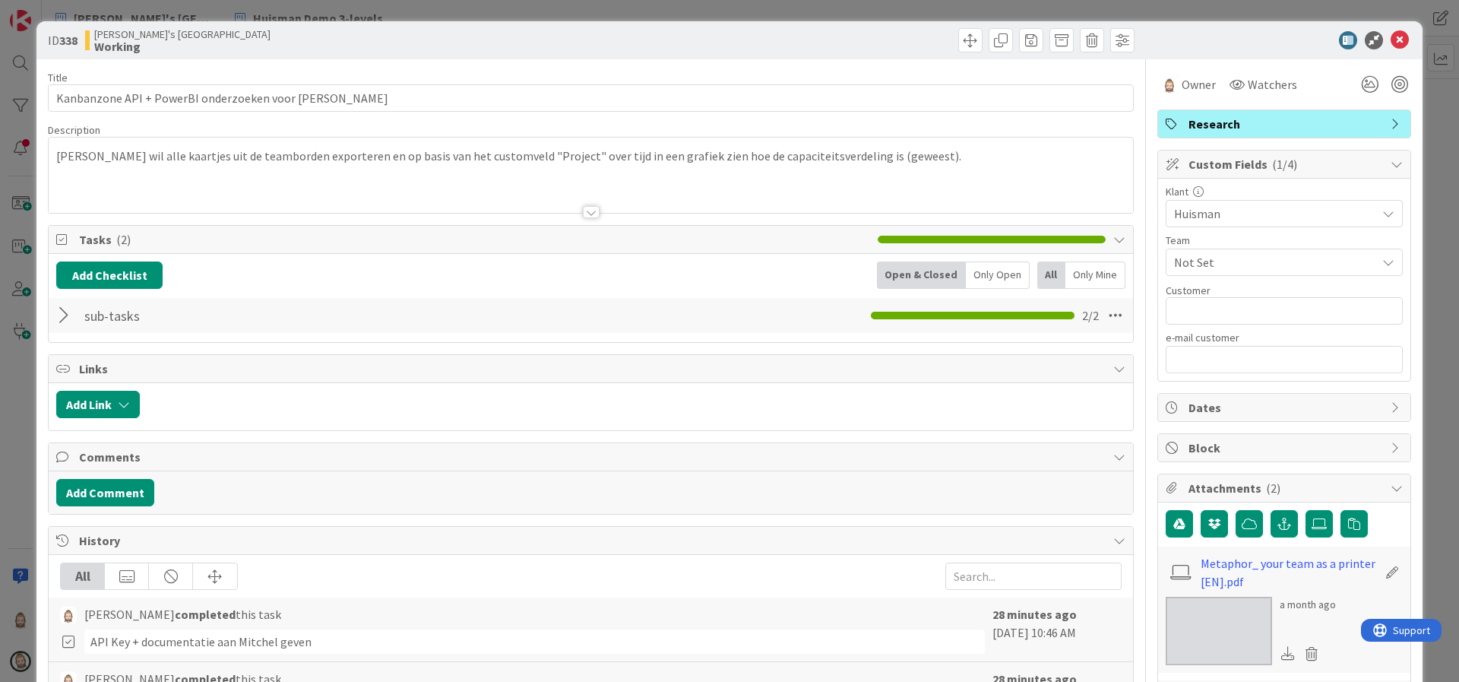
click at [1282, 267] on span "Not Set" at bounding box center [1275, 262] width 202 height 18
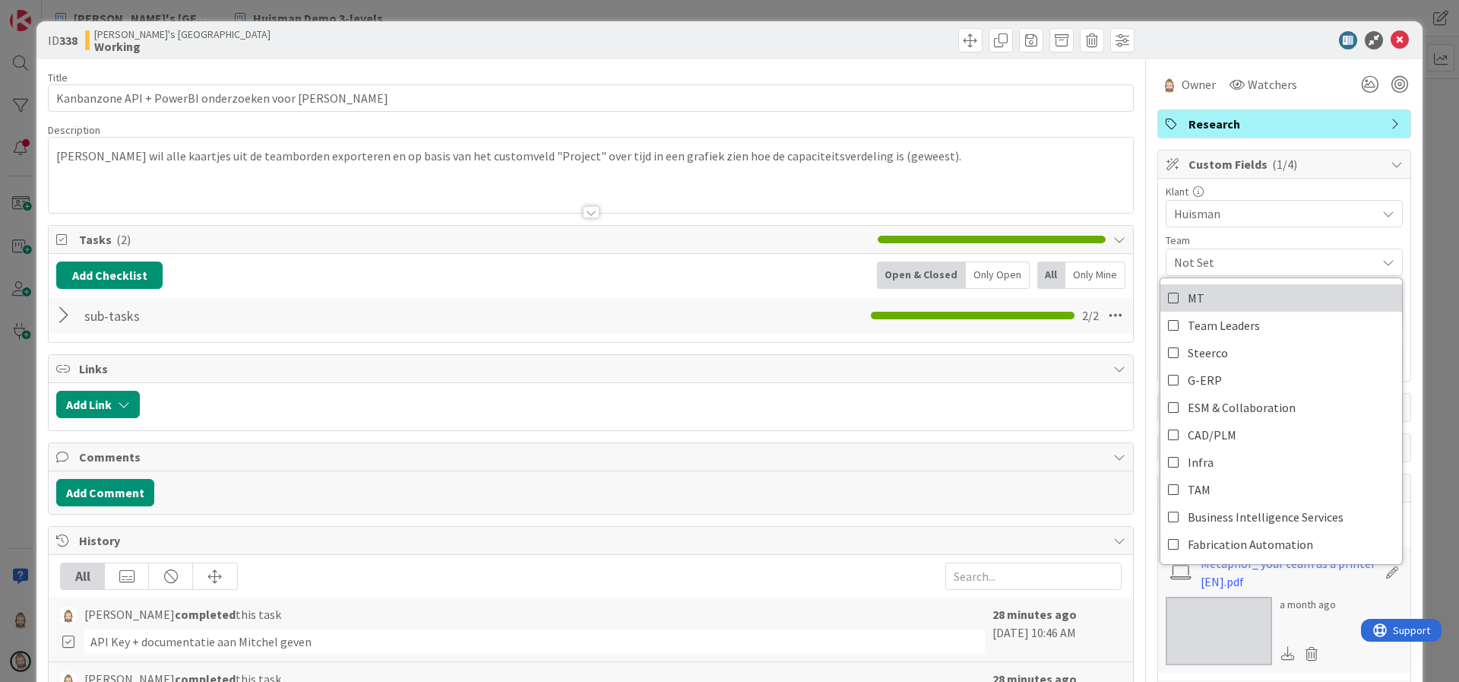
click at [1260, 291] on link "MT" at bounding box center [1281, 297] width 242 height 27
click at [1231, 40] on div at bounding box center [1276, 40] width 269 height 18
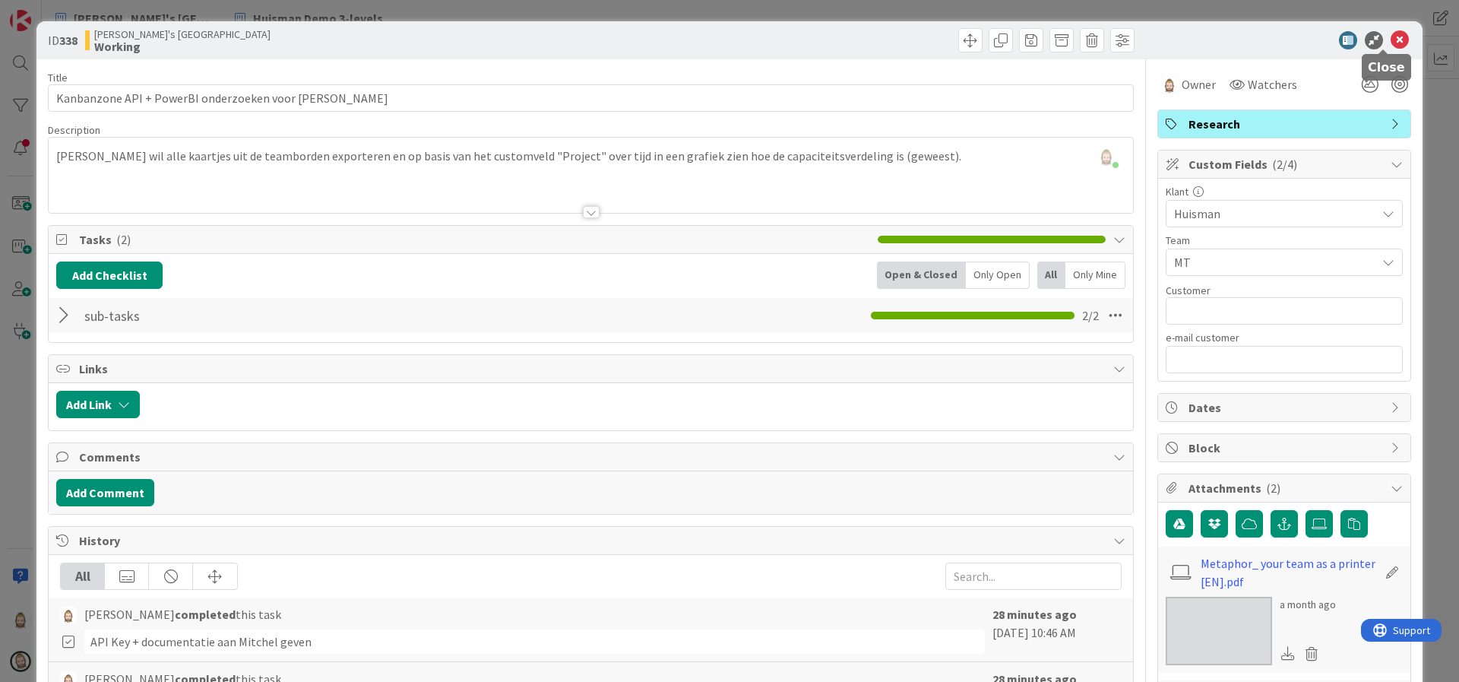
click at [1390, 39] on icon at bounding box center [1399, 40] width 18 height 18
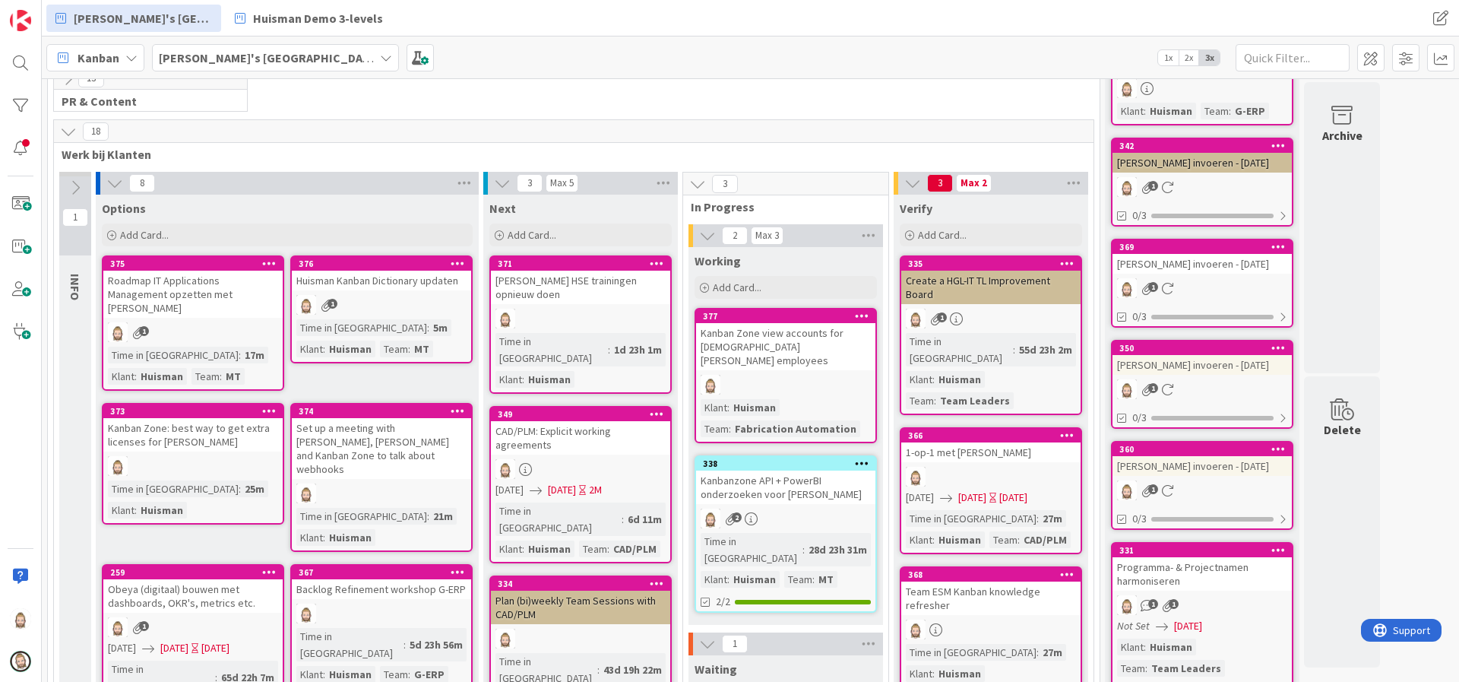
click at [799, 340] on div "Kanban Zone view accounts for [DEMOGRAPHIC_DATA] [PERSON_NAME] employees" at bounding box center [785, 346] width 179 height 47
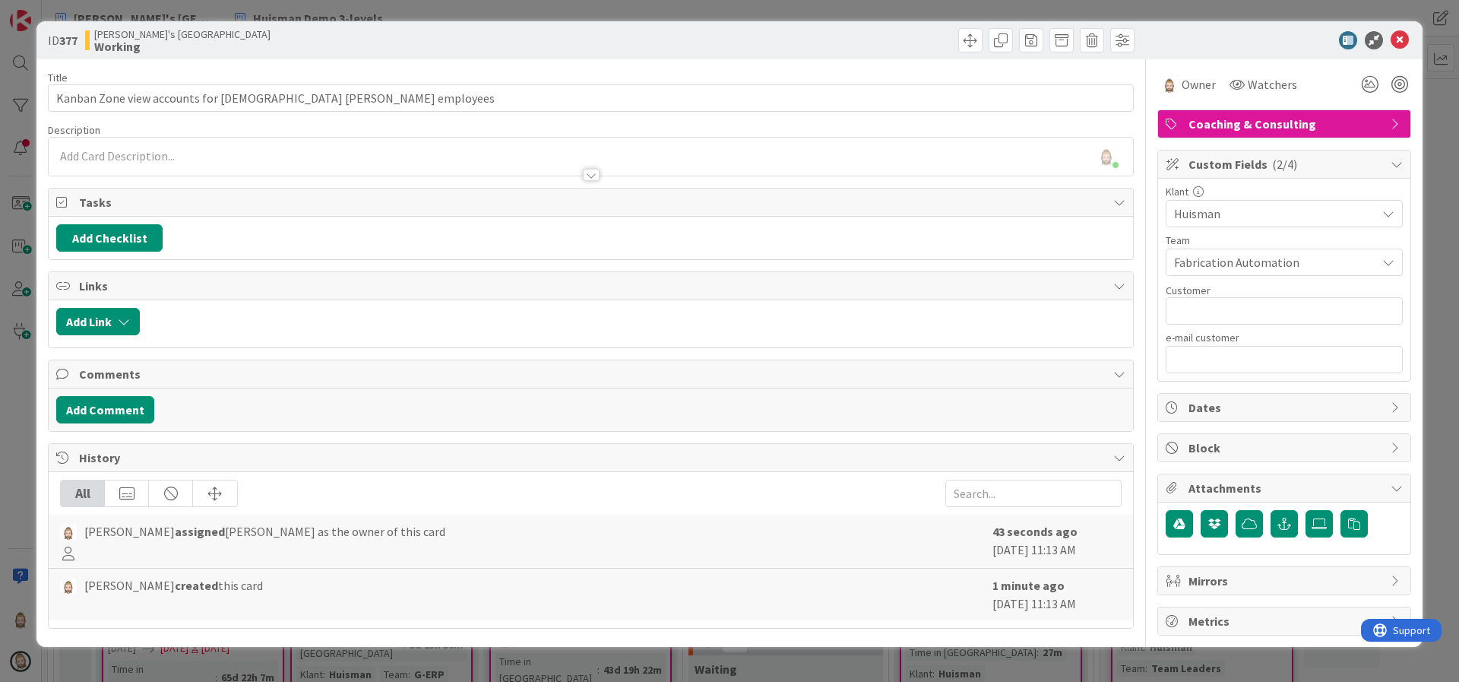
click at [585, 170] on div at bounding box center [591, 175] width 17 height 12
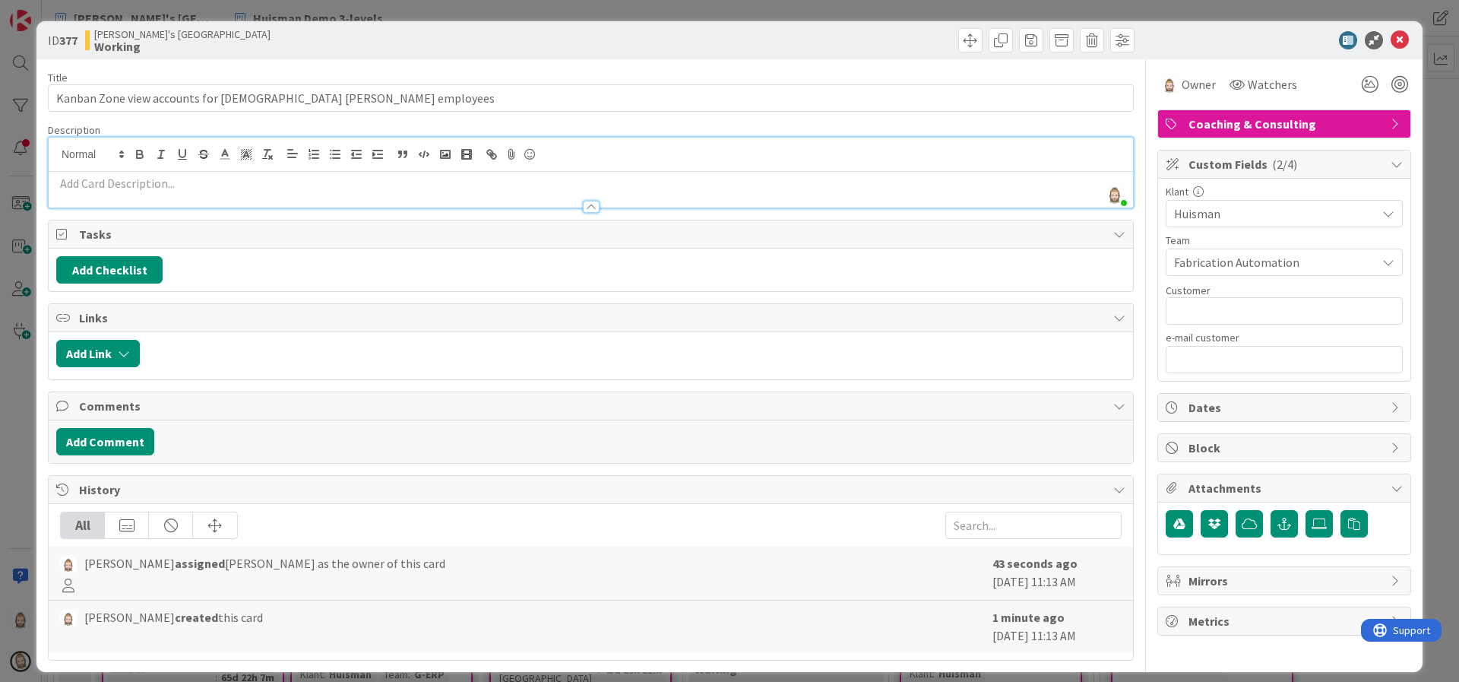
click at [560, 184] on p at bounding box center [590, 183] width 1069 height 17
click at [122, 259] on button "Add Checklist" at bounding box center [109, 269] width 106 height 27
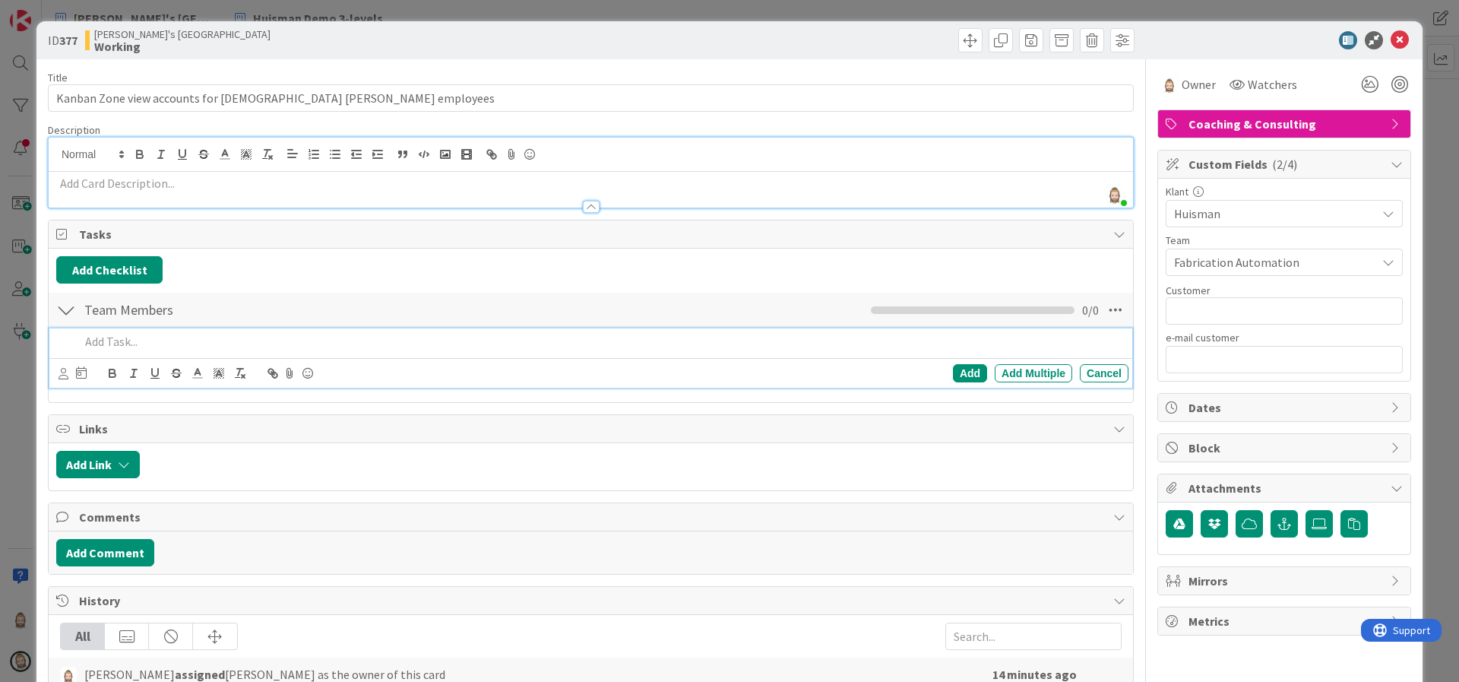
paste div
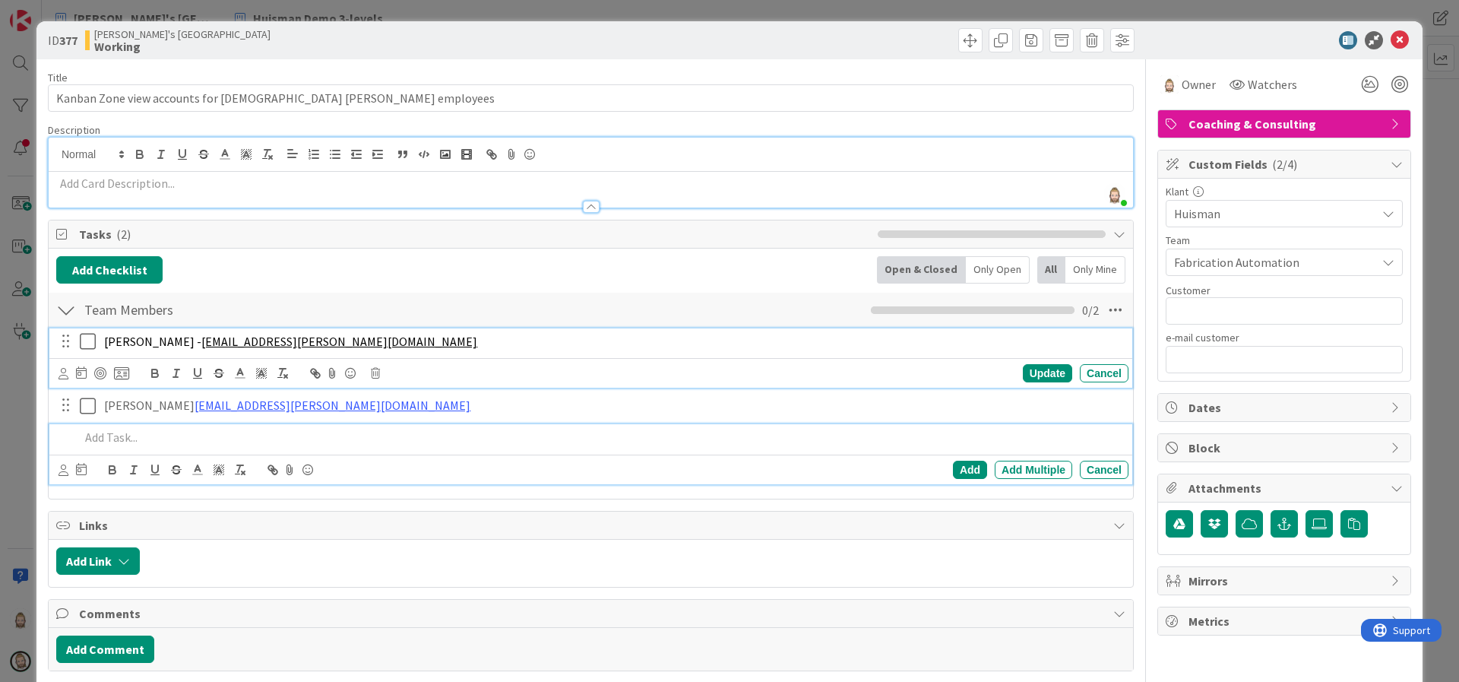
click at [124, 337] on span "[PERSON_NAME] -" at bounding box center [152, 341] width 97 height 15
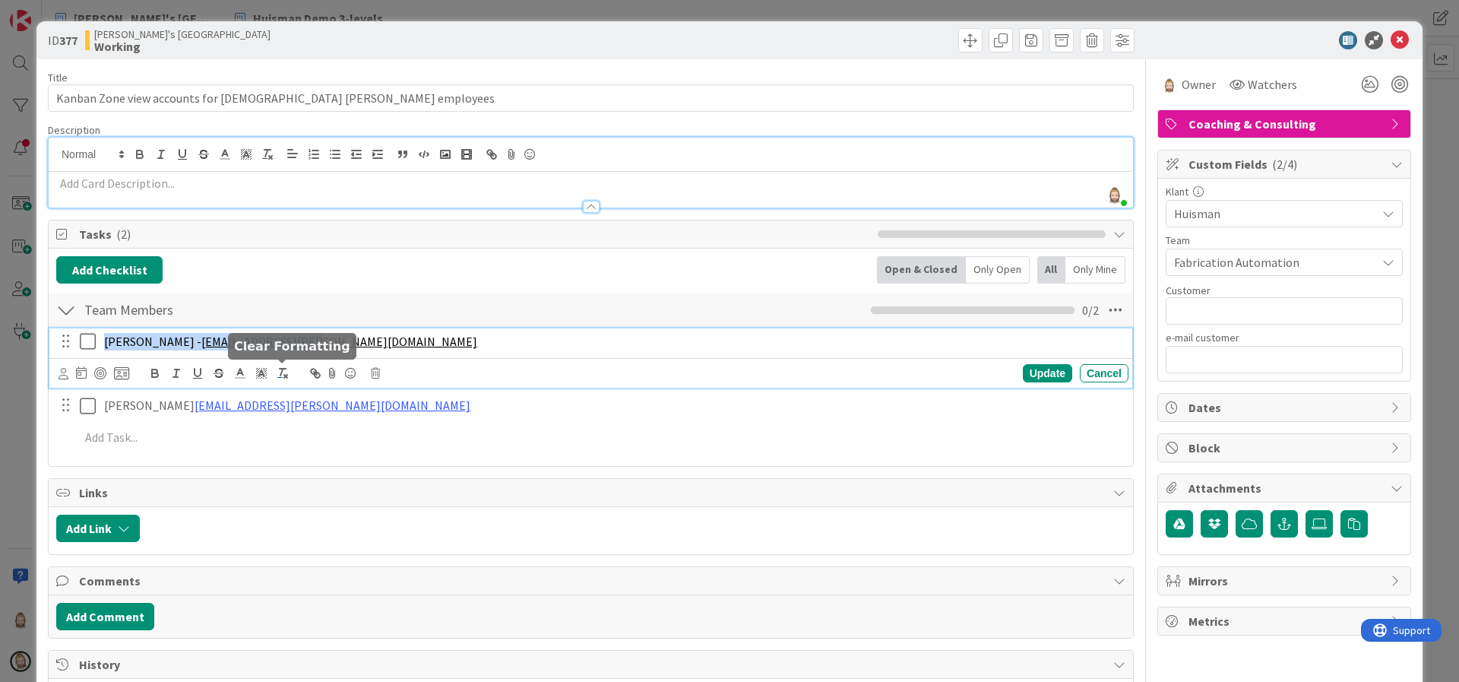
click at [285, 369] on icon "button" at bounding box center [283, 373] width 14 height 14
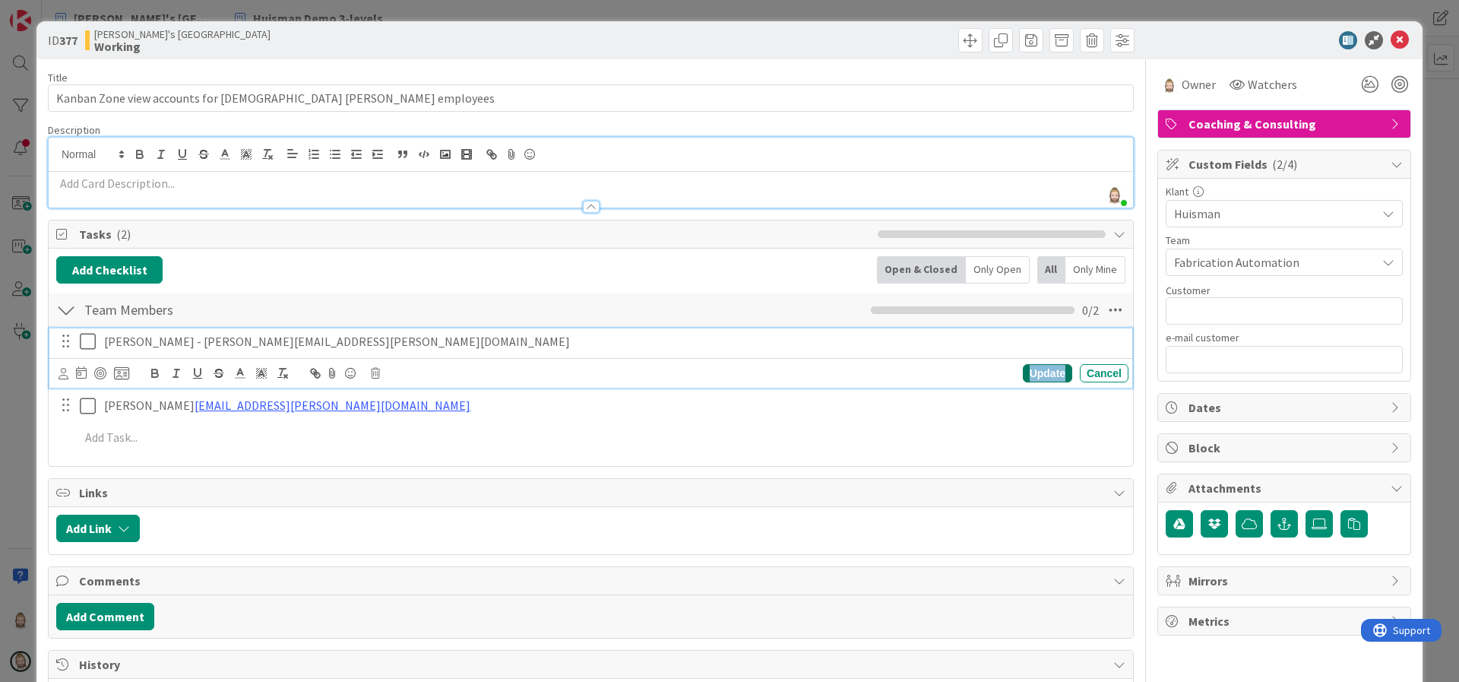
click at [1039, 371] on div "Update" at bounding box center [1047, 373] width 49 height 18
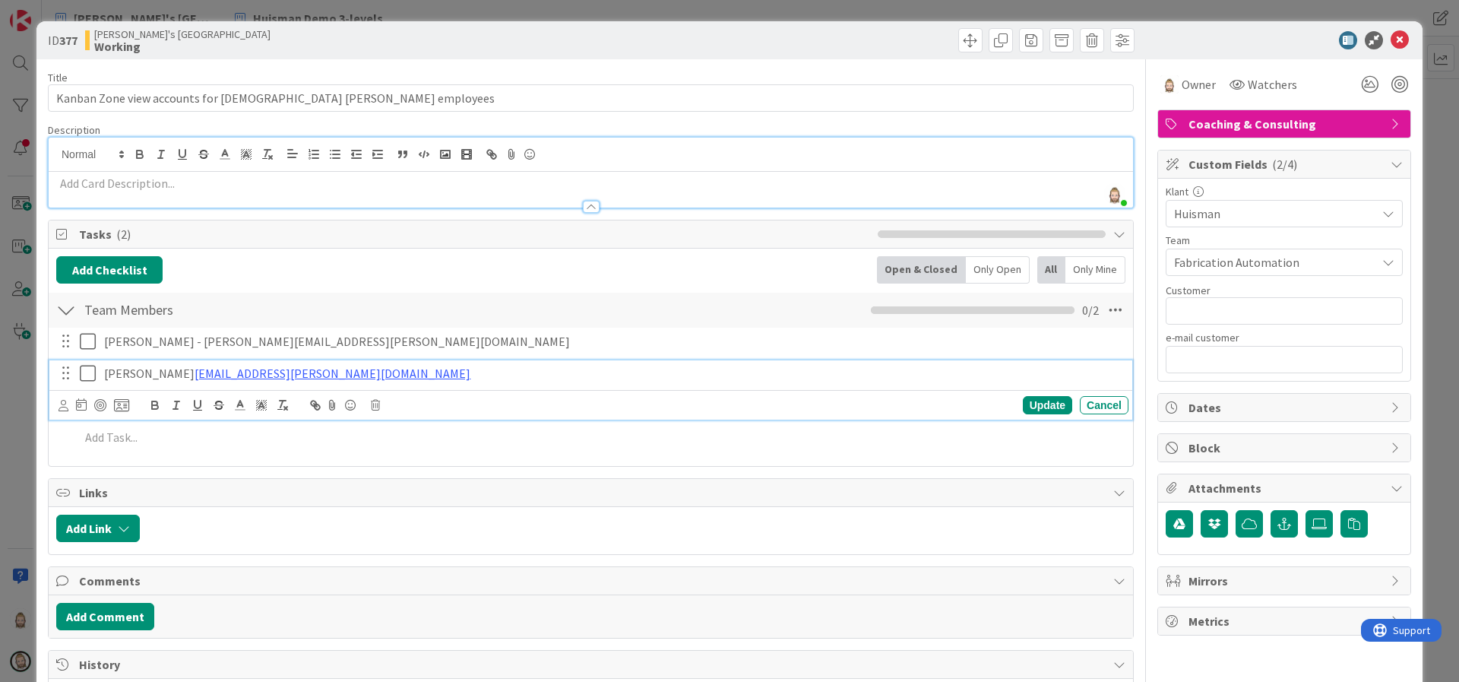
click at [156, 372] on p "[PERSON_NAME] [EMAIL_ADDRESS][PERSON_NAME][DOMAIN_NAME]" at bounding box center [613, 373] width 1018 height 17
click at [167, 372] on p "[PERSON_NAME] [EMAIL_ADDRESS][PERSON_NAME][DOMAIN_NAME]" at bounding box center [613, 373] width 1018 height 17
click at [362, 397] on link at bounding box center [370, 402] width 43 height 11
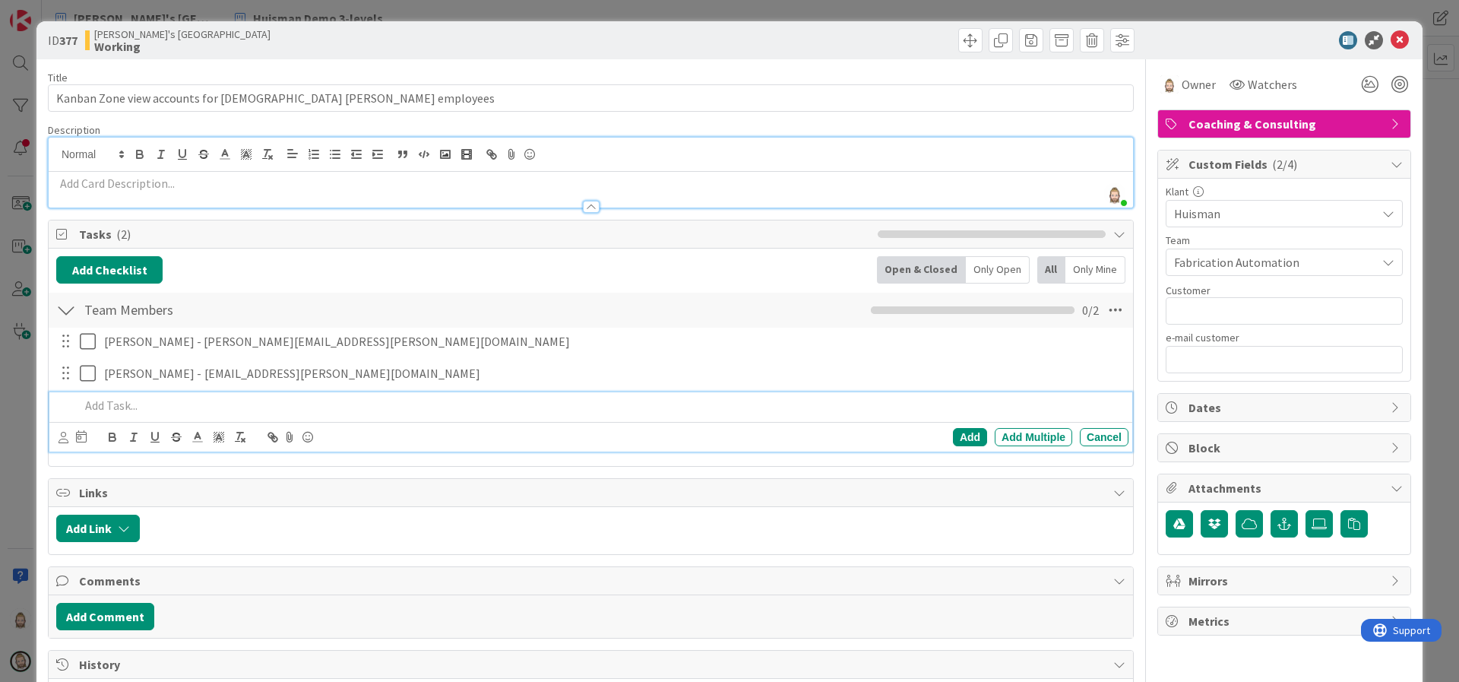
click at [317, 397] on p at bounding box center [601, 405] width 1042 height 17
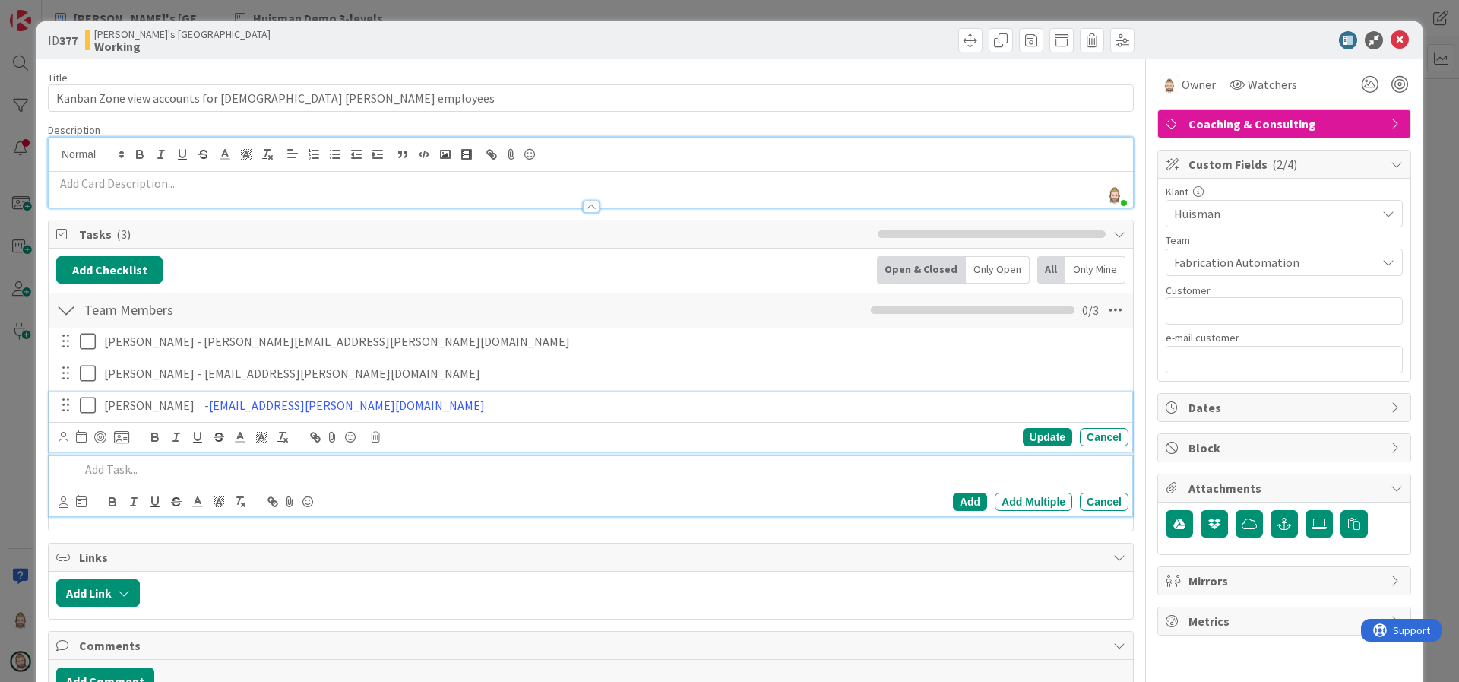
click at [122, 412] on p "[PERSON_NAME] - [EMAIL_ADDRESS][PERSON_NAME][DOMAIN_NAME]" at bounding box center [613, 405] width 1018 height 17
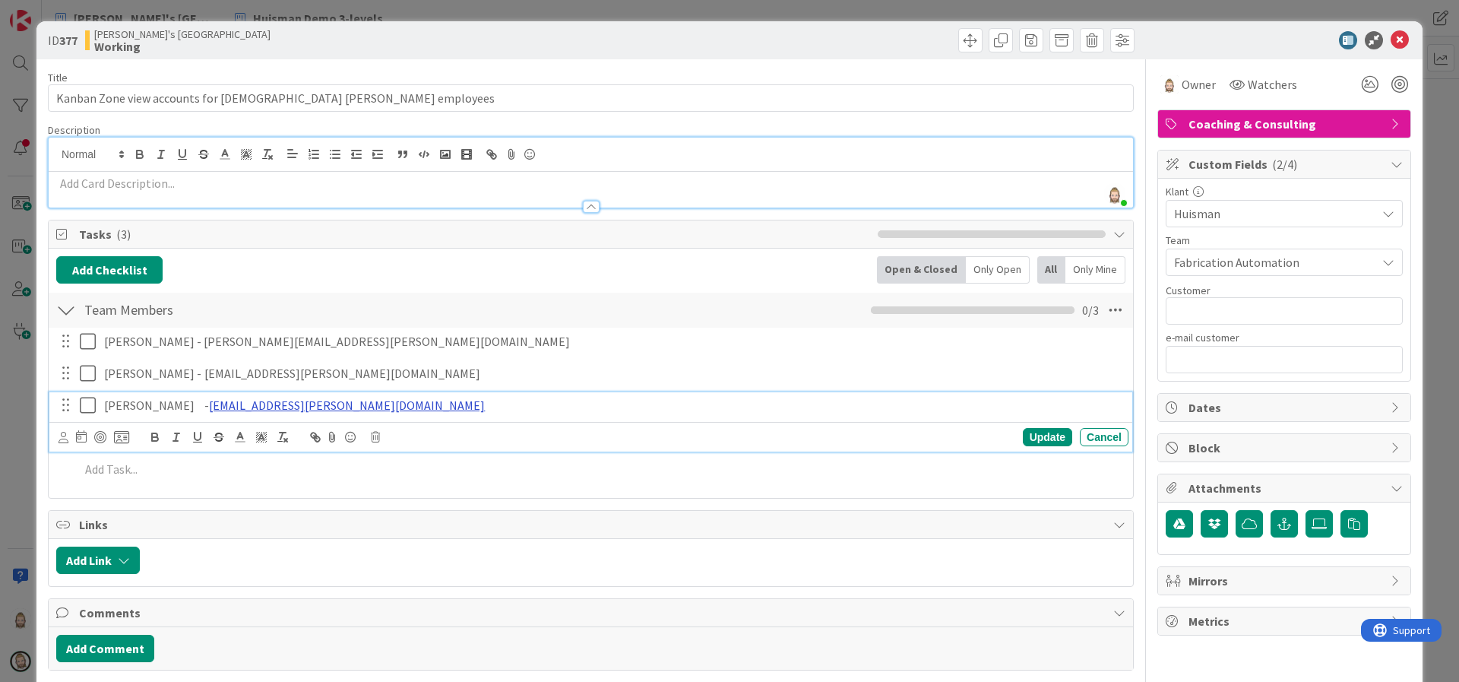
click at [209, 402] on link "[EMAIL_ADDRESS][PERSON_NAME][DOMAIN_NAME]" at bounding box center [347, 404] width 276 height 15
click at [326, 431] on link at bounding box center [347, 434] width 43 height 11
click at [1037, 438] on div "Update" at bounding box center [1047, 437] width 49 height 18
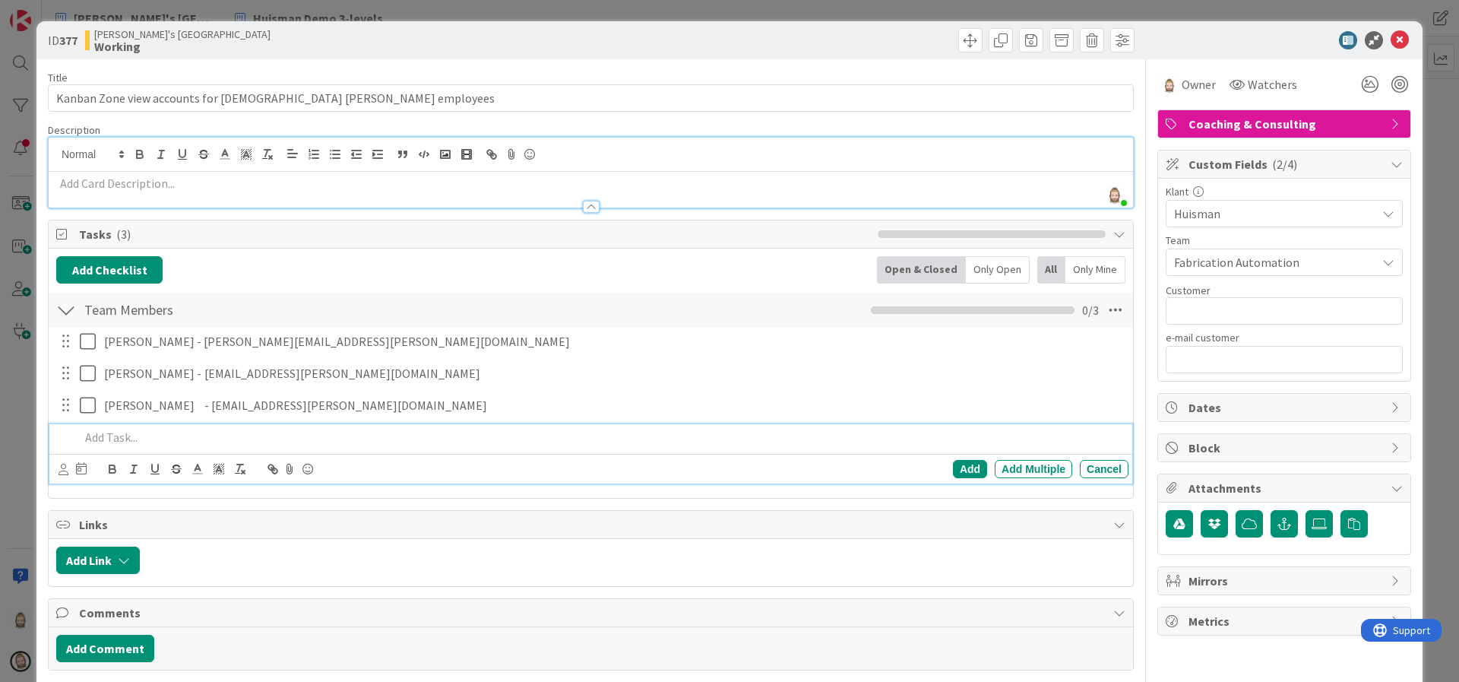
click at [140, 434] on p at bounding box center [601, 437] width 1042 height 17
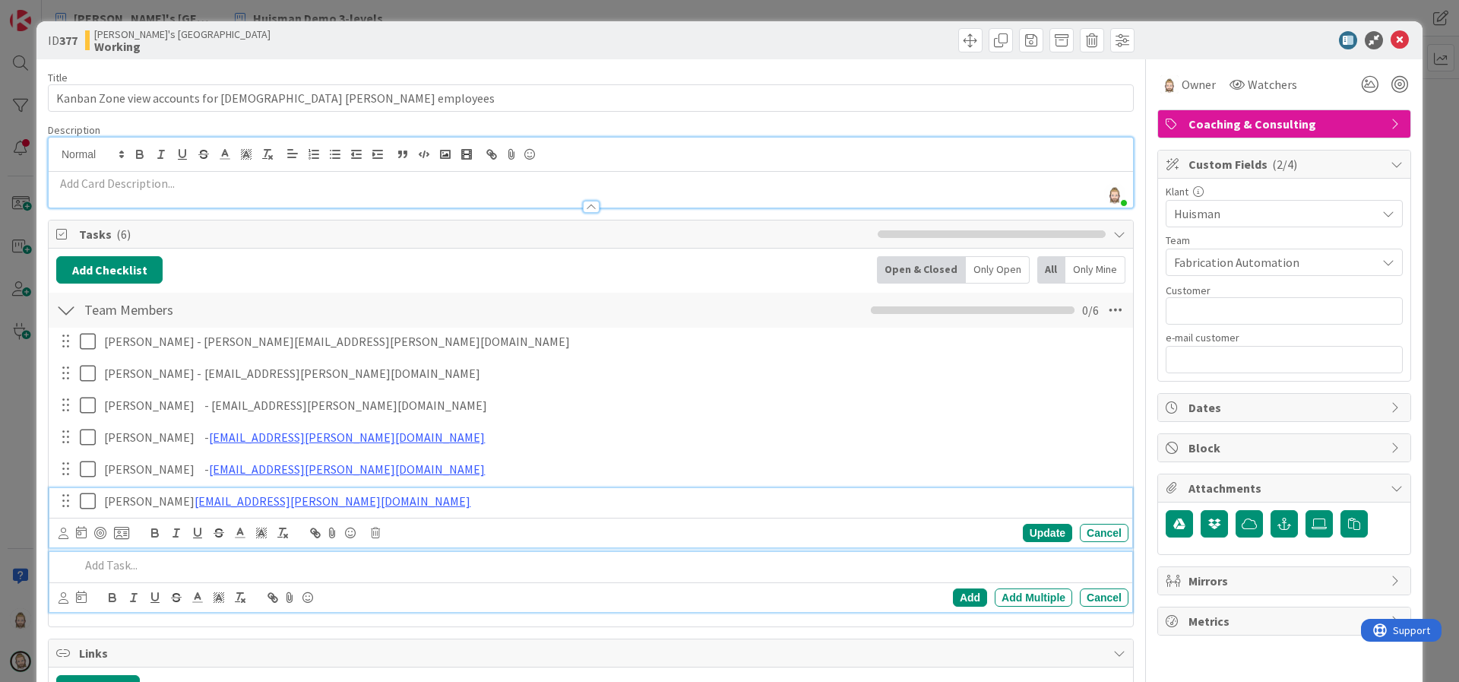
click at [144, 500] on p "[PERSON_NAME] [PERSON_NAME][EMAIL_ADDRESS][PERSON_NAME][DOMAIN_NAME]" at bounding box center [613, 500] width 1018 height 17
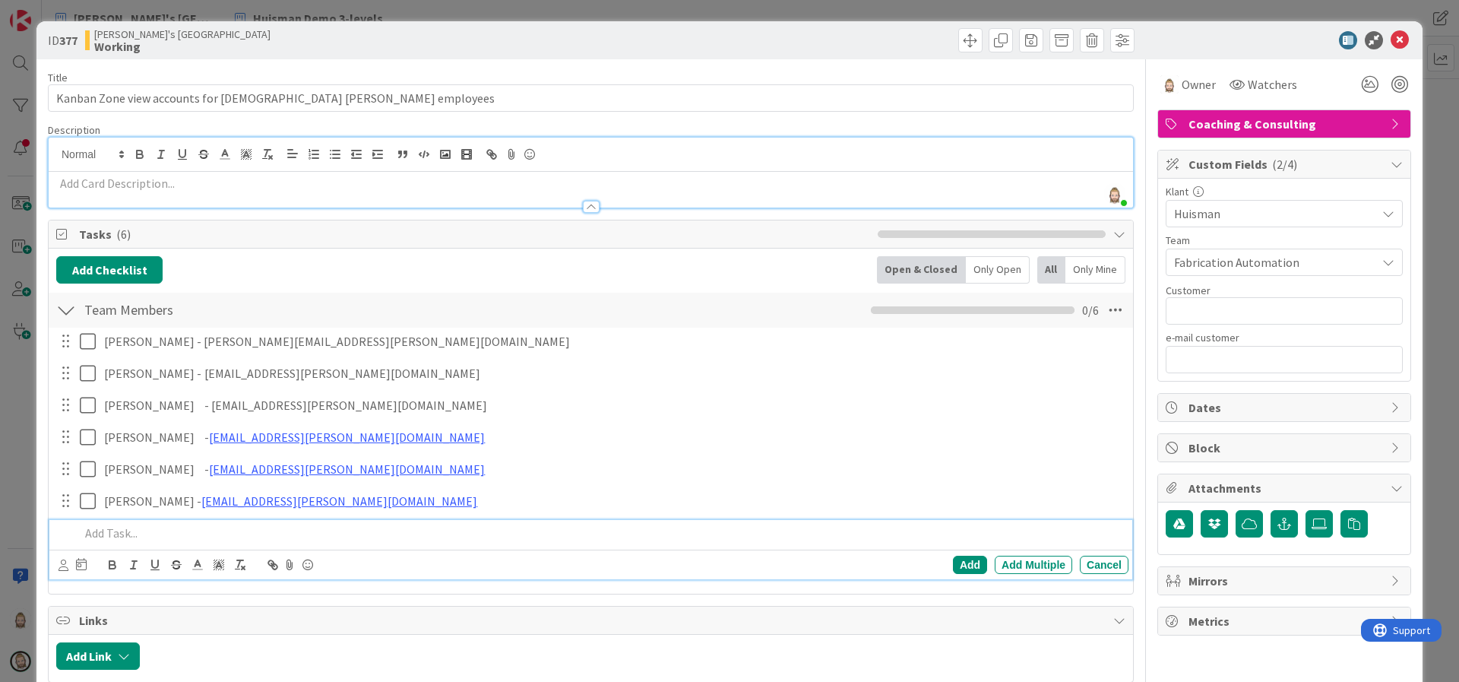
click at [127, 534] on p at bounding box center [601, 532] width 1042 height 17
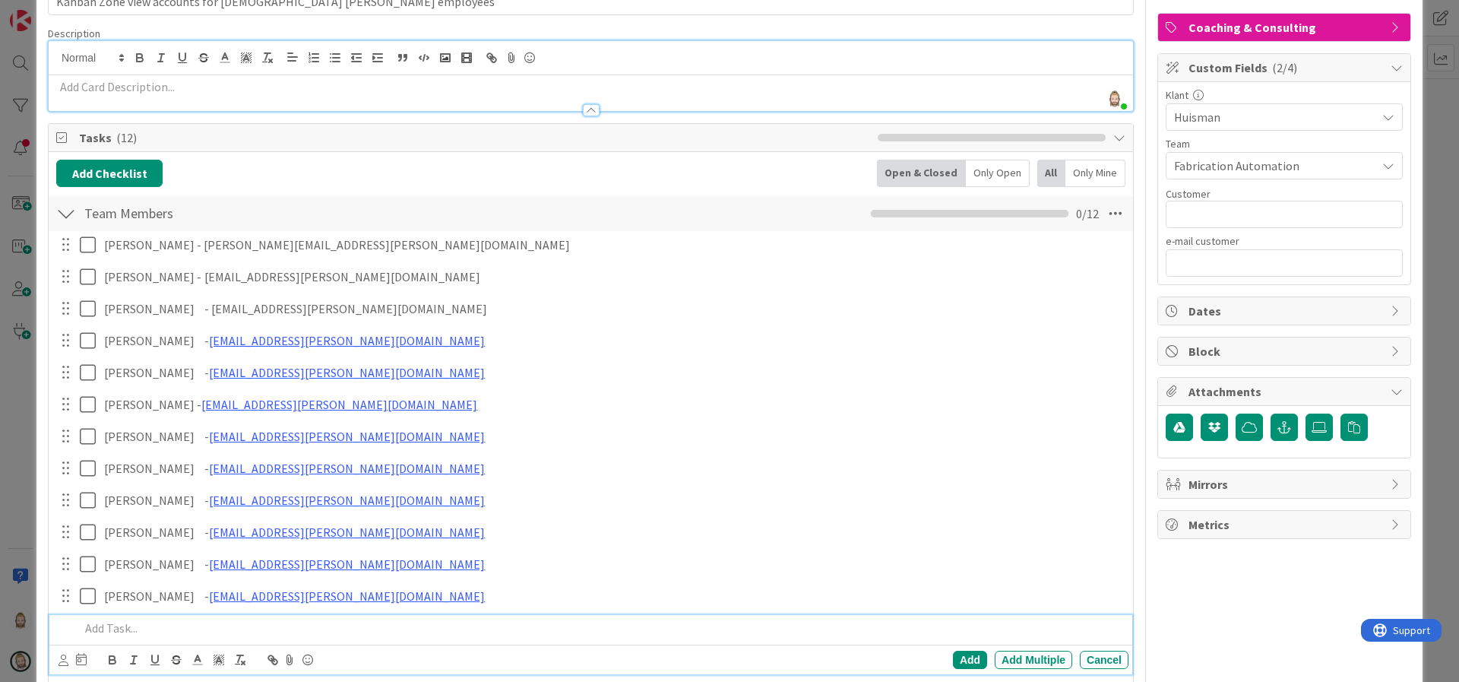
scroll to position [114, 0]
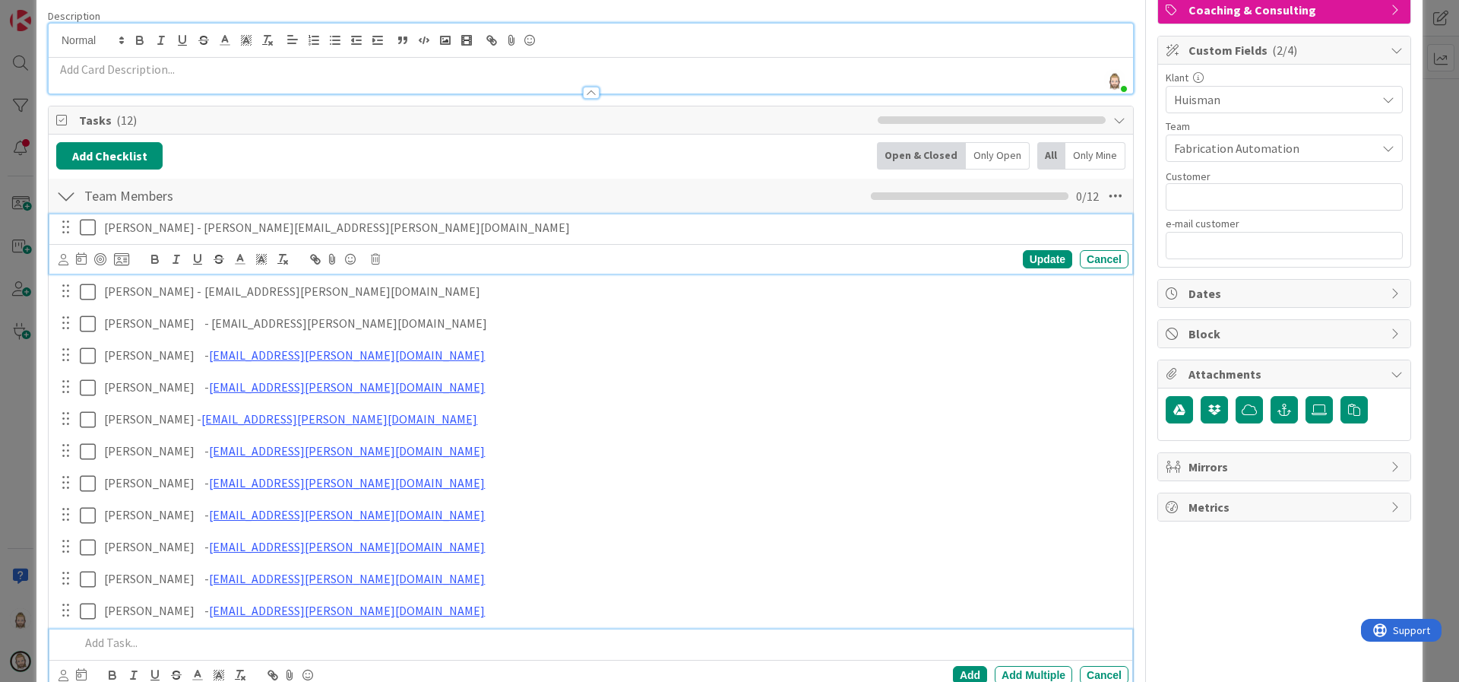
click at [84, 226] on icon at bounding box center [88, 227] width 16 height 18
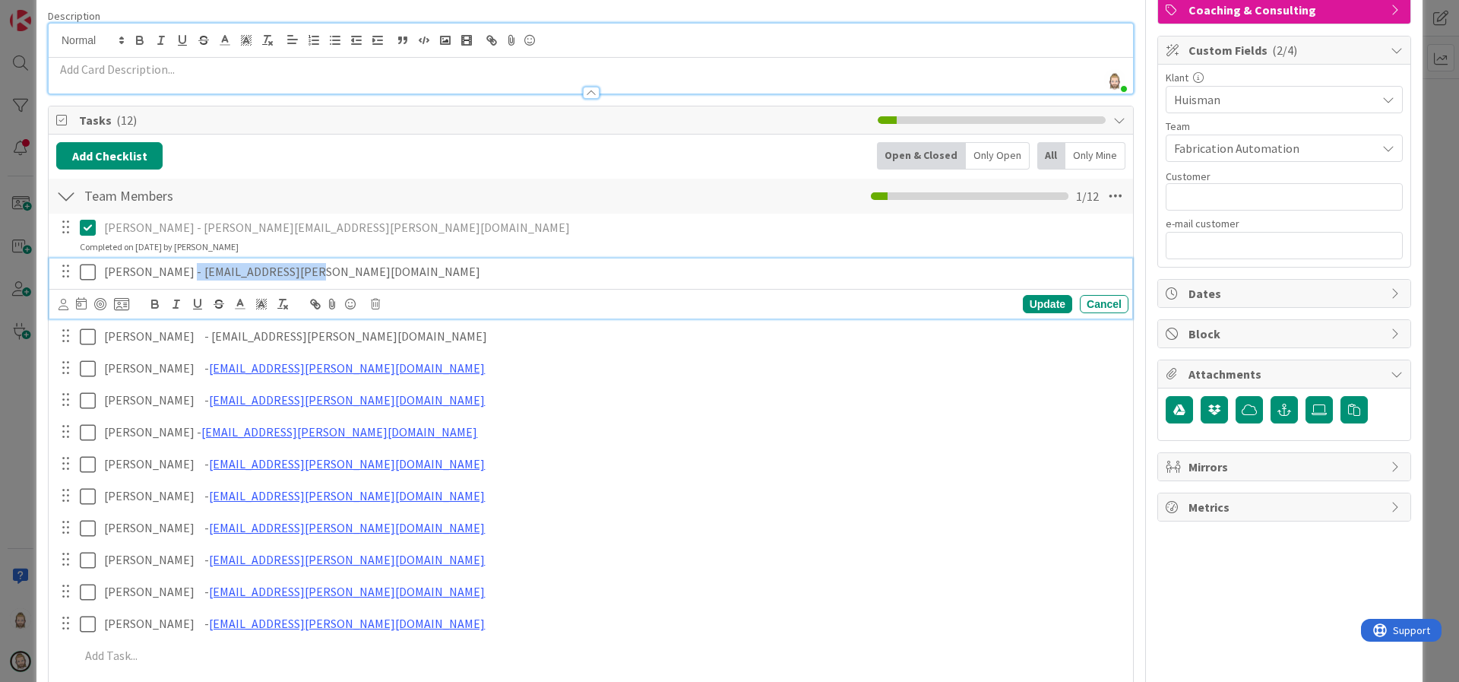
drag, startPoint x: 180, startPoint y: 269, endPoint x: 327, endPoint y: 269, distance: 146.6
click at [327, 269] on p "[PERSON_NAME] - [EMAIL_ADDRESS][PERSON_NAME][DOMAIN_NAME]" at bounding box center [613, 271] width 1018 height 17
copy p "[EMAIL_ADDRESS][PERSON_NAME][DOMAIN_NAME]"
click at [90, 270] on icon at bounding box center [88, 272] width 16 height 18
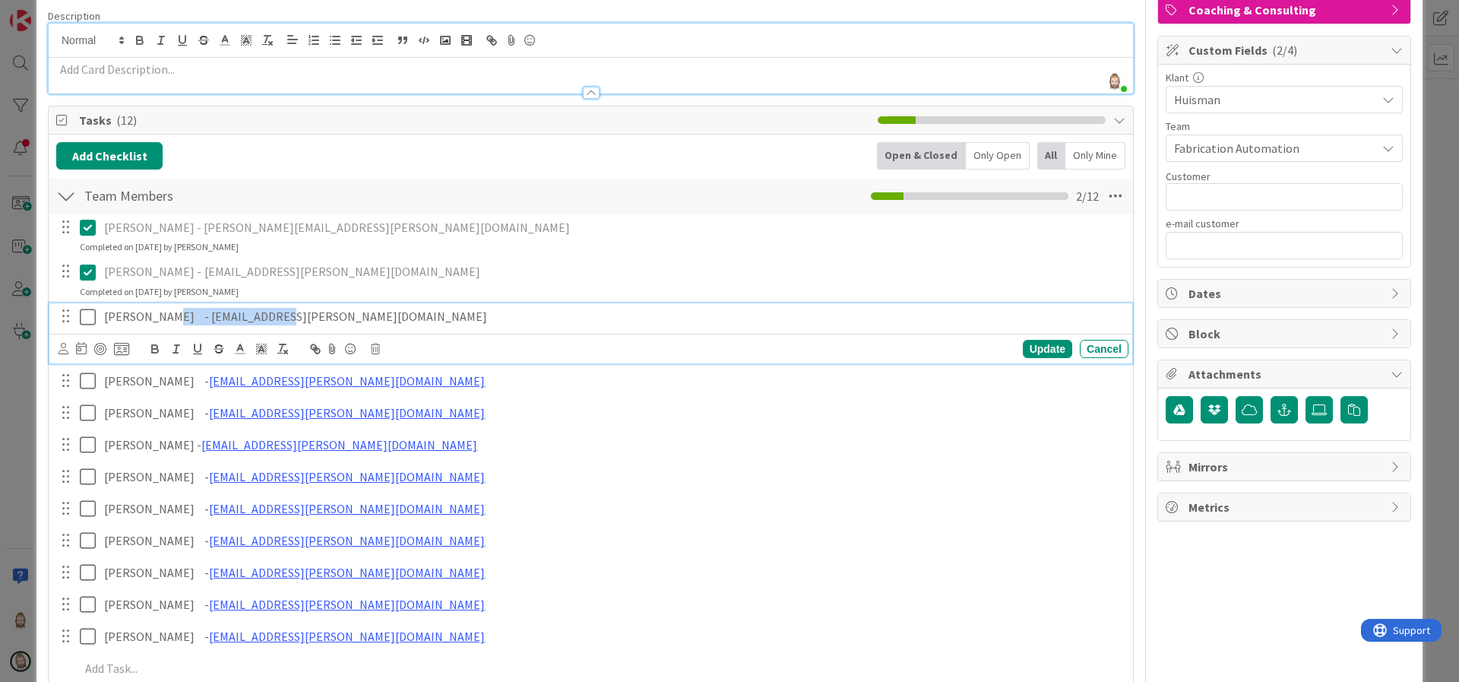
drag, startPoint x: 159, startPoint y: 317, endPoint x: 293, endPoint y: 315, distance: 133.7
click at [293, 315] on p "[PERSON_NAME] - [EMAIL_ADDRESS][PERSON_NAME][DOMAIN_NAME]" at bounding box center [613, 316] width 1018 height 17
copy p "[EMAIL_ADDRESS][PERSON_NAME][DOMAIN_NAME]"
click at [88, 318] on icon at bounding box center [88, 317] width 16 height 18
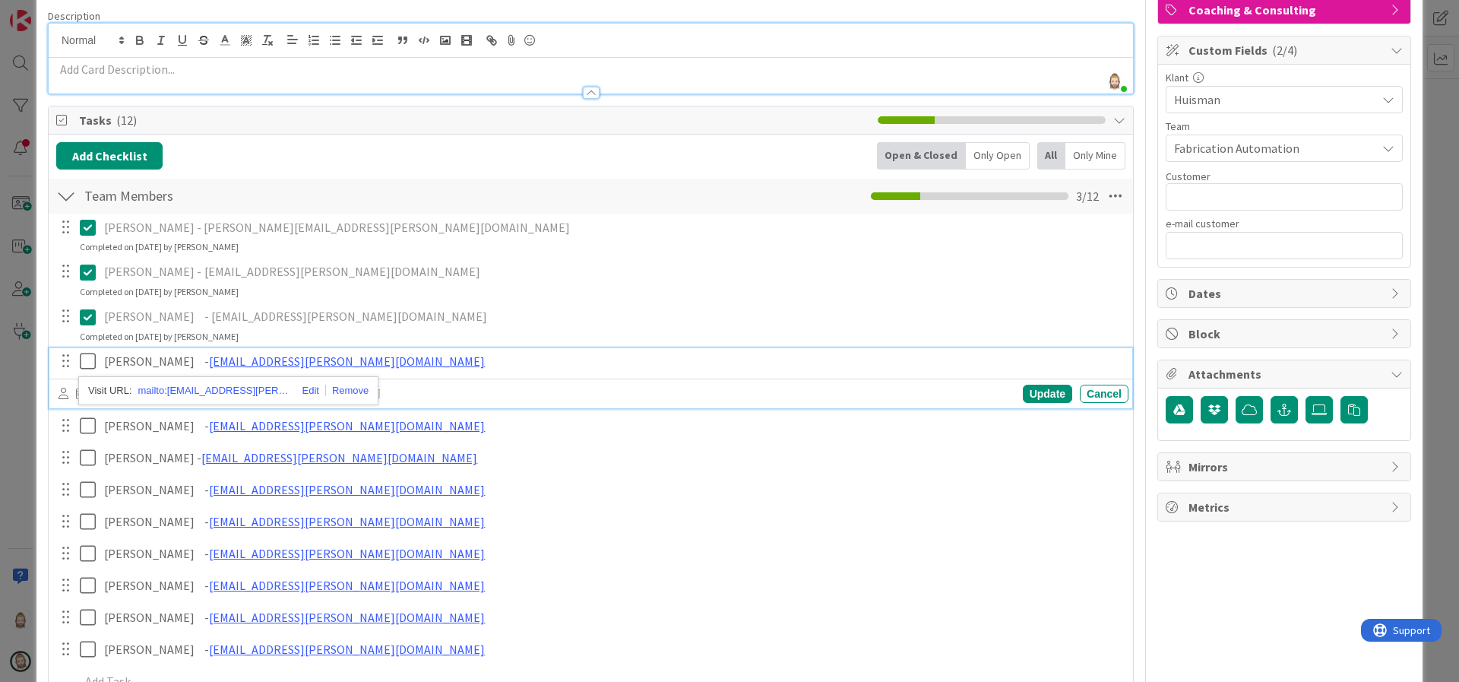
click at [598, 148] on div "Add Checklist Back Open & Closed Only Open All Only Mine" at bounding box center [590, 155] width 1069 height 27
click at [89, 362] on icon at bounding box center [88, 361] width 16 height 18
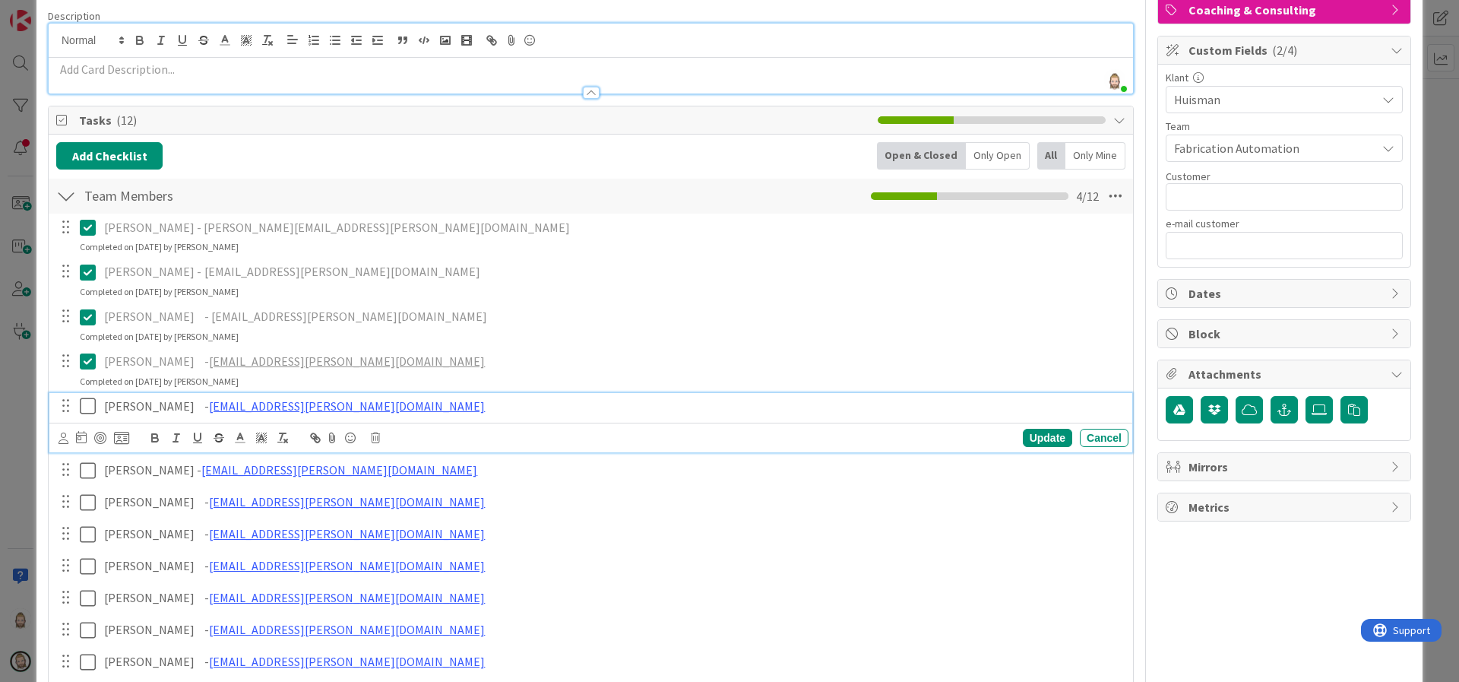
click at [156, 404] on p "[PERSON_NAME] - [PERSON_NAME][EMAIL_ADDRESS][PERSON_NAME][DOMAIN_NAME]" at bounding box center [613, 405] width 1018 height 17
drag, startPoint x: 340, startPoint y: 401, endPoint x: 180, endPoint y: 407, distance: 159.7
click at [180, 407] on p "[PERSON_NAME] - [PERSON_NAME][EMAIL_ADDRESS][PERSON_NAME][DOMAIN_NAME]" at bounding box center [613, 405] width 1018 height 17
copy link "[EMAIL_ADDRESS][PERSON_NAME][DOMAIN_NAME]"
click at [88, 405] on icon at bounding box center [88, 406] width 16 height 18
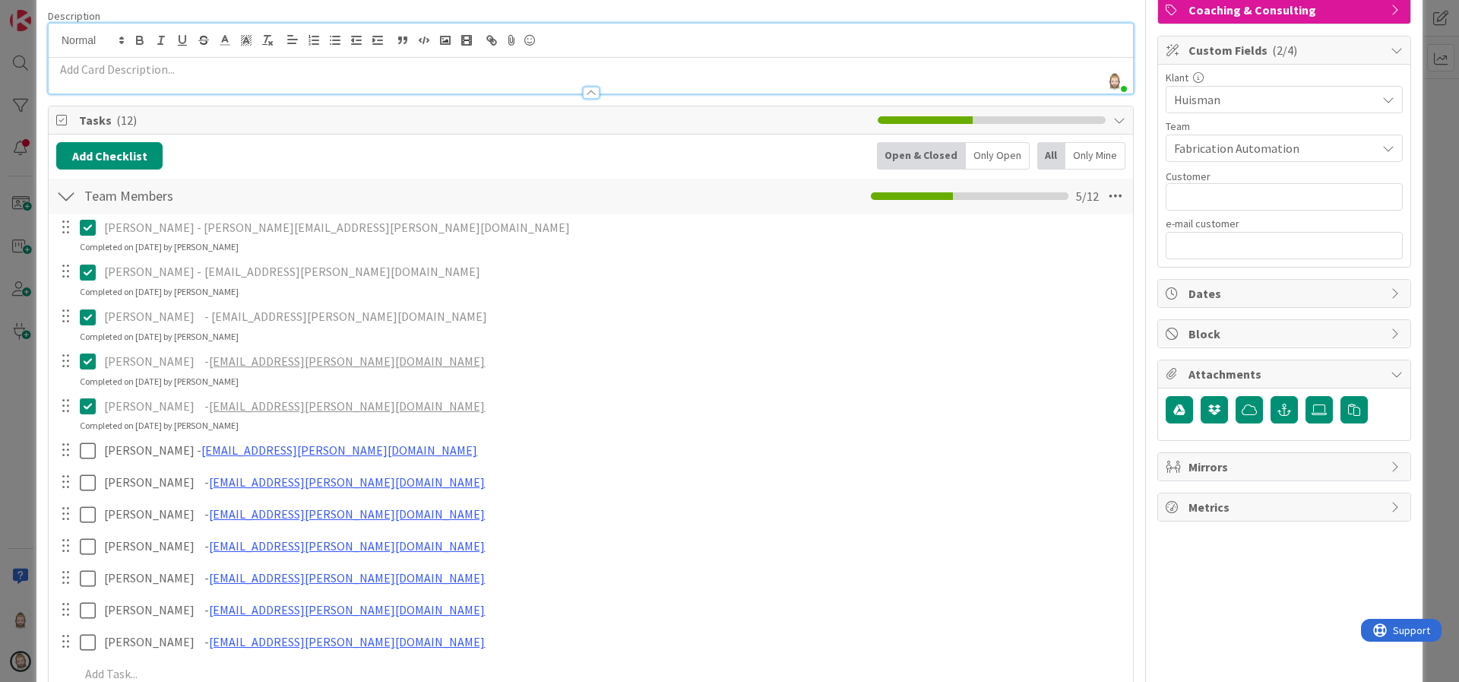
click at [309, 150] on div "Add Checklist Back Open & Closed Only Open All Only Mine" at bounding box center [590, 155] width 1069 height 27
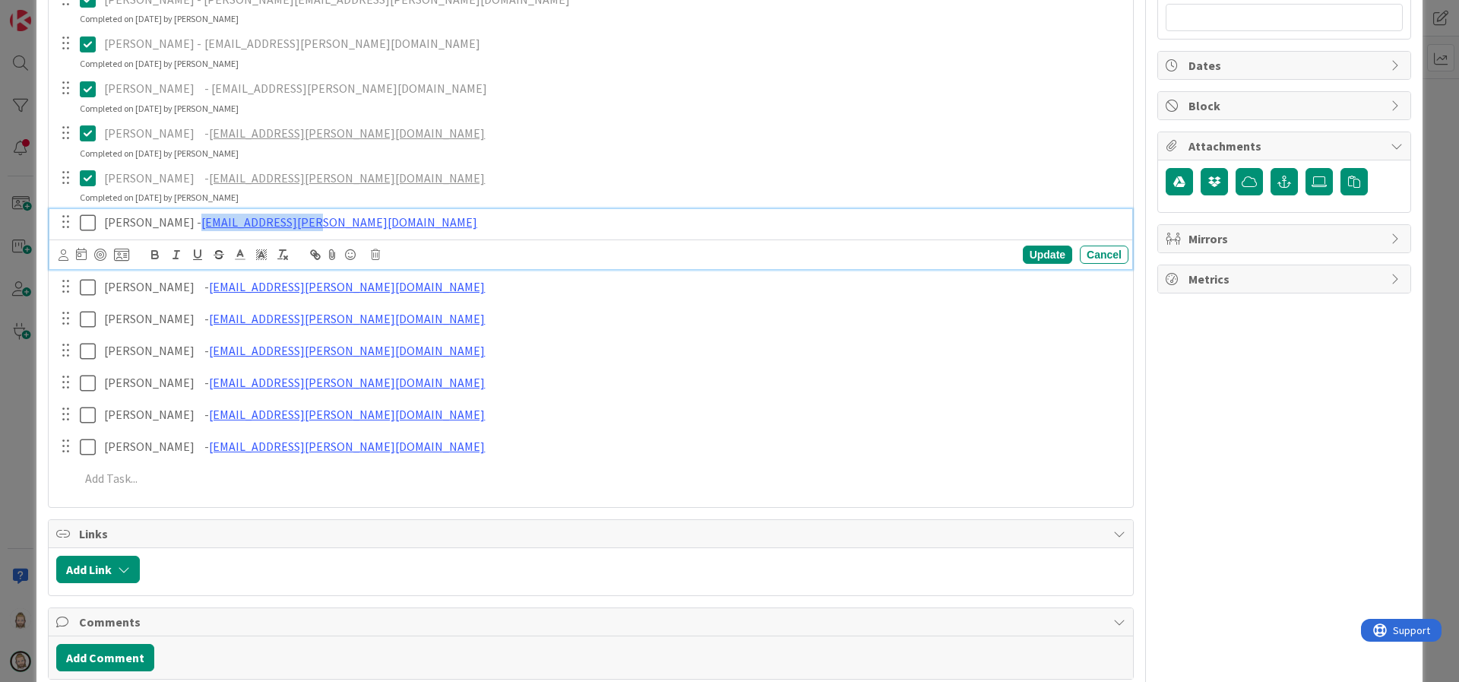
drag, startPoint x: 161, startPoint y: 220, endPoint x: 342, endPoint y: 219, distance: 180.8
click at [342, 219] on p "[PERSON_NAME] - [PERSON_NAME][EMAIL_ADDRESS][PERSON_NAME][DOMAIN_NAME]" at bounding box center [613, 221] width 1018 height 17
copy link "[EMAIL_ADDRESS][PERSON_NAME][DOMAIN_NAME]"
click at [87, 224] on icon at bounding box center [88, 222] width 16 height 18
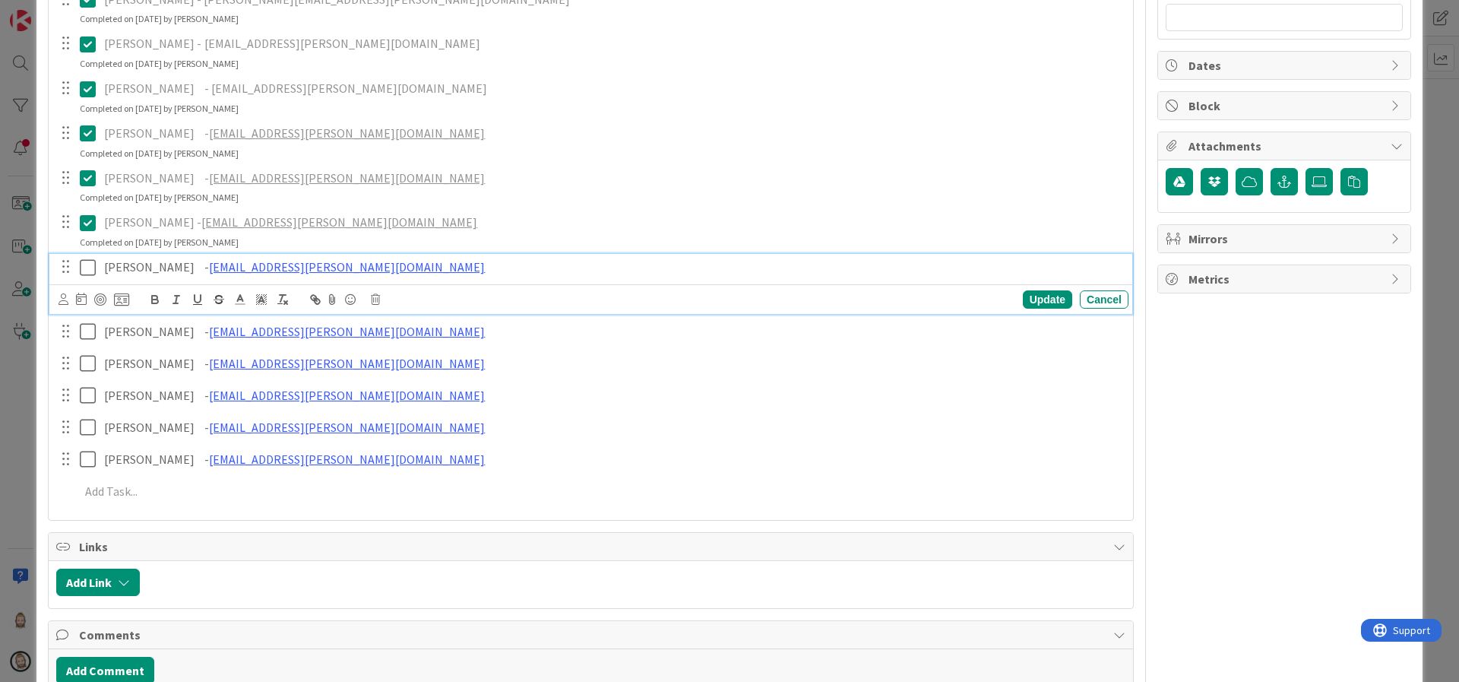
click at [144, 274] on p "[PERSON_NAME] - [PERSON_NAME][EMAIL_ADDRESS][PERSON_NAME][DOMAIN_NAME]" at bounding box center [613, 266] width 1018 height 17
drag, startPoint x: 164, startPoint y: 267, endPoint x: 349, endPoint y: 261, distance: 185.5
click at [349, 261] on p "[PERSON_NAME] - [PERSON_NAME][EMAIL_ADDRESS][PERSON_NAME][DOMAIN_NAME]" at bounding box center [613, 266] width 1018 height 17
copy p "[EMAIL_ADDRESS][PERSON_NAME][DOMAIN_NAME]"
click at [87, 270] on icon at bounding box center [88, 267] width 16 height 18
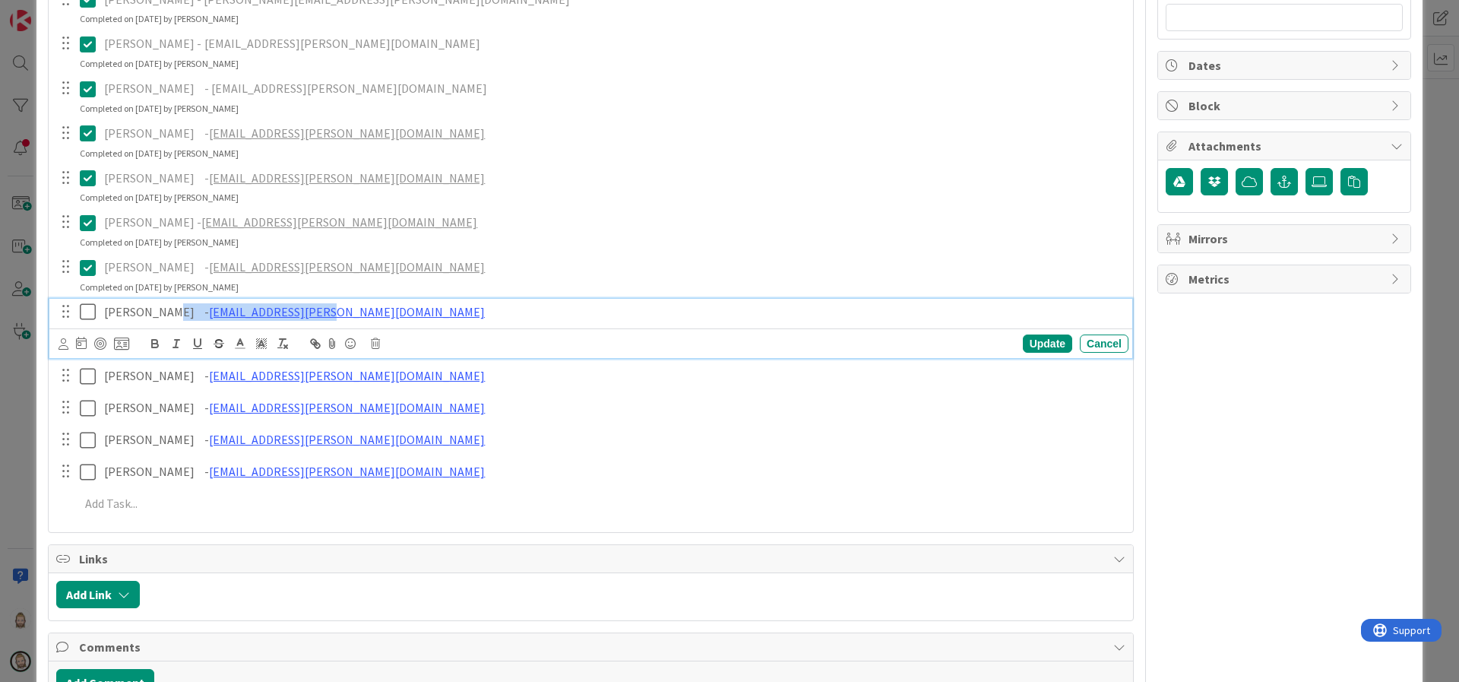
drag, startPoint x: 164, startPoint y: 312, endPoint x: 367, endPoint y: 301, distance: 203.2
click at [367, 301] on div "[PERSON_NAME] - [EMAIL_ADDRESS][PERSON_NAME][DOMAIN_NAME]" at bounding box center [613, 312] width 1030 height 27
copy p "- [EMAIL_ADDRESS][PERSON_NAME][DOMAIN_NAME]"
click at [94, 308] on icon at bounding box center [88, 311] width 16 height 18
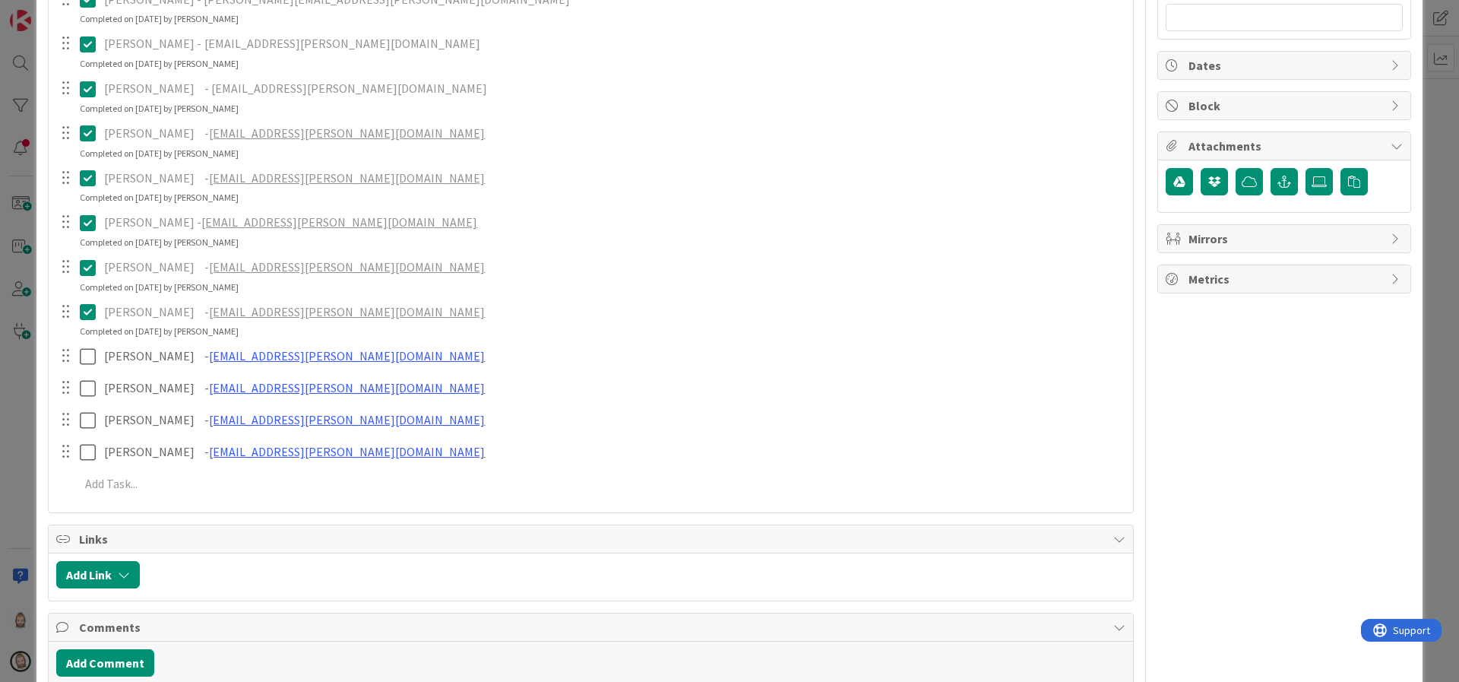
click at [528, 555] on div "Add Link" at bounding box center [591, 576] width 1084 height 47
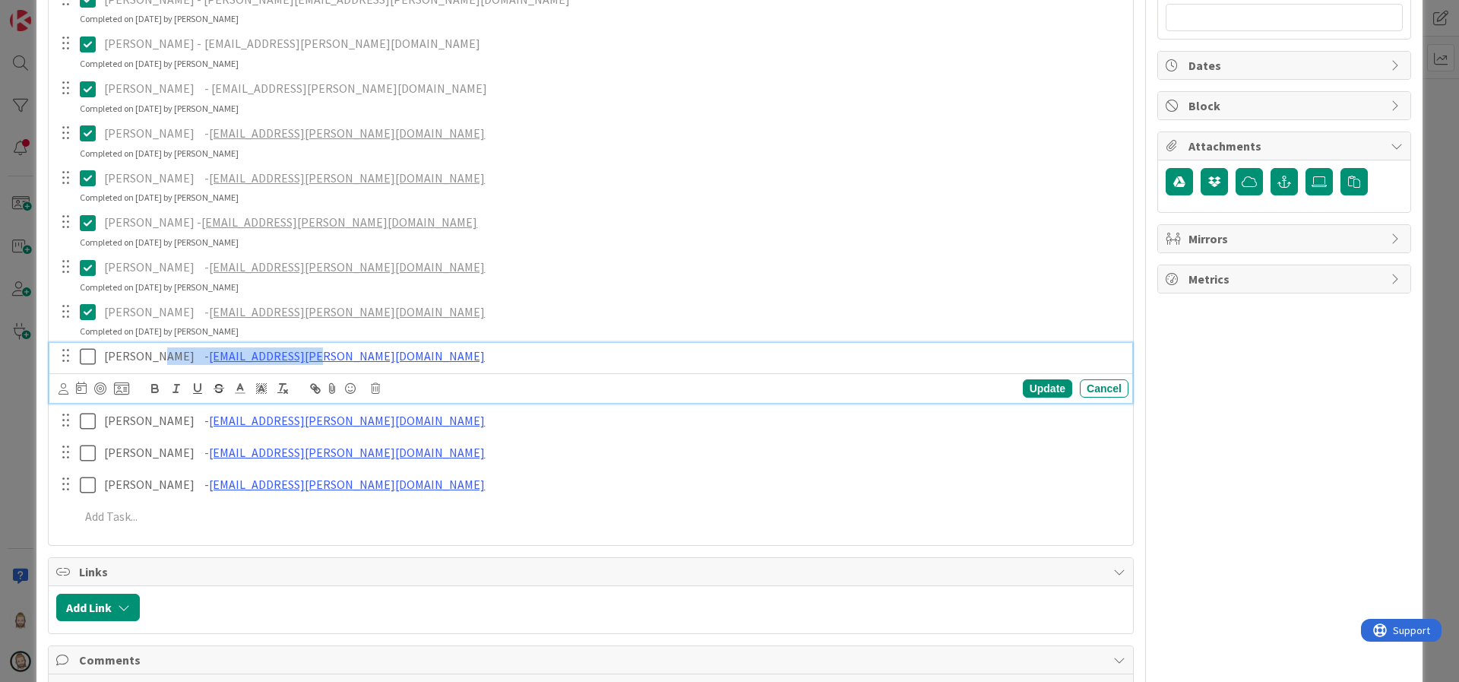
drag, startPoint x: 145, startPoint y: 353, endPoint x: 301, endPoint y: 353, distance: 155.8
click at [301, 353] on p "[PERSON_NAME] - [EMAIL_ADDRESS][PERSON_NAME][DOMAIN_NAME]" at bounding box center [613, 355] width 1018 height 17
copy p "[EMAIL_ADDRESS][PERSON_NAME][DOMAIN_NAME]"
click at [90, 354] on icon at bounding box center [88, 356] width 16 height 18
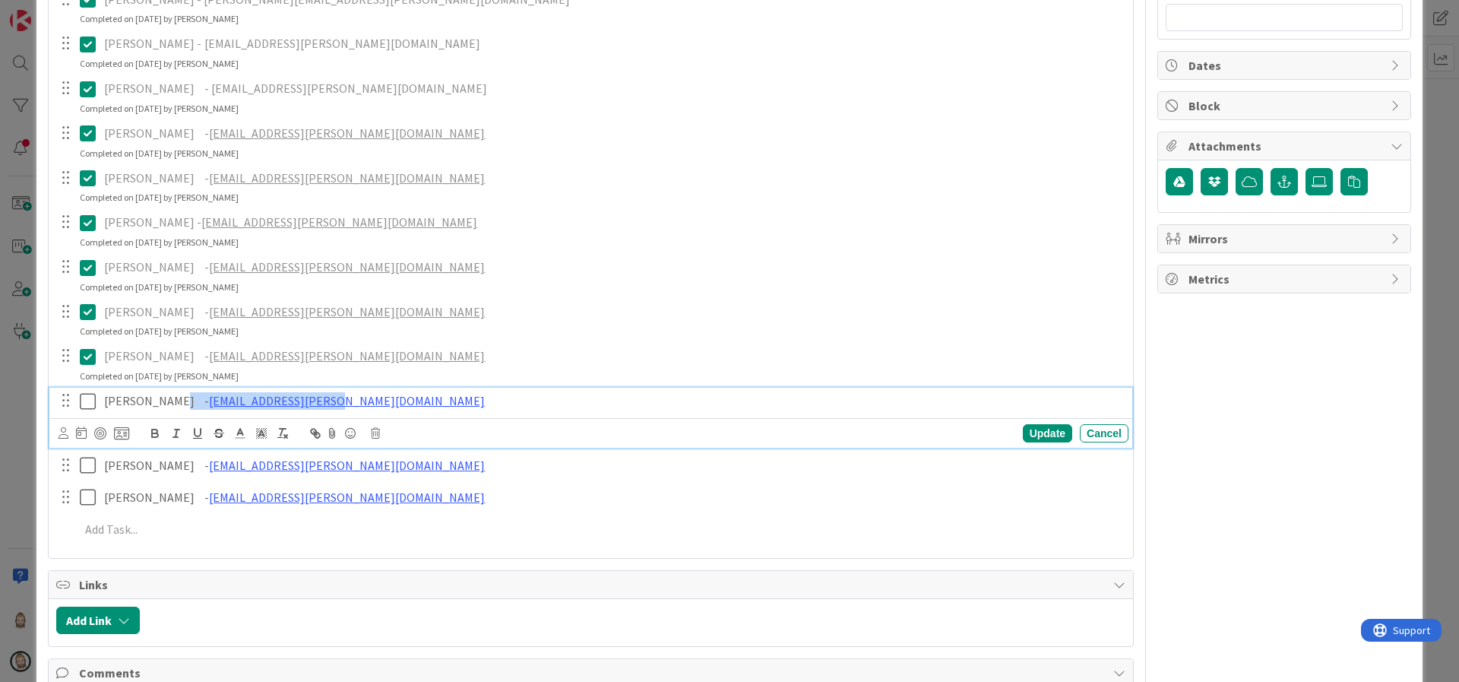
drag, startPoint x: 167, startPoint y: 400, endPoint x: 369, endPoint y: 400, distance: 202.1
click at [369, 400] on p "Lin Daniel - [EMAIL_ADDRESS][PERSON_NAME][DOMAIN_NAME]" at bounding box center [613, 400] width 1018 height 17
copy p "[EMAIL_ADDRESS][PERSON_NAME][DOMAIN_NAME]"
click at [91, 403] on icon at bounding box center [88, 401] width 16 height 18
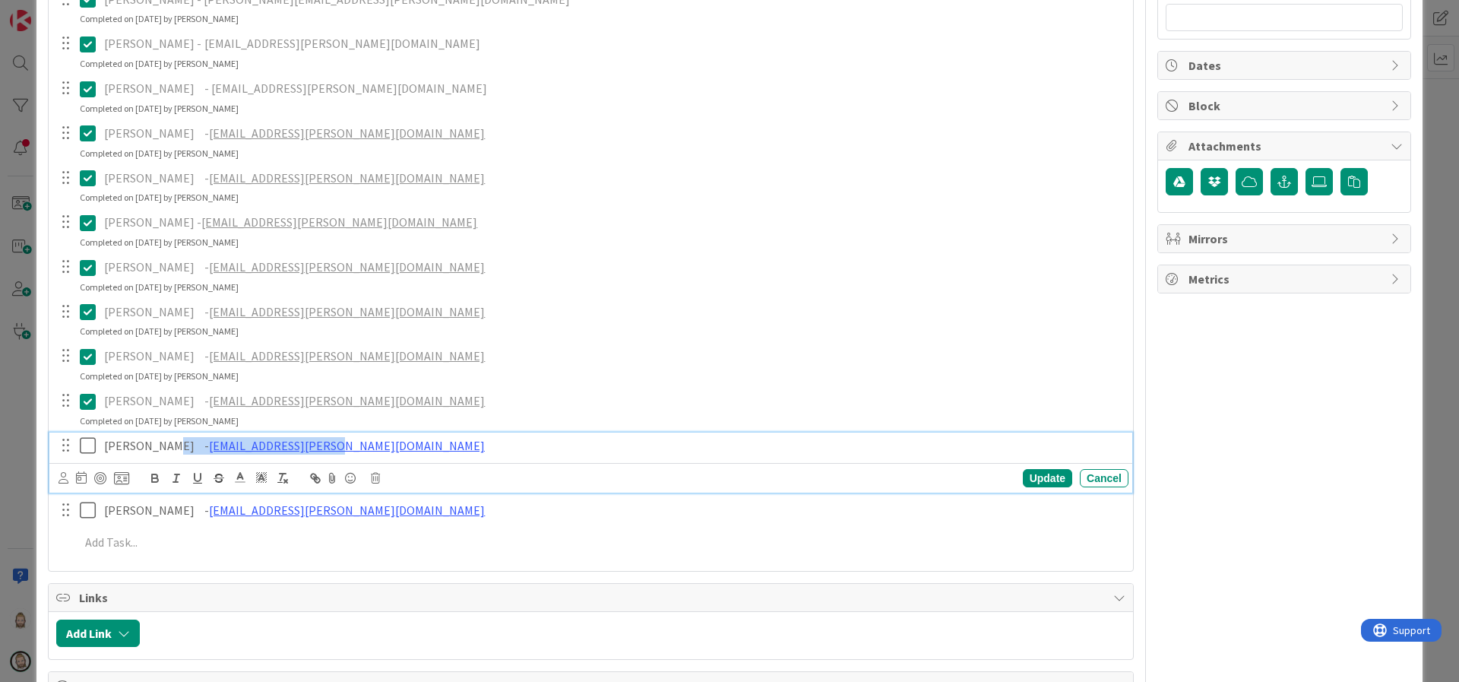
drag, startPoint x: 165, startPoint y: 449, endPoint x: 386, endPoint y: 445, distance: 221.1
click at [386, 445] on p "[PERSON_NAME] - [PERSON_NAME][EMAIL_ADDRESS][PERSON_NAME][DOMAIN_NAME]" at bounding box center [613, 445] width 1018 height 17
copy p "[EMAIL_ADDRESS][PERSON_NAME][DOMAIN_NAME]"
click at [87, 449] on icon at bounding box center [88, 445] width 16 height 18
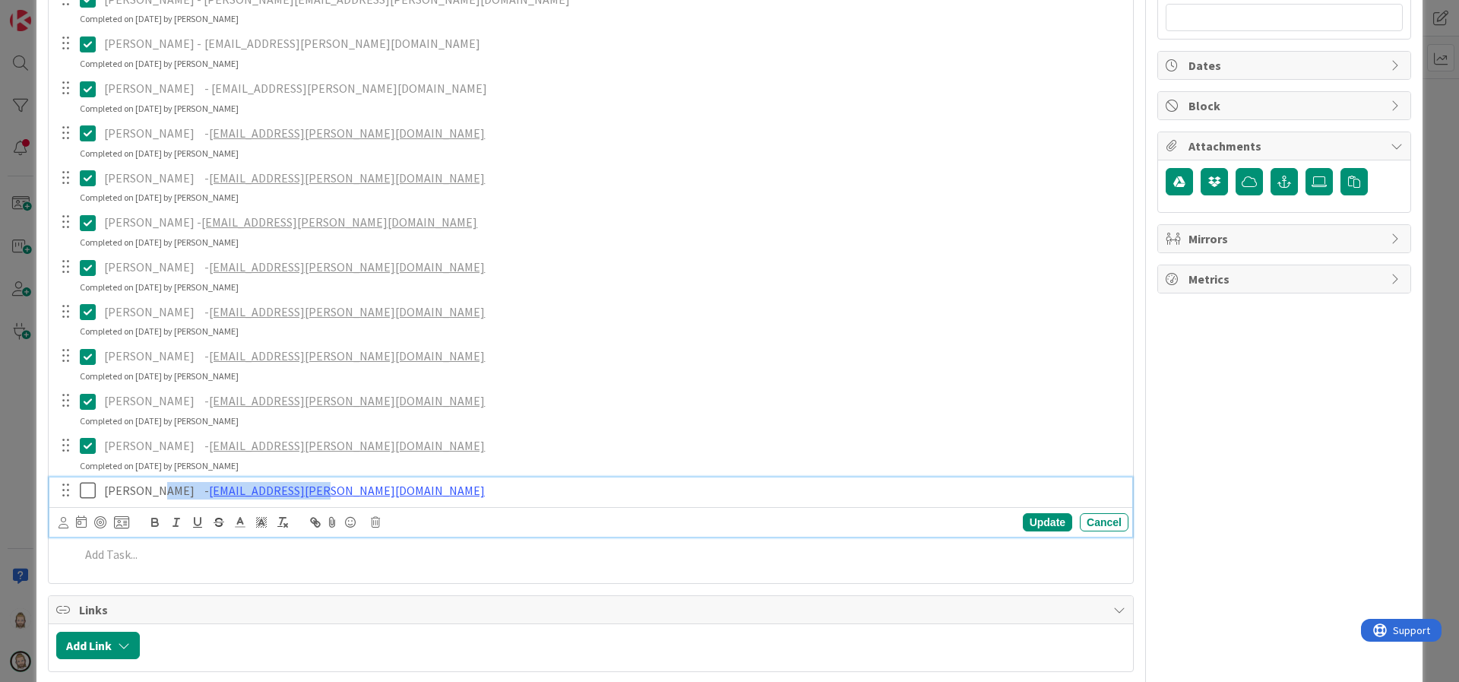
drag, startPoint x: 158, startPoint y: 489, endPoint x: 359, endPoint y: 479, distance: 201.5
click at [359, 479] on div "[PERSON_NAME] - [EMAIL_ADDRESS][PERSON_NAME][DOMAIN_NAME]" at bounding box center [613, 490] width 1030 height 27
copy p "[EMAIL_ADDRESS][PERSON_NAME][DOMAIN_NAME]"
click at [89, 492] on icon at bounding box center [88, 490] width 16 height 18
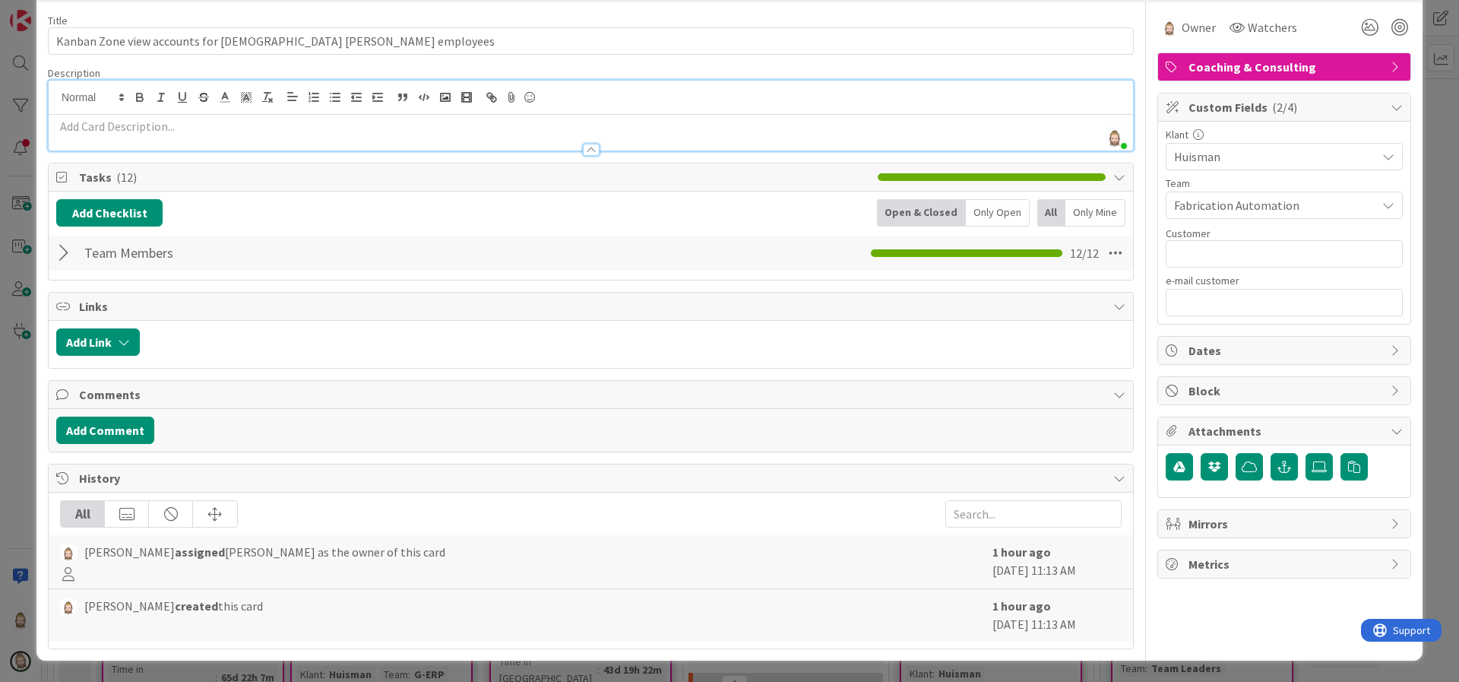
scroll to position [0, 0]
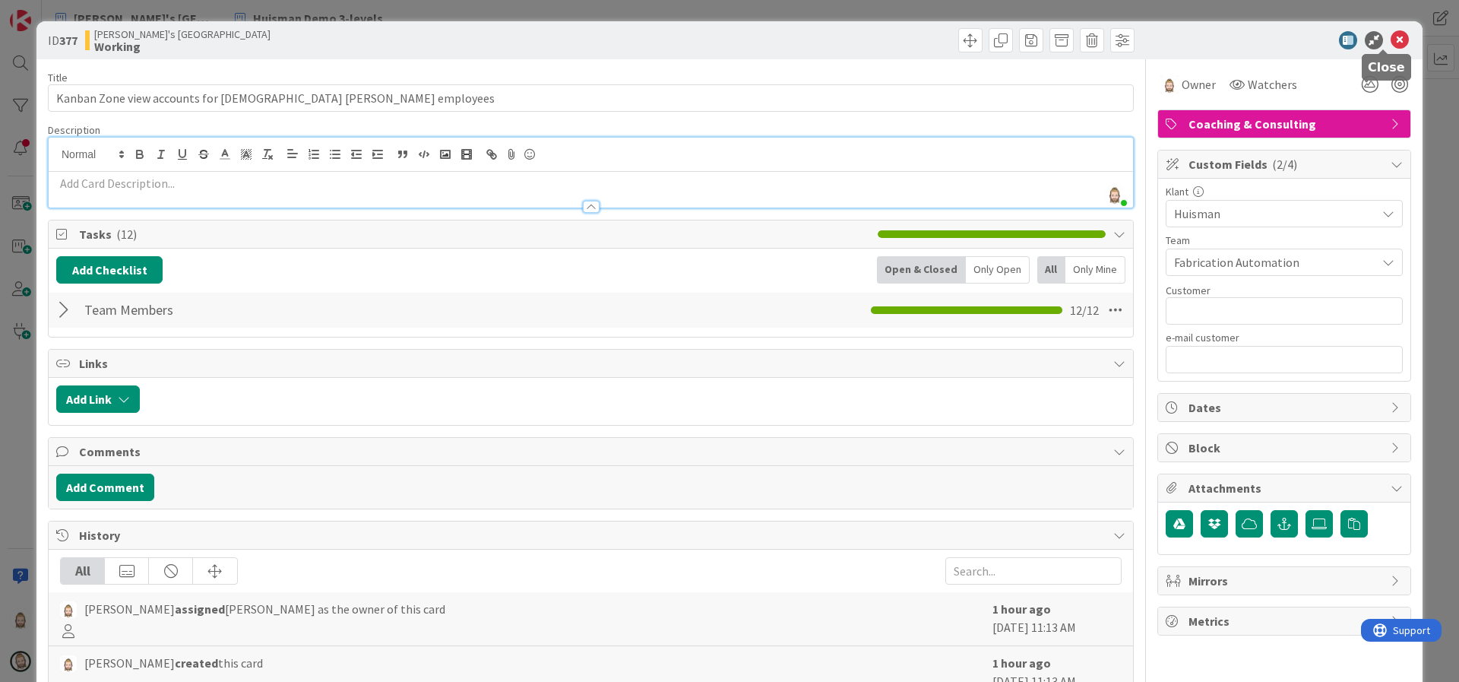
click at [1390, 40] on icon at bounding box center [1399, 40] width 18 height 18
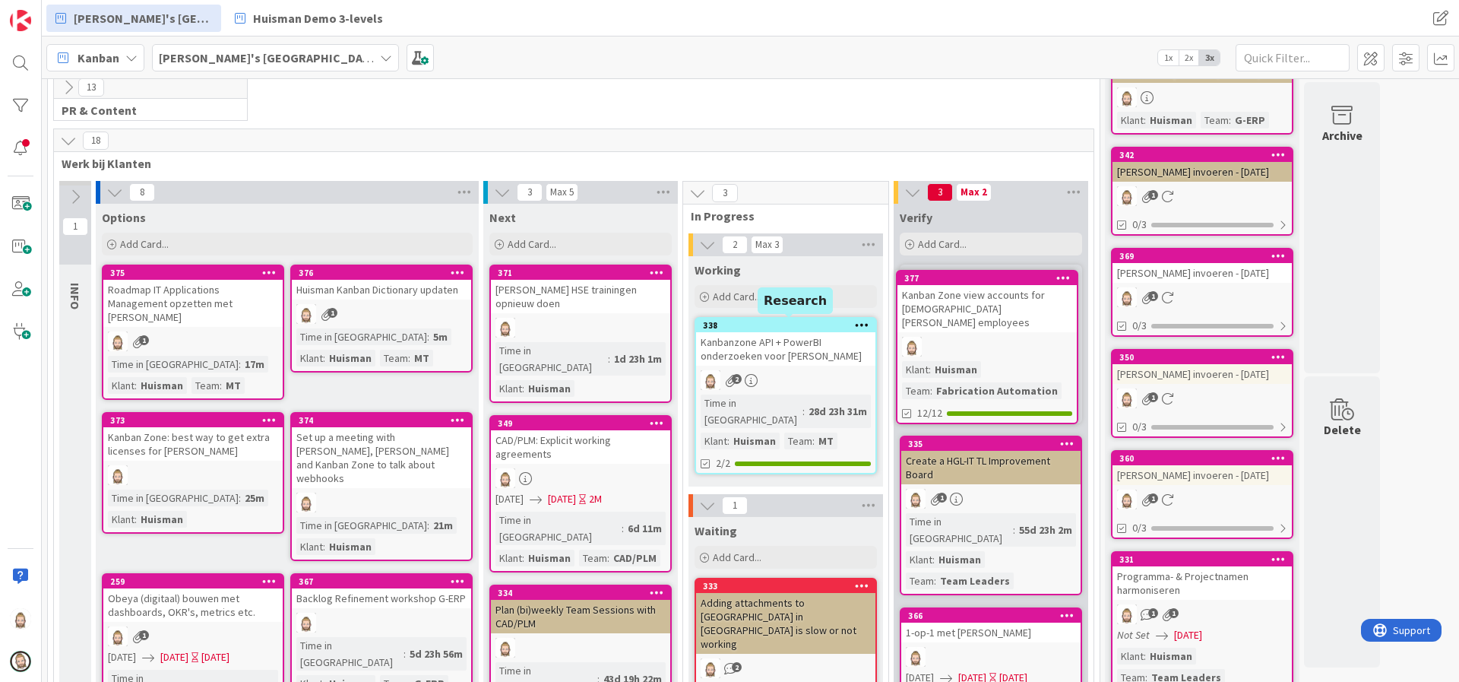
scroll to position [218, 0]
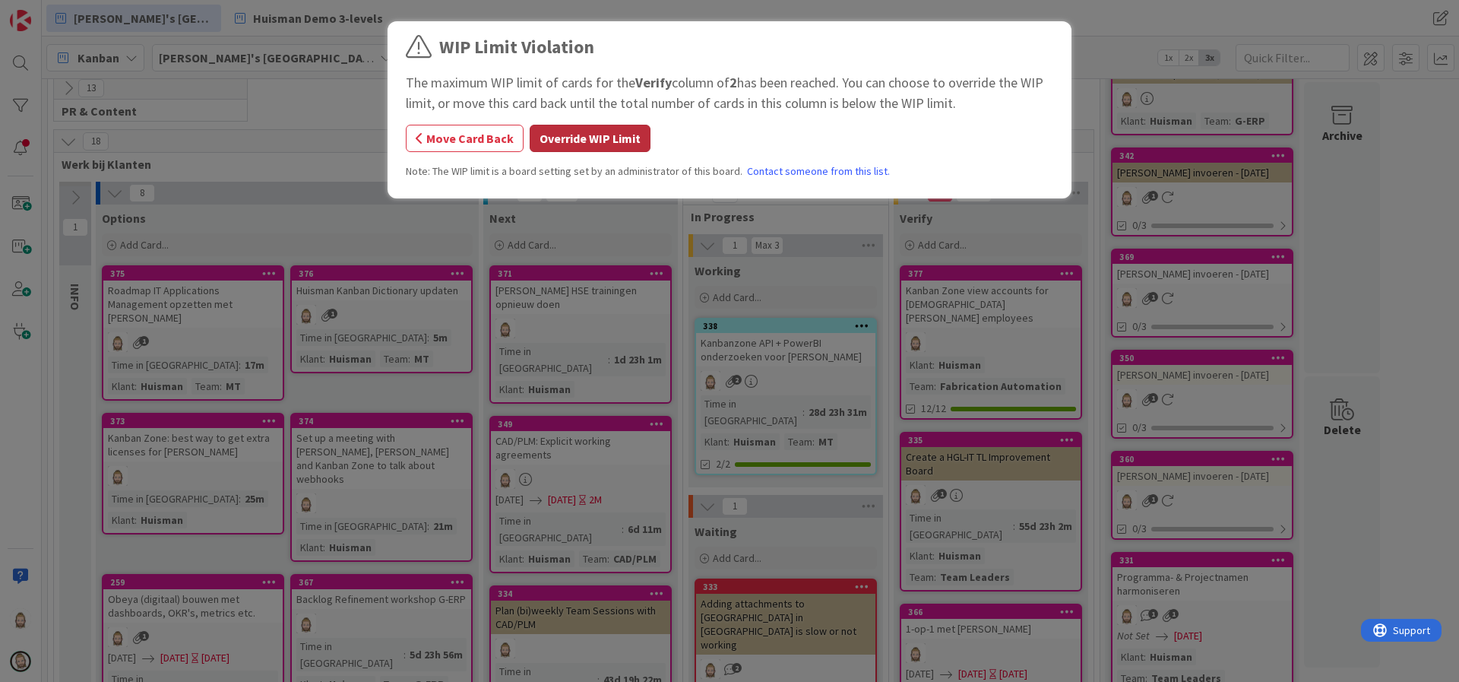
click at [634, 145] on button "Override WIP Limit" at bounding box center [590, 138] width 121 height 27
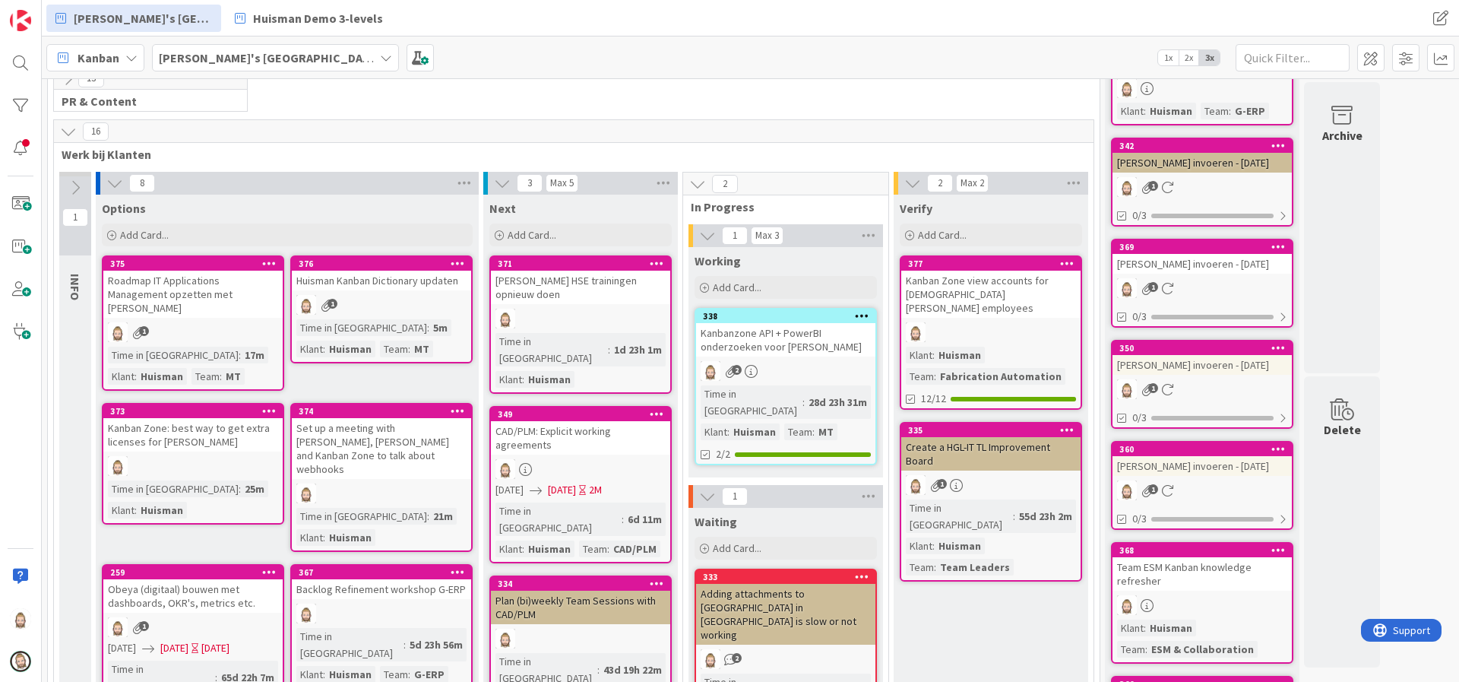
scroll to position [342, 0]
